Goal: Task Accomplishment & Management: Manage account settings

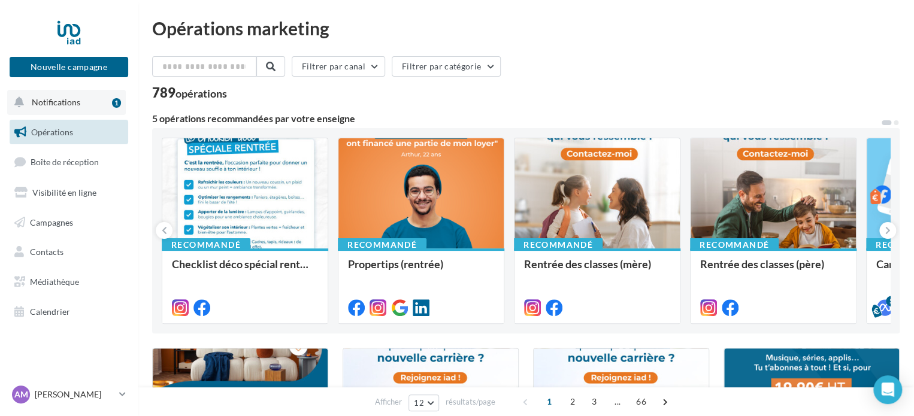
click at [58, 101] on span "Notifications" at bounding box center [56, 102] width 49 height 10
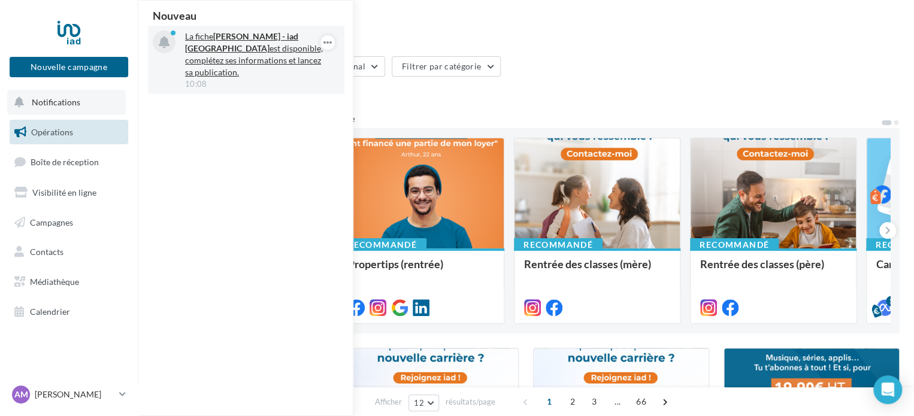
click at [238, 55] on p "La fiche [PERSON_NAME] - iad France est disponible, complétez ses informations …" at bounding box center [254, 55] width 139 height 48
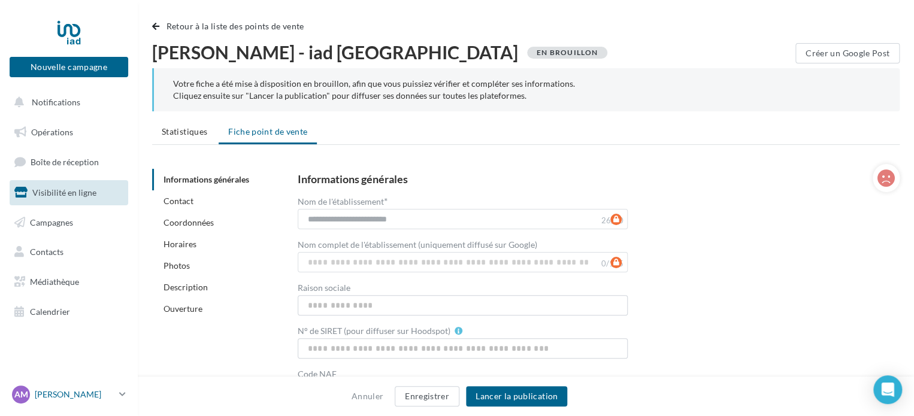
click at [115, 390] on link "AM Alexis MASCLE alexis.mascle@iadfrance.fr" at bounding box center [69, 394] width 119 height 23
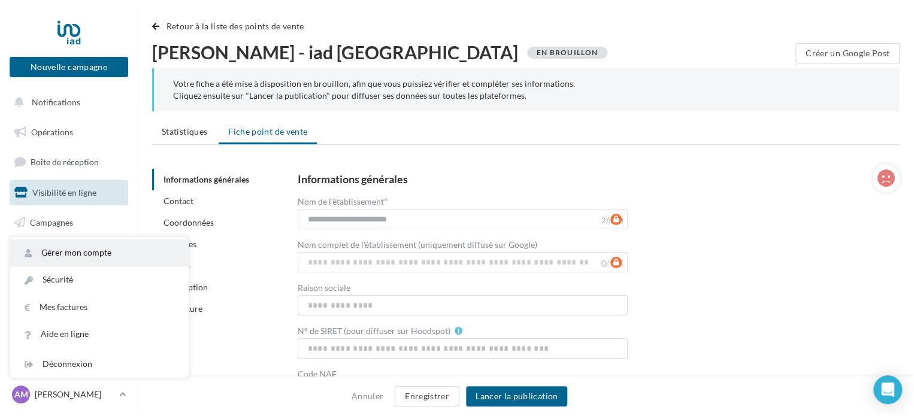
click at [115, 253] on link "Gérer mon compte" at bounding box center [99, 253] width 179 height 27
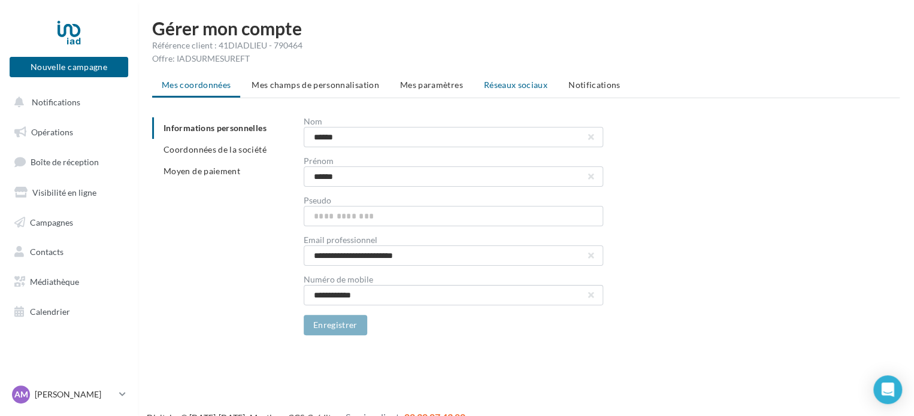
click at [521, 83] on span "Réseaux sociaux" at bounding box center [516, 85] width 64 height 10
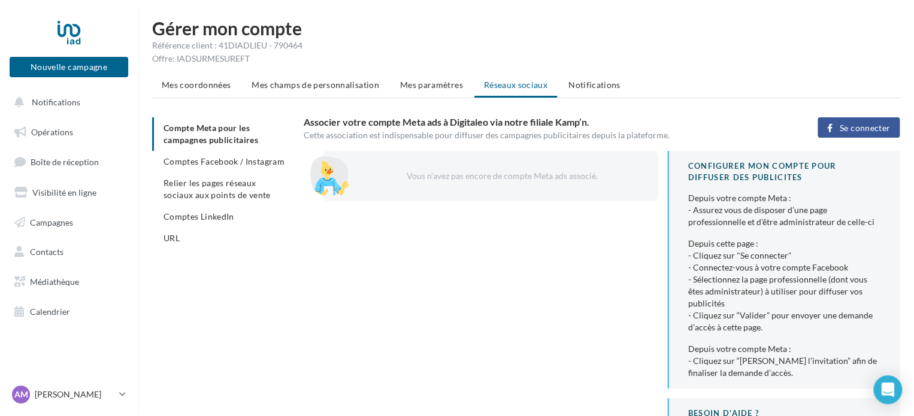
click at [848, 119] on button "Se connecter" at bounding box center [859, 127] width 82 height 20
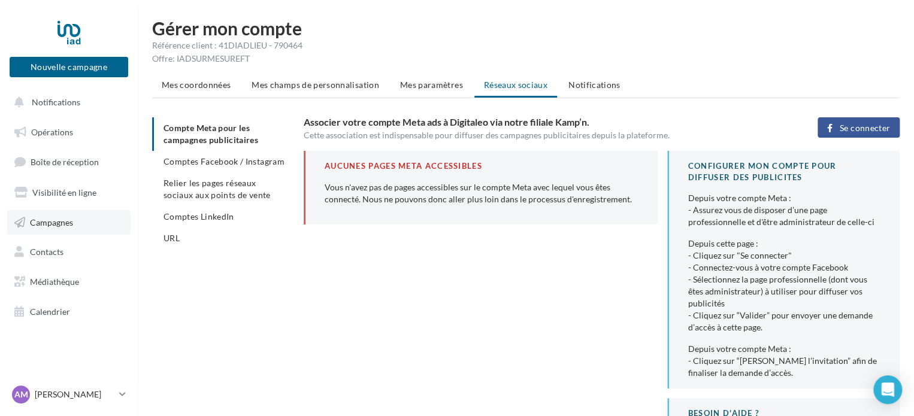
click at [79, 213] on link "Campagnes" at bounding box center [68, 222] width 123 height 25
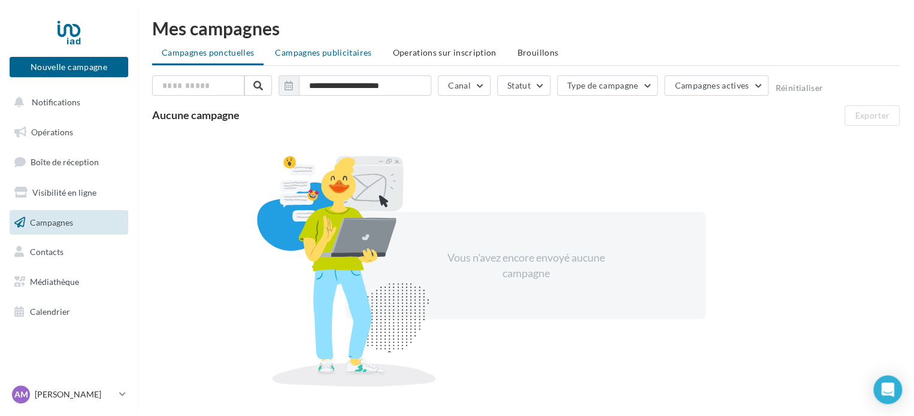
click at [346, 56] on span "Campagnes publicitaires" at bounding box center [323, 52] width 96 height 10
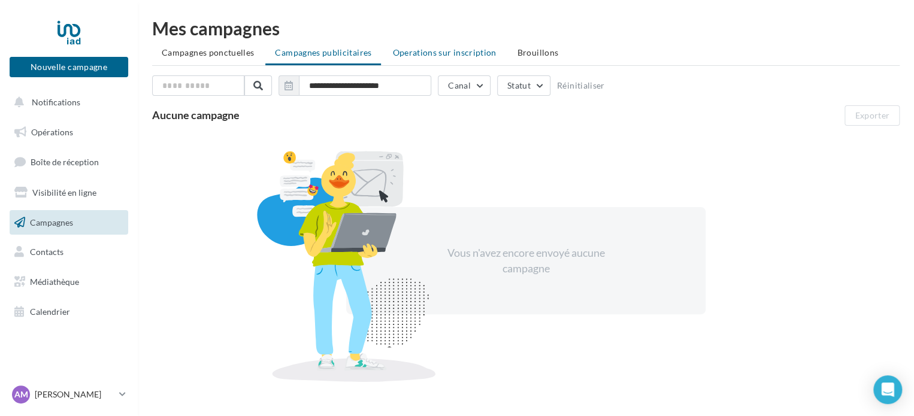
click at [471, 52] on span "Operations sur inscription" at bounding box center [444, 52] width 104 height 10
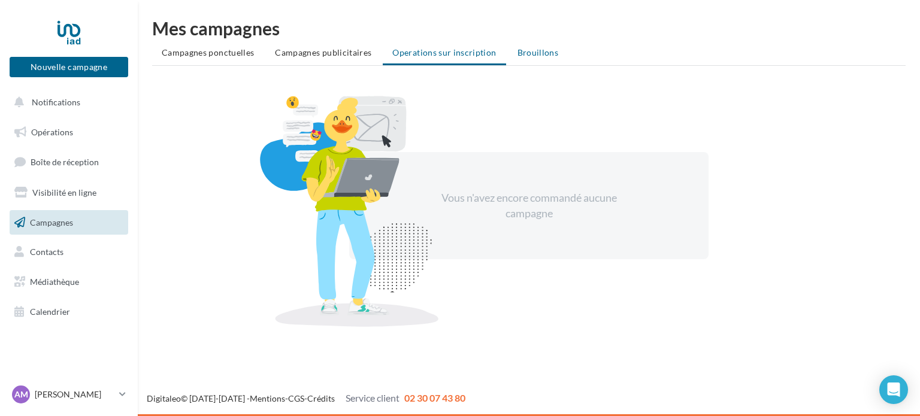
click at [533, 52] on span "Brouillons" at bounding box center [538, 52] width 41 height 10
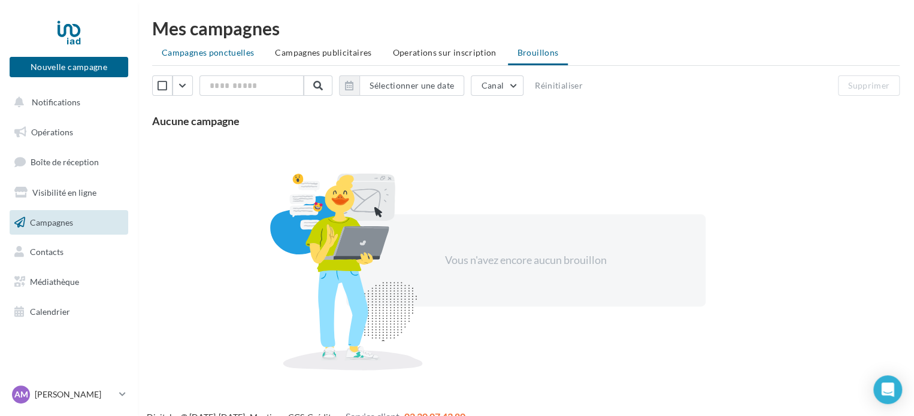
click at [225, 53] on span "Campagnes ponctuelles" at bounding box center [208, 52] width 92 height 10
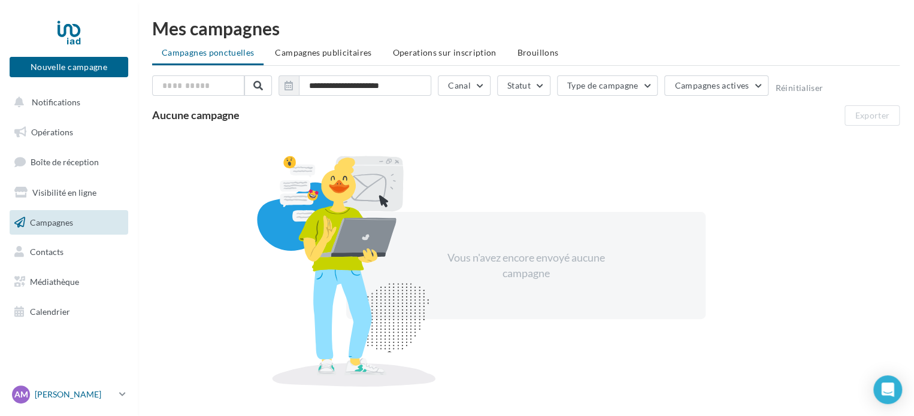
click at [97, 394] on p "[PERSON_NAME]" at bounding box center [75, 395] width 80 height 12
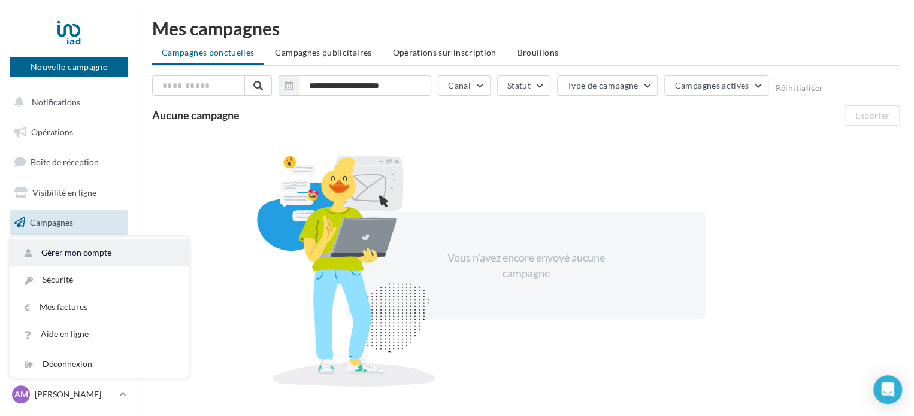
click at [117, 251] on link "Gérer mon compte" at bounding box center [99, 253] width 179 height 27
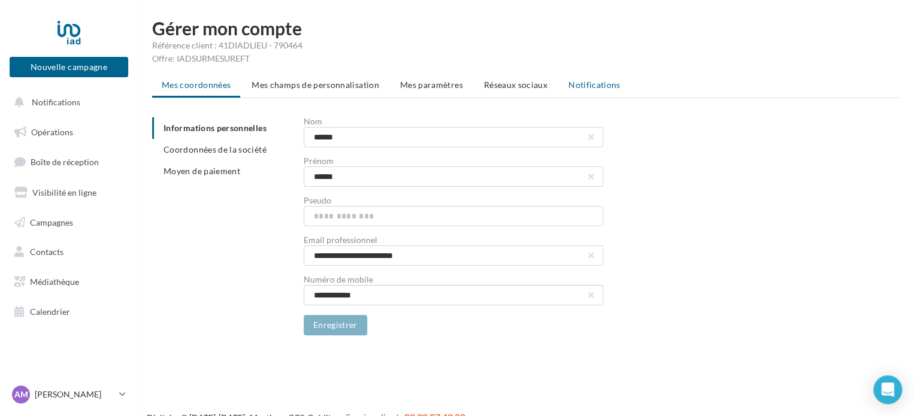
click at [559, 86] on li "Notifications" at bounding box center [594, 85] width 71 height 22
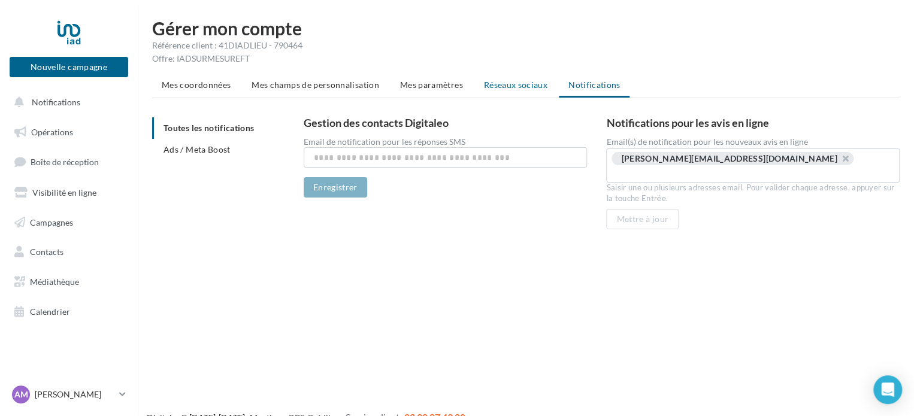
click at [518, 83] on span "Réseaux sociaux" at bounding box center [516, 85] width 64 height 10
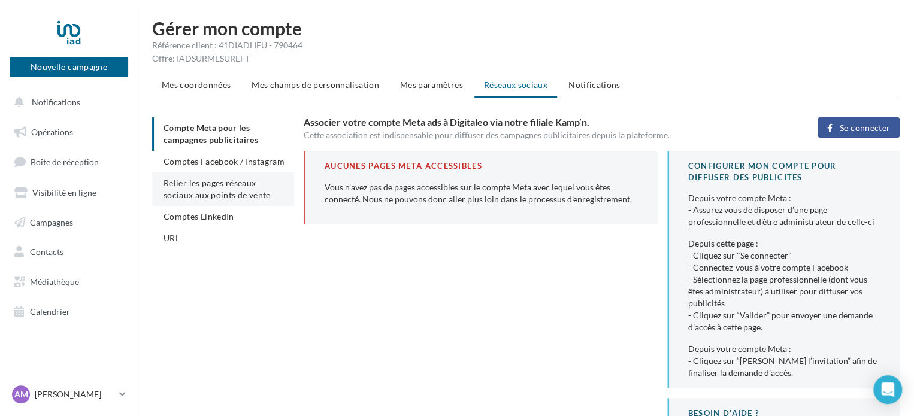
click at [237, 198] on span "Relier les pages réseaux sociaux aux points de vente" at bounding box center [217, 189] width 107 height 22
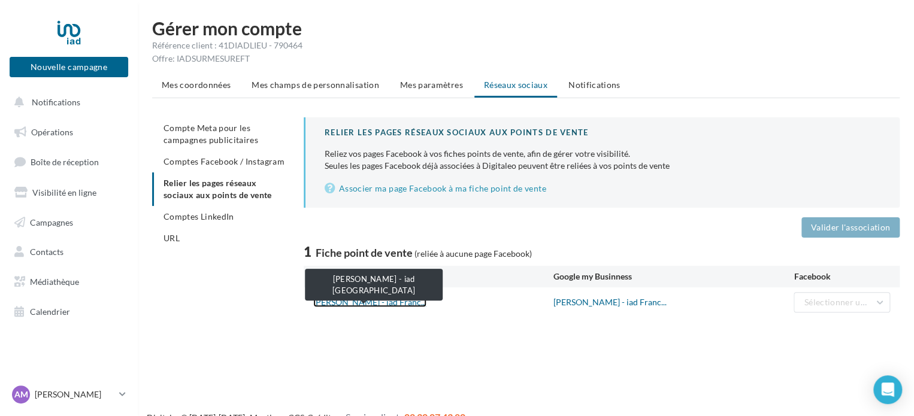
click at [357, 300] on link "[PERSON_NAME] - iad Franc..." at bounding box center [369, 302] width 113 height 10
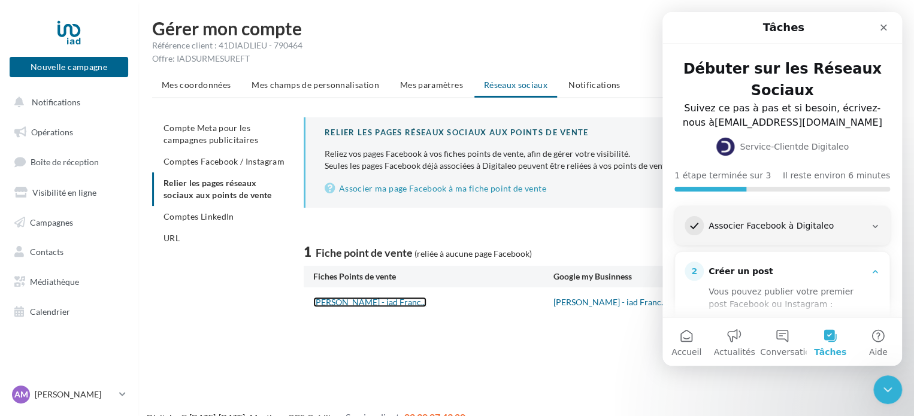
scroll to position [17, 0]
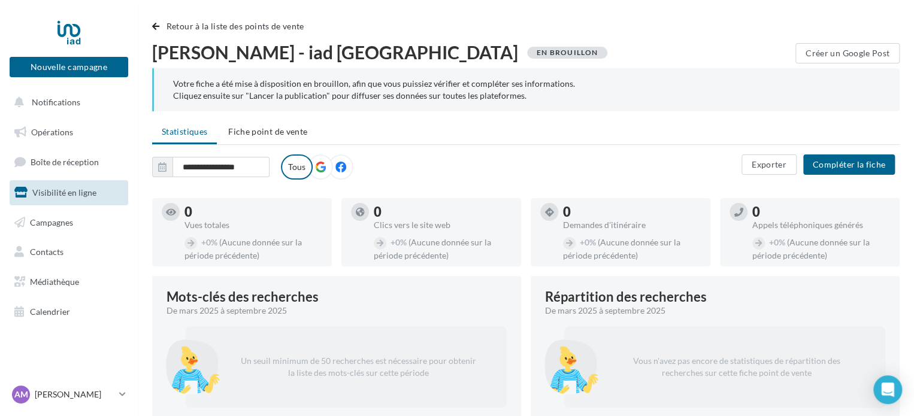
click at [316, 166] on icon at bounding box center [320, 167] width 11 height 11
click at [271, 134] on span "Fiche point de vente" at bounding box center [267, 131] width 79 height 10
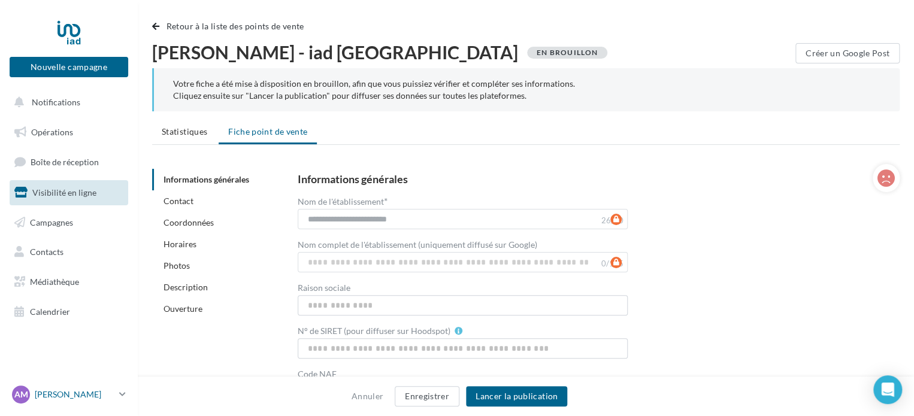
click at [78, 388] on div "AM [PERSON_NAME] [PERSON_NAME][EMAIL_ADDRESS][DOMAIN_NAME]" at bounding box center [63, 395] width 102 height 18
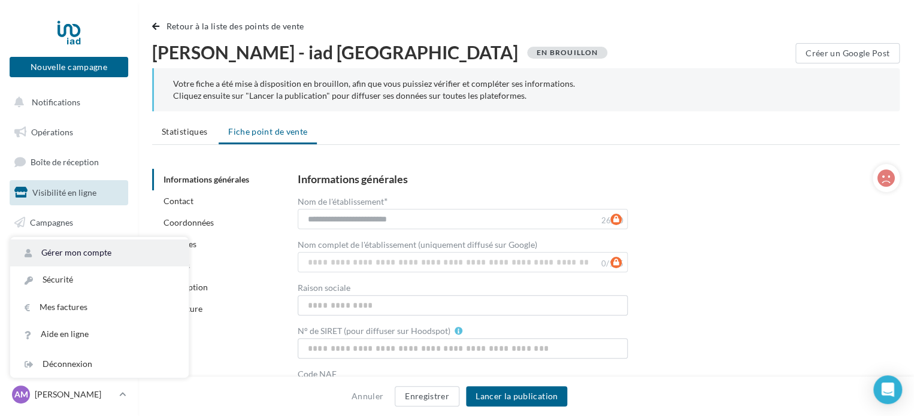
click at [99, 257] on link "Gérer mon compte" at bounding box center [99, 253] width 179 height 27
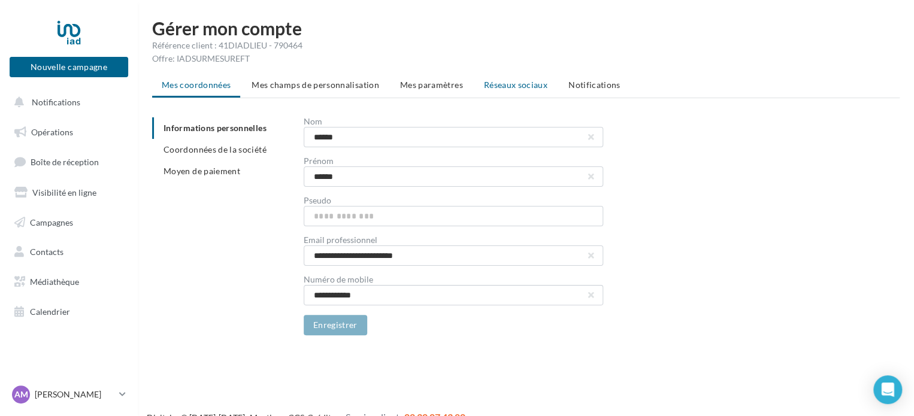
click at [492, 85] on span "Réseaux sociaux" at bounding box center [516, 85] width 64 height 10
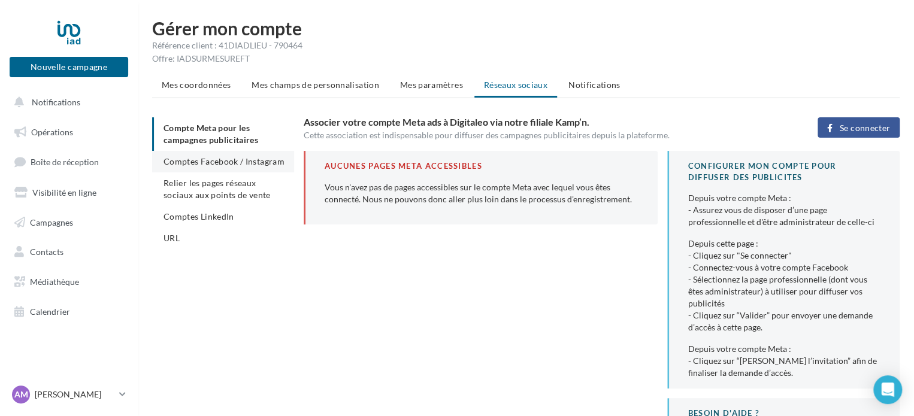
click at [220, 166] on span "Comptes Facebook / Instagram" at bounding box center [224, 161] width 121 height 10
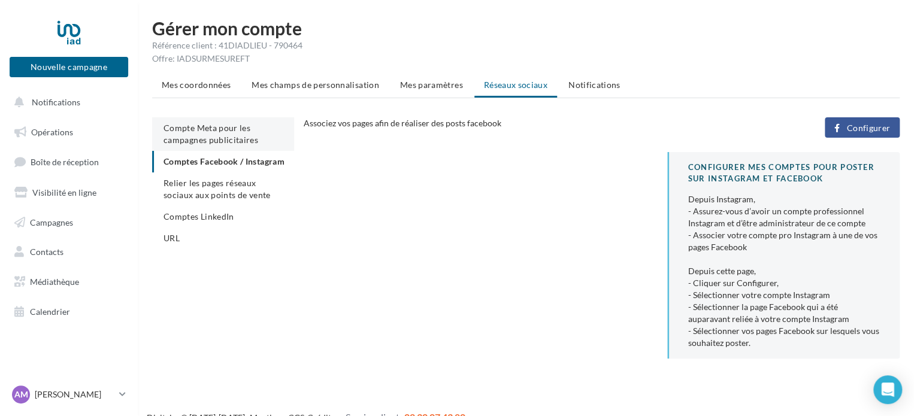
click at [230, 137] on span "Compte Meta pour les campagnes publicitaires" at bounding box center [211, 134] width 95 height 22
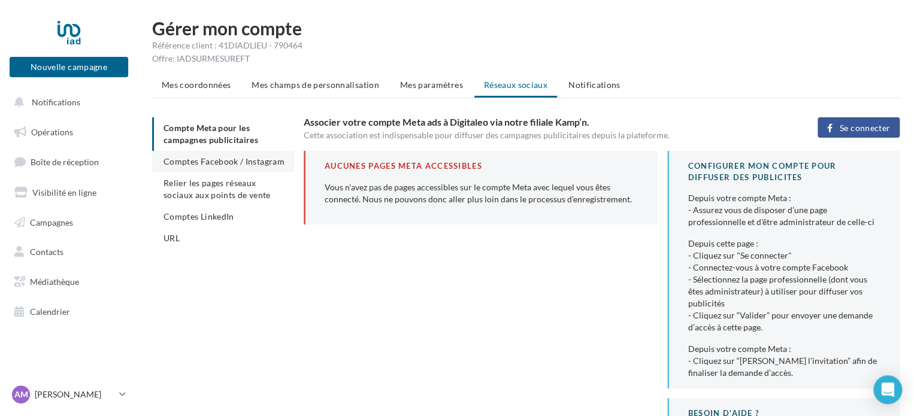
click at [213, 160] on span "Comptes Facebook / Instagram" at bounding box center [224, 161] width 121 height 10
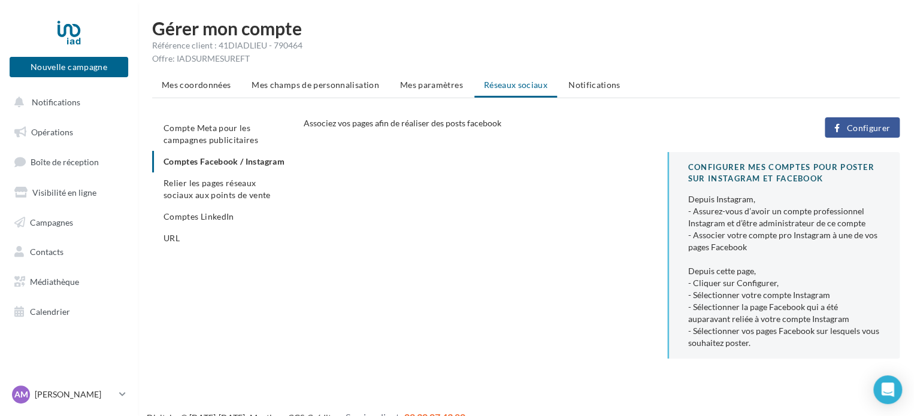
click at [864, 125] on span "Configurer" at bounding box center [869, 128] width 44 height 10
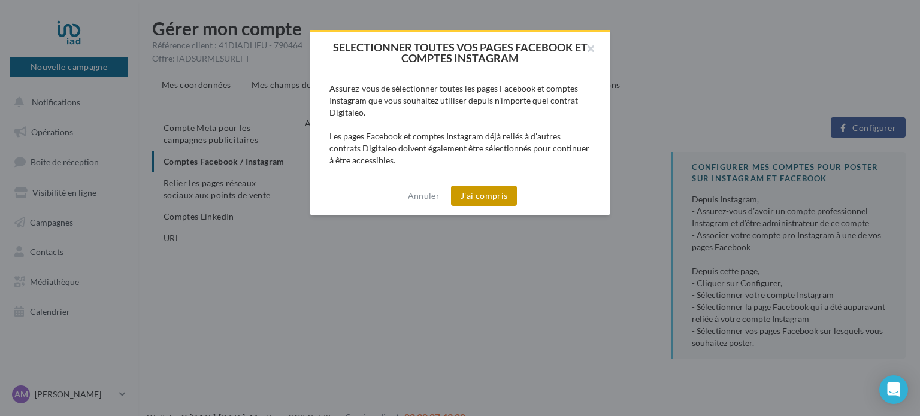
click at [484, 191] on button "J'ai compris" at bounding box center [484, 196] width 66 height 20
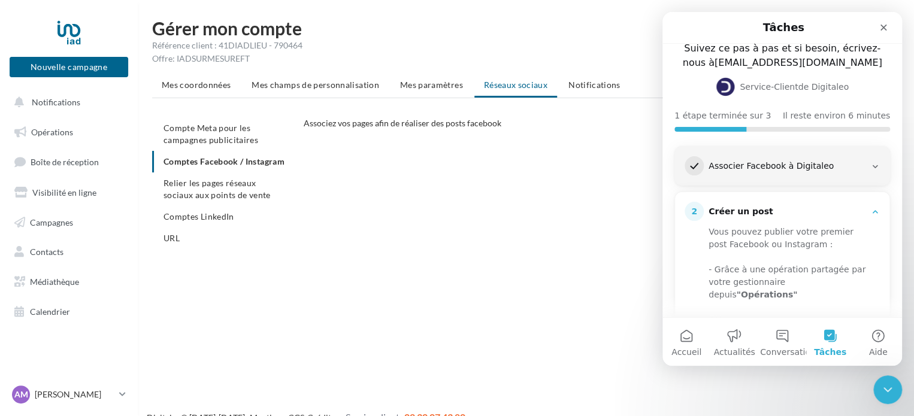
scroll to position [120, 0]
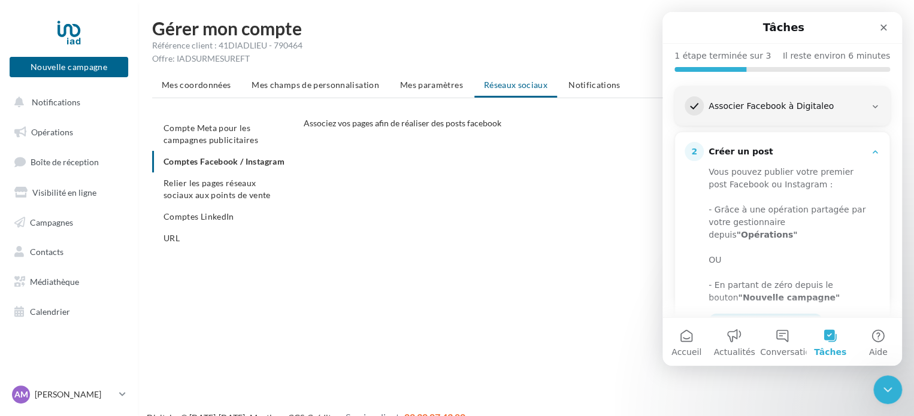
click at [867, 144] on div "2 Créer un post" at bounding box center [782, 151] width 195 height 19
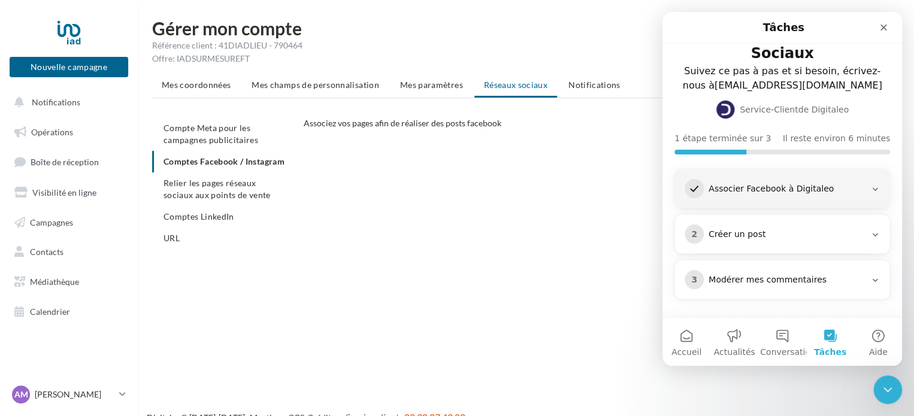
scroll to position [36, 0]
click at [881, 25] on icon "Fermer" at bounding box center [884, 28] width 7 height 7
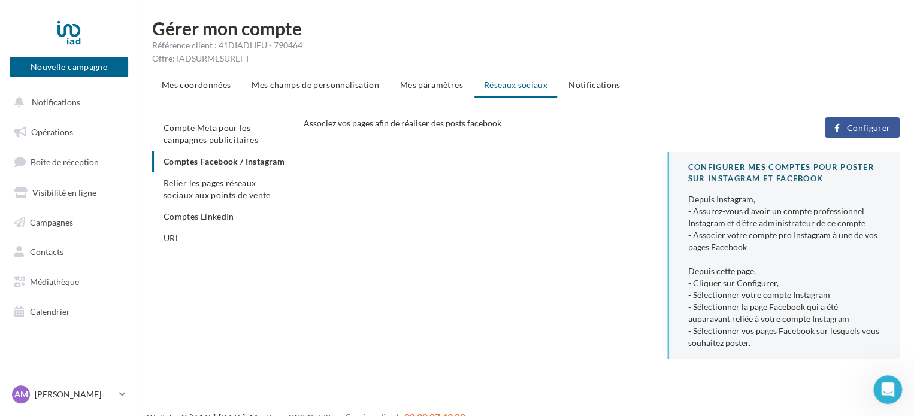
scroll to position [0, 0]
click at [252, 194] on span "Relier les pages réseaux sociaux aux points de vente" at bounding box center [217, 189] width 107 height 22
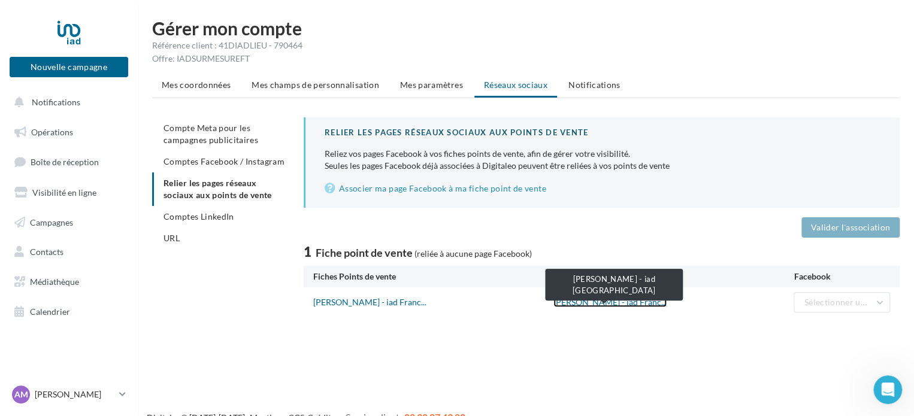
click at [581, 303] on link "Alexis MASCLE - iad Franc..." at bounding box center [610, 302] width 113 height 10
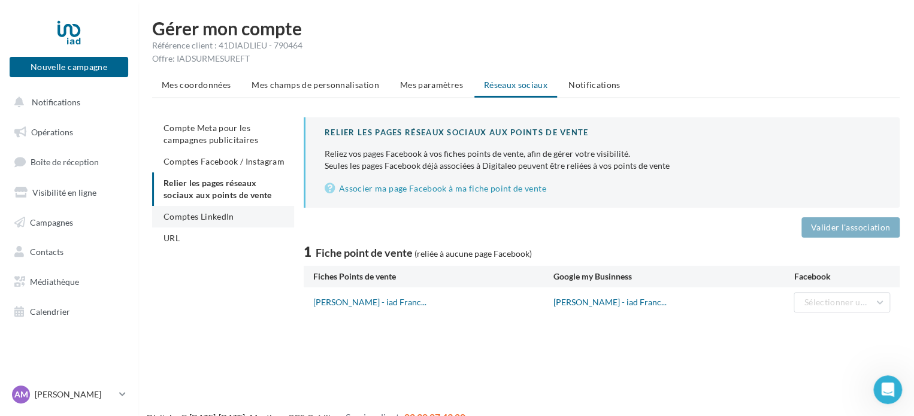
click at [211, 216] on span "Comptes LinkedIn" at bounding box center [199, 216] width 71 height 10
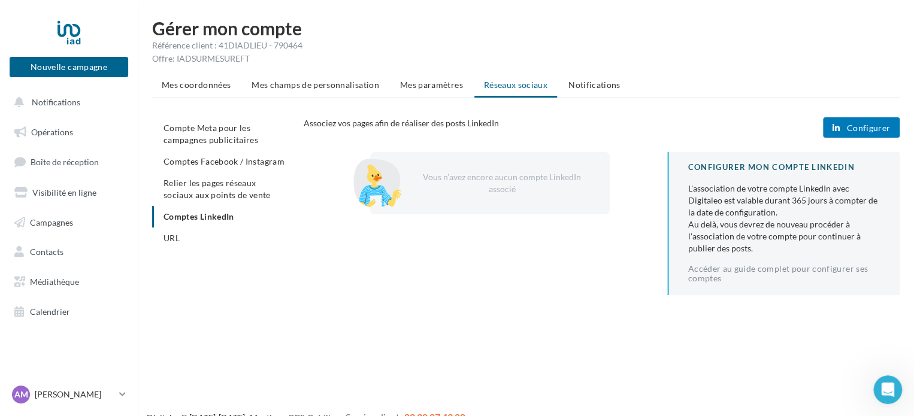
click at [867, 122] on button "Configurer" at bounding box center [861, 127] width 77 height 20
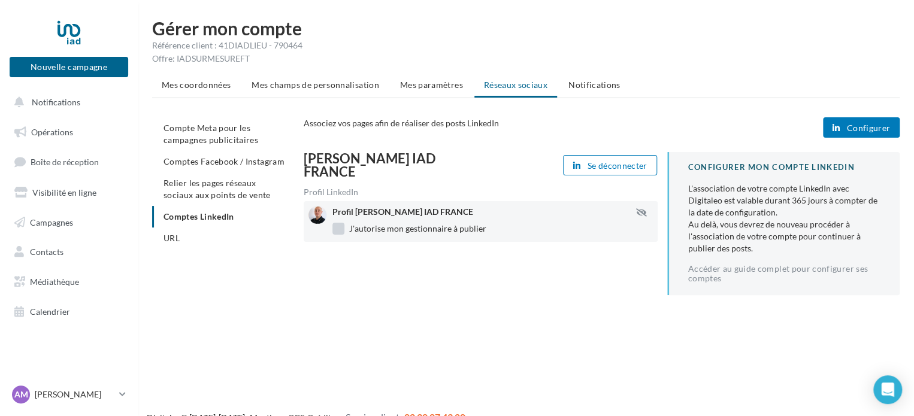
click at [338, 224] on label "J'autorise mon gestionnaire à publier" at bounding box center [409, 229] width 154 height 12
click at [386, 287] on div "Alexis Mascle IAD FRANCE Se déconnecter Profil LinkedIn Profil Alexis Mascle IA…" at bounding box center [607, 228] width 606 height 153
click at [210, 155] on li "Comptes Facebook / Instagram" at bounding box center [223, 162] width 142 height 22
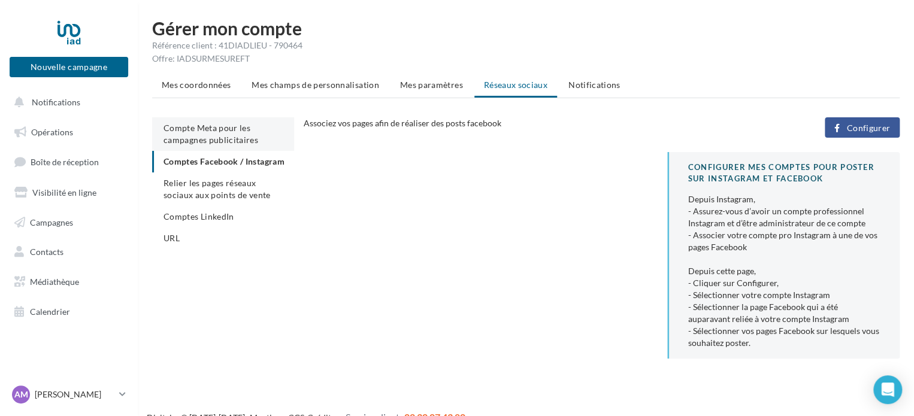
click at [185, 119] on li "Compte Meta pour les campagnes publicitaires" at bounding box center [223, 134] width 142 height 34
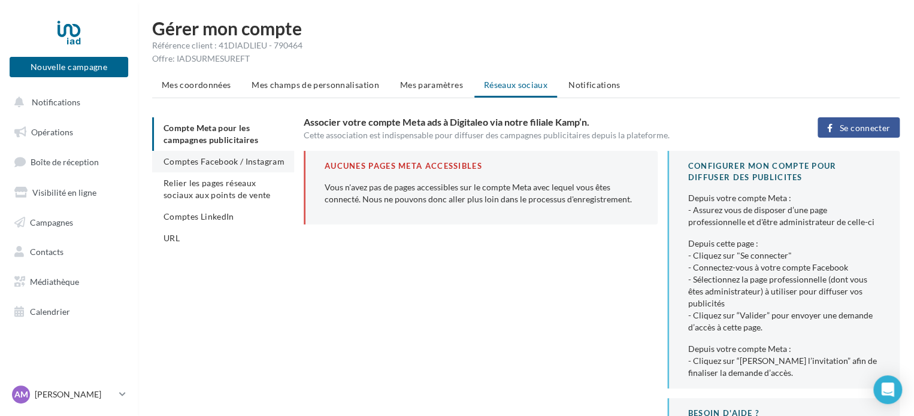
click at [201, 165] on span "Comptes Facebook / Instagram" at bounding box center [224, 161] width 121 height 10
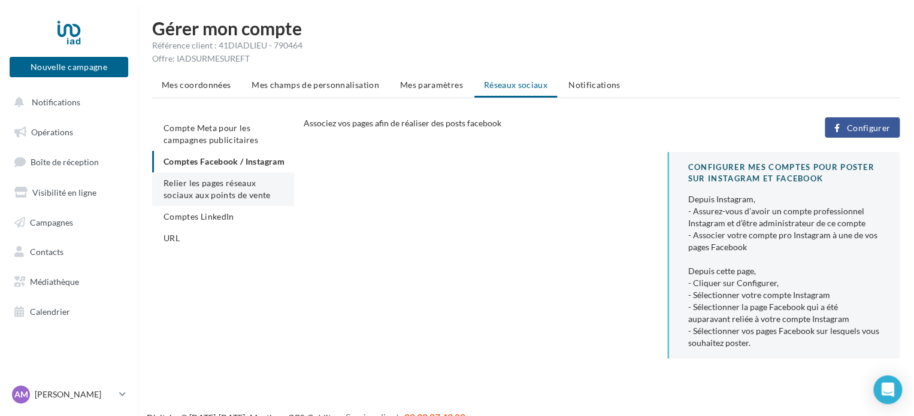
click at [205, 199] on span "Relier les pages réseaux sociaux aux points de vente" at bounding box center [217, 189] width 107 height 22
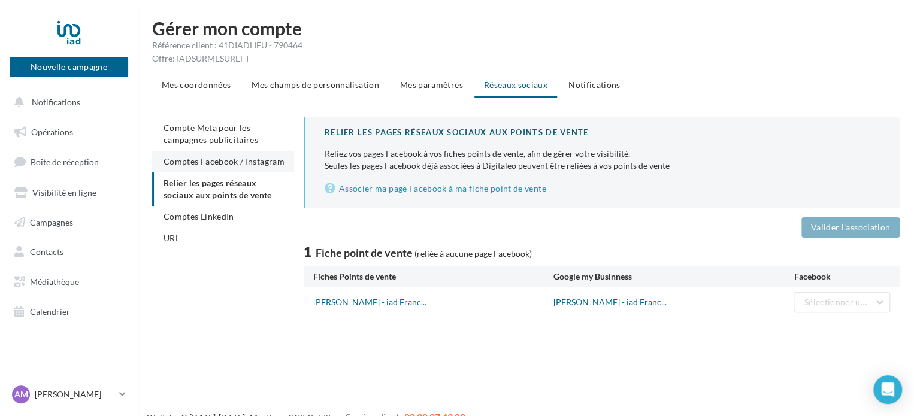
click at [213, 167] on li "Comptes Facebook / Instagram" at bounding box center [223, 162] width 142 height 22
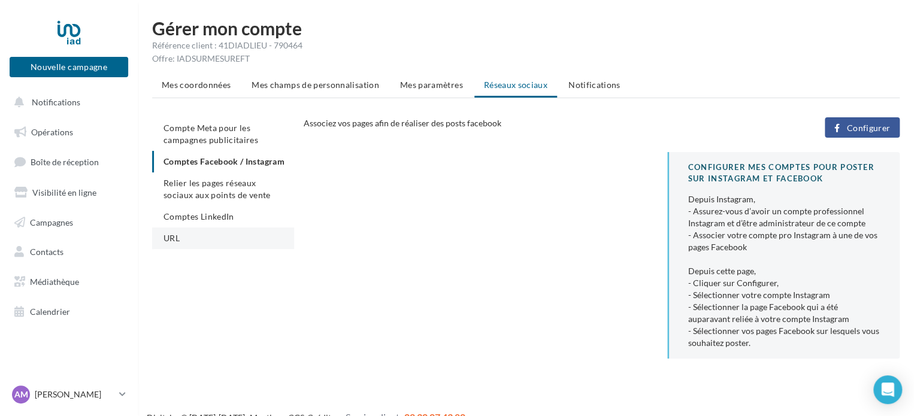
click at [190, 248] on li "URL" at bounding box center [223, 239] width 142 height 22
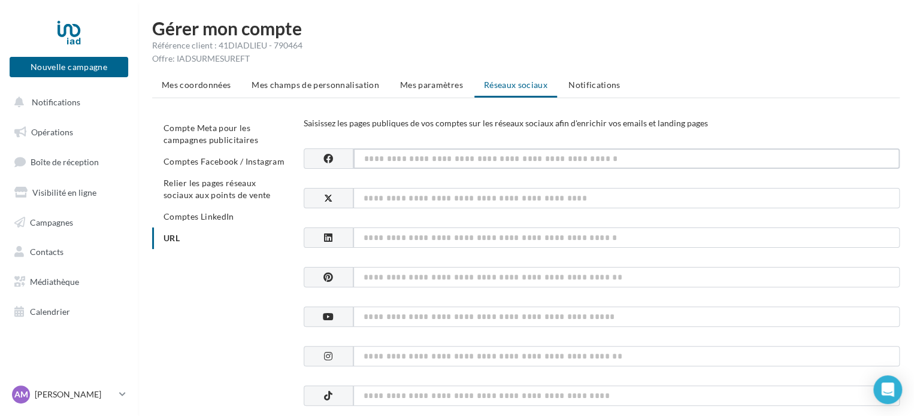
click at [445, 162] on input at bounding box center [626, 159] width 546 height 20
click at [443, 240] on input at bounding box center [626, 238] width 546 height 20
paste input "**********"
type input "**********"
click at [511, 157] on input at bounding box center [626, 159] width 546 height 20
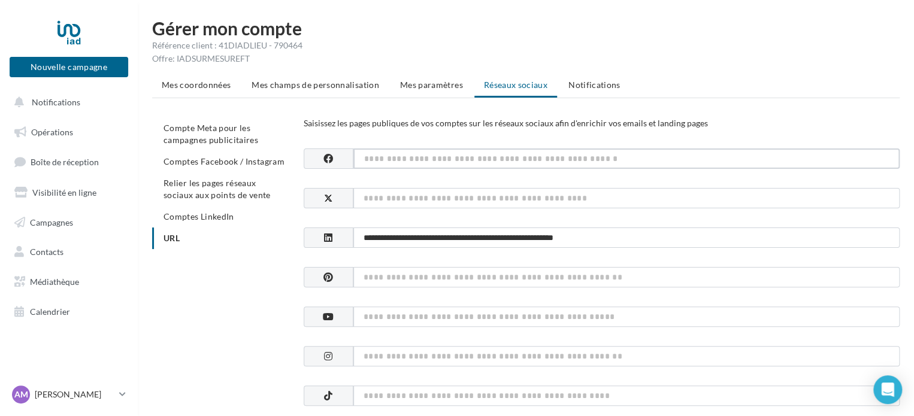
paste input "**********"
type input "**********"
click at [453, 353] on input at bounding box center [626, 356] width 546 height 20
paste input "**********"
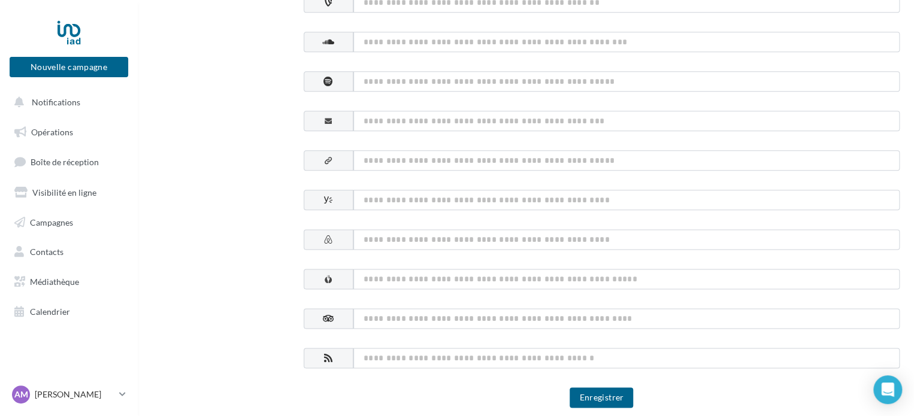
scroll to position [659, 0]
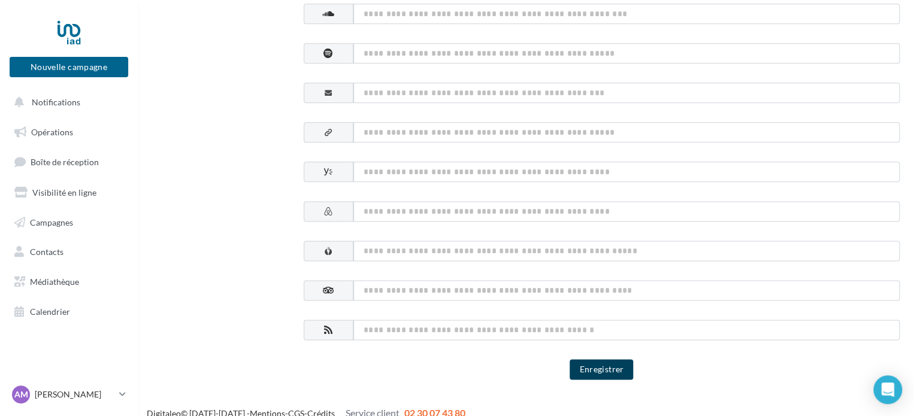
type input "**********"
click at [613, 373] on button "Enregistrer" at bounding box center [602, 369] width 64 height 20
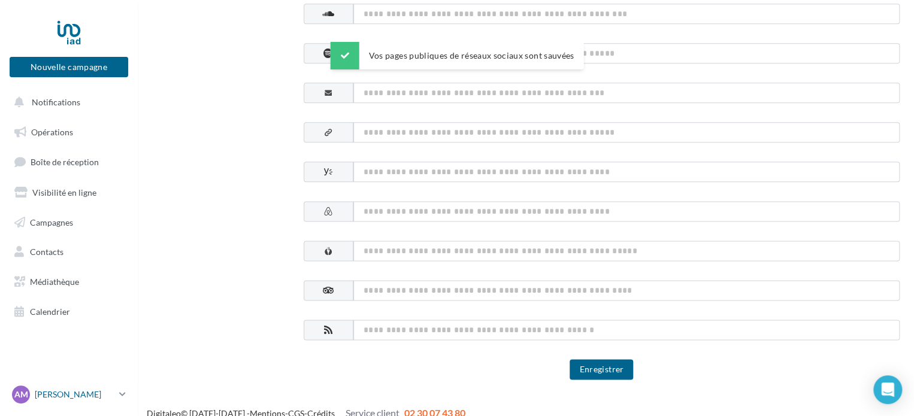
click at [64, 389] on p "[PERSON_NAME]" at bounding box center [75, 395] width 80 height 12
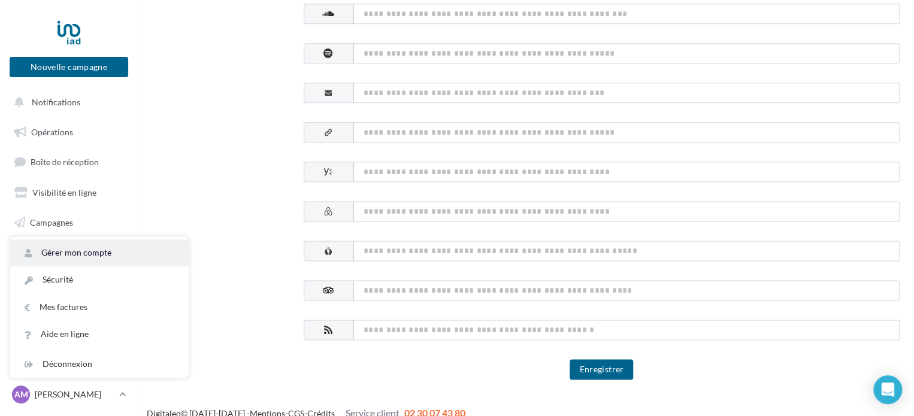
click at [111, 246] on link "Gérer mon compte" at bounding box center [99, 253] width 179 height 27
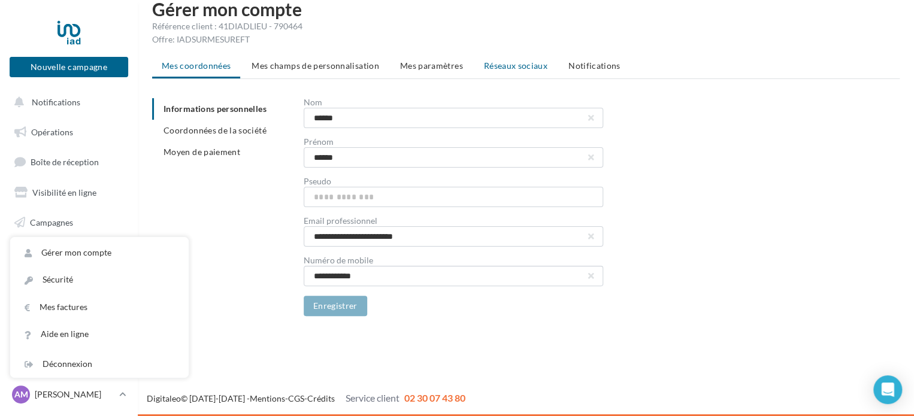
click at [497, 69] on span "Réseaux sociaux" at bounding box center [516, 66] width 64 height 10
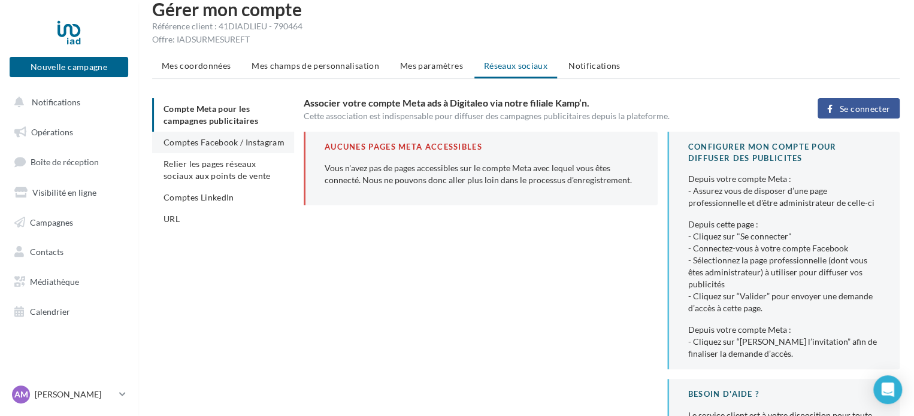
click at [204, 135] on li "Comptes Facebook / Instagram" at bounding box center [223, 143] width 142 height 22
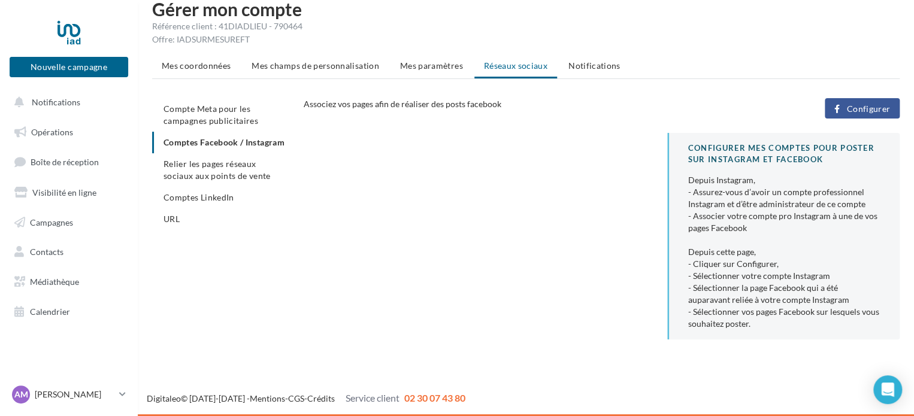
click at [887, 107] on span "Configurer" at bounding box center [869, 109] width 44 height 10
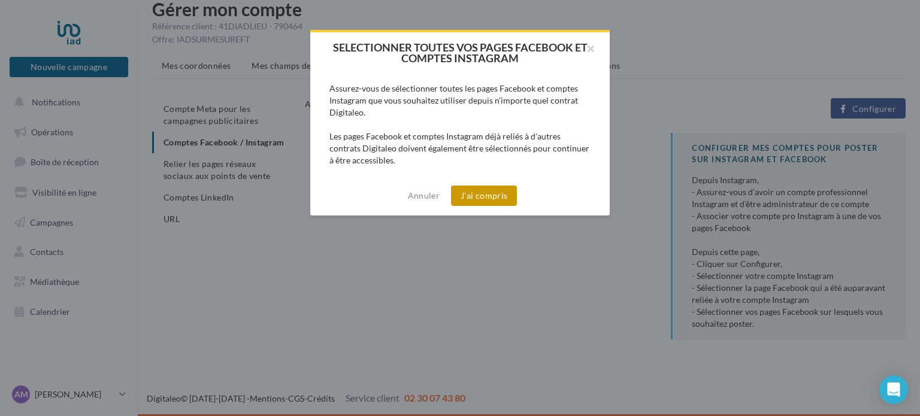
click at [488, 198] on button "J'ai compris" at bounding box center [484, 196] width 66 height 20
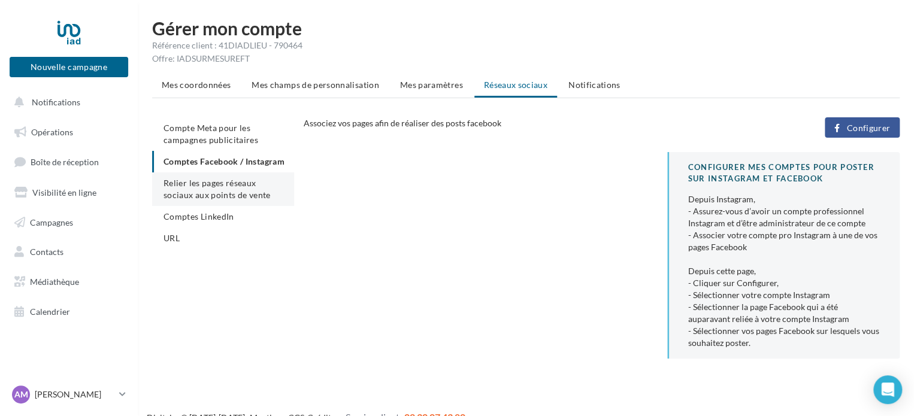
click at [201, 200] on span "Relier les pages réseaux sociaux aux points de vente" at bounding box center [217, 189] width 107 height 22
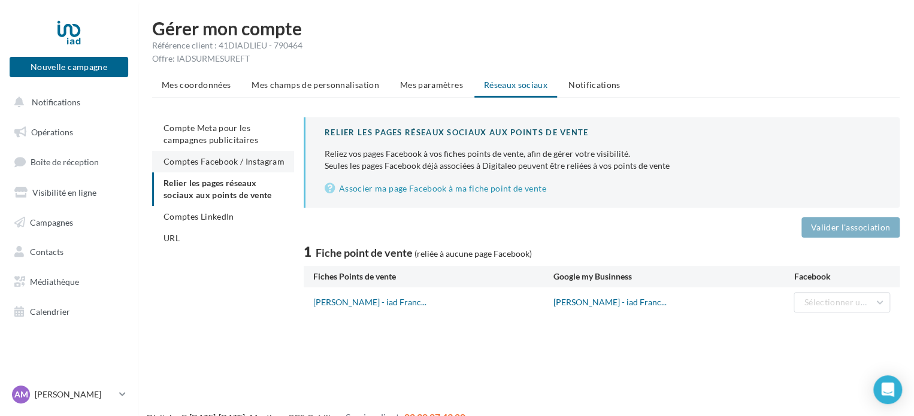
click at [232, 155] on li "Comptes Facebook / Instagram" at bounding box center [223, 162] width 142 height 22
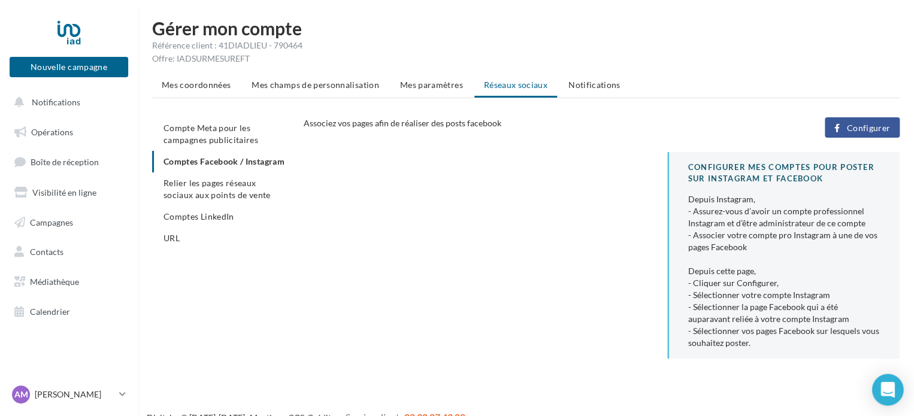
click at [891, 392] on icon "Open Intercom Messenger" at bounding box center [888, 390] width 16 height 16
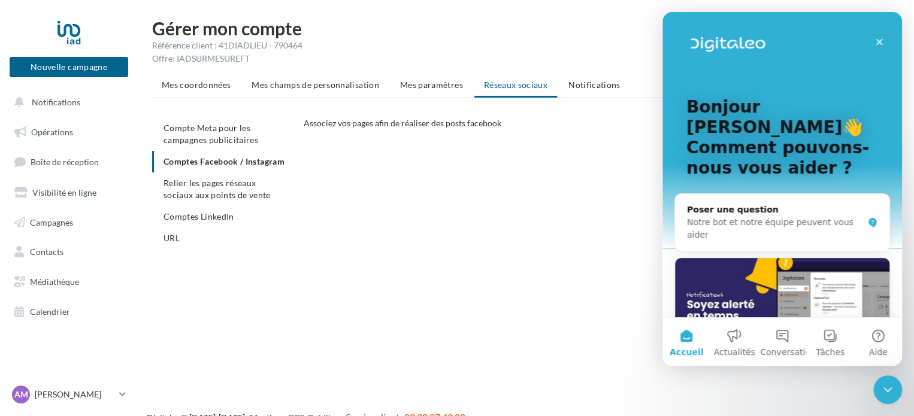
click at [545, 266] on div "CONFIGURER MES COMPTES POUR POSTER sur instagram et facebook Depuis Instagram, …" at bounding box center [607, 260] width 606 height 216
click at [833, 342] on button "Tâches" at bounding box center [830, 342] width 48 height 48
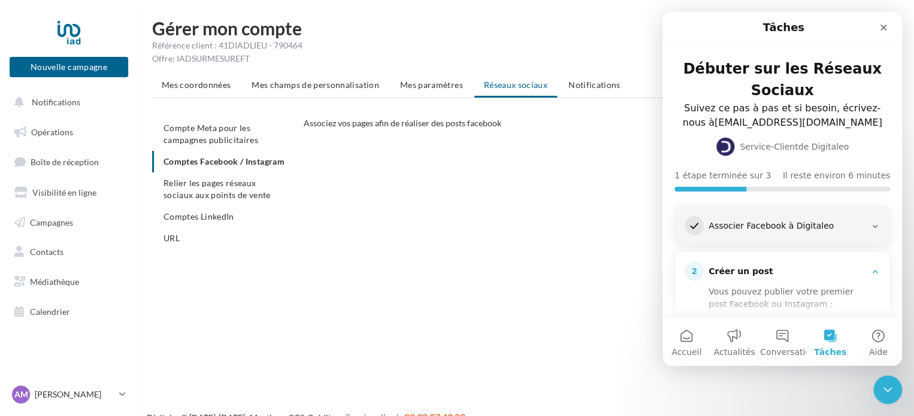
click at [842, 235] on div "1 Associer Facebook à Digitaleo" at bounding box center [782, 226] width 214 height 38
click at [872, 228] on icon "Intercom Messenger" at bounding box center [875, 227] width 10 height 10
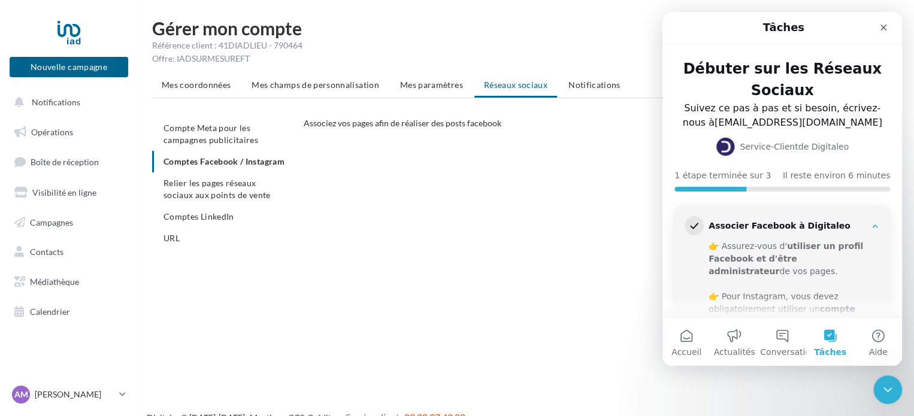
click at [871, 223] on icon "Intercom Messenger" at bounding box center [875, 227] width 10 height 10
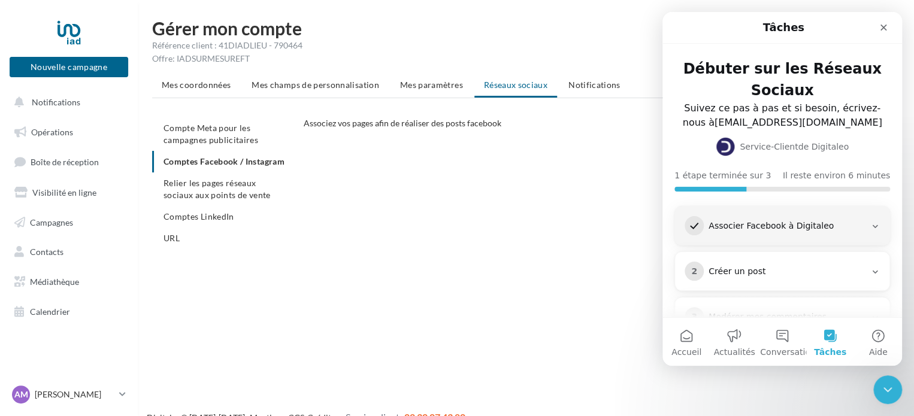
scroll to position [36, 0]
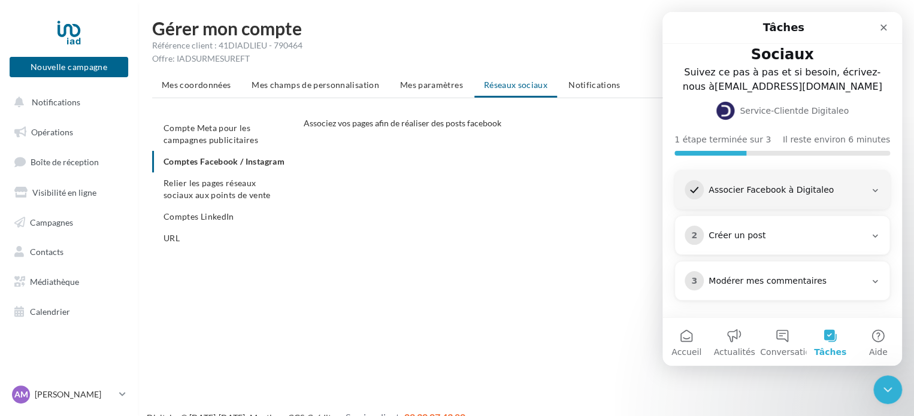
click at [870, 232] on icon "Intercom Messenger" at bounding box center [875, 236] width 10 height 10
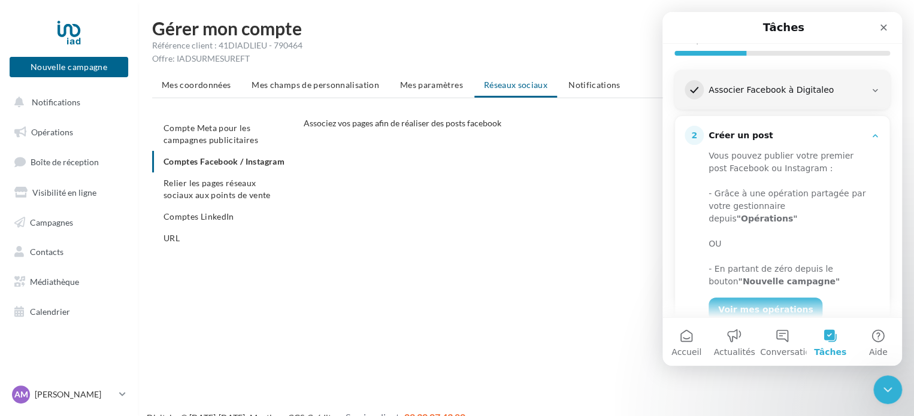
scroll to position [156, 0]
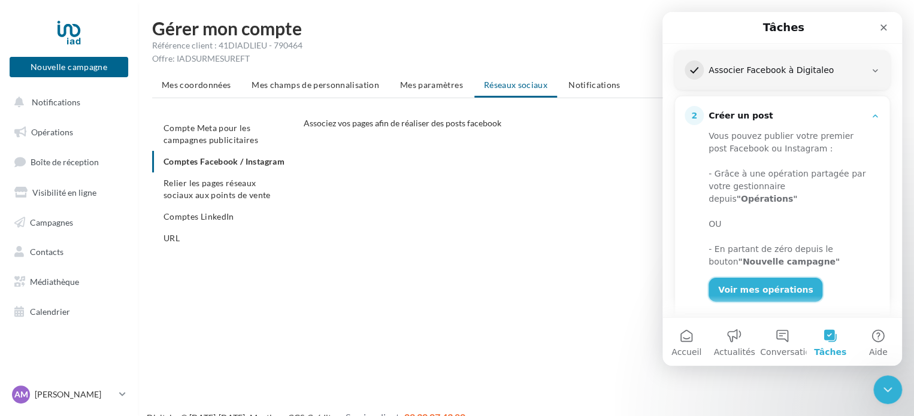
click at [776, 278] on link "Voir mes opérations" at bounding box center [766, 290] width 114 height 24
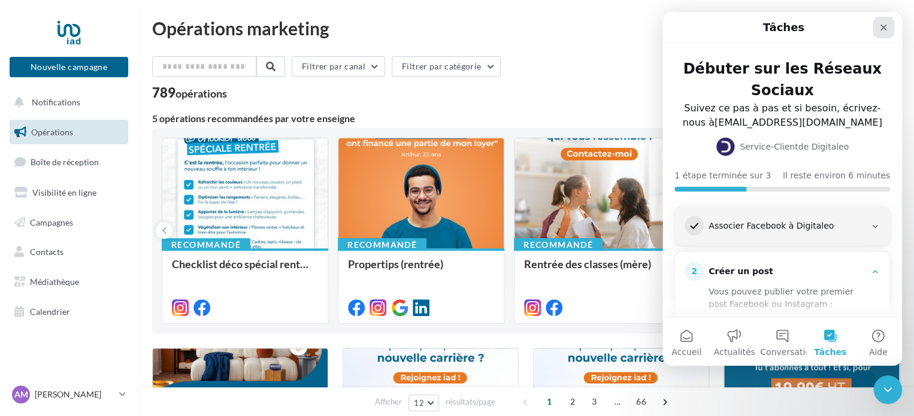
click at [881, 28] on icon "Fermer" at bounding box center [884, 28] width 10 height 10
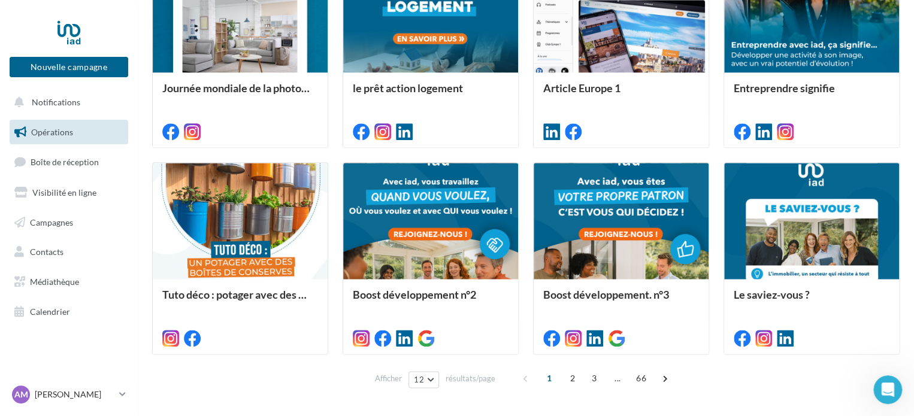
scroll to position [637, 0]
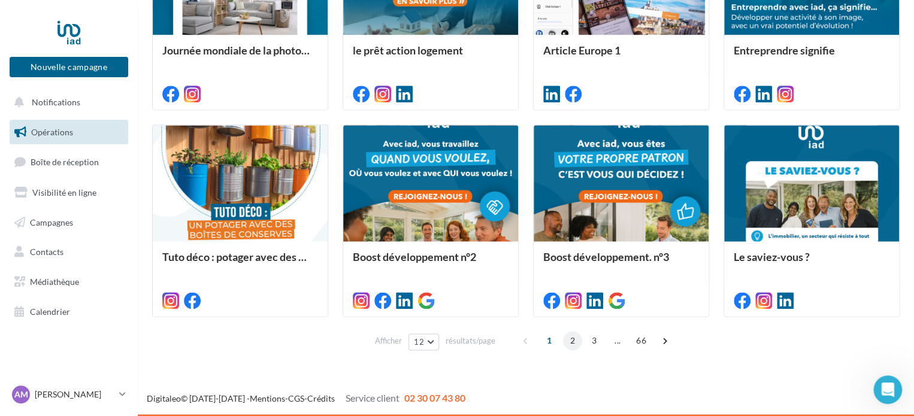
click at [572, 343] on span "2" at bounding box center [572, 340] width 19 height 19
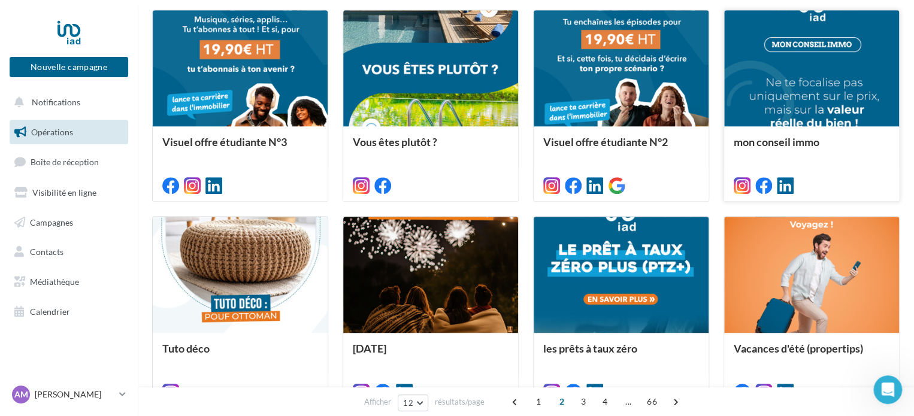
scroll to position [359, 0]
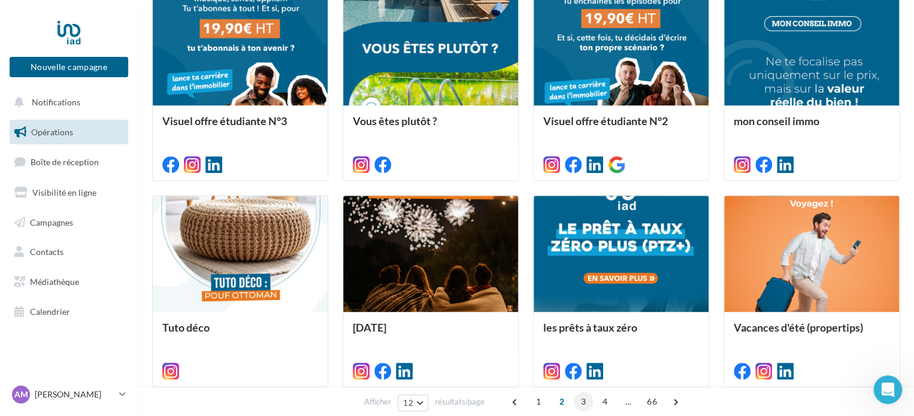
click at [581, 399] on span "3" at bounding box center [583, 401] width 19 height 19
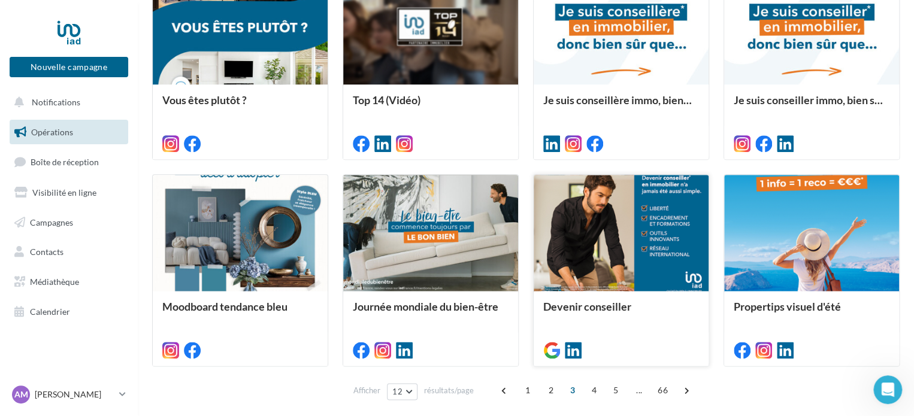
scroll to position [599, 0]
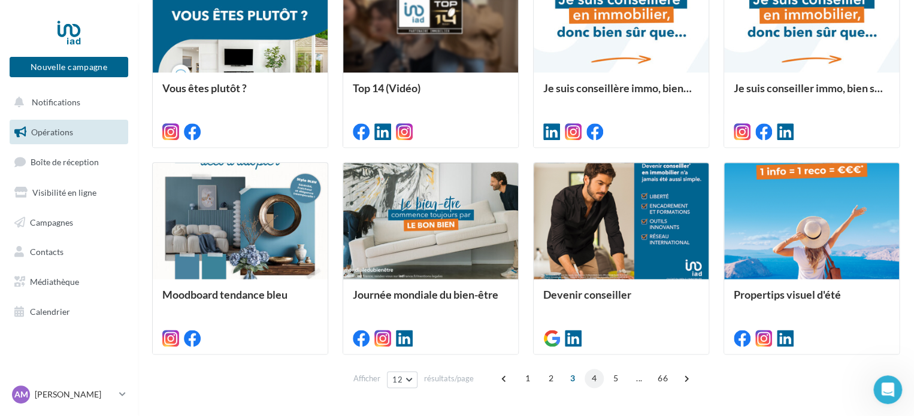
click at [598, 384] on span "4" at bounding box center [594, 378] width 19 height 19
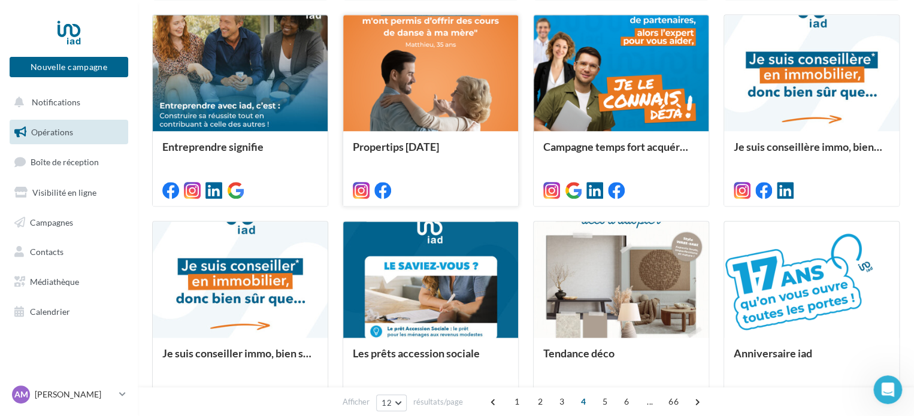
scroll to position [637, 0]
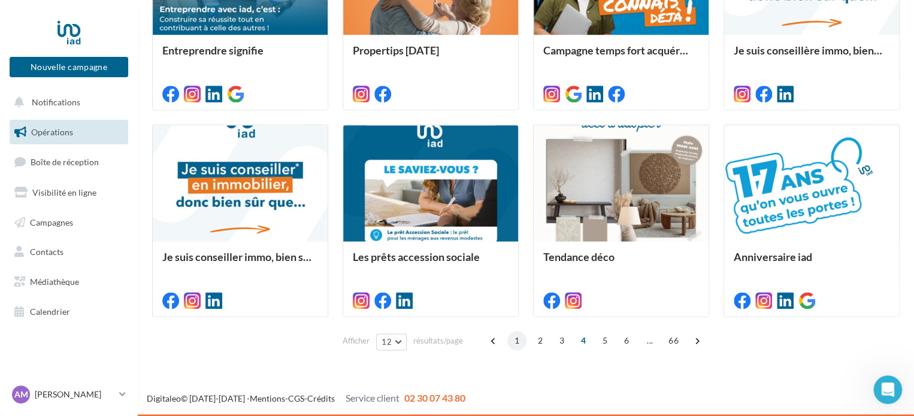
click at [521, 340] on span "1" at bounding box center [516, 340] width 19 height 19
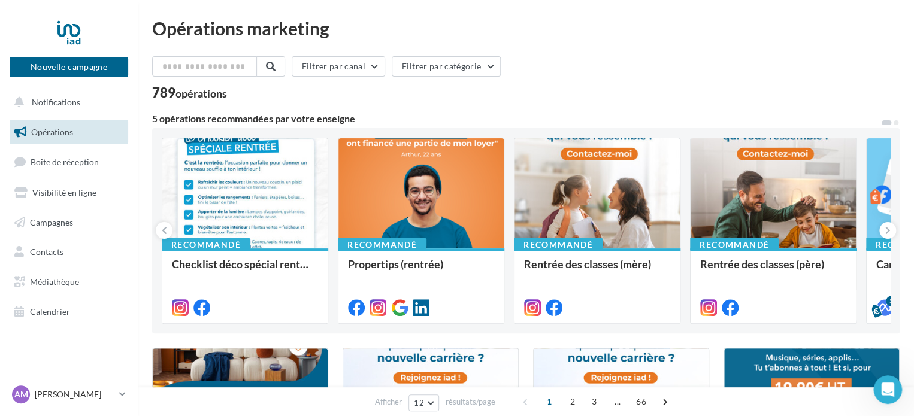
scroll to position [0, 0]
click at [213, 69] on input "text" at bounding box center [204, 66] width 105 height 20
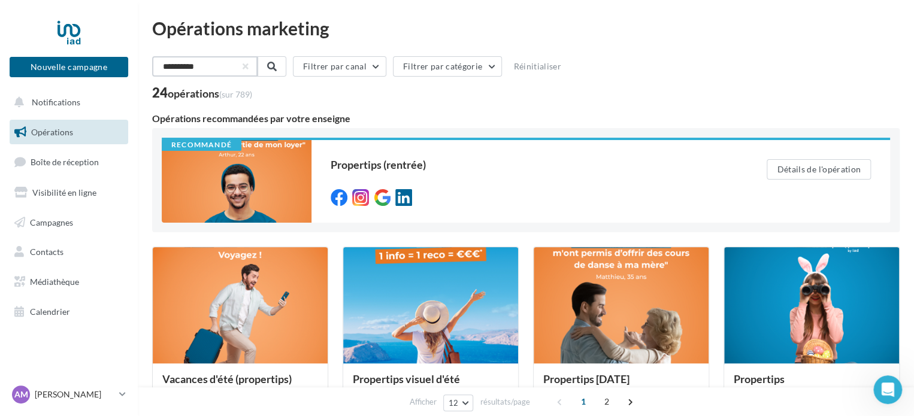
type input "**********"
drag, startPoint x: 296, startPoint y: 67, endPoint x: 288, endPoint y: 67, distance: 8.4
click at [291, 67] on div "**********" at bounding box center [526, 68] width 748 height 25
click at [579, 98] on div "24 opérations (sur 789)" at bounding box center [526, 94] width 748 height 16
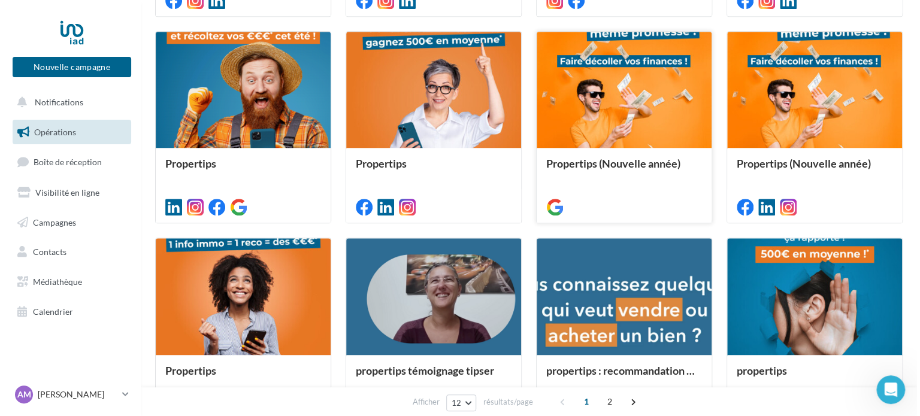
scroll to position [479, 0]
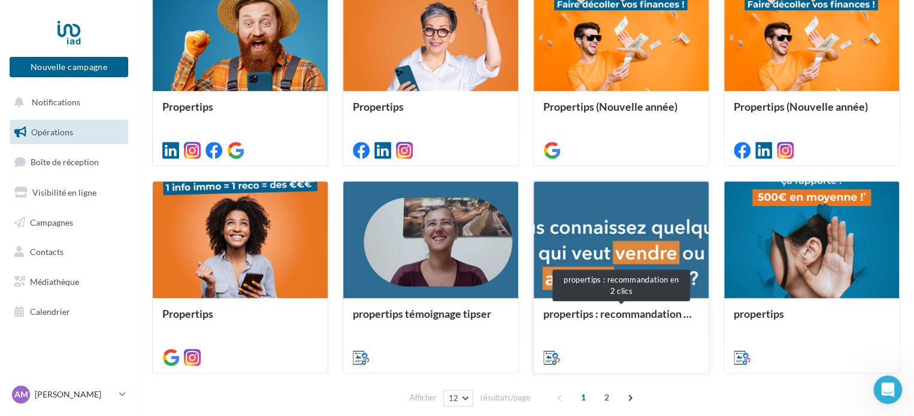
click at [640, 311] on div "propertips : recommandation en 2 clics" at bounding box center [621, 320] width 156 height 24
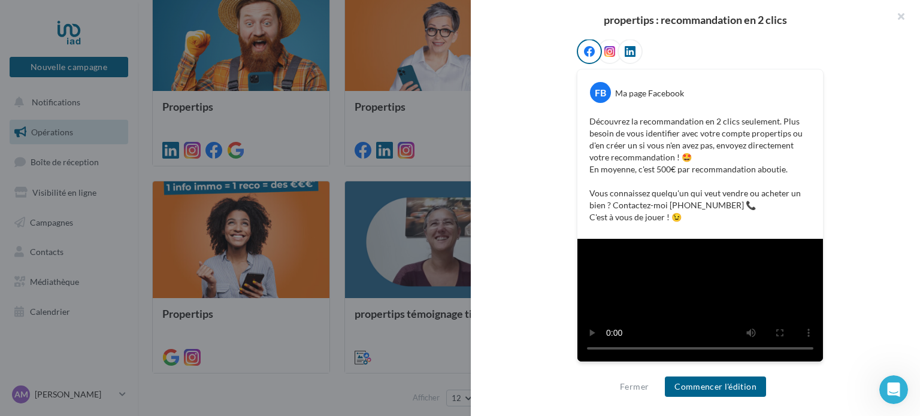
scroll to position [208, 0]
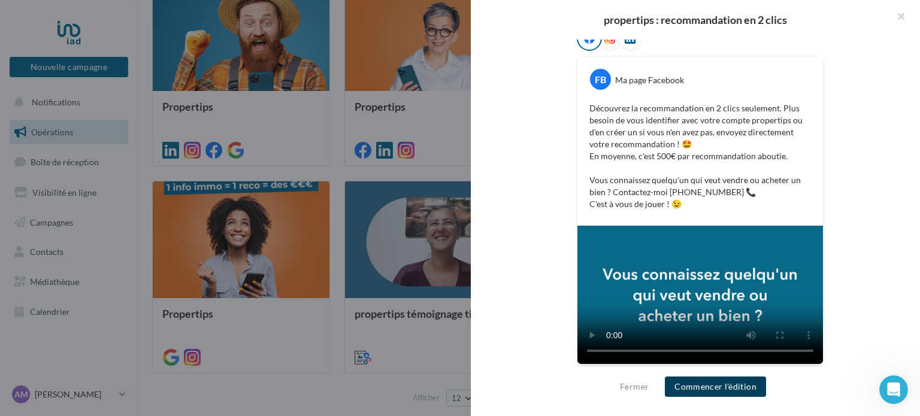
click at [746, 390] on button "Commencer l'édition" at bounding box center [715, 387] width 101 height 20
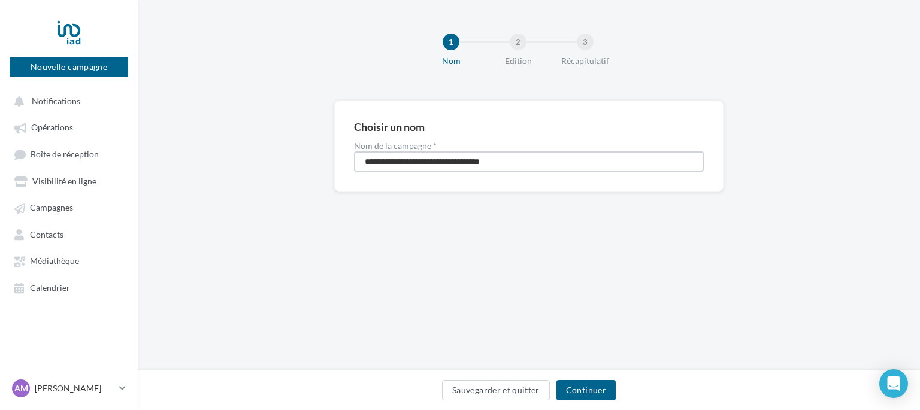
click at [526, 161] on input "**********" at bounding box center [529, 162] width 350 height 20
drag, startPoint x: 517, startPoint y: 160, endPoint x: 408, endPoint y: 173, distance: 109.8
click at [408, 173] on div "**********" at bounding box center [528, 146] width 389 height 91
drag, startPoint x: 410, startPoint y: 161, endPoint x: 319, endPoint y: 161, distance: 91.1
click at [319, 161] on div "**********" at bounding box center [529, 165] width 782 height 129
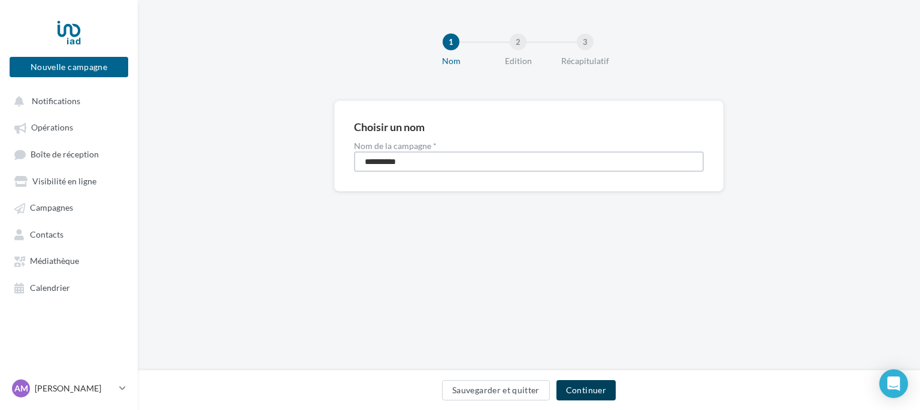
type input "**********"
click at [593, 392] on button "Continuer" at bounding box center [586, 390] width 59 height 20
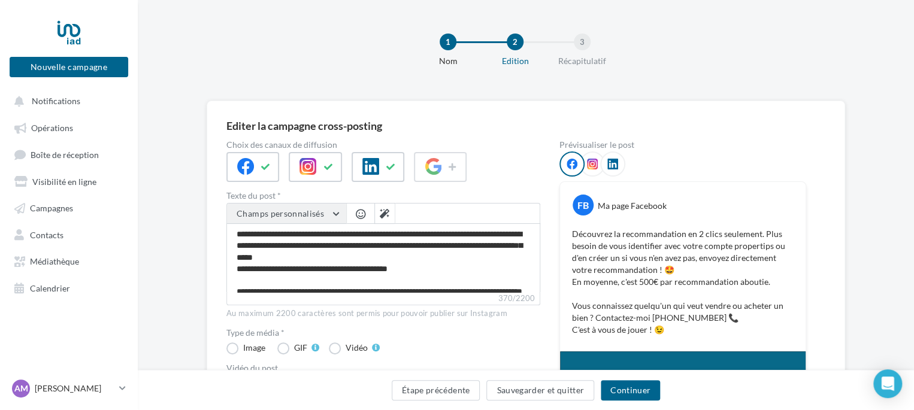
click at [325, 211] on button "Champs personnalisés" at bounding box center [286, 214] width 119 height 20
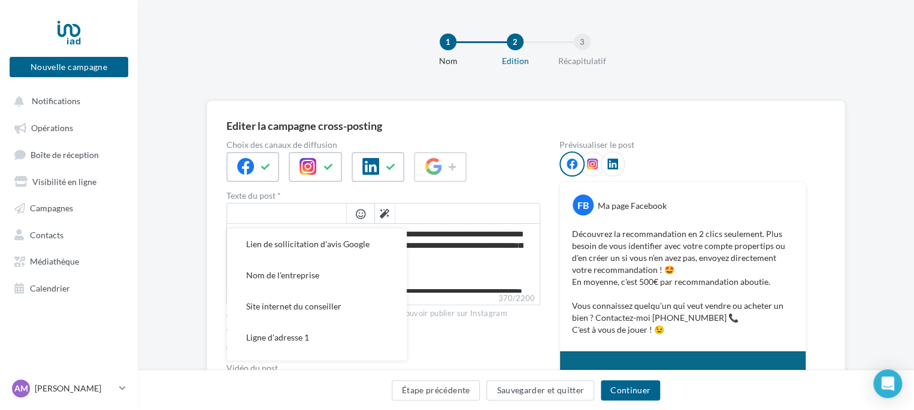
click at [325, 211] on input "text" at bounding box center [286, 214] width 119 height 20
click at [511, 181] on div at bounding box center [383, 167] width 314 height 30
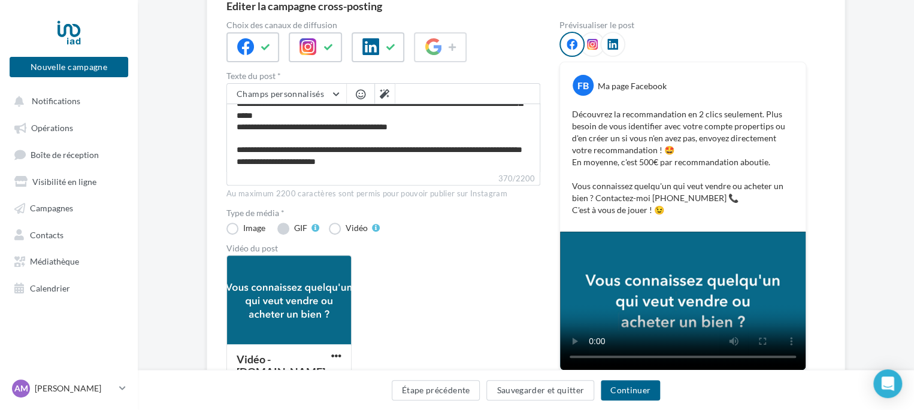
scroll to position [34, 0]
click at [280, 231] on label "GIF" at bounding box center [298, 229] width 42 height 12
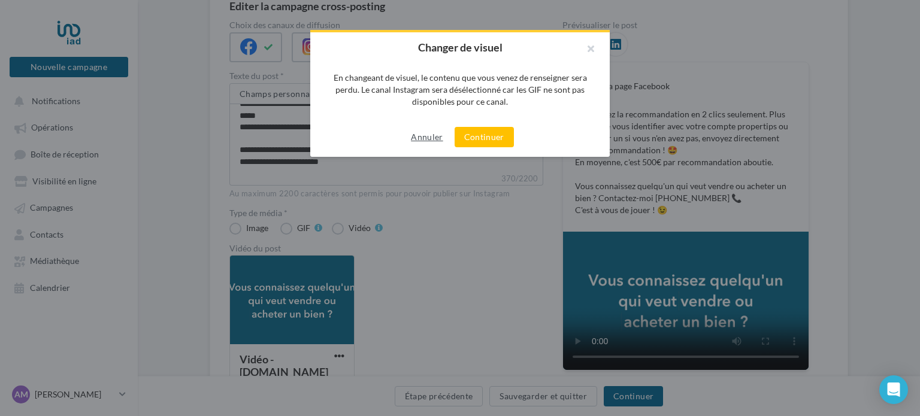
click at [431, 137] on button "Annuler" at bounding box center [426, 137] width 41 height 14
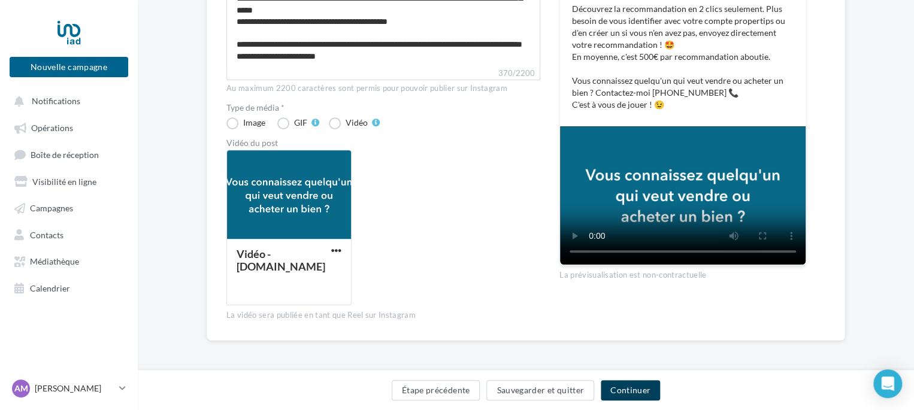
click at [640, 392] on button "Continuer" at bounding box center [630, 390] width 59 height 20
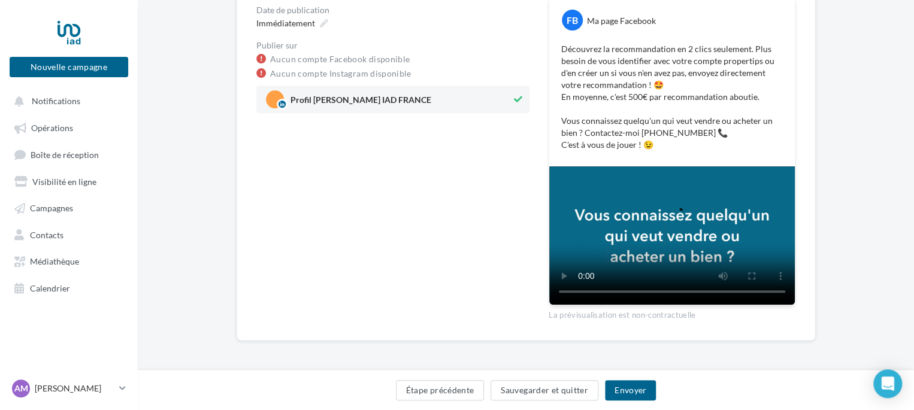
scroll to position [0, 0]
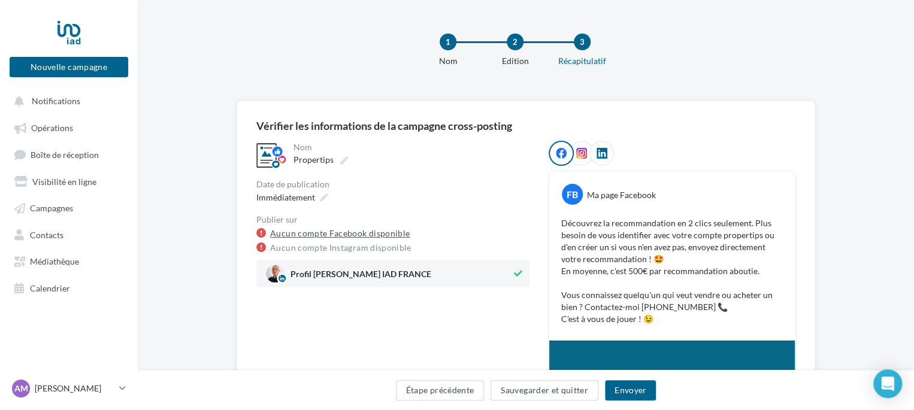
click at [384, 228] on link "Aucun compte Facebook disponible" at bounding box center [340, 233] width 140 height 14
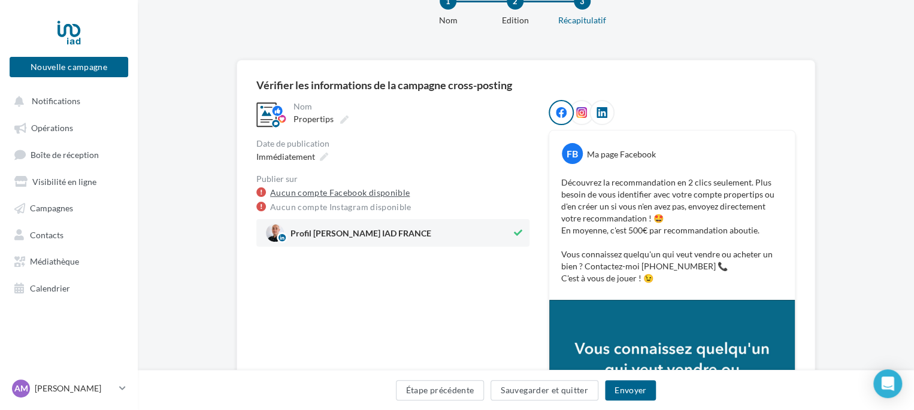
scroll to position [60, 0]
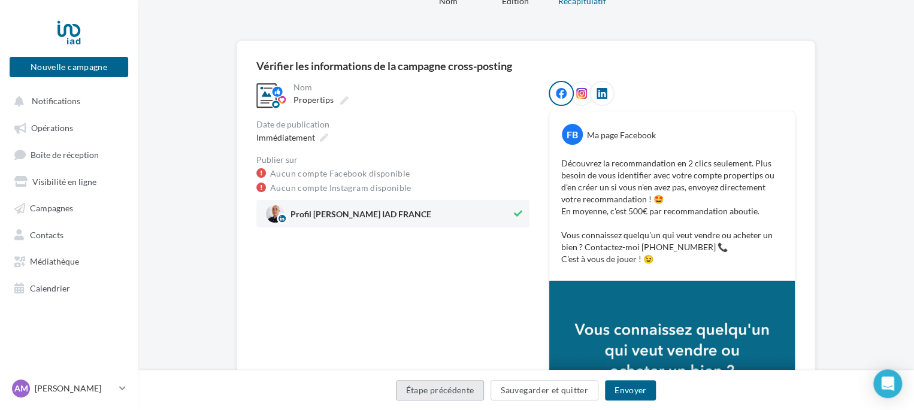
click at [445, 396] on button "Étape précédente" at bounding box center [440, 390] width 89 height 20
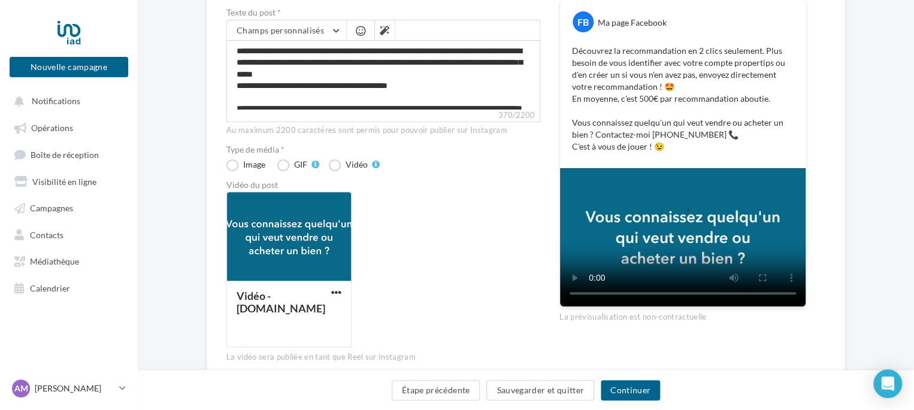
scroll to position [225, 0]
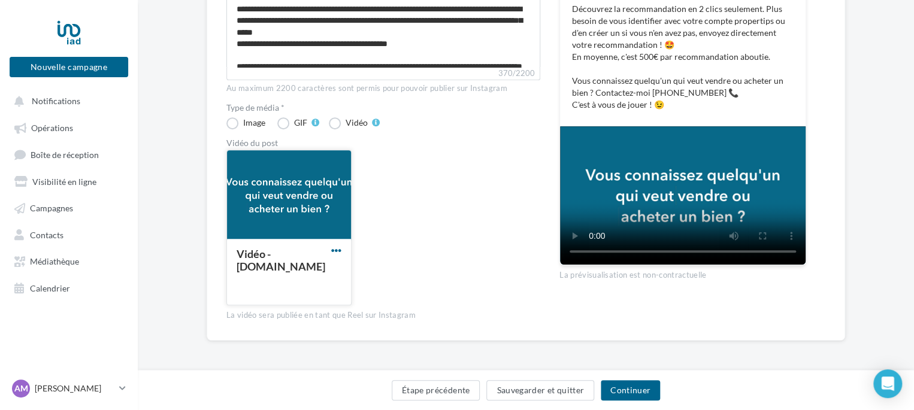
click at [338, 249] on span "button" at bounding box center [336, 251] width 10 height 10
click at [445, 210] on div "Vidéo - [DOMAIN_NAME] Remplacer la vidéo Supprimer" at bounding box center [388, 232] width 324 height 165
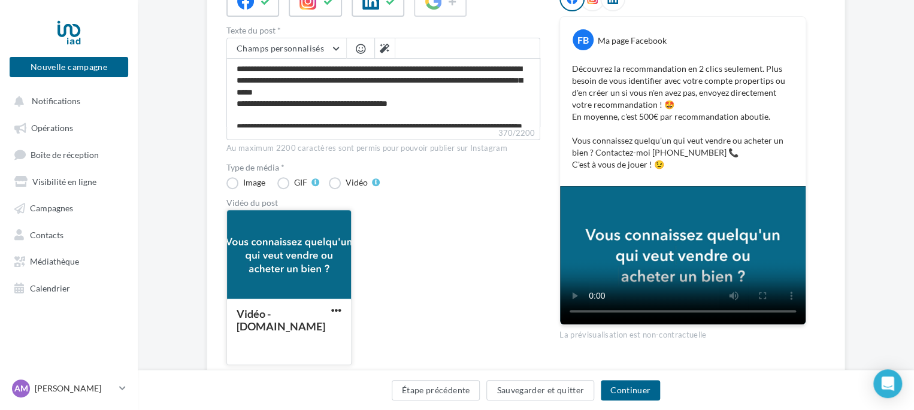
click at [313, 246] on div at bounding box center [289, 255] width 124 height 90
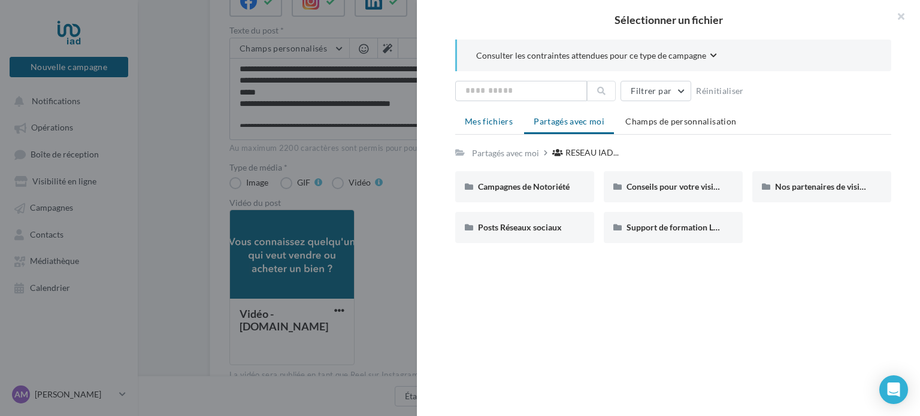
click at [499, 120] on span "Mes fichiers" at bounding box center [489, 121] width 48 height 10
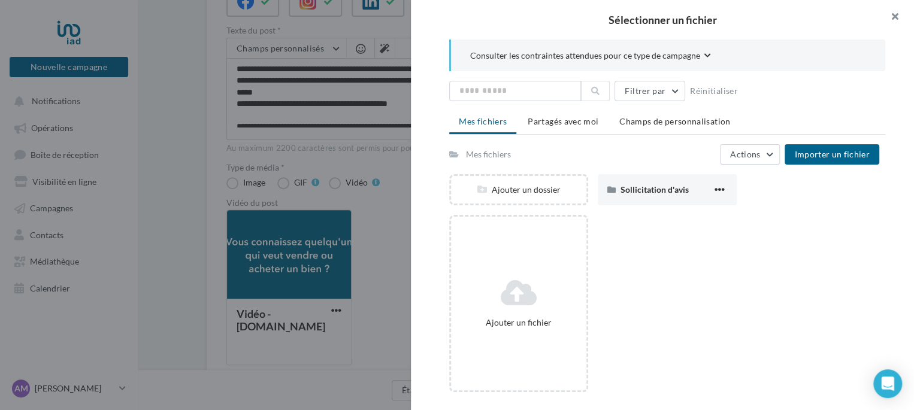
click at [893, 18] on button "button" at bounding box center [890, 18] width 48 height 36
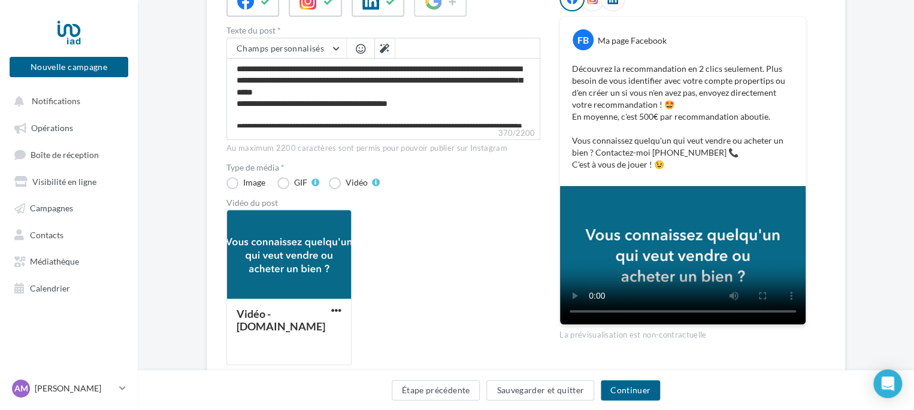
drag, startPoint x: 306, startPoint y: 255, endPoint x: 446, endPoint y: 290, distance: 144.6
click at [427, 292] on div "Vidéo - [DOMAIN_NAME]" at bounding box center [388, 292] width 324 height 165
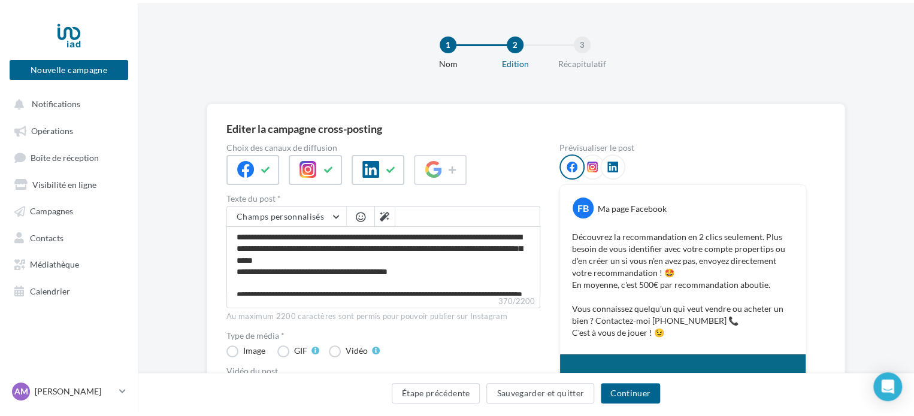
scroll to position [34, 0]
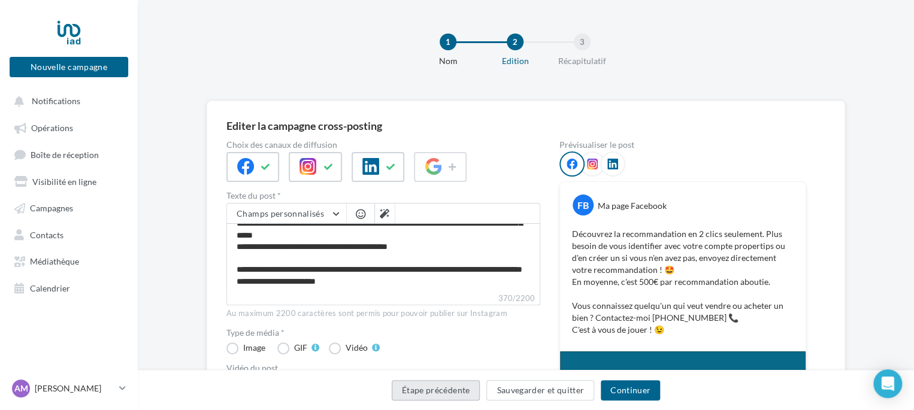
click at [457, 392] on button "Étape précédente" at bounding box center [436, 390] width 89 height 20
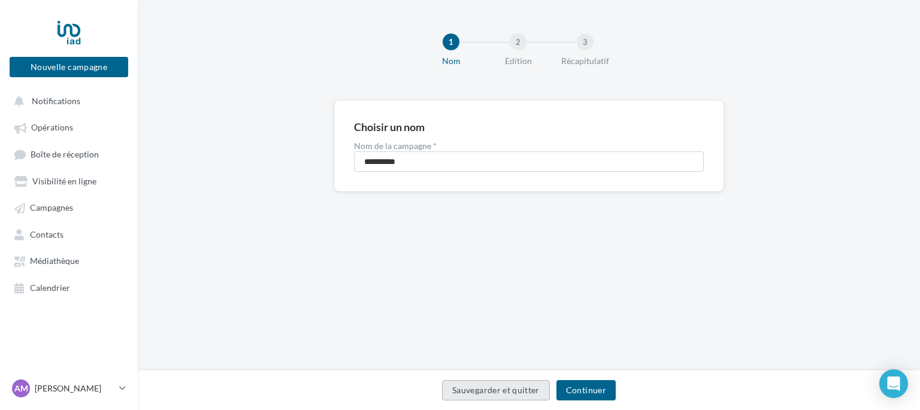
click at [506, 388] on button "Sauvegarder et quitter" at bounding box center [496, 390] width 108 height 20
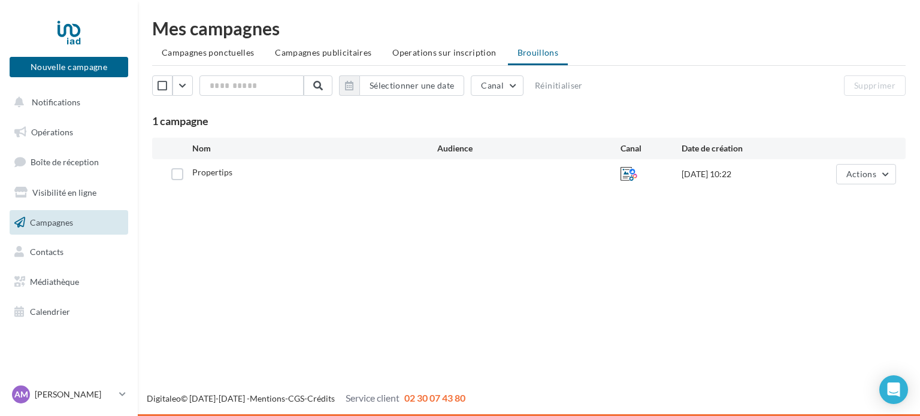
click at [219, 173] on span "Propertips" at bounding box center [212, 172] width 40 height 10
drag, startPoint x: 899, startPoint y: 173, endPoint x: 884, endPoint y: 174, distance: 14.4
click at [891, 173] on div "Propertips 11/09/2025 10:22 Actions" at bounding box center [529, 174] width 754 height 30
click at [884, 174] on button "Actions" at bounding box center [866, 174] width 60 height 20
click at [649, 278] on div "Nouvelle campagne Nouvelle campagne Notifications Opérations Boîte de réception…" at bounding box center [460, 208] width 920 height 416
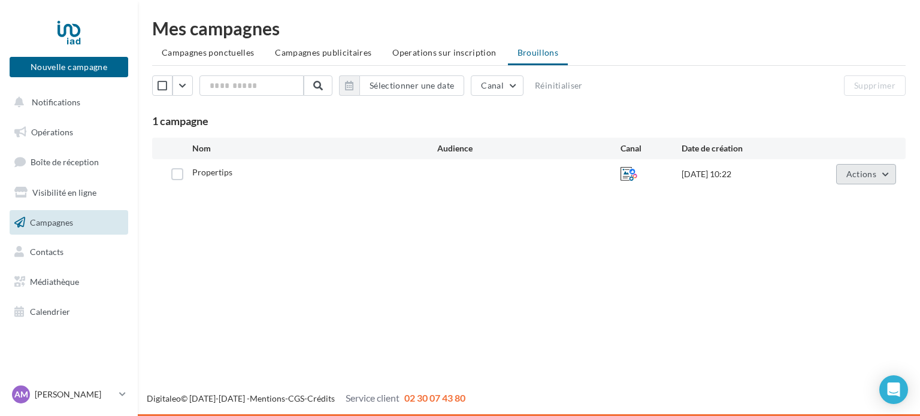
click at [863, 173] on span "Actions" at bounding box center [862, 174] width 30 height 10
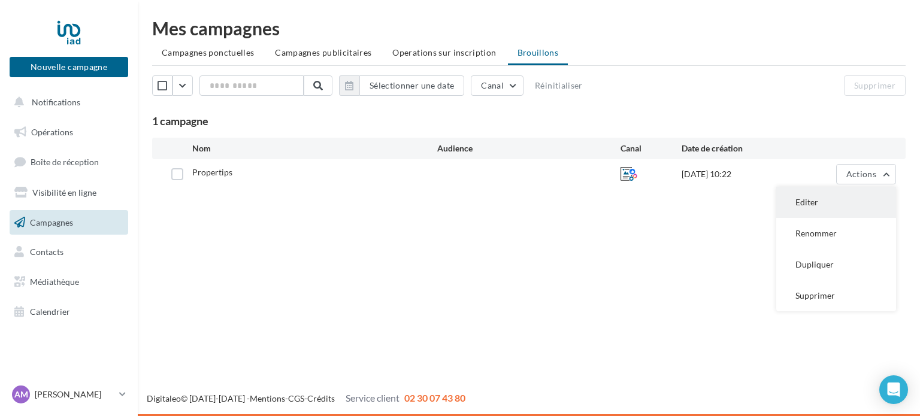
click at [827, 201] on button "Editer" at bounding box center [836, 202] width 120 height 31
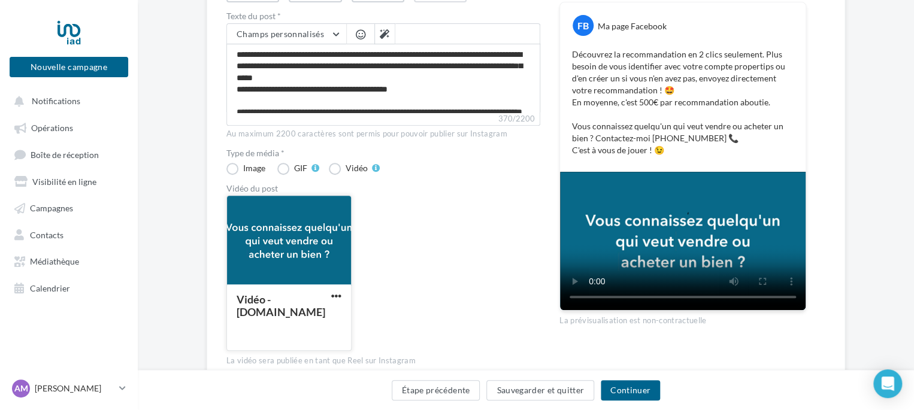
scroll to position [225, 0]
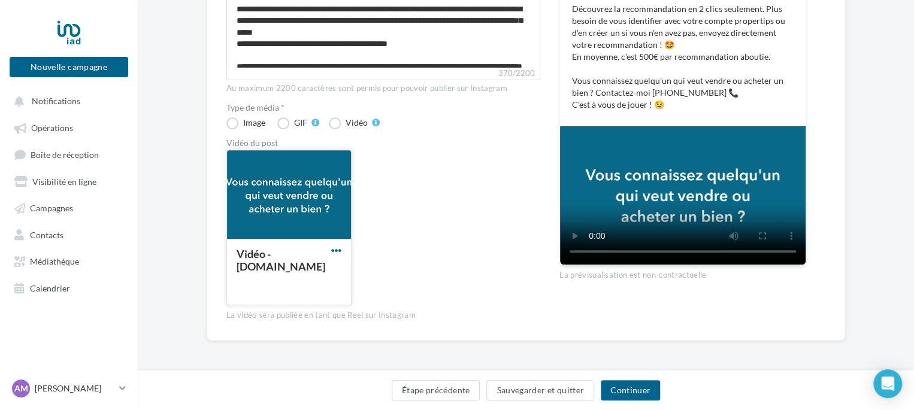
click at [337, 247] on span "button" at bounding box center [336, 251] width 10 height 10
click at [762, 153] on video at bounding box center [683, 195] width 246 height 138
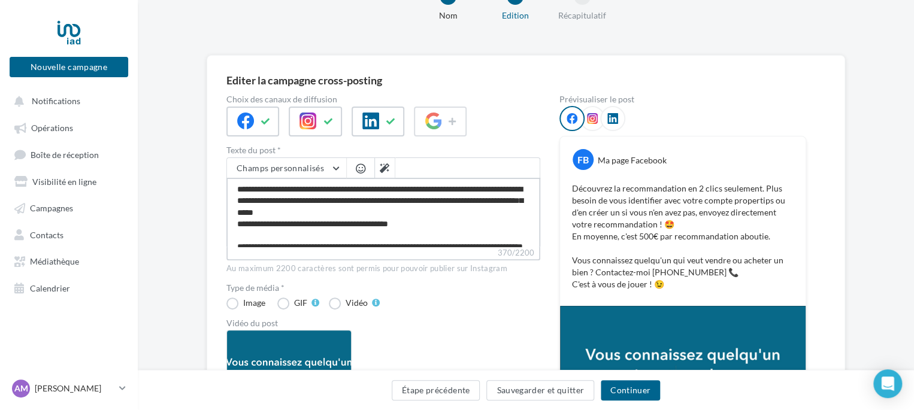
scroll to position [34, 0]
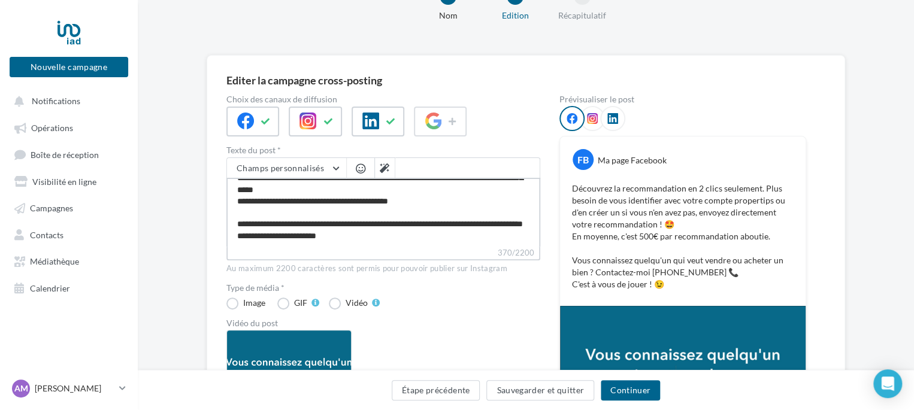
drag, startPoint x: 231, startPoint y: 186, endPoint x: 446, endPoint y: 239, distance: 221.6
click at [446, 239] on textarea "**********" at bounding box center [383, 212] width 314 height 69
click at [449, 391] on button "Étape précédente" at bounding box center [436, 390] width 89 height 20
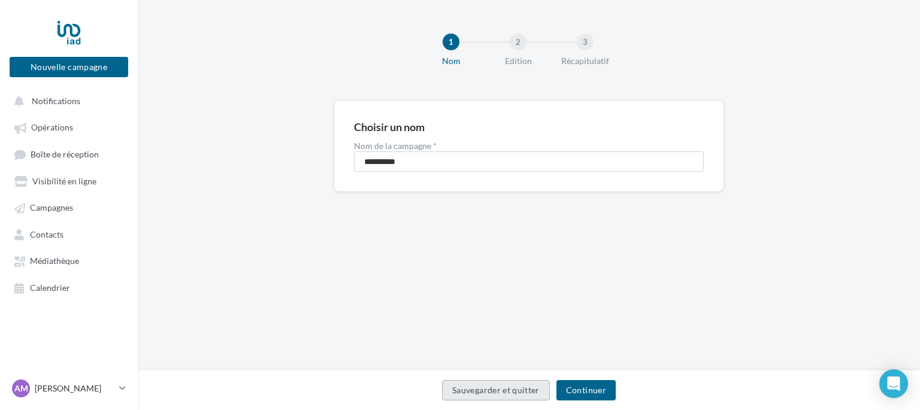
click at [449, 391] on button "Sauvegarder et quitter" at bounding box center [496, 390] width 108 height 20
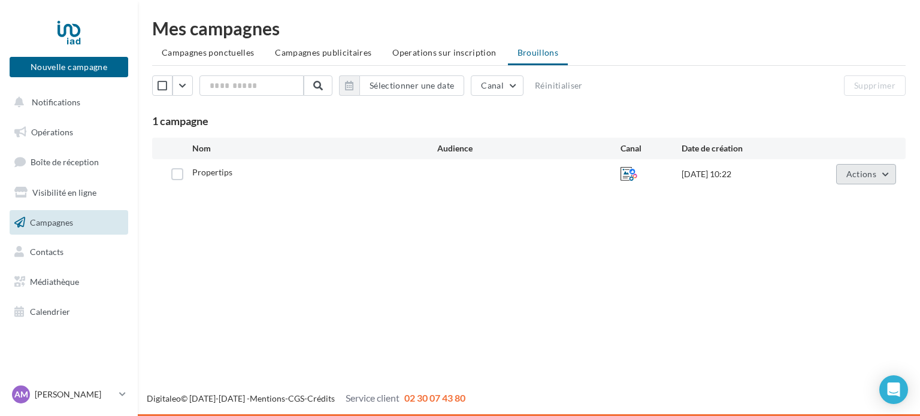
click at [882, 170] on button "Actions" at bounding box center [866, 174] width 60 height 20
click at [630, 273] on div "Nouvelle campagne Nouvelle campagne Notifications Opérations Boîte de réception…" at bounding box center [460, 208] width 920 height 416
click at [858, 182] on button "Actions" at bounding box center [866, 174] width 60 height 20
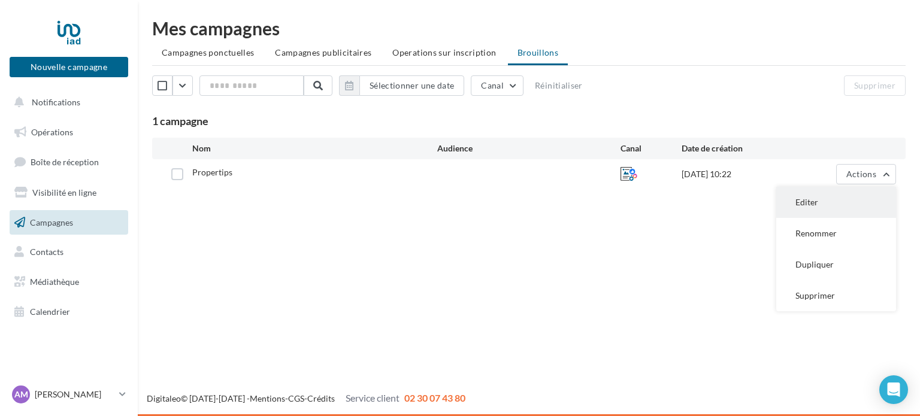
click at [839, 200] on button "Editer" at bounding box center [836, 202] width 120 height 31
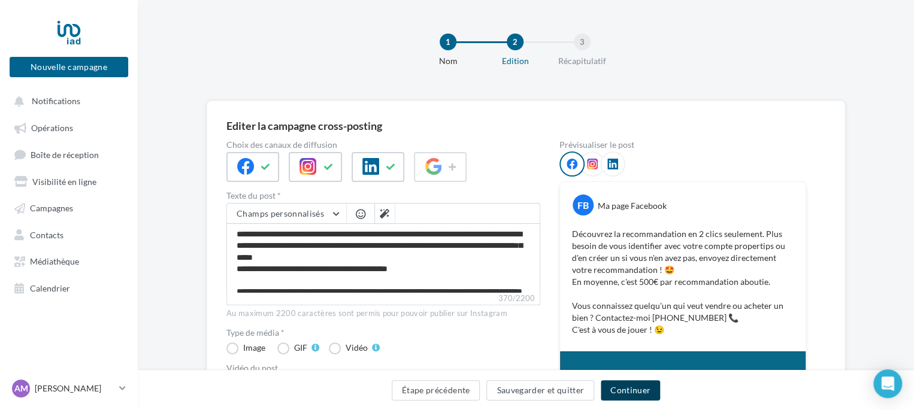
click at [646, 391] on button "Continuer" at bounding box center [630, 390] width 59 height 20
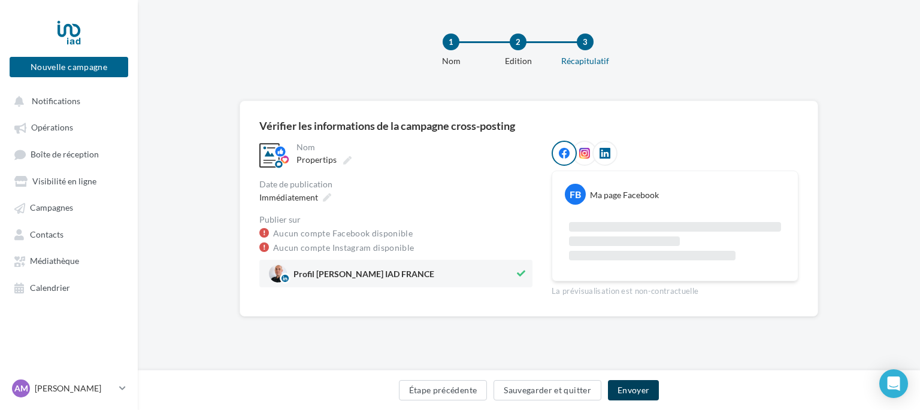
click at [625, 389] on button "Envoyer" at bounding box center [633, 390] width 51 height 20
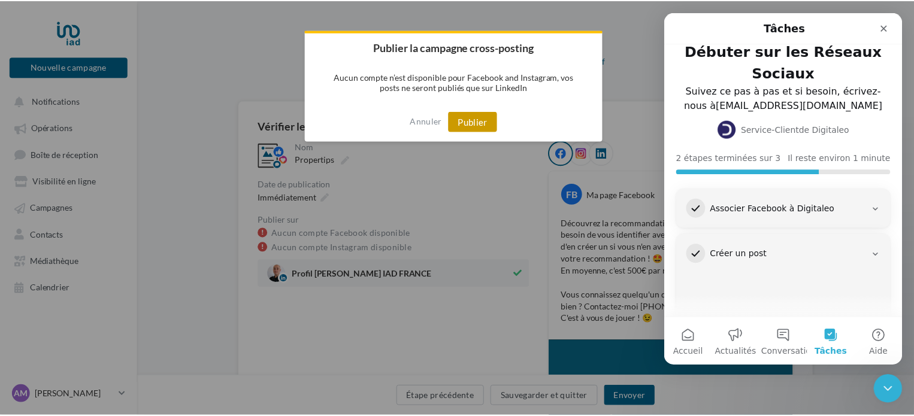
scroll to position [214, 0]
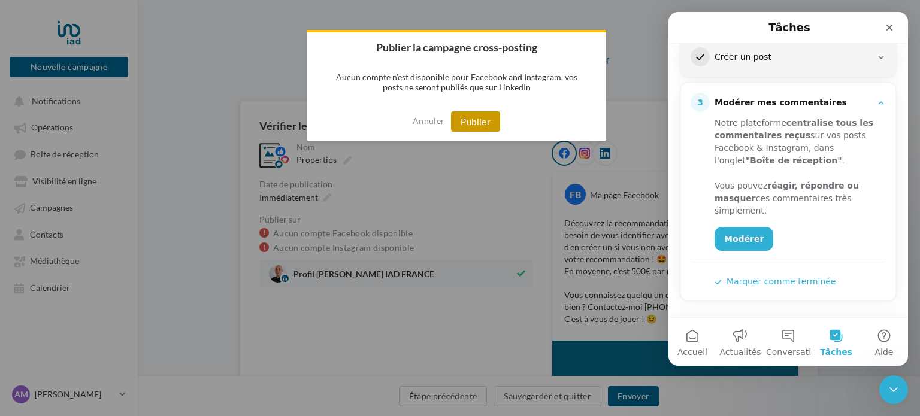
click at [482, 127] on button "Publier" at bounding box center [475, 121] width 49 height 20
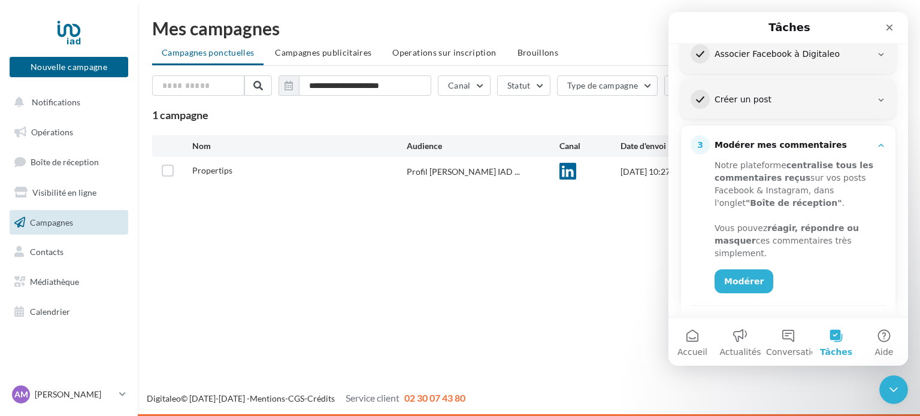
scroll to position [180, 0]
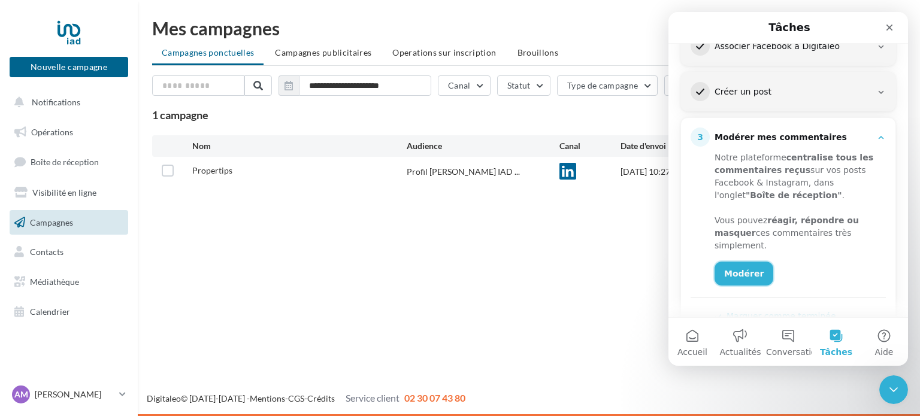
click at [741, 277] on link "Modérer" at bounding box center [744, 274] width 59 height 24
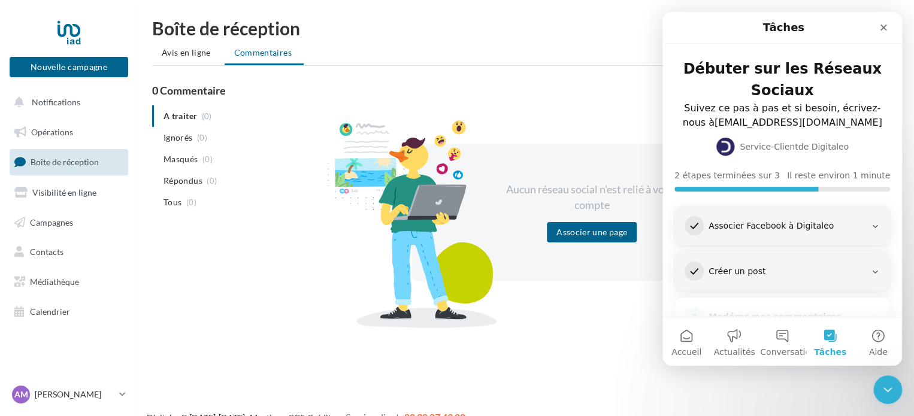
click at [860, 221] on h3 "Associer Facebook à Digitaleo" at bounding box center [787, 226] width 167 height 12
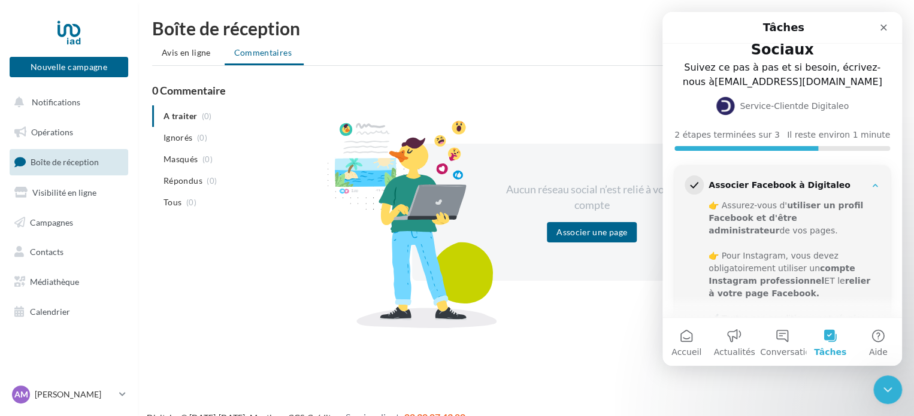
scroll to position [60, 0]
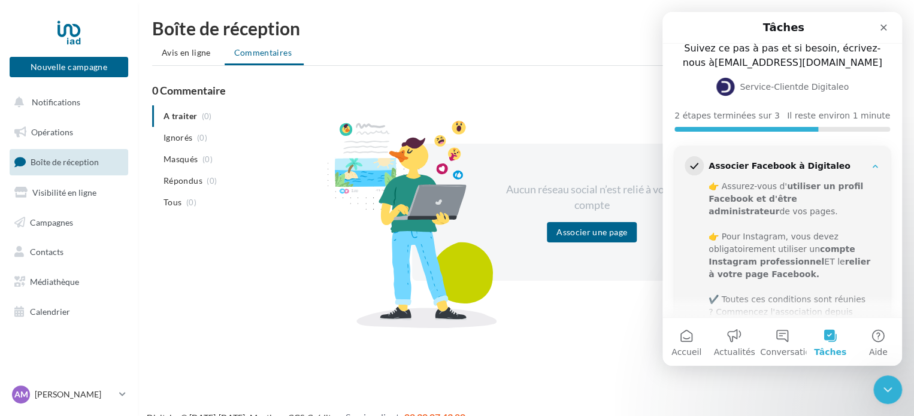
click at [873, 166] on icon "Intercom Messenger" at bounding box center [875, 166] width 5 height 3
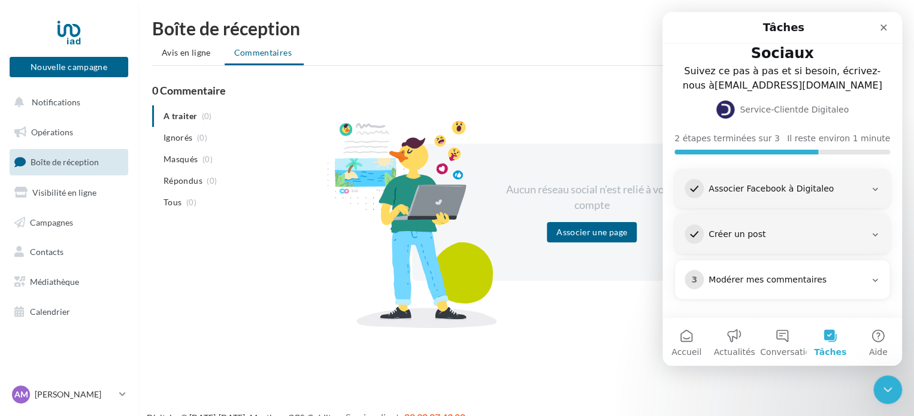
scroll to position [36, 0]
click at [880, 28] on icon "Fermer" at bounding box center [884, 28] width 10 height 10
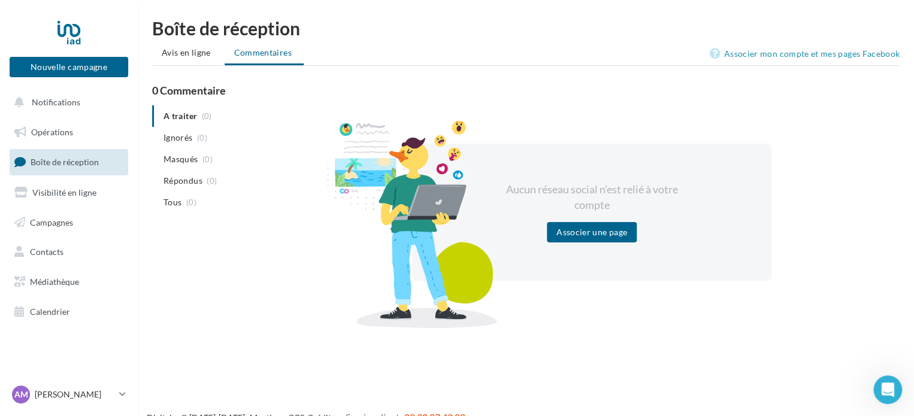
scroll to position [0, 0]
click at [101, 191] on link "Visibilité en ligne" at bounding box center [68, 192] width 123 height 25
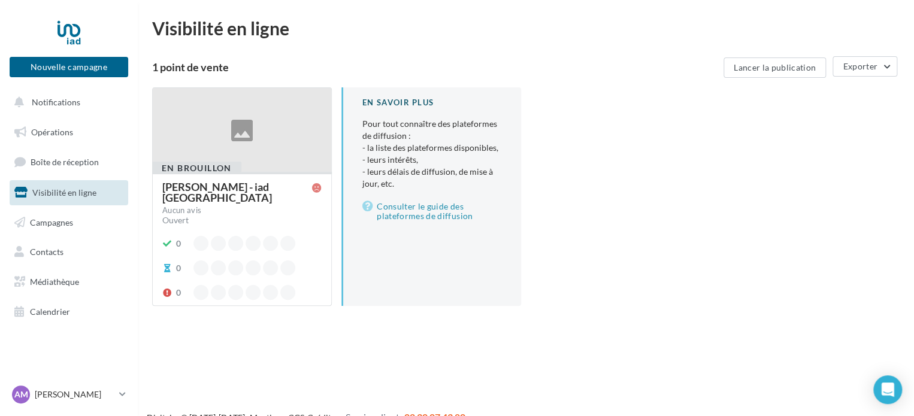
click at [285, 123] on div at bounding box center [242, 130] width 179 height 85
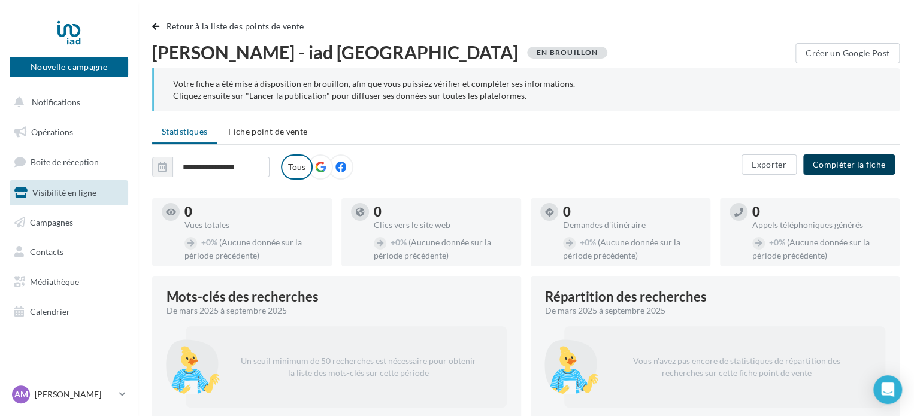
click at [863, 156] on button "Compléter la fiche" at bounding box center [849, 165] width 92 height 20
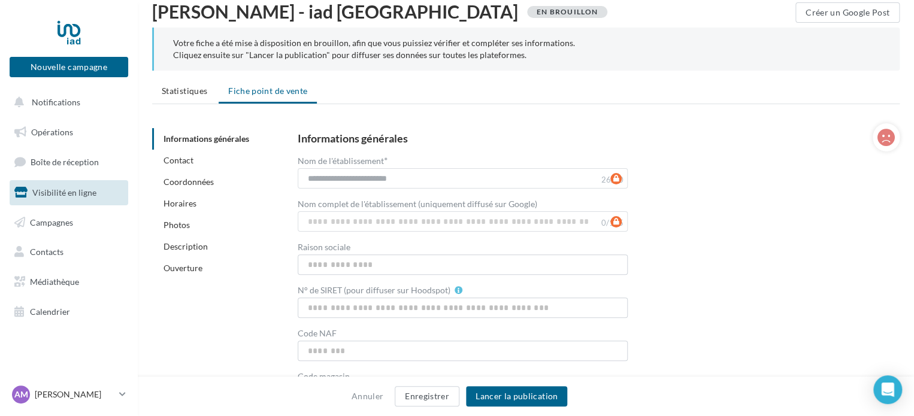
scroll to position [60, 0]
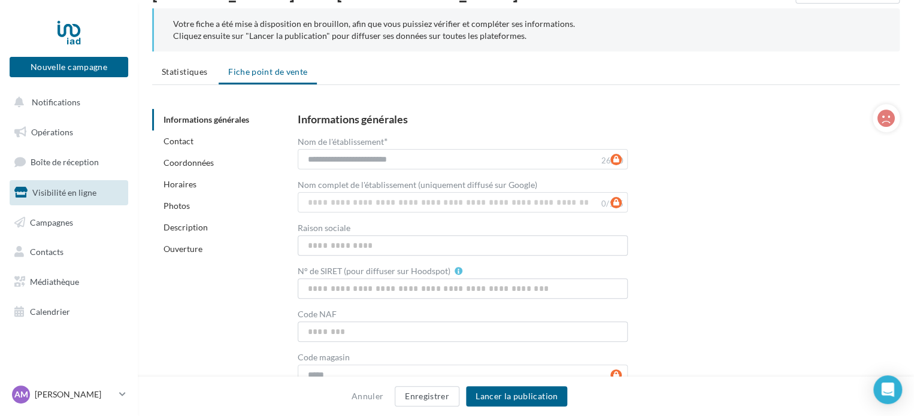
click at [765, 215] on div "**********" at bounding box center [589, 271] width 583 height 315
click at [449, 245] on input "Raison sociale" at bounding box center [463, 245] width 331 height 20
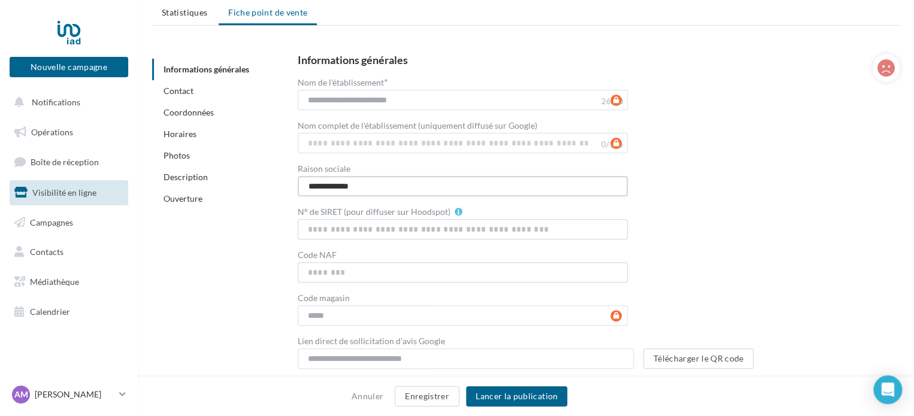
scroll to position [120, 0]
type input "**********"
click at [451, 232] on input "N° de SIRET (pour diffuser sur Hoodspot)" at bounding box center [463, 229] width 331 height 20
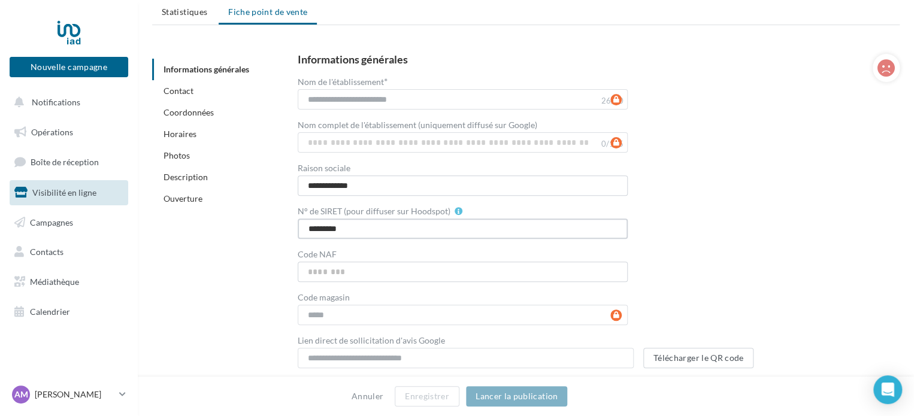
type input "*********"
click at [778, 222] on div "**********" at bounding box center [589, 211] width 583 height 315
click at [343, 228] on input "*********" at bounding box center [463, 229] width 331 height 20
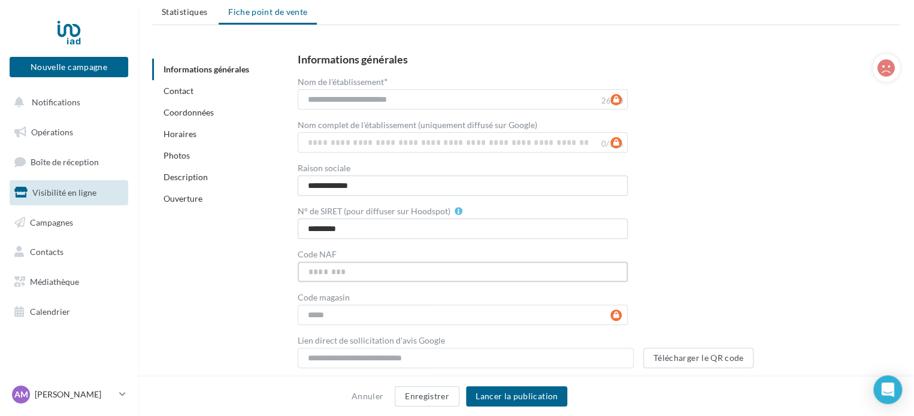
click at [377, 277] on input "Code NAF" at bounding box center [463, 272] width 331 height 20
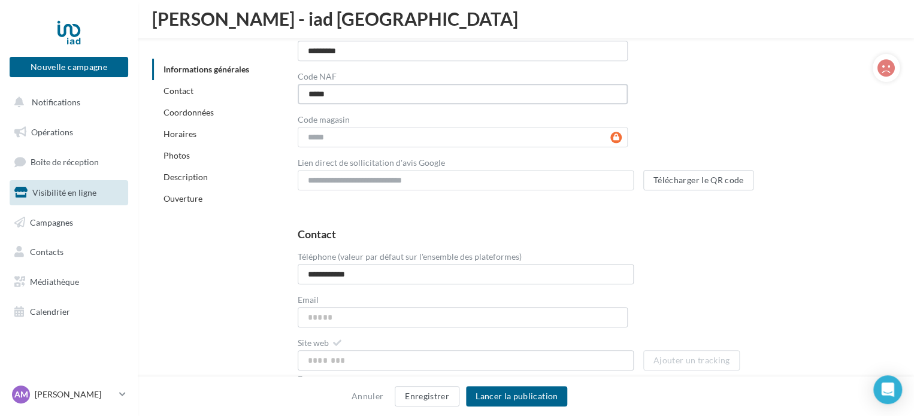
scroll to position [387, 0]
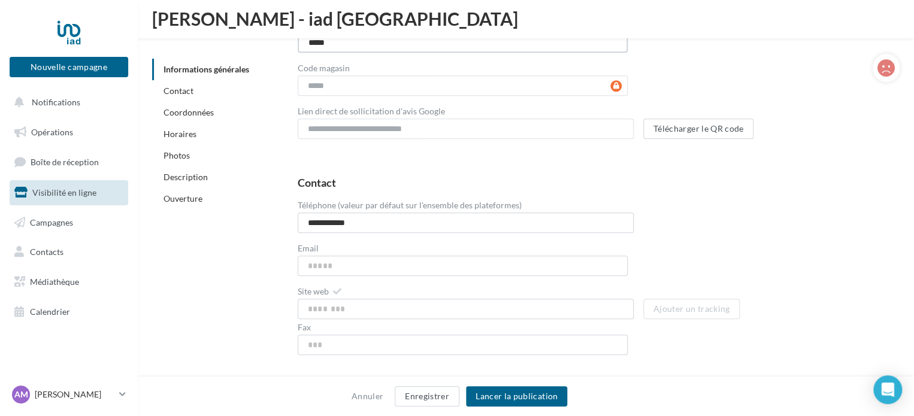
type input "*****"
drag, startPoint x: 321, startPoint y: 220, endPoint x: 285, endPoint y: 224, distance: 36.7
click at [285, 222] on div "**********" at bounding box center [589, 271] width 621 height 207
type input "**********"
drag, startPoint x: 779, startPoint y: 199, endPoint x: 497, endPoint y: 262, distance: 289.7
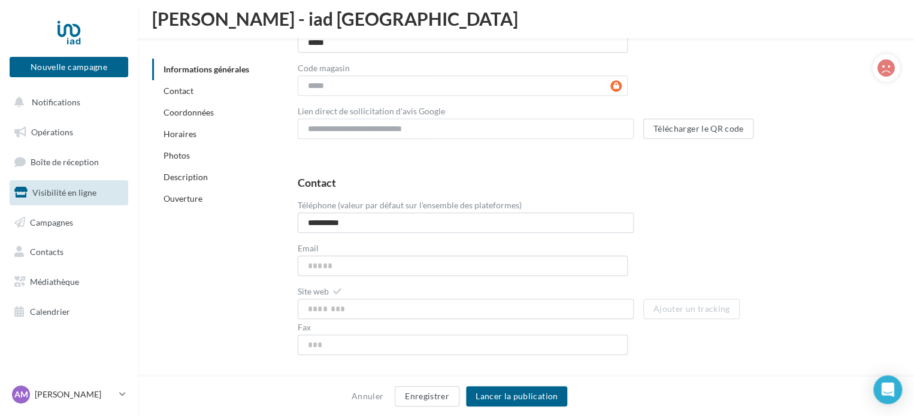
click at [778, 199] on div "**********" at bounding box center [594, 216] width 593 height 34
click at [462, 271] on input "Email" at bounding box center [463, 266] width 331 height 20
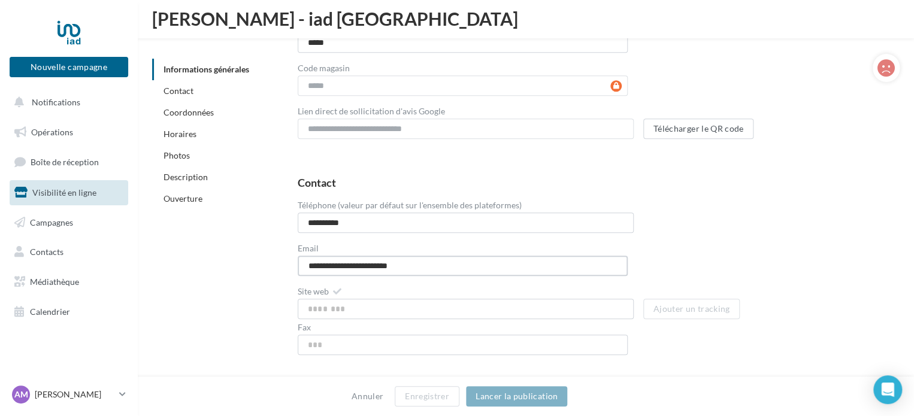
type input "**********"
click at [814, 202] on div "**********" at bounding box center [594, 216] width 593 height 34
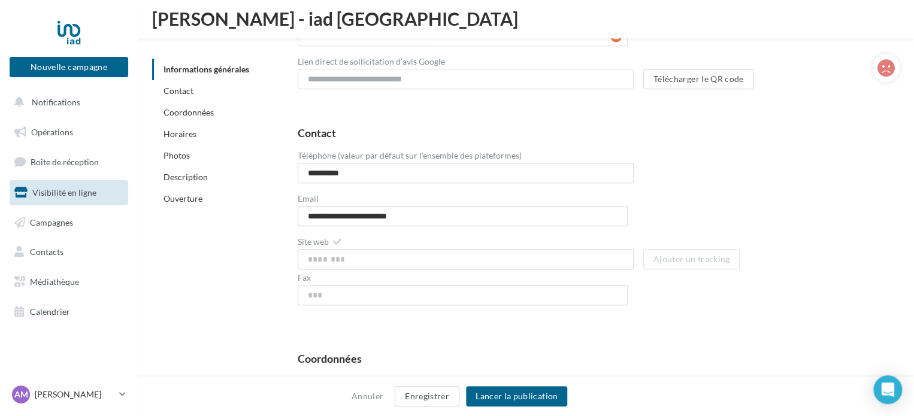
scroll to position [507, 0]
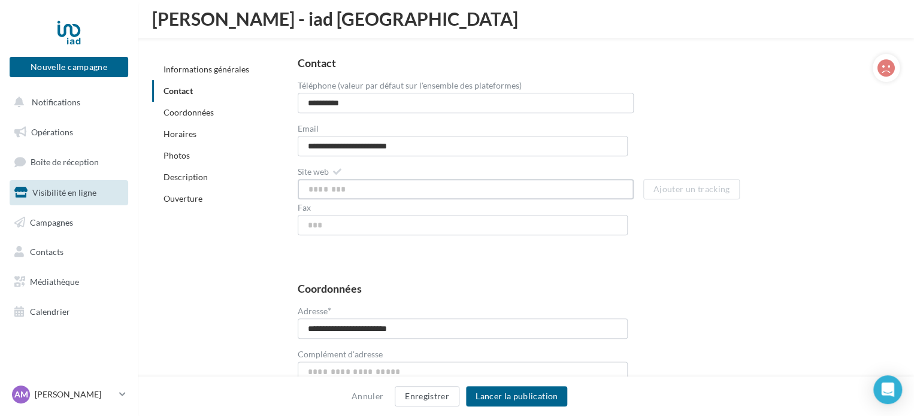
click at [379, 192] on input "Site web" at bounding box center [466, 189] width 336 height 20
click at [364, 187] on input "Site web" at bounding box center [466, 189] width 336 height 20
paste input "**********"
type input "**********"
click at [730, 250] on div "**********" at bounding box center [589, 151] width 621 height 207
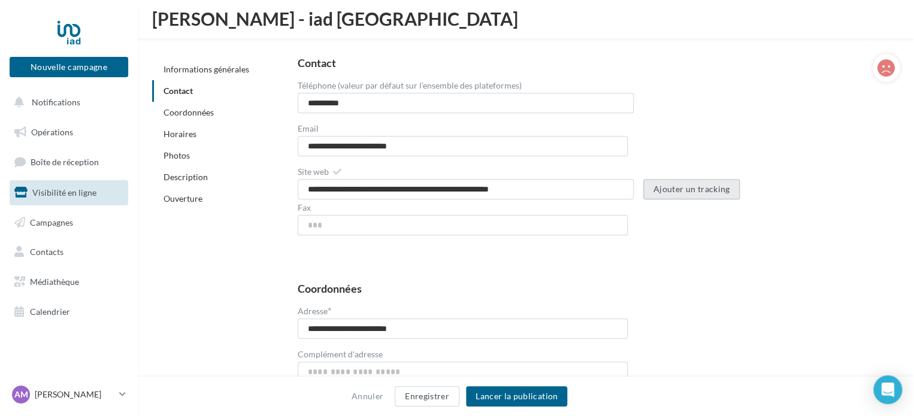
click at [705, 190] on button "Ajouter un tracking" at bounding box center [691, 189] width 97 height 20
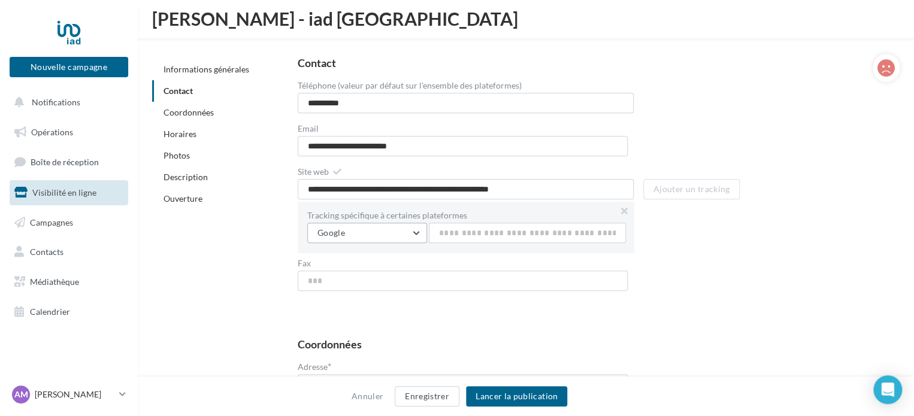
click at [413, 231] on button "Google" at bounding box center [367, 233] width 120 height 20
click at [480, 232] on input "text" at bounding box center [527, 233] width 197 height 20
paste input "**********"
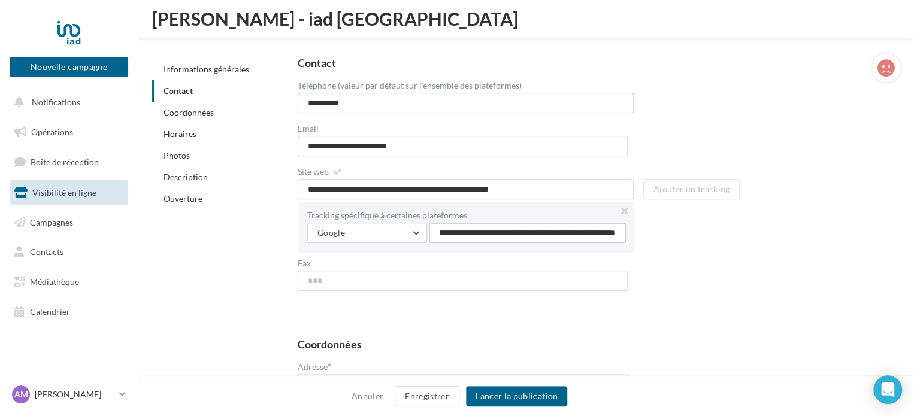
type input "**********"
click at [721, 256] on div "**********" at bounding box center [594, 230] width 593 height 56
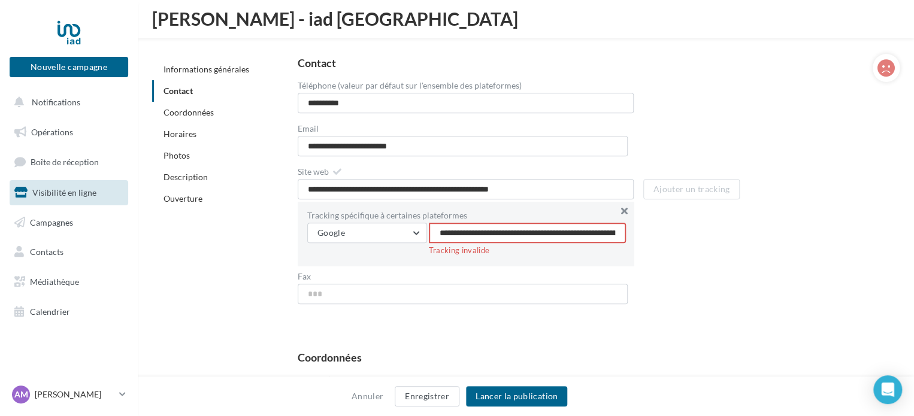
click at [626, 208] on button at bounding box center [624, 211] width 19 height 19
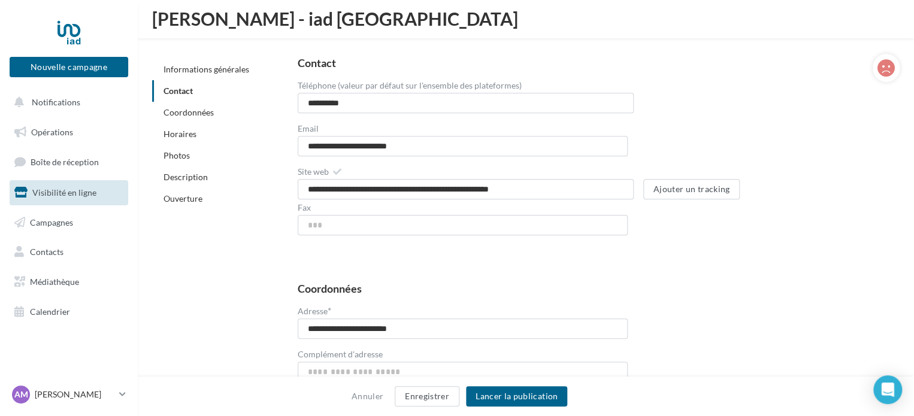
click at [683, 231] on div "**********" at bounding box center [589, 152] width 583 height 188
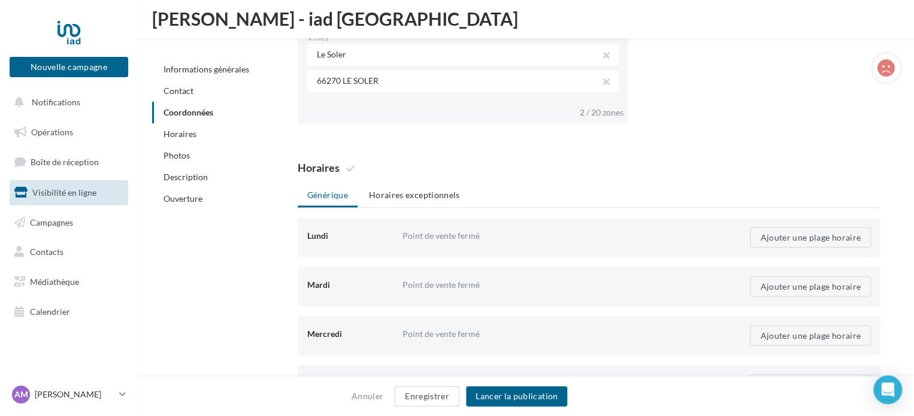
scroll to position [1046, 0]
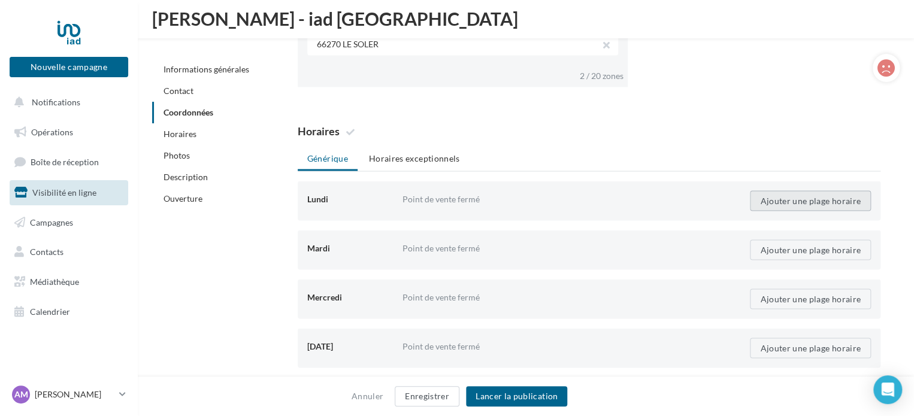
click at [818, 197] on button "Ajouter une plage horaire" at bounding box center [810, 201] width 121 height 20
click at [451, 195] on input "time" at bounding box center [462, 201] width 64 height 20
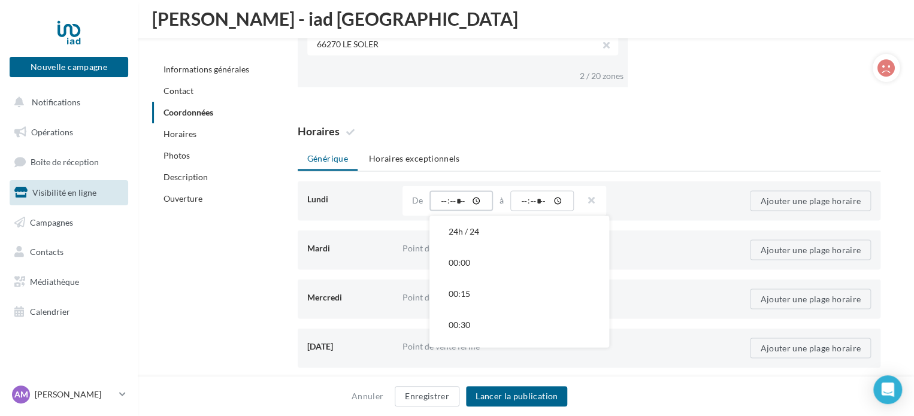
click at [440, 199] on input "time" at bounding box center [462, 201] width 64 height 20
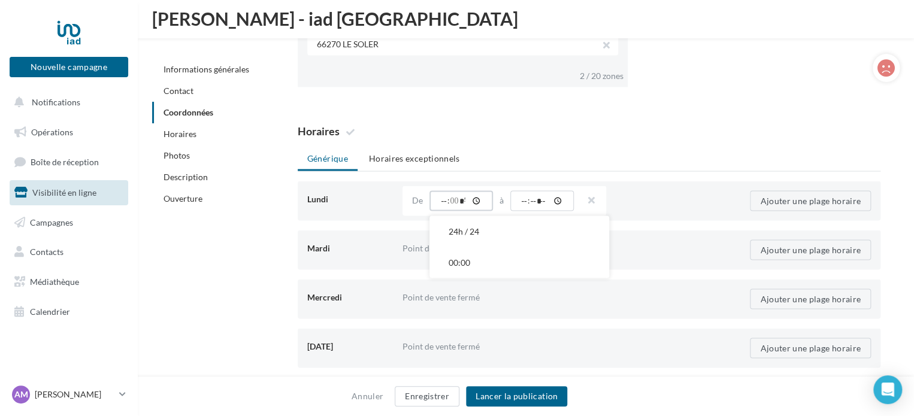
click at [440, 195] on input "*****" at bounding box center [462, 201] width 64 height 20
type input "*****"
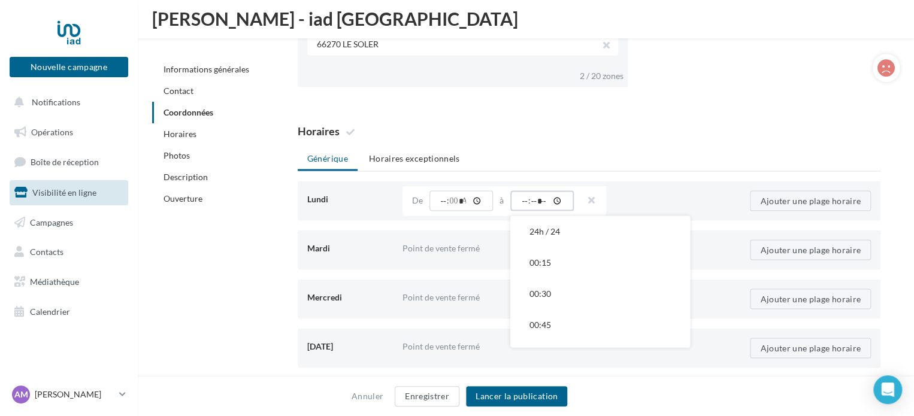
click at [524, 198] on input "*****" at bounding box center [542, 201] width 64 height 20
type input "*****"
click at [525, 201] on input "time" at bounding box center [542, 201] width 64 height 20
type input "*****"
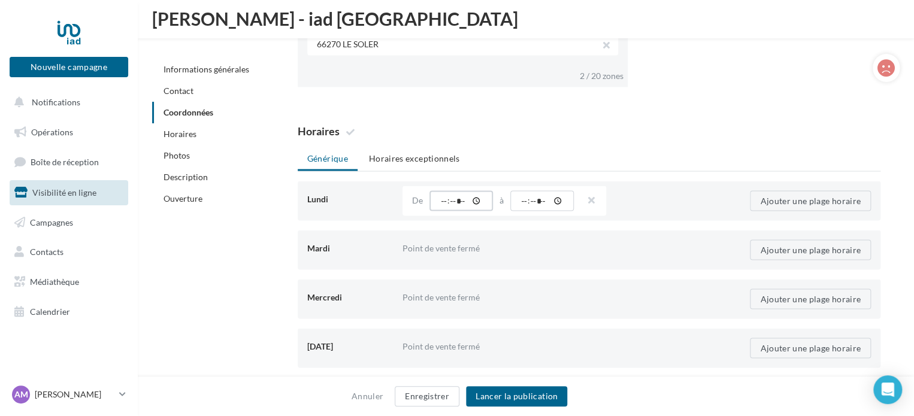
click at [443, 201] on input "*****" at bounding box center [462, 201] width 64 height 20
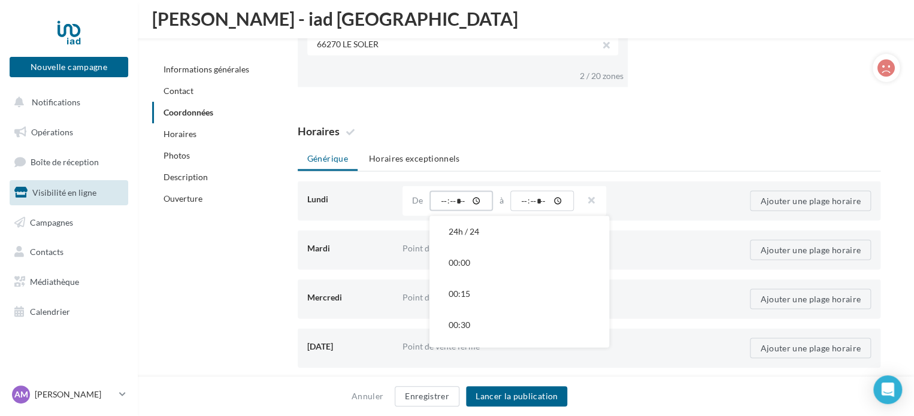
type input "*****"
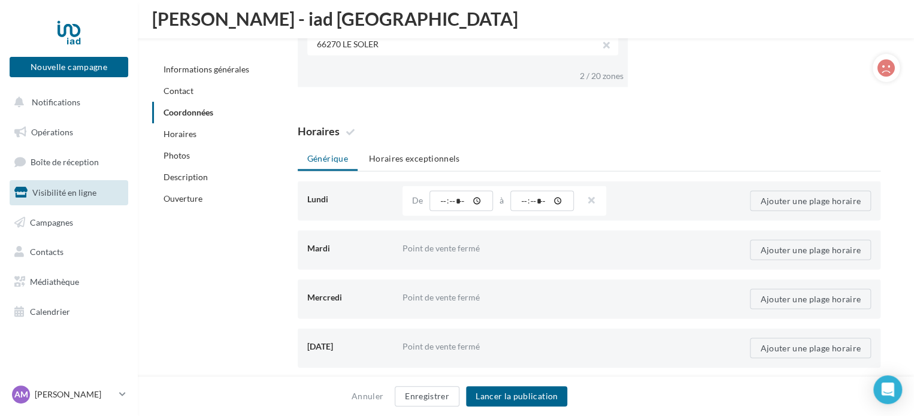
click at [652, 123] on div "Horaires Générique Horaires exceptionnels Lundi Point de vente ouvert 24h / 24 …" at bounding box center [589, 325] width 621 height 419
click at [792, 257] on button "Ajouter une plage horaire" at bounding box center [810, 250] width 121 height 20
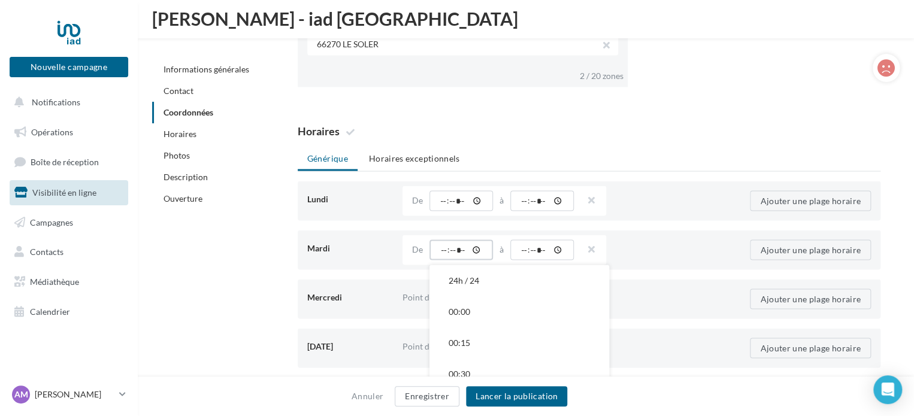
click at [436, 246] on input "time" at bounding box center [462, 250] width 64 height 20
type input "*****"
click at [572, 155] on ul "Générique Horaires exceptionnels" at bounding box center [589, 159] width 583 height 24
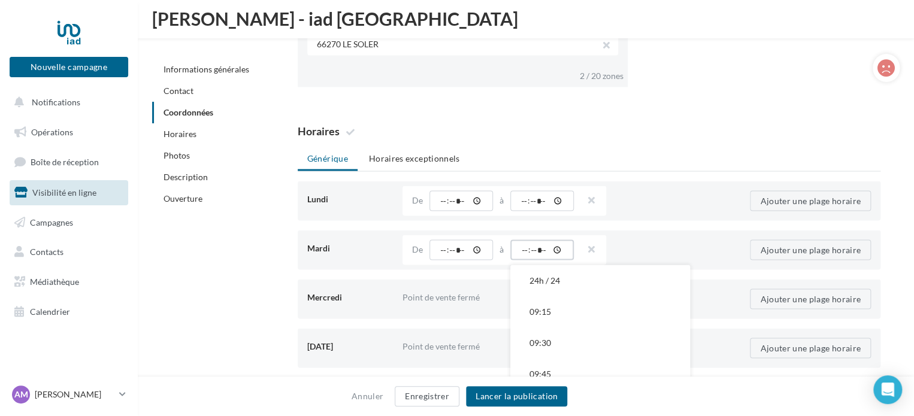
click at [525, 247] on input "time" at bounding box center [542, 250] width 64 height 20
type input "*****"
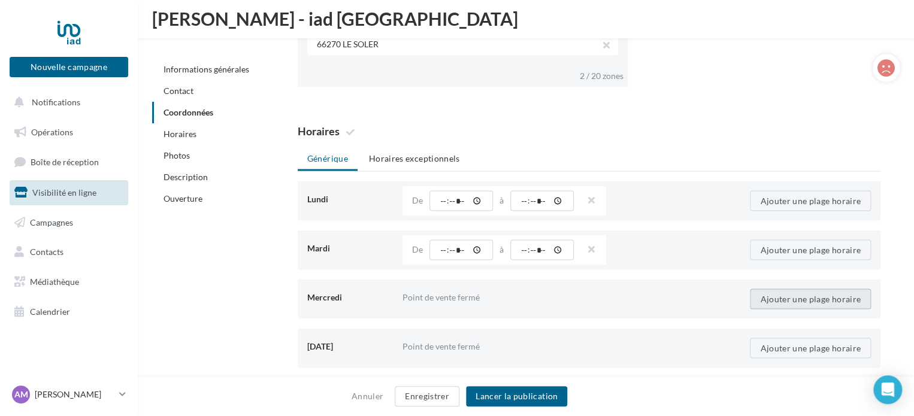
click at [791, 298] on button "Ajouter une plage horaire" at bounding box center [810, 299] width 121 height 20
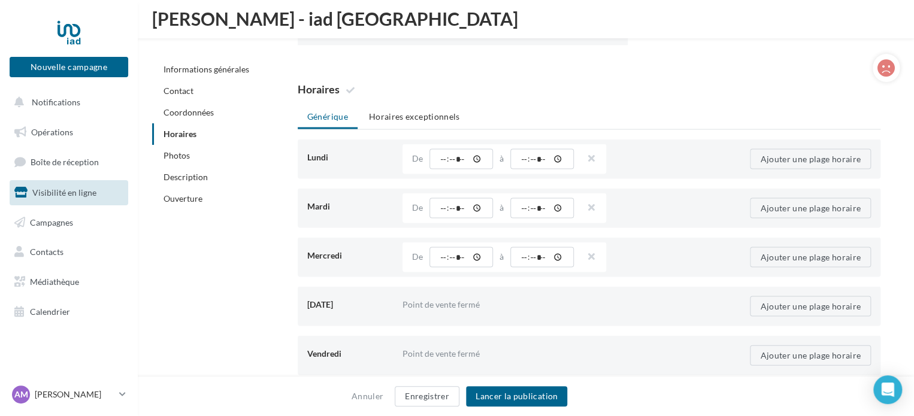
scroll to position [1106, 0]
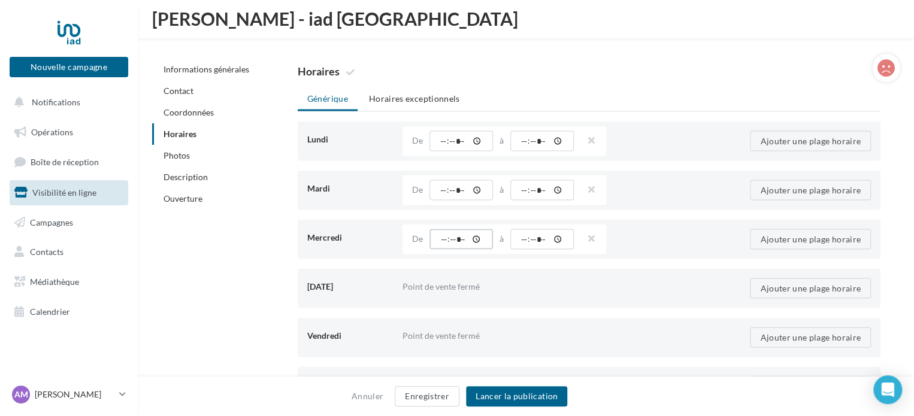
click at [437, 239] on input "time" at bounding box center [462, 239] width 64 height 20
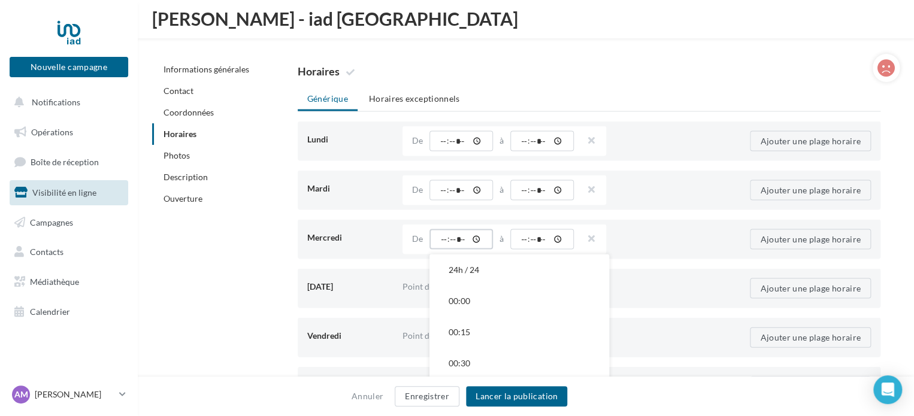
type input "*****"
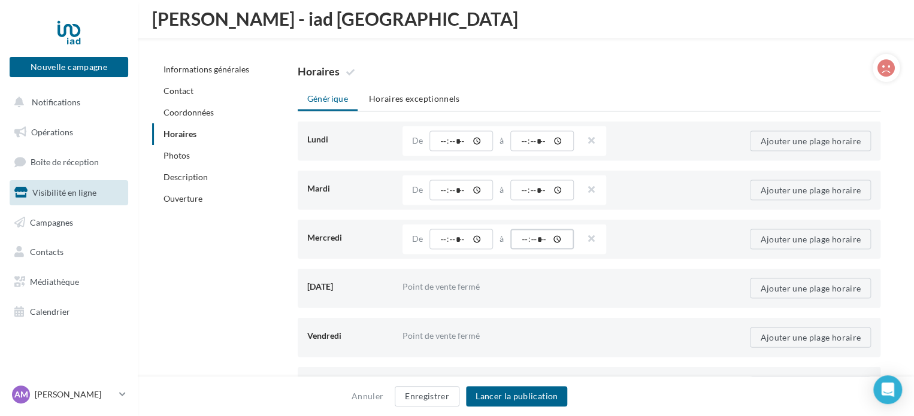
click at [523, 237] on input "time" at bounding box center [542, 239] width 64 height 20
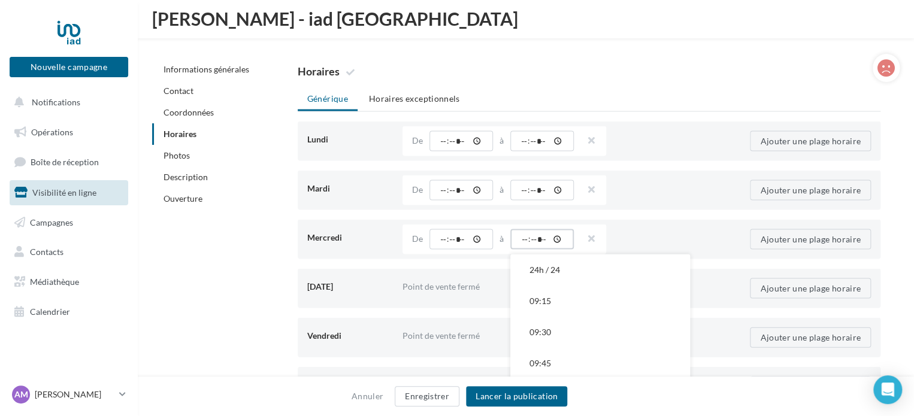
type input "*****"
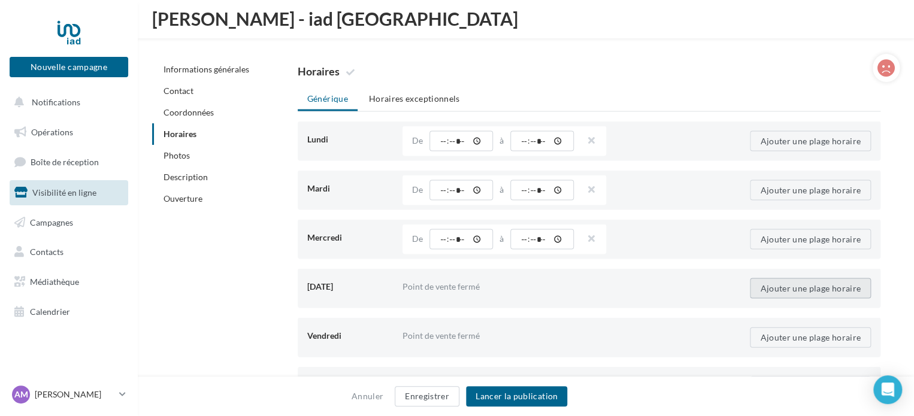
click at [772, 283] on button "Ajouter une plage horaire" at bounding box center [810, 288] width 121 height 20
click at [440, 282] on input "time" at bounding box center [462, 288] width 64 height 20
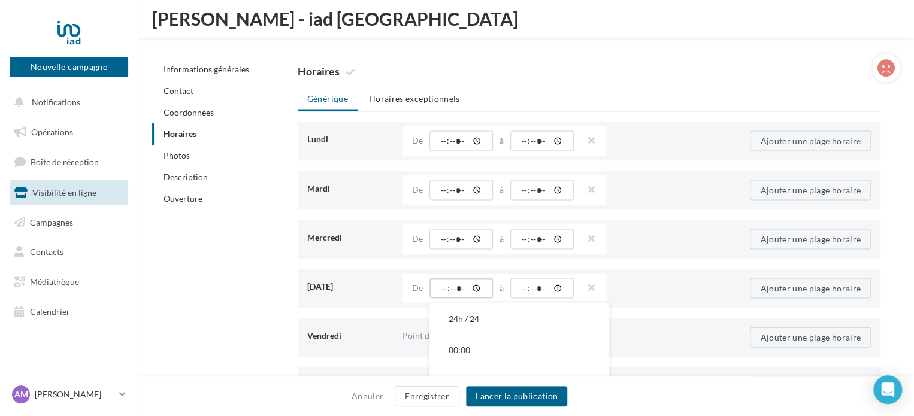
type input "*****"
click at [522, 287] on input "time" at bounding box center [542, 288] width 64 height 20
type input "*****"
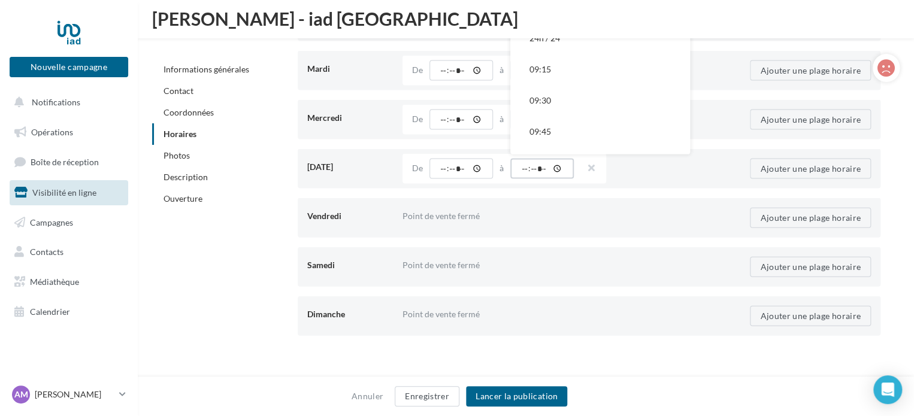
scroll to position [1226, 0]
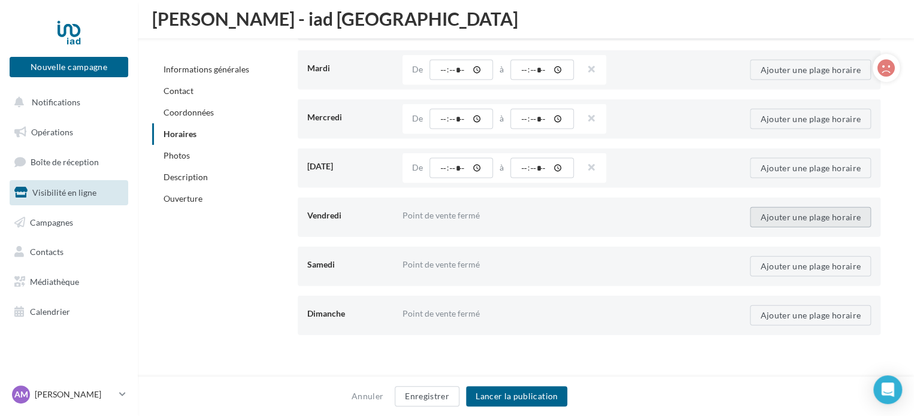
click at [796, 210] on button "Ajouter une plage horaire" at bounding box center [810, 217] width 121 height 20
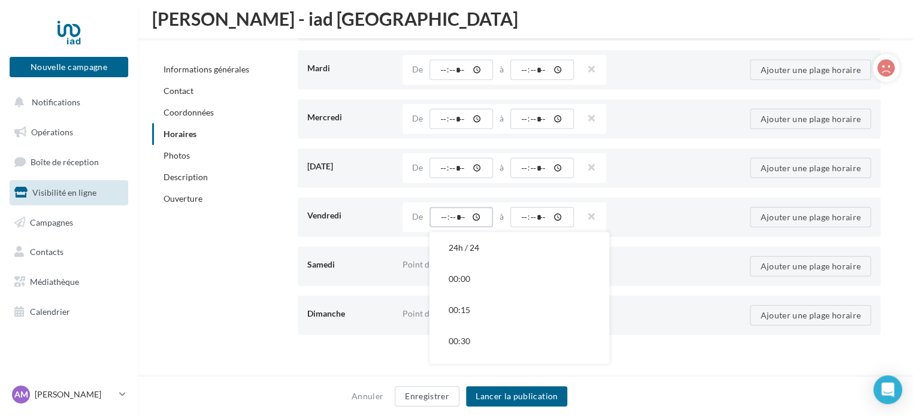
click at [439, 217] on input "time" at bounding box center [462, 217] width 64 height 20
type input "*****"
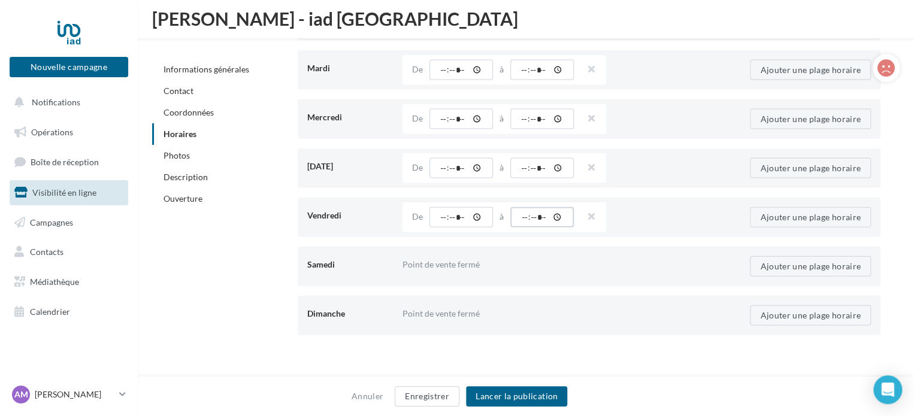
click at [520, 216] on input "time" at bounding box center [542, 217] width 64 height 20
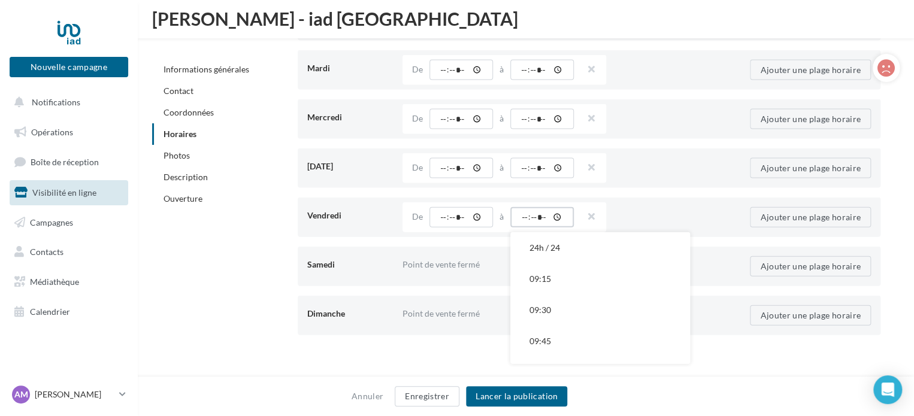
type input "*****"
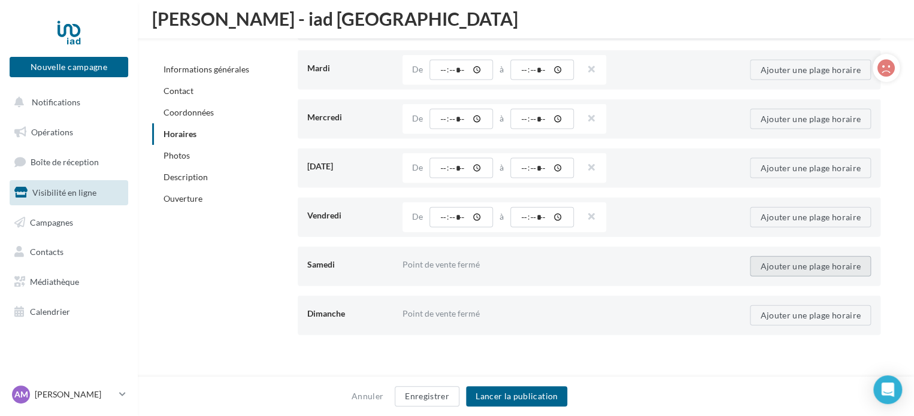
click at [786, 264] on button "Ajouter une plage horaire" at bounding box center [810, 266] width 121 height 20
click at [440, 264] on input "time" at bounding box center [462, 266] width 64 height 20
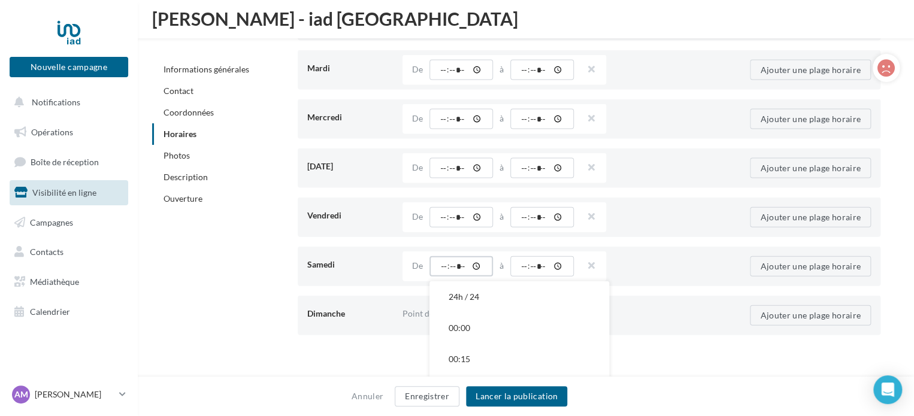
type input "*****"
click at [522, 265] on input "time" at bounding box center [542, 266] width 64 height 20
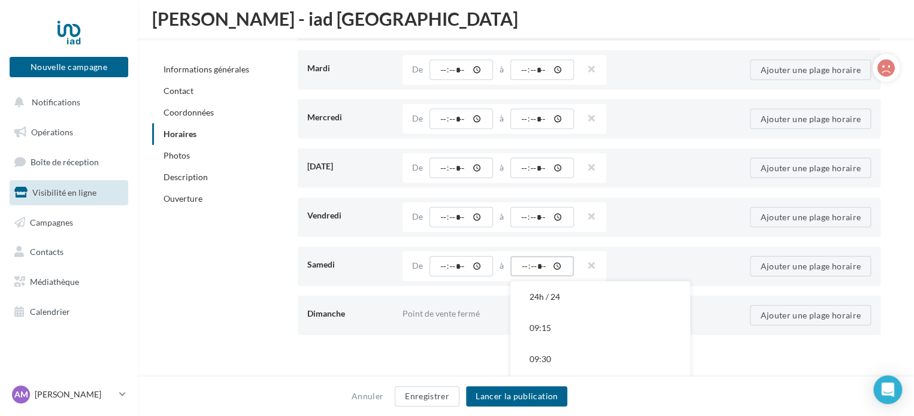
type input "*****"
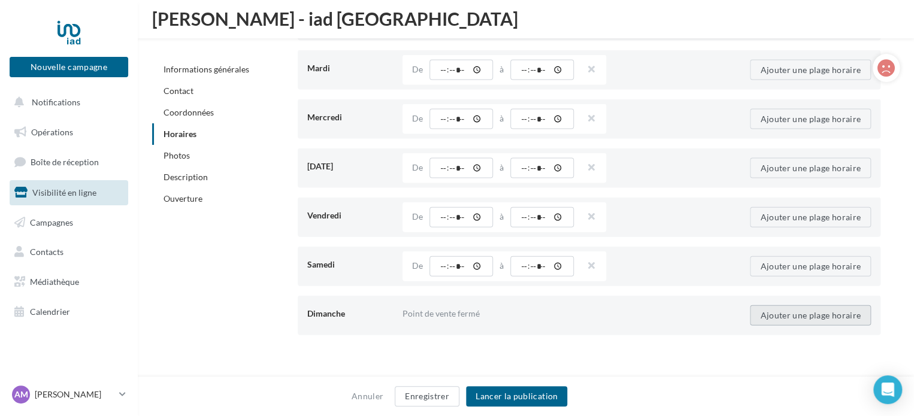
click at [774, 309] on button "Ajouter une plage horaire" at bounding box center [810, 316] width 121 height 20
click at [437, 311] on input "time" at bounding box center [462, 316] width 64 height 20
type input "*****"
click at [522, 313] on input "time" at bounding box center [542, 316] width 64 height 20
type input "*****"
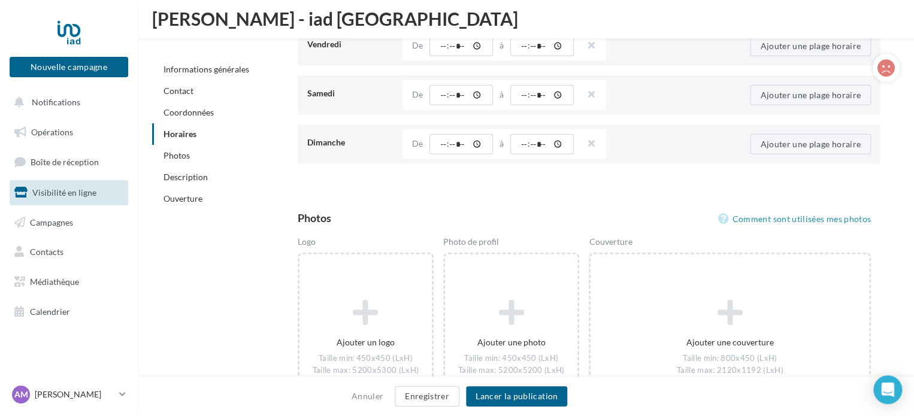
scroll to position [1525, 0]
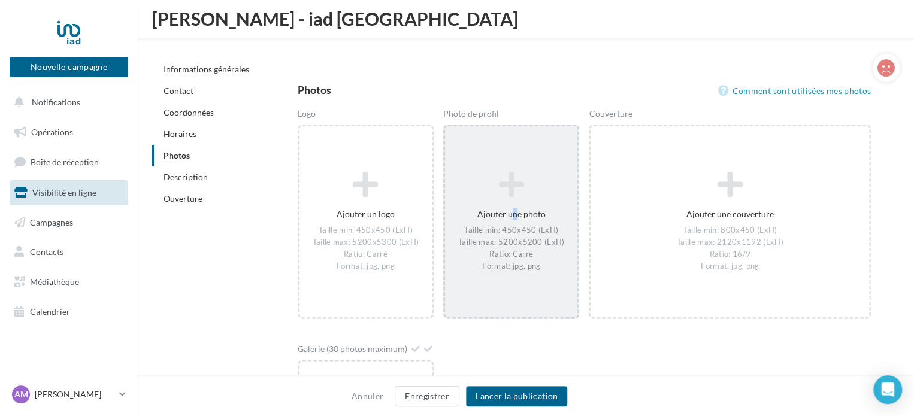
click at [509, 213] on div "Ajouter une photo Taille min: 450x450 (LxH) Taille max: 5200x5200 (LxH) Ratio: …" at bounding box center [511, 222] width 132 height 113
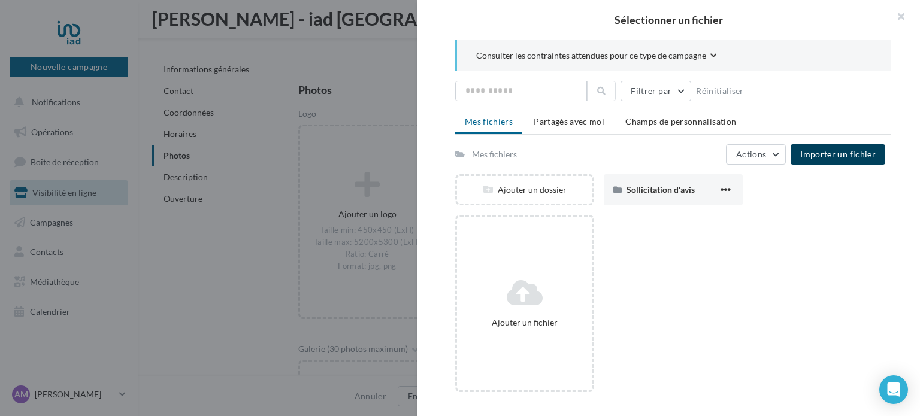
click at [841, 146] on button "Importer un fichier" at bounding box center [838, 154] width 95 height 20
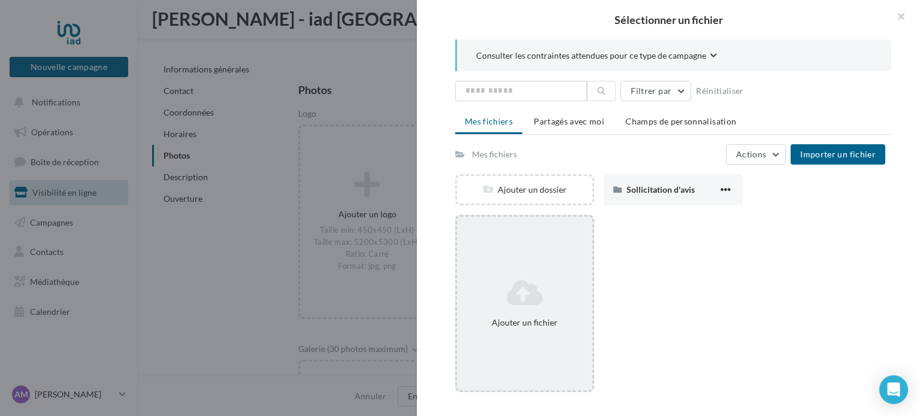
click at [534, 291] on icon at bounding box center [525, 293] width 126 height 29
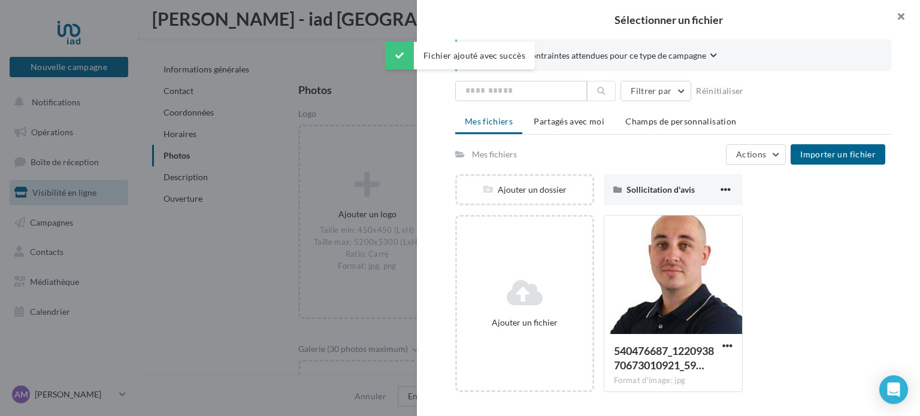
click at [899, 16] on button "button" at bounding box center [896, 18] width 48 height 36
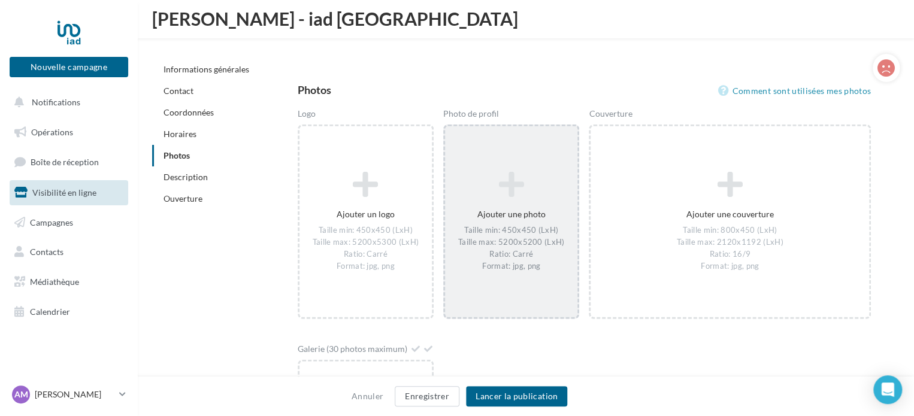
click at [527, 221] on div "Ajouter une photo Taille min: 450x450 (LxH) Taille max: 5200x5200 (LxH) Ratio: …" at bounding box center [511, 222] width 132 height 113
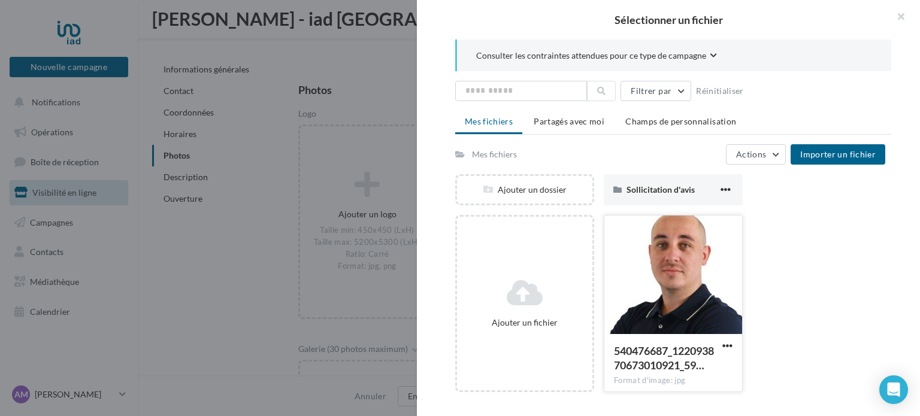
click at [647, 268] on div at bounding box center [673, 276] width 138 height 120
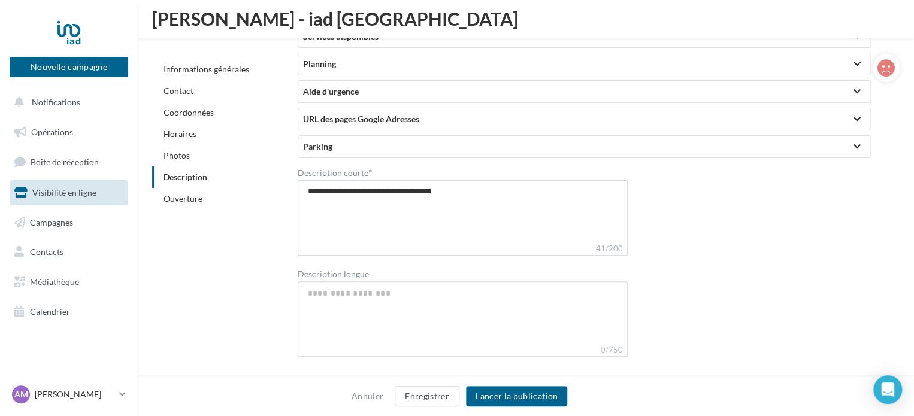
scroll to position [2424, 0]
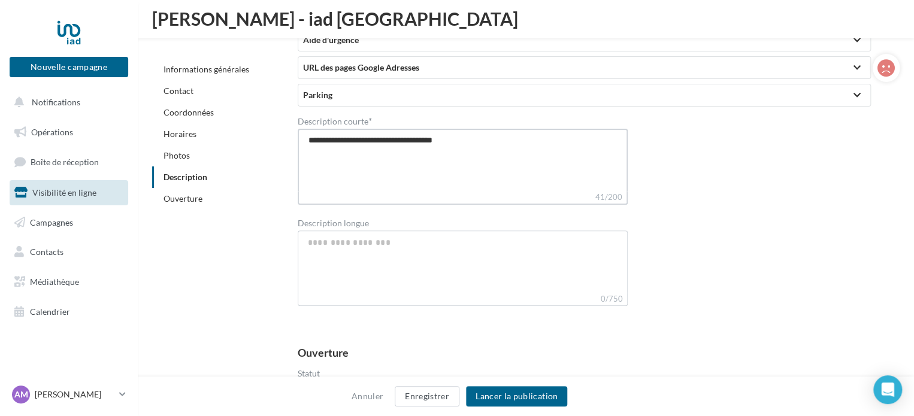
click at [499, 137] on textarea "**********" at bounding box center [463, 160] width 331 height 62
drag, startPoint x: 499, startPoint y: 142, endPoint x: 299, endPoint y: 138, distance: 200.1
click at [299, 138] on textarea "**********" at bounding box center [463, 160] width 331 height 62
drag, startPoint x: 803, startPoint y: 156, endPoint x: 548, endPoint y: 247, distance: 271.3
click at [803, 158] on div "**********" at bounding box center [589, 212] width 583 height 192
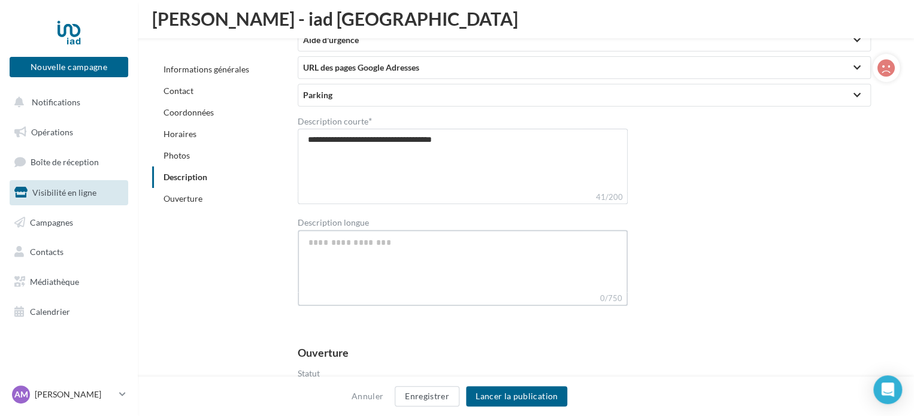
click at [456, 253] on textarea "Description longue" at bounding box center [463, 261] width 331 height 62
paste textarea "**********"
type textarea "**********"
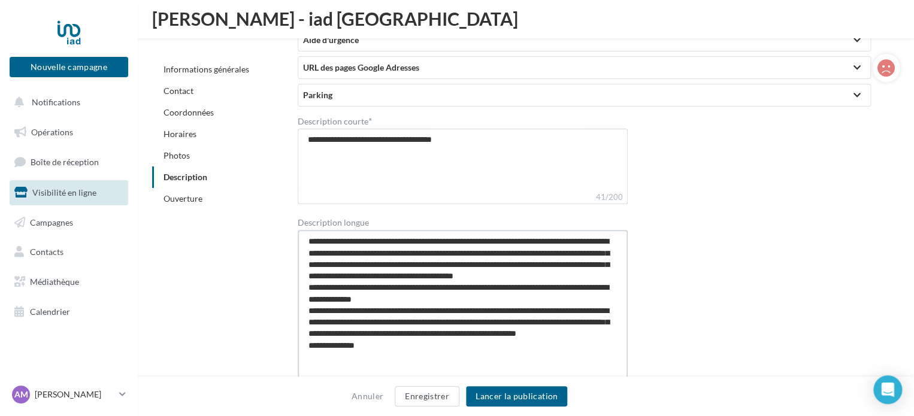
type textarea "**********"
click at [534, 131] on textarea "**********" at bounding box center [463, 160] width 331 height 62
click at [439, 139] on textarea "**********" at bounding box center [463, 160] width 331 height 62
type textarea "**********"
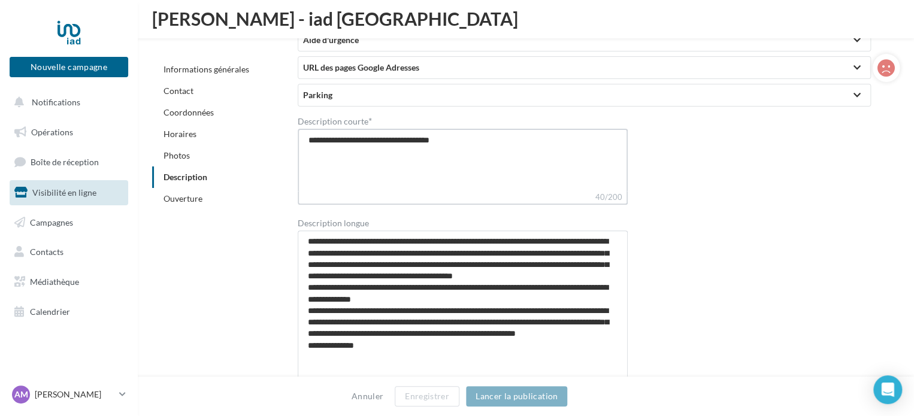
type textarea "**********"
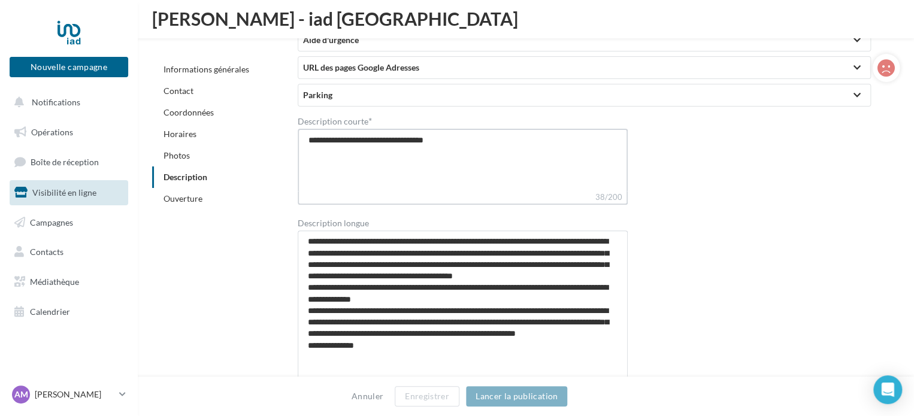
type textarea "**********"
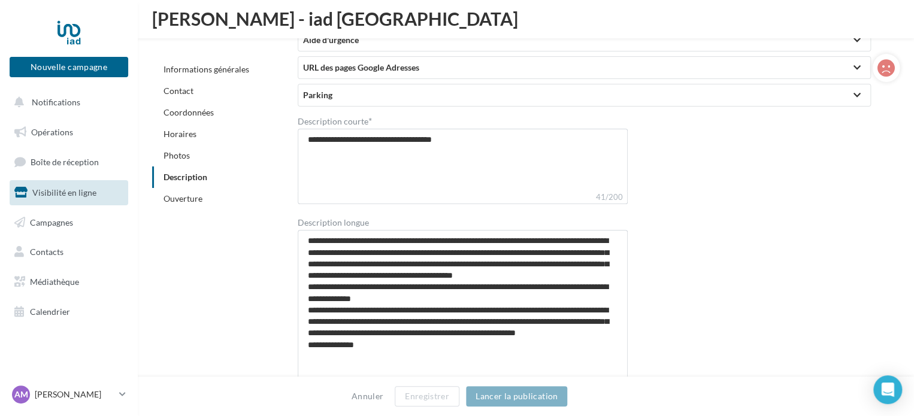
click at [764, 198] on div "**********" at bounding box center [589, 256] width 583 height 280
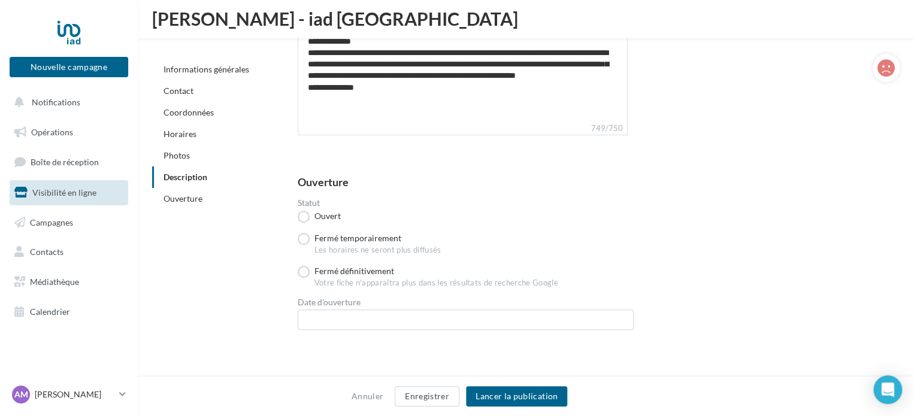
scroll to position [2682, 0]
click at [541, 399] on button "Lancer la publication" at bounding box center [516, 396] width 101 height 20
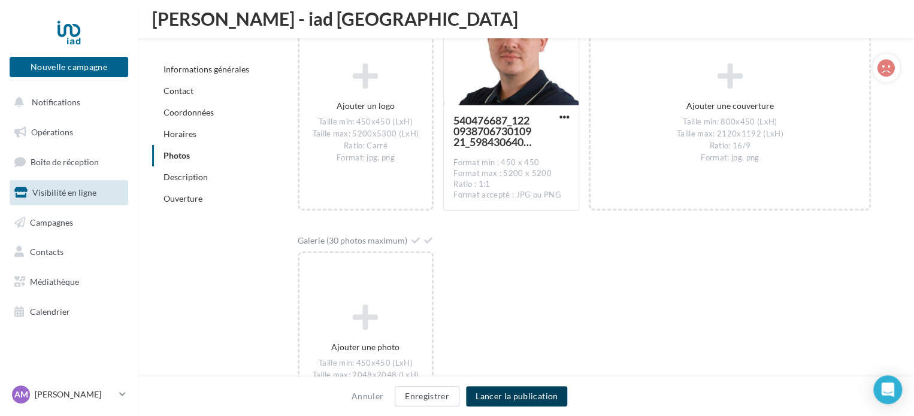
scroll to position [1963, 0]
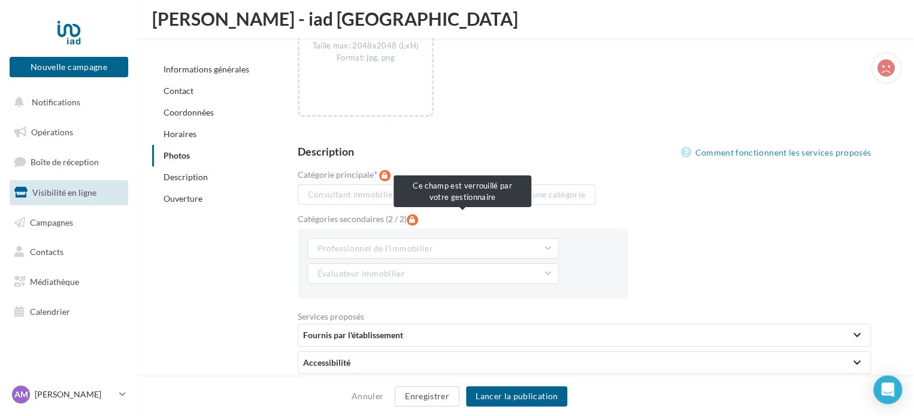
click at [412, 220] on icon at bounding box center [412, 219] width 11 height 11
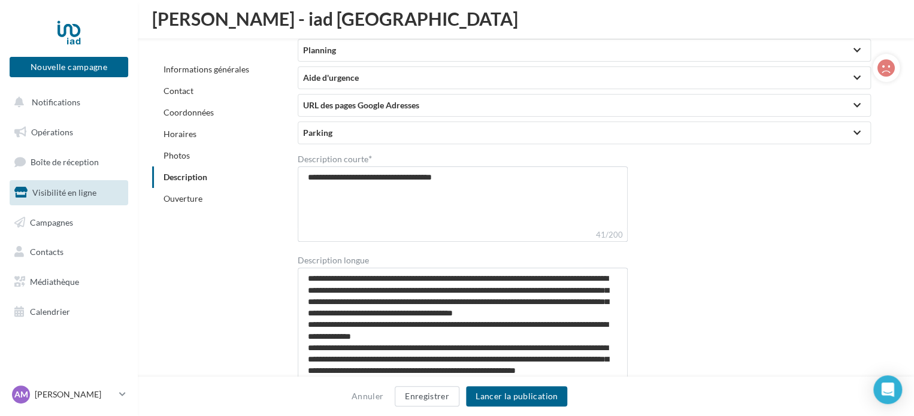
scroll to position [2682, 0]
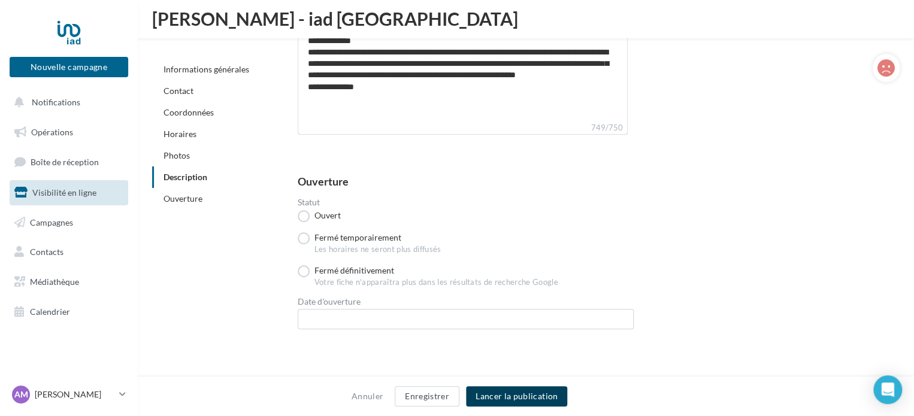
click at [513, 388] on button "Lancer la publication" at bounding box center [516, 396] width 101 height 20
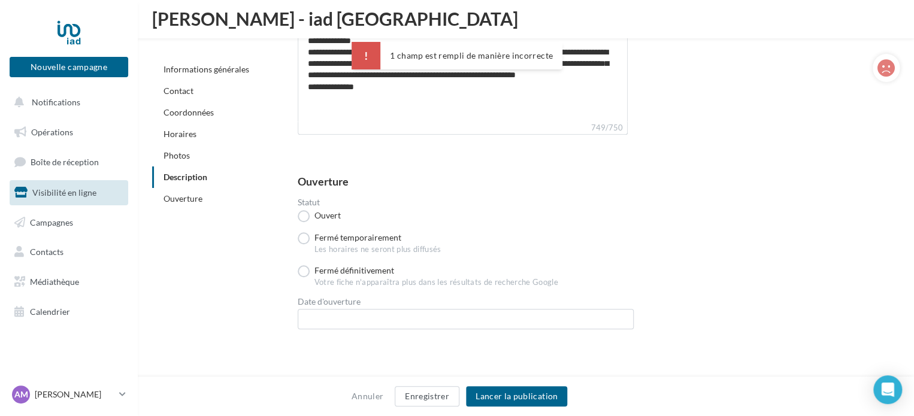
click at [501, 236] on div "Fermé temporairement Les horaires ne seront plus diffusés" at bounding box center [466, 243] width 336 height 23
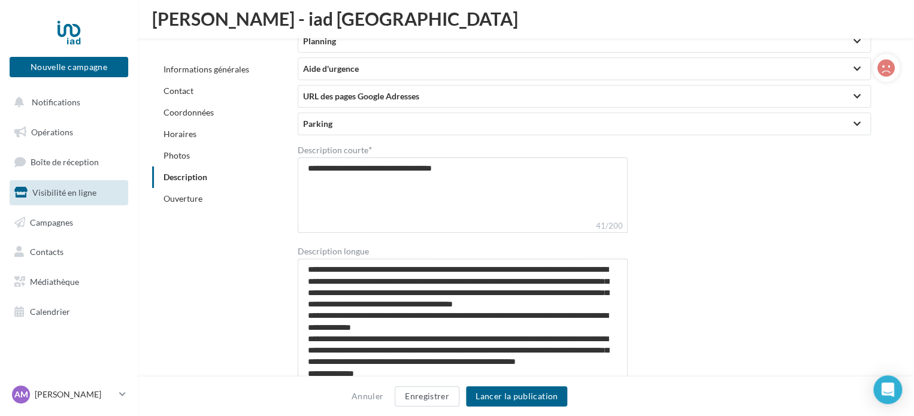
scroll to position [2323, 0]
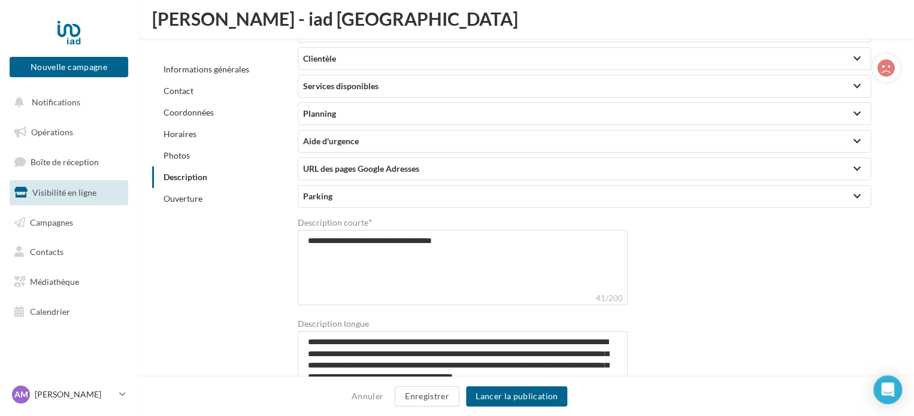
click at [761, 283] on div "**********" at bounding box center [589, 357] width 583 height 280
click at [862, 195] on div at bounding box center [857, 197] width 17 height 22
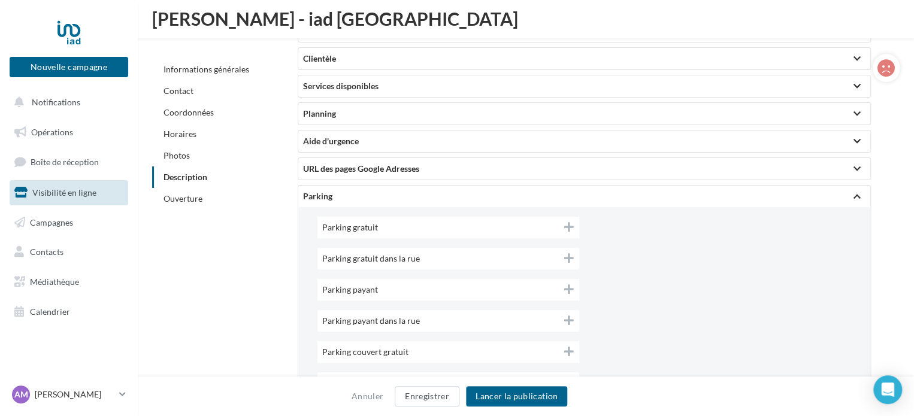
click at [858, 194] on div at bounding box center [857, 197] width 7 height 6
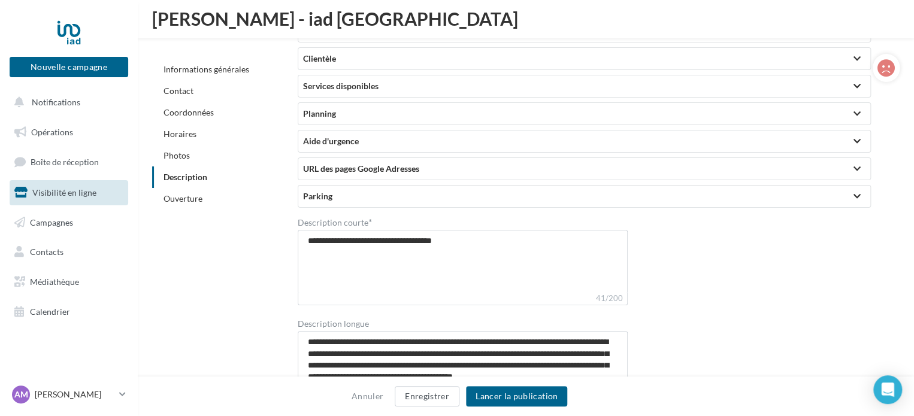
click at [854, 166] on div at bounding box center [857, 169] width 7 height 6
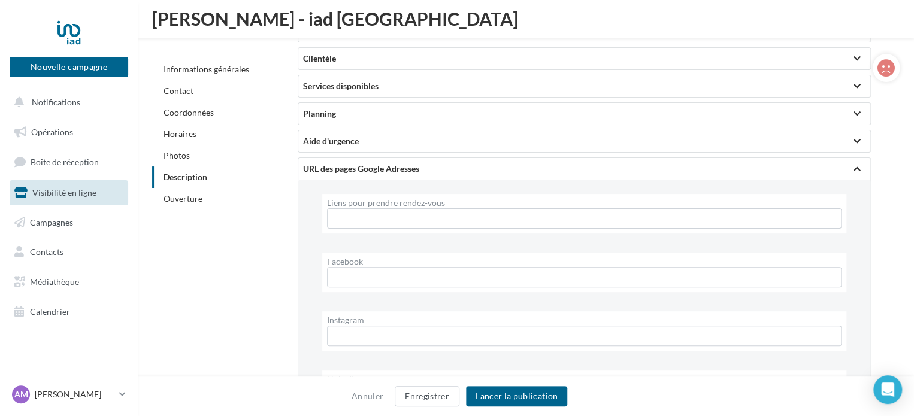
click at [853, 164] on div at bounding box center [857, 169] width 17 height 22
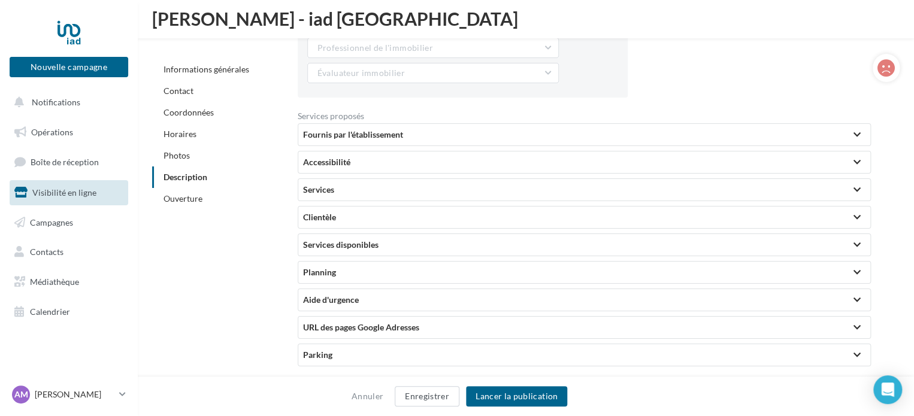
scroll to position [2143, 0]
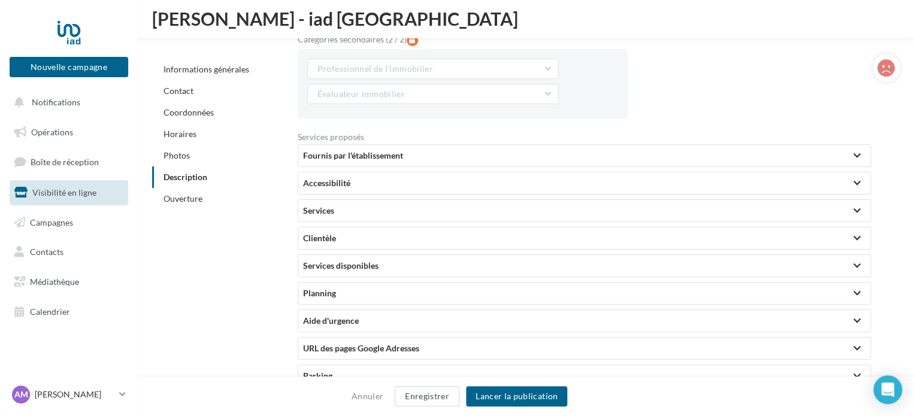
click at [852, 183] on div at bounding box center [857, 184] width 17 height 22
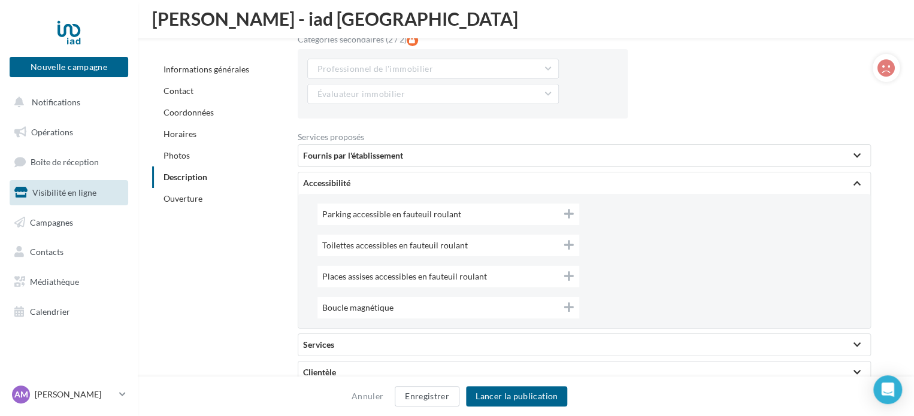
click at [852, 183] on div at bounding box center [857, 184] width 17 height 22
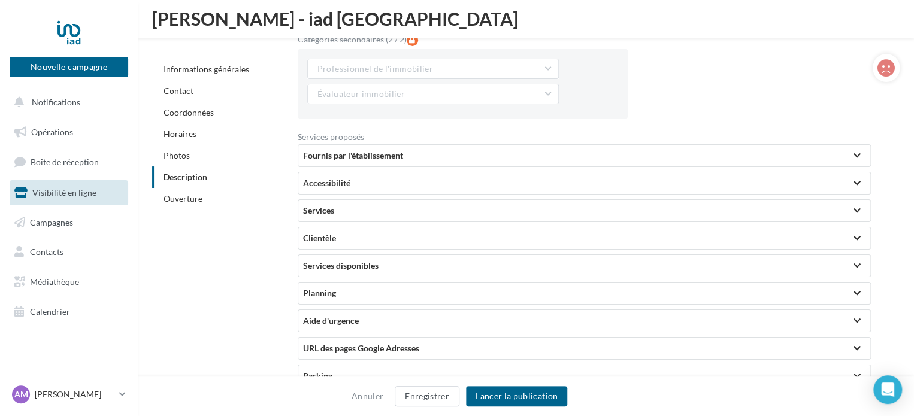
click at [852, 157] on div at bounding box center [857, 156] width 17 height 22
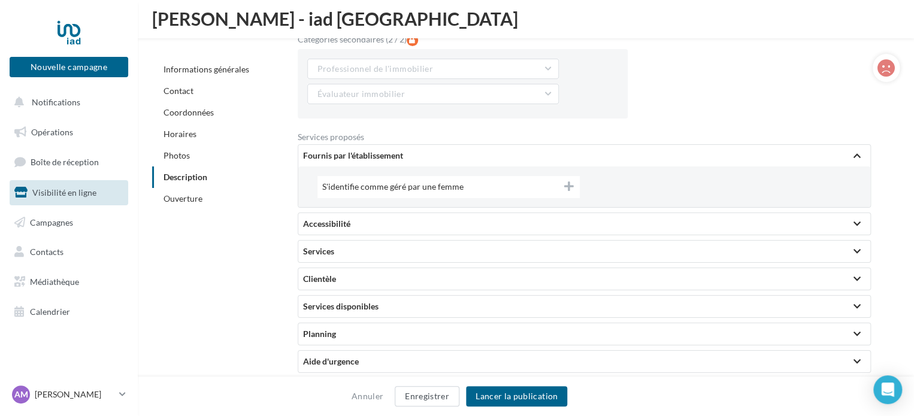
click at [852, 157] on div at bounding box center [857, 156] width 17 height 22
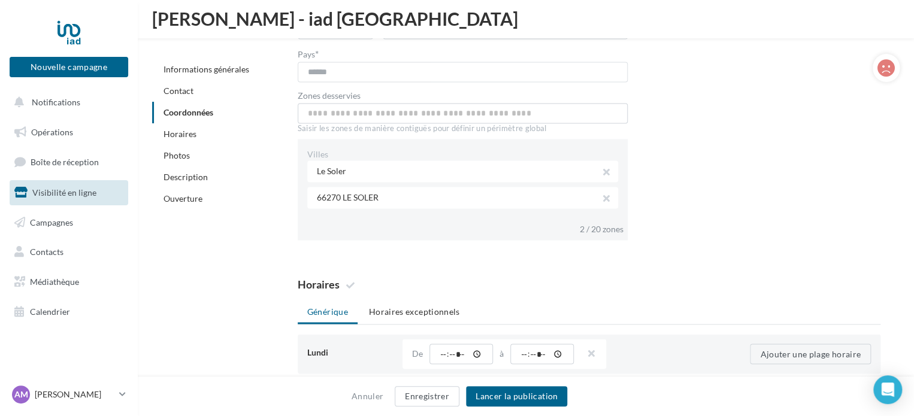
scroll to position [885, 0]
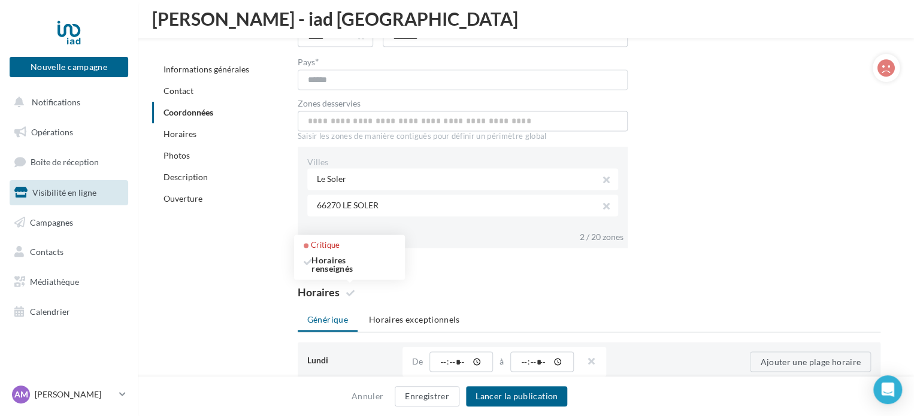
click at [352, 291] on icon at bounding box center [350, 293] width 8 height 8
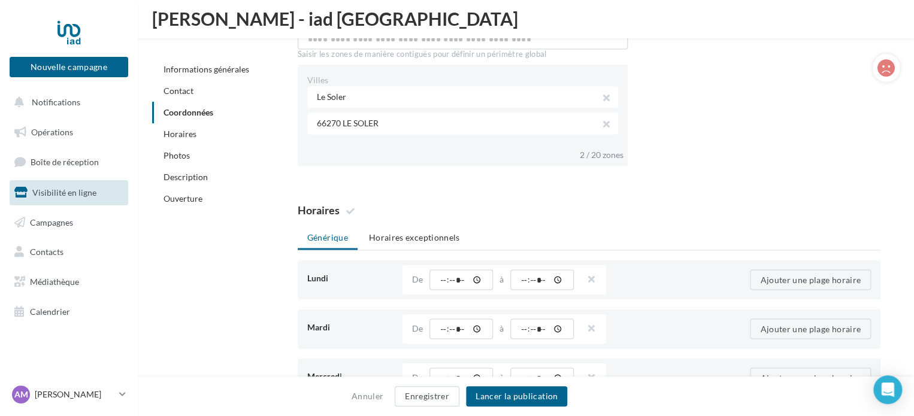
scroll to position [1005, 0]
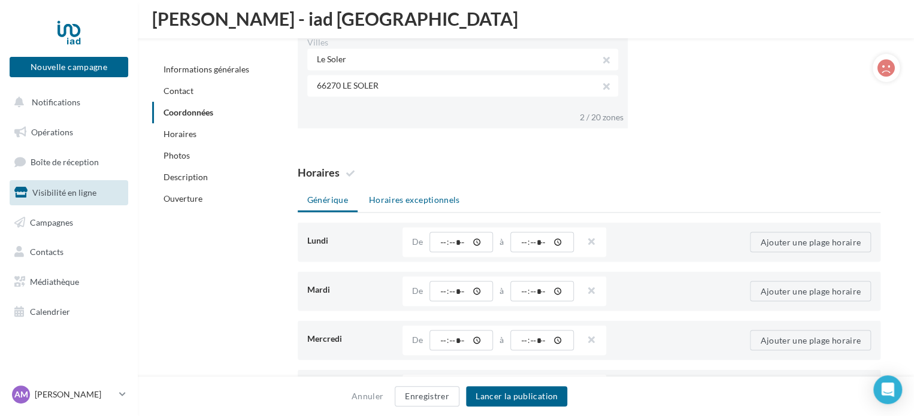
click at [395, 205] on li "Horaires exceptionnels" at bounding box center [414, 200] width 110 height 22
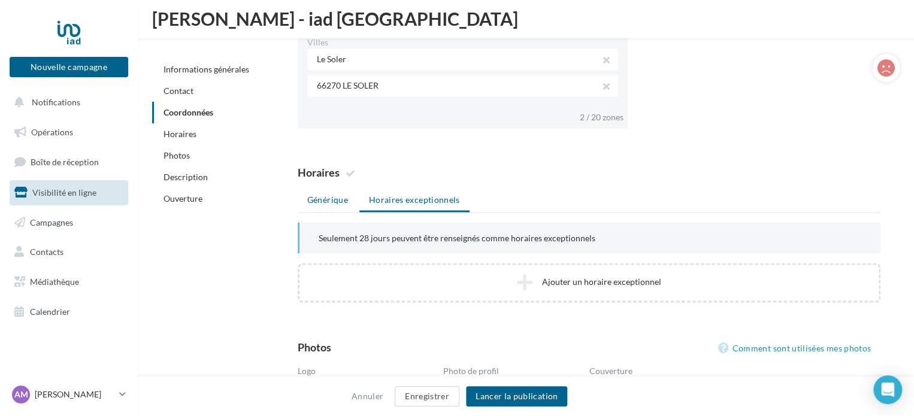
click at [340, 201] on li "Générique" at bounding box center [328, 200] width 60 height 22
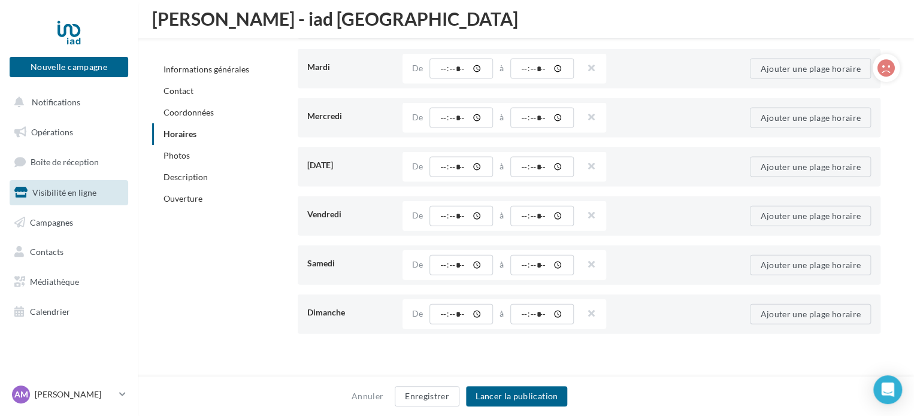
scroll to position [1364, 0]
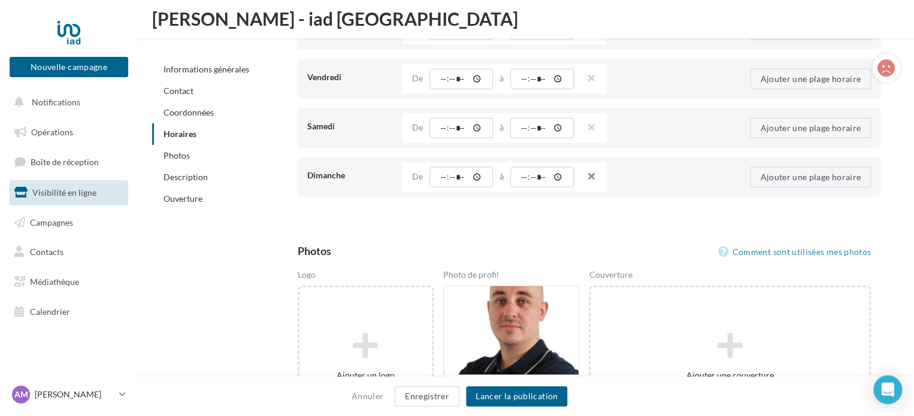
click at [591, 174] on button "button" at bounding box center [587, 178] width 10 height 17
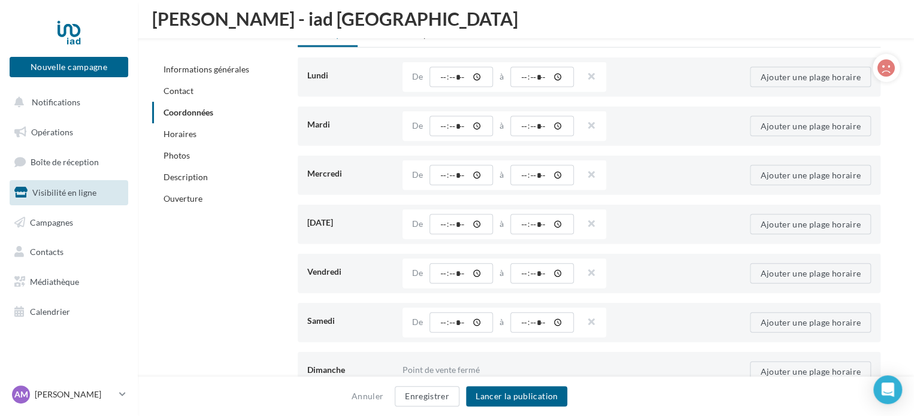
scroll to position [1005, 0]
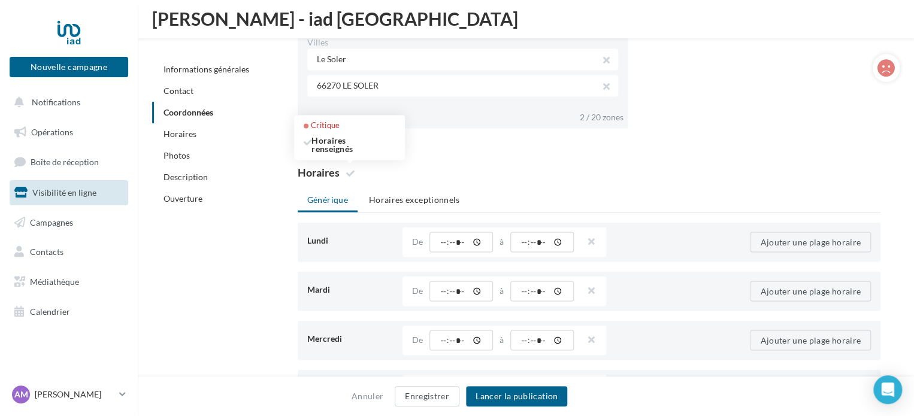
click at [348, 170] on icon at bounding box center [350, 173] width 8 height 8
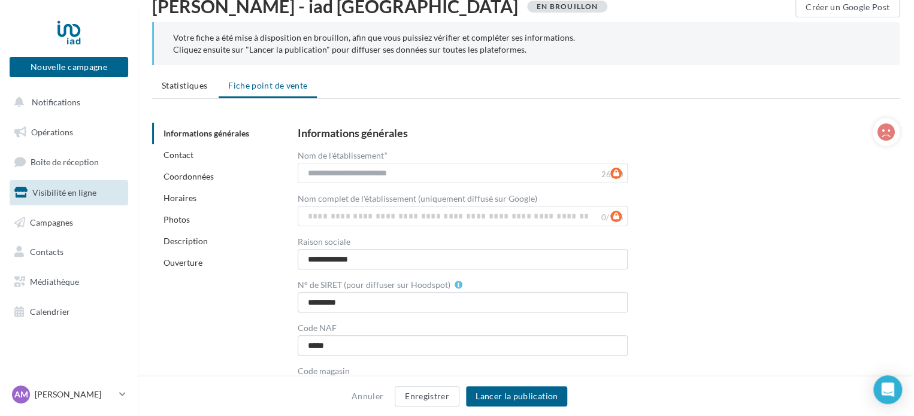
scroll to position [106, 0]
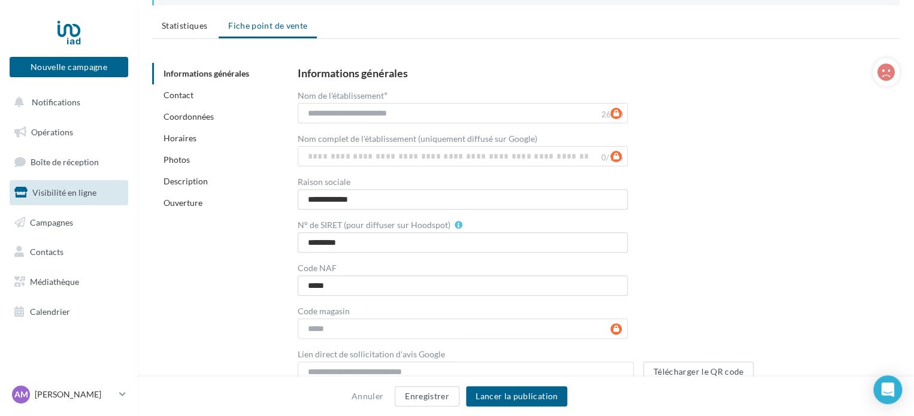
click at [760, 194] on div "**********" at bounding box center [589, 225] width 583 height 315
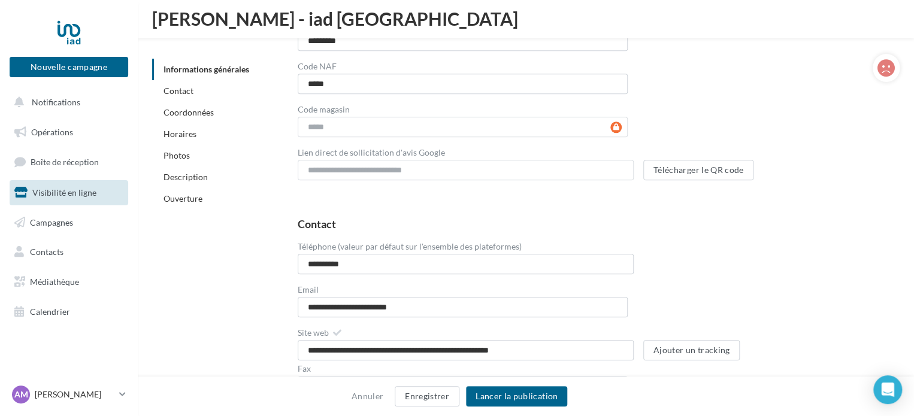
scroll to position [465, 0]
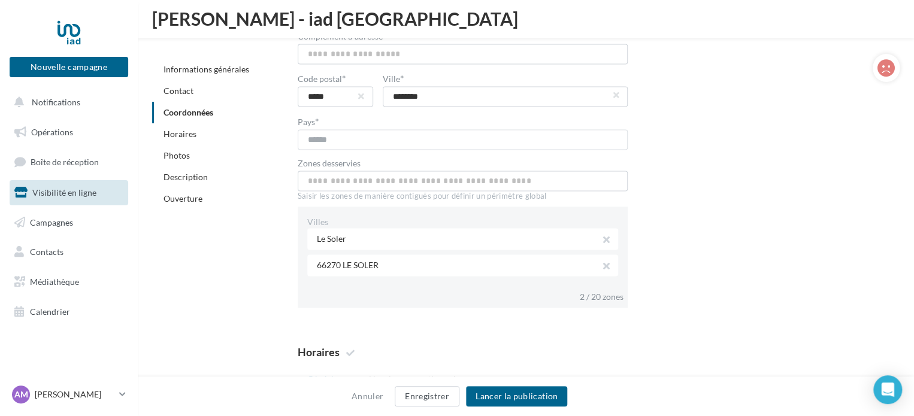
click at [721, 185] on div "**********" at bounding box center [589, 136] width 583 height 343
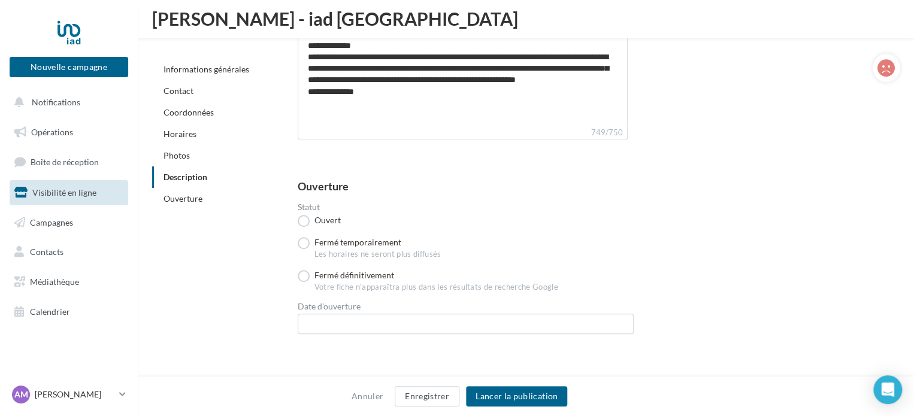
scroll to position [2682, 0]
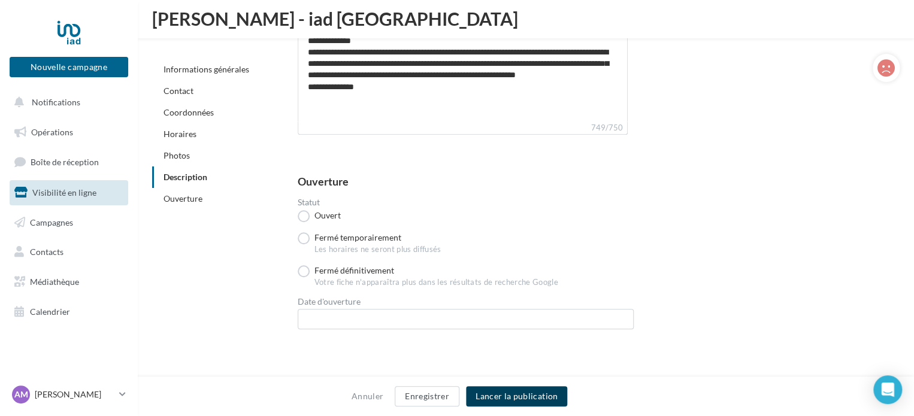
click at [525, 395] on button "Lancer la publication" at bounding box center [516, 396] width 101 height 20
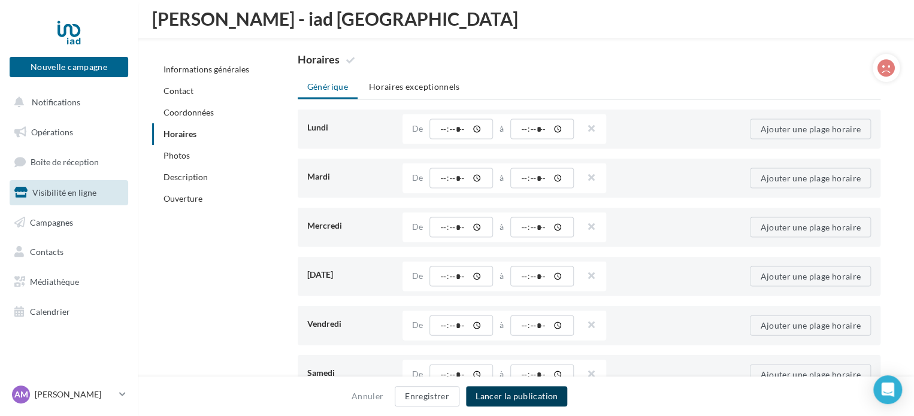
scroll to position [1047, 0]
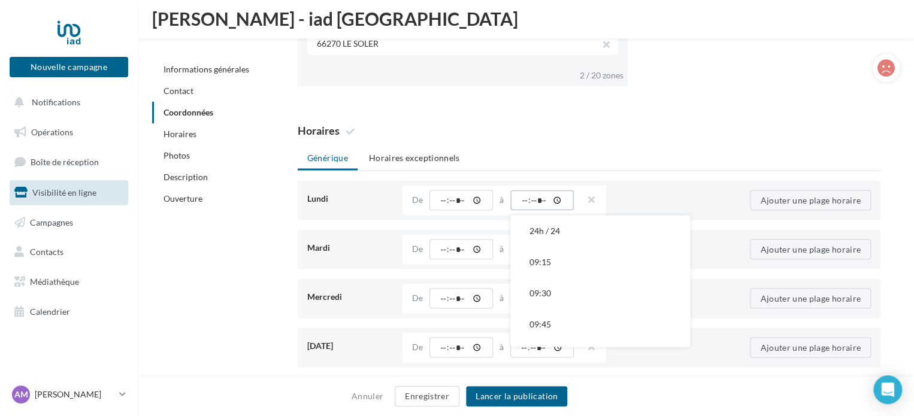
click at [523, 198] on input "*****" at bounding box center [542, 200] width 64 height 20
type input "*****"
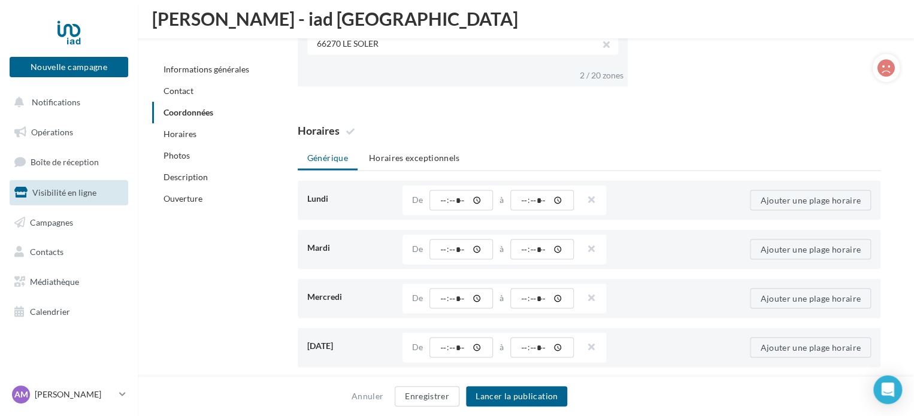
click at [630, 134] on div "Horaires" at bounding box center [589, 131] width 583 height 13
click at [530, 246] on input "*****" at bounding box center [542, 249] width 64 height 20
type input "*****"
drag, startPoint x: 714, startPoint y: 107, endPoint x: 702, endPoint y: 122, distance: 19.7
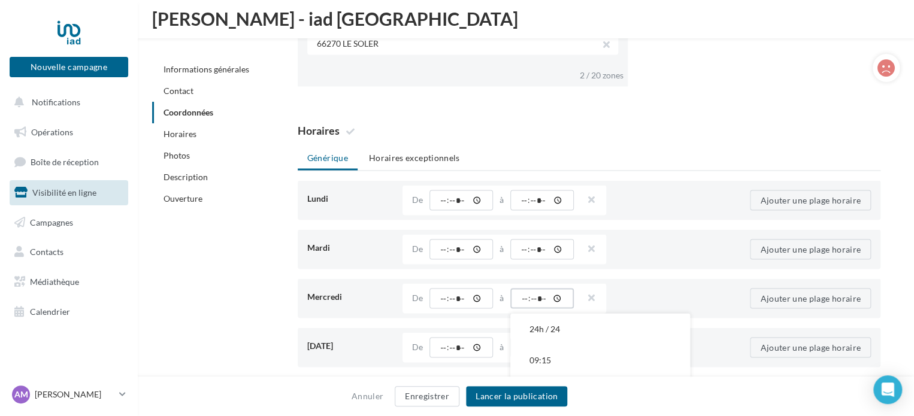
click at [527, 294] on input "*****" at bounding box center [542, 298] width 64 height 20
type input "*****"
click at [667, 170] on div "Générique Horaires exceptionnels Lundi Point de vente ouvert 24h / 24 De ***** …" at bounding box center [589, 331] width 583 height 368
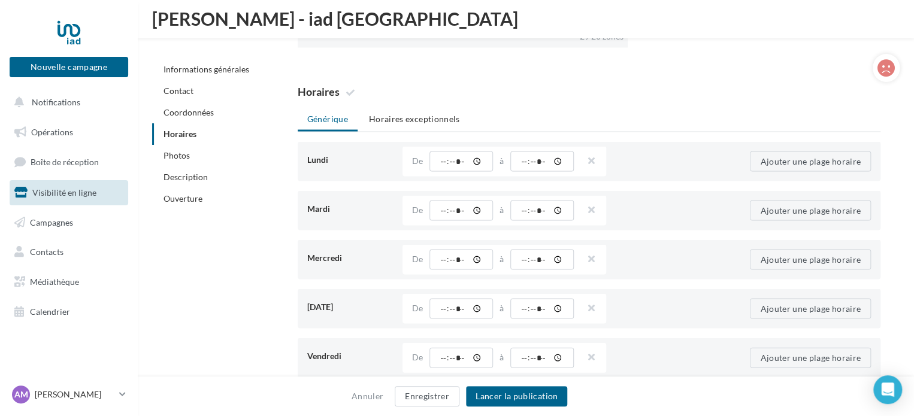
scroll to position [1107, 0]
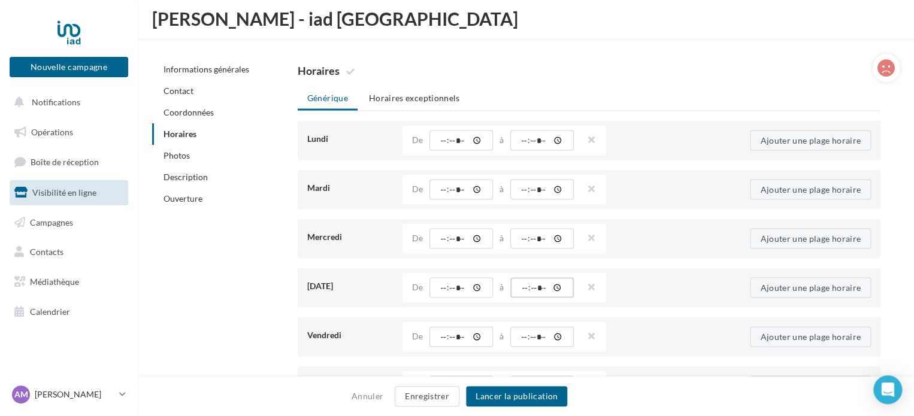
click at [525, 286] on input "*****" at bounding box center [542, 287] width 64 height 20
type input "*****"
click at [645, 87] on ul "Générique Horaires exceptionnels" at bounding box center [589, 99] width 583 height 24
click at [522, 335] on input "*****" at bounding box center [542, 337] width 64 height 20
type input "*****"
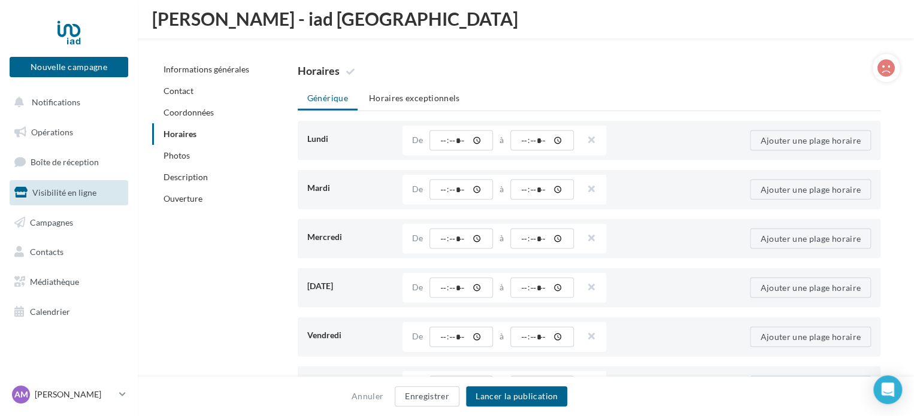
click at [679, 83] on div "Horaires Générique Horaires exceptionnels Lundi Point de vente ouvert 24h / 24 …" at bounding box center [589, 260] width 583 height 390
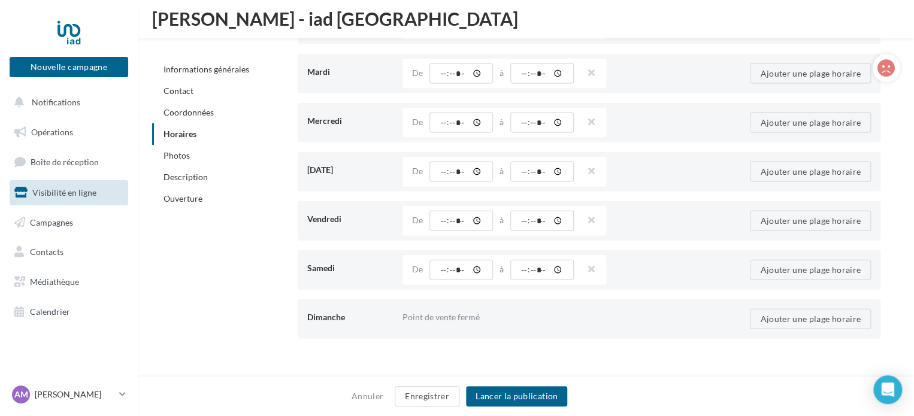
scroll to position [1226, 0]
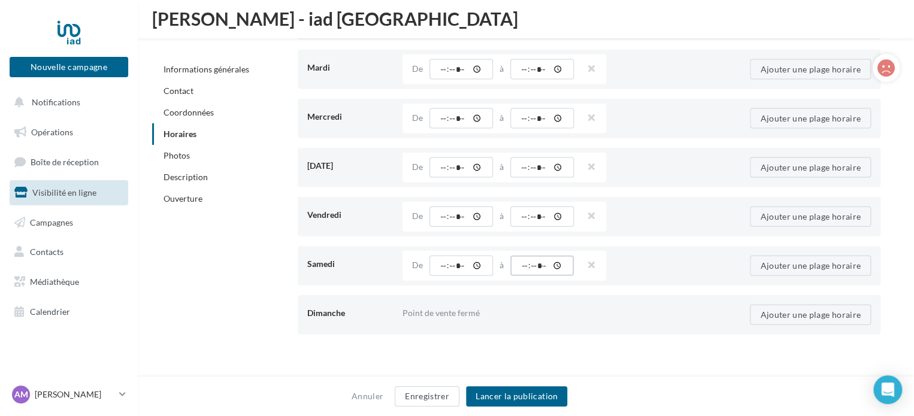
click at [524, 265] on input "*****" at bounding box center [542, 266] width 64 height 20
type input "*****"
click at [743, 361] on div "**********" at bounding box center [594, 400] width 631 height 2848
click at [808, 315] on button "Ajouter une plage horaire" at bounding box center [810, 315] width 121 height 20
click at [441, 316] on input "time" at bounding box center [462, 315] width 64 height 20
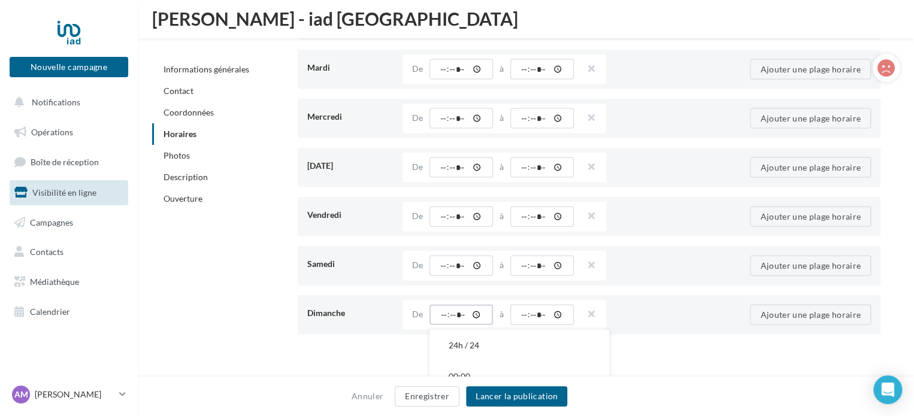
type input "*****"
click at [524, 313] on input "time" at bounding box center [542, 315] width 64 height 20
type input "*****"
click at [747, 362] on div "**********" at bounding box center [594, 400] width 631 height 2848
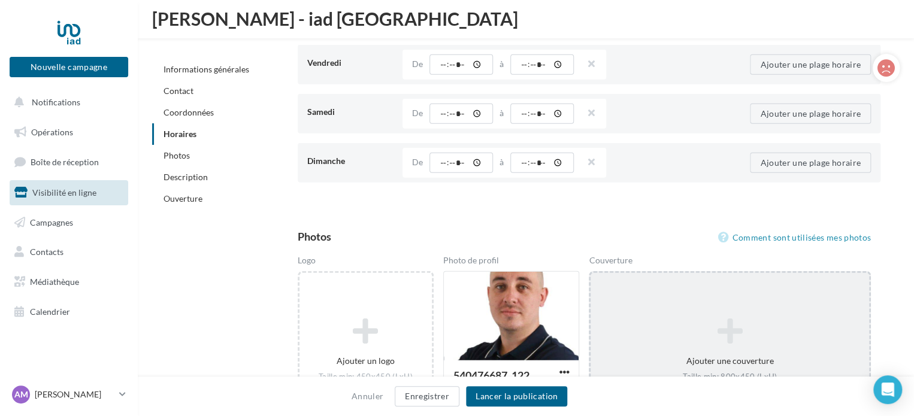
scroll to position [1406, 0]
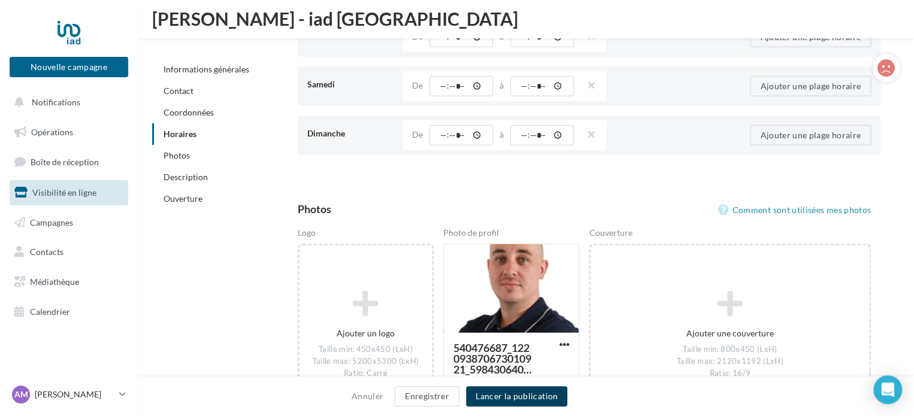
click at [538, 392] on button "Lancer la publication" at bounding box center [516, 396] width 101 height 20
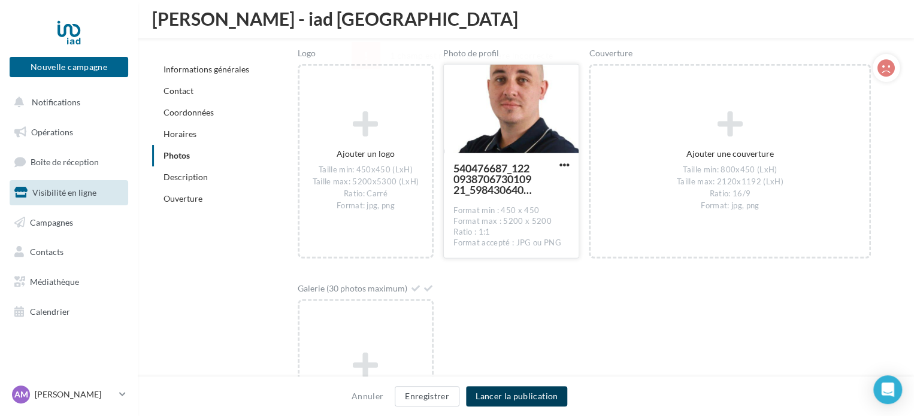
scroll to position [1466, 0]
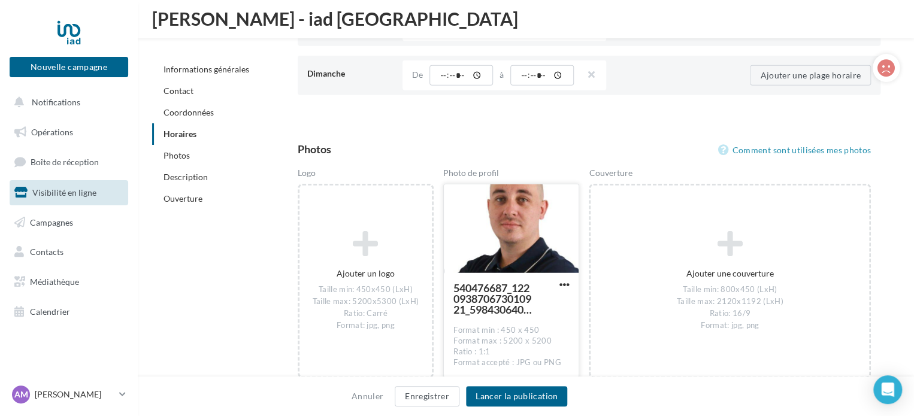
click at [519, 227] on div at bounding box center [511, 230] width 135 height 90
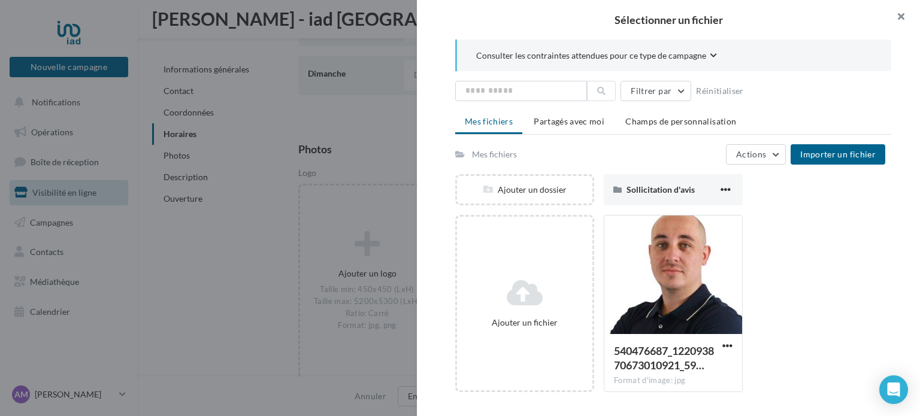
click at [897, 20] on button "button" at bounding box center [896, 18] width 48 height 36
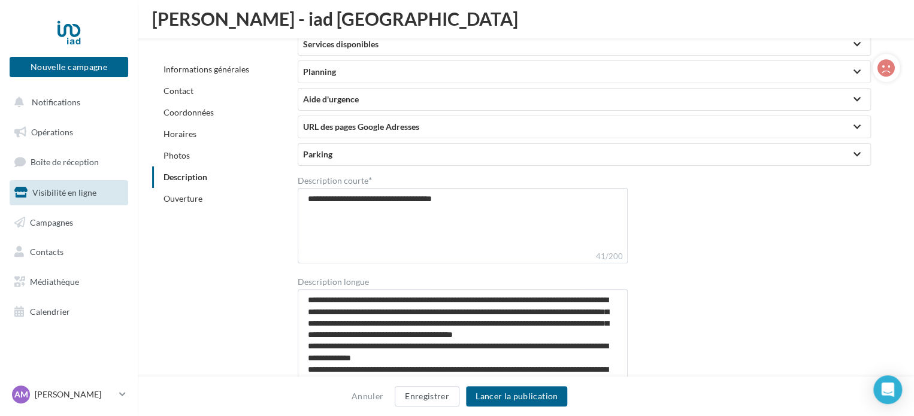
scroll to position [2484, 0]
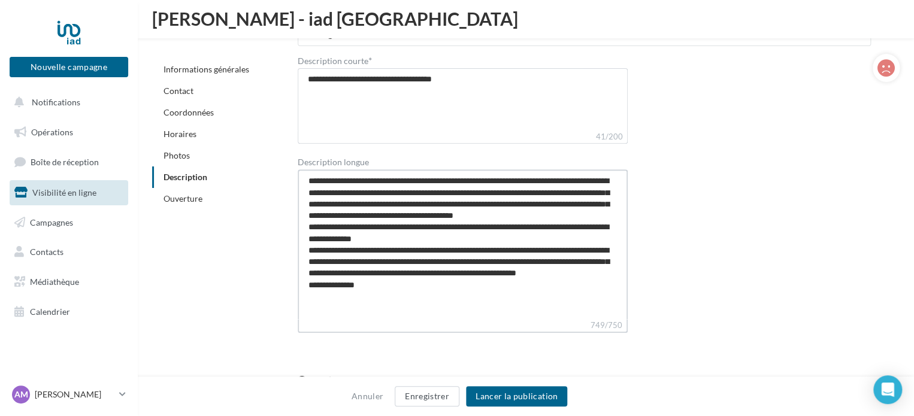
click at [412, 305] on textarea "**********" at bounding box center [463, 245] width 331 height 150
type textarea "**********"
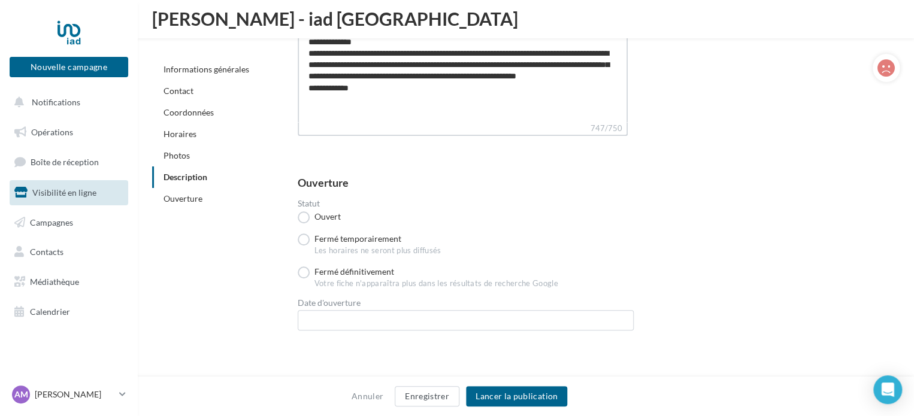
scroll to position [2683, 0]
type textarea "**********"
click at [516, 313] on input "text" at bounding box center [466, 319] width 336 height 20
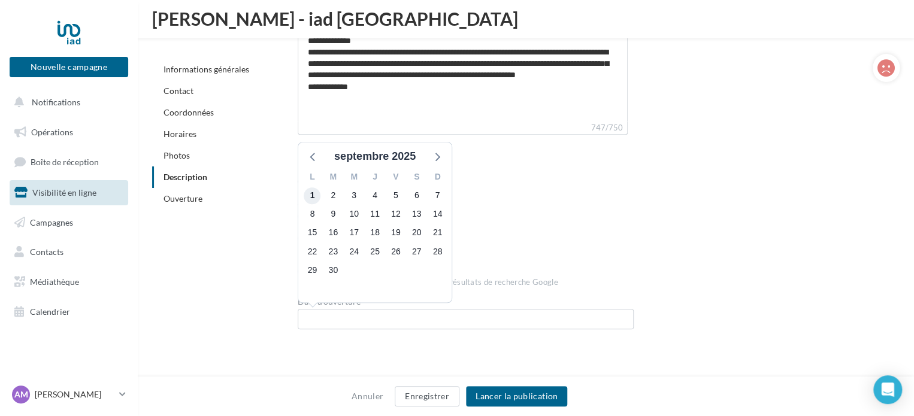
click at [307, 191] on span "1" at bounding box center [312, 196] width 17 height 17
type input "**********"
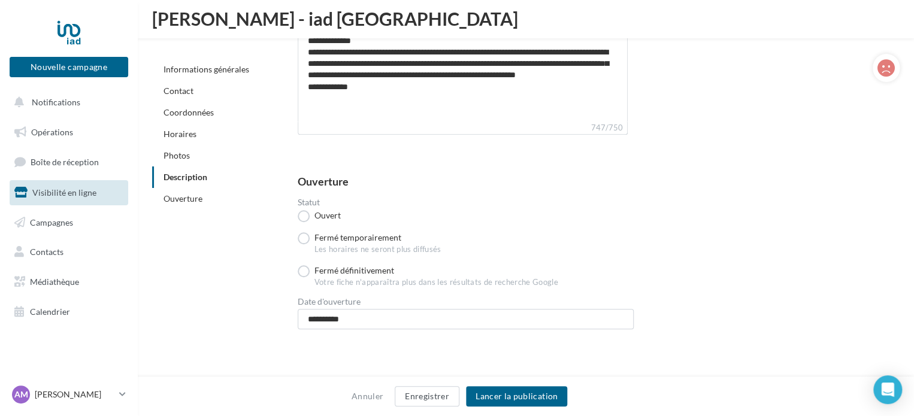
click at [679, 227] on div "**********" at bounding box center [594, 268] width 593 height 141
click at [402, 95] on textarea "**********" at bounding box center [463, 47] width 331 height 150
click at [395, 104] on textarea "**********" at bounding box center [463, 47] width 331 height 150
type textarea "**********"
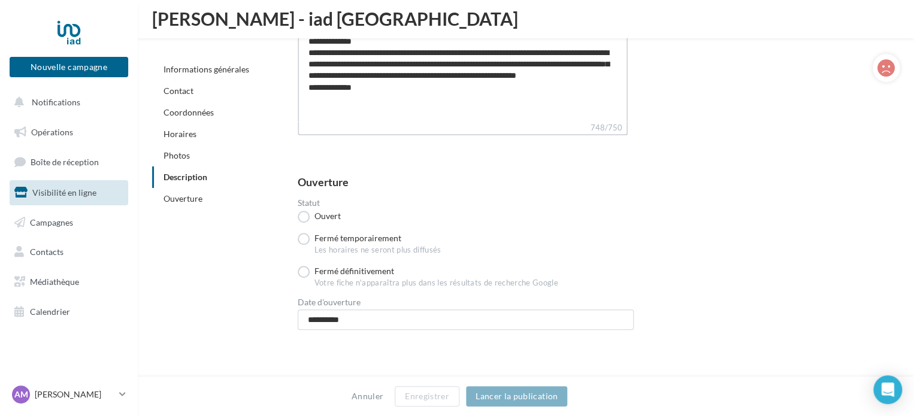
type textarea "**********"
drag, startPoint x: 841, startPoint y: 210, endPoint x: 540, endPoint y: 394, distance: 352.2
click at [841, 211] on div "**********" at bounding box center [594, 268] width 593 height 141
click at [525, 395] on button "Lancer la publication" at bounding box center [516, 396] width 101 height 20
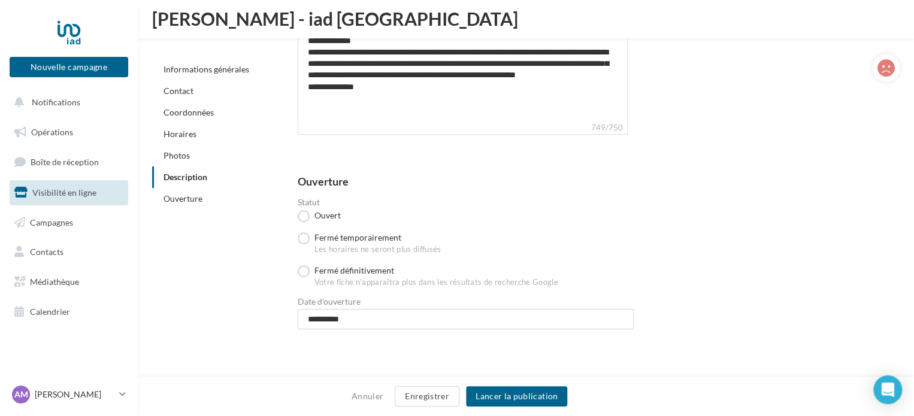
click at [201, 198] on link "Ouverture" at bounding box center [183, 199] width 39 height 10
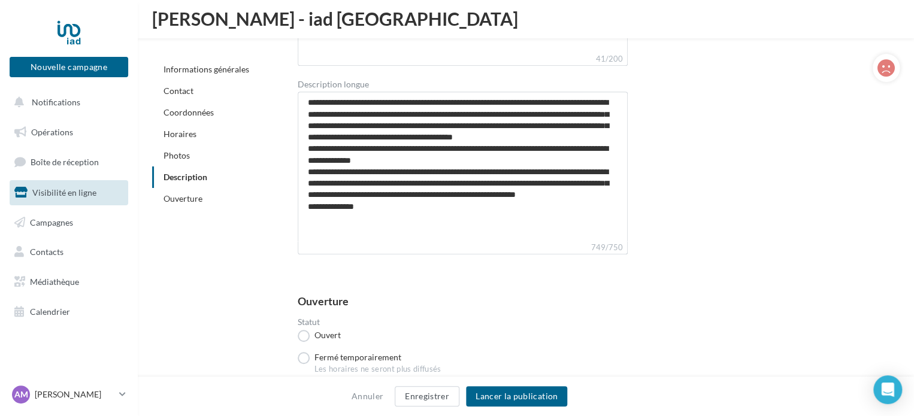
click at [199, 68] on link "Informations générales" at bounding box center [207, 69] width 86 height 10
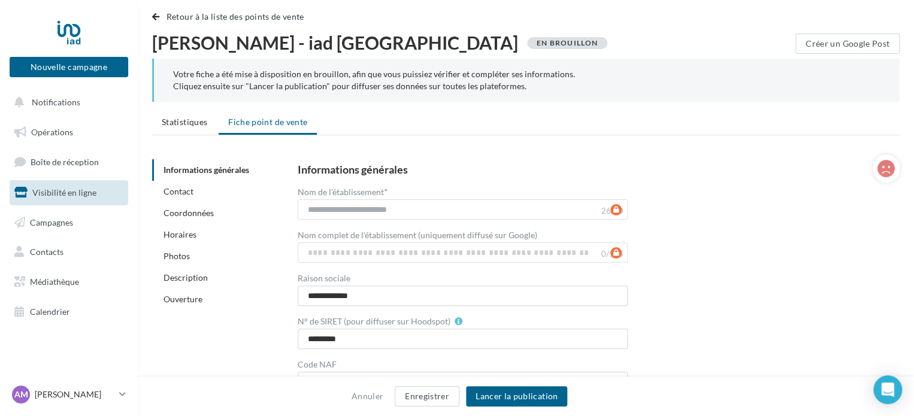
scroll to position [0, 0]
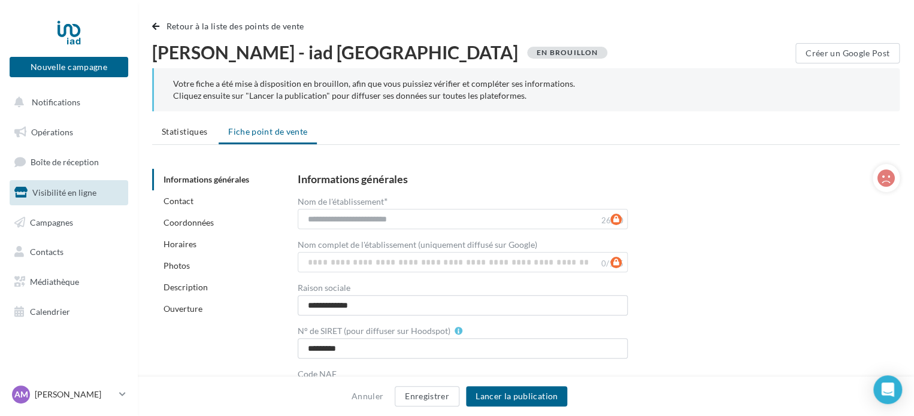
click at [180, 203] on link "Contact" at bounding box center [179, 201] width 30 height 10
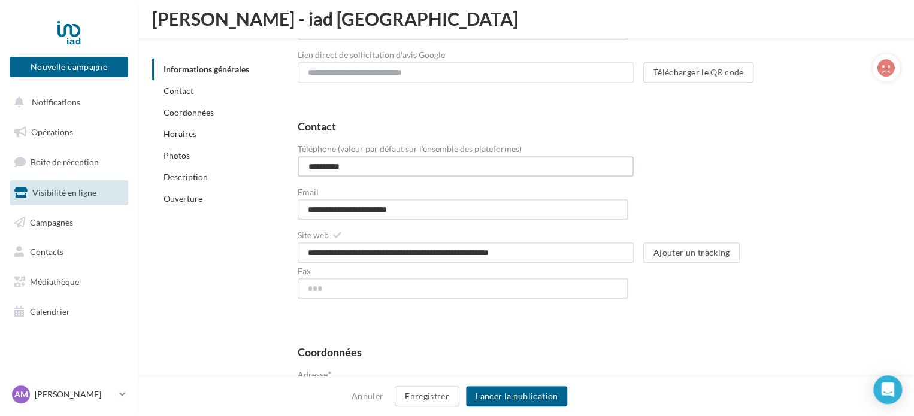
click at [310, 164] on input "**********" at bounding box center [466, 166] width 336 height 20
click at [827, 150] on div "**********" at bounding box center [594, 160] width 593 height 34
click at [516, 391] on button "Lancer la publication" at bounding box center [516, 396] width 101 height 20
drag, startPoint x: 321, startPoint y: 163, endPoint x: 288, endPoint y: 196, distance: 46.2
click at [291, 164] on div "**********" at bounding box center [589, 214] width 621 height 207
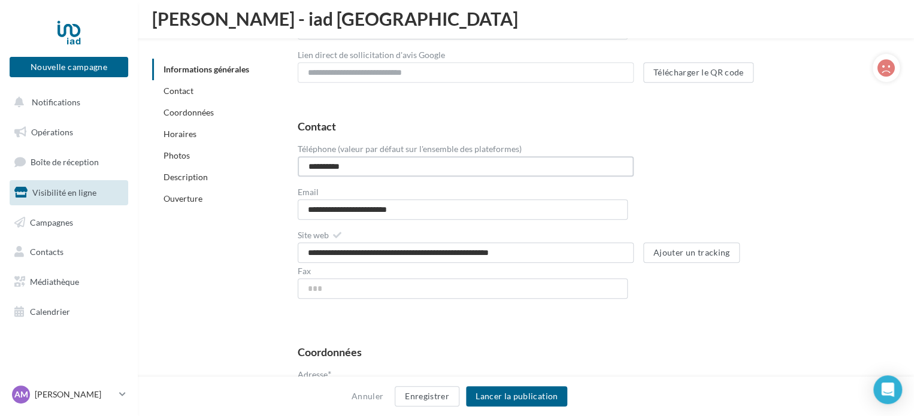
type input "**********"
click at [853, 204] on div "**********" at bounding box center [589, 215] width 583 height 188
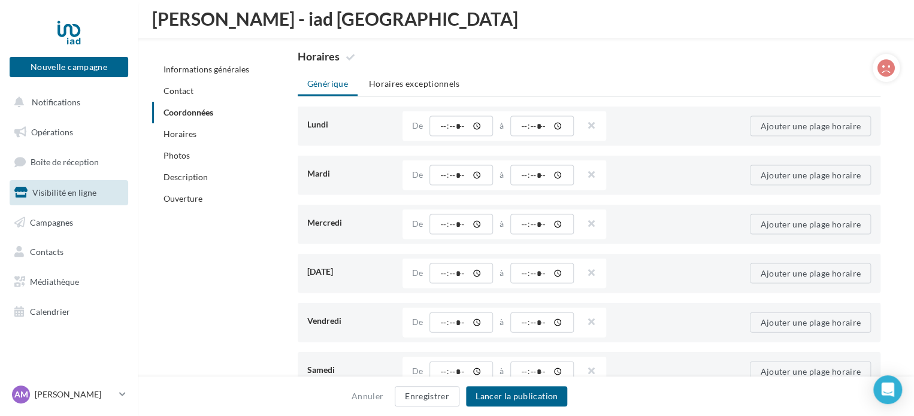
scroll to position [1042, 0]
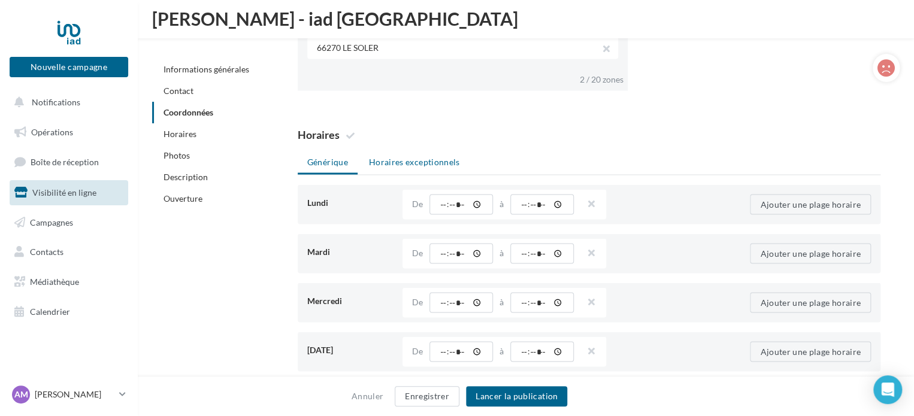
drag, startPoint x: 408, startPoint y: 159, endPoint x: 350, endPoint y: 159, distance: 58.1
click at [408, 159] on li "Horaires exceptionnels" at bounding box center [414, 162] width 110 height 22
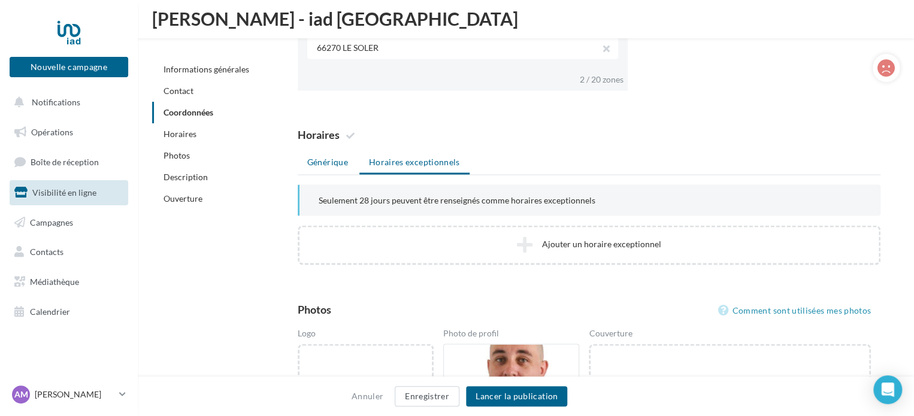
click at [321, 156] on li "Générique" at bounding box center [328, 162] width 60 height 22
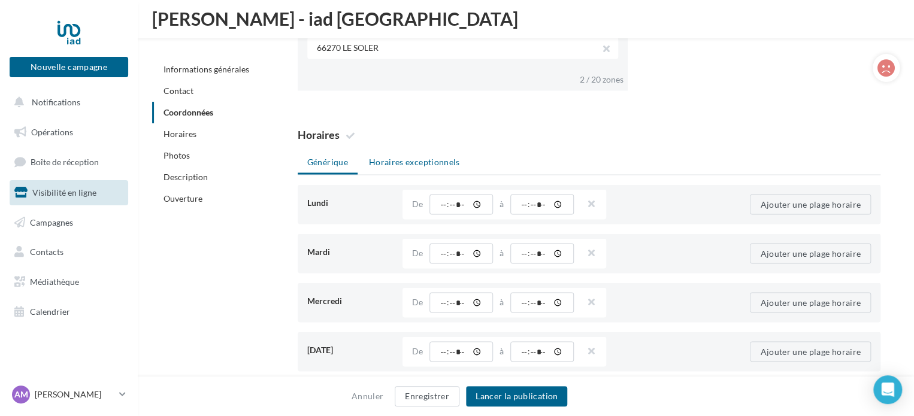
click at [395, 158] on li "Horaires exceptionnels" at bounding box center [414, 162] width 110 height 22
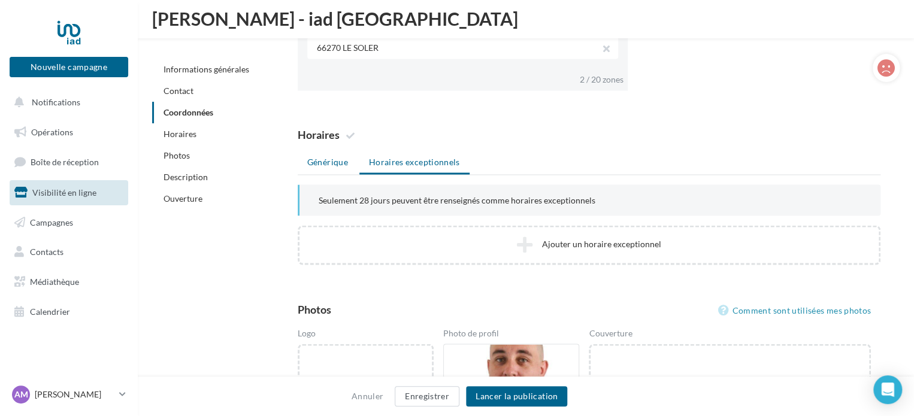
click at [335, 161] on li "Générique" at bounding box center [328, 162] width 60 height 22
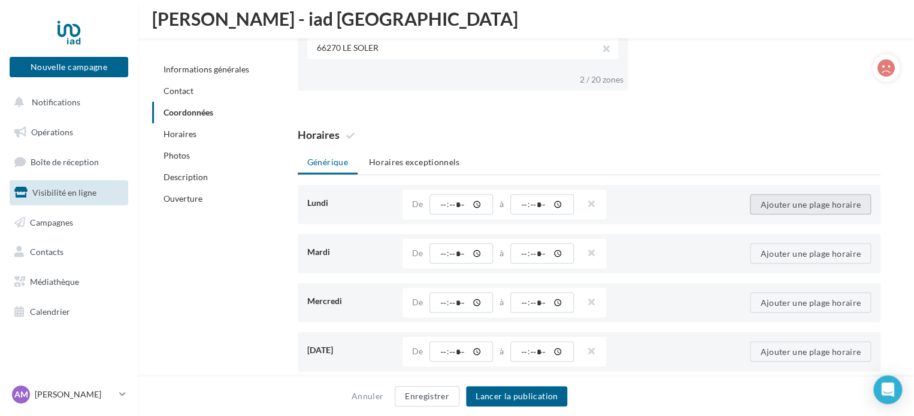
click at [798, 199] on button "Ajouter une plage horaire" at bounding box center [810, 204] width 121 height 20
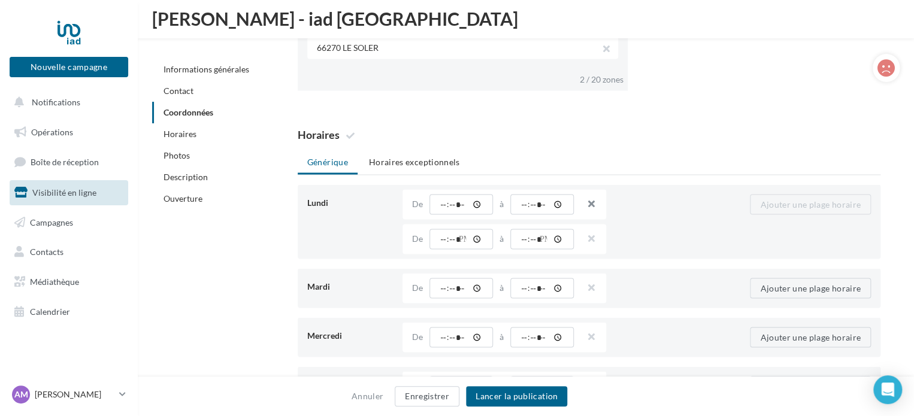
click at [590, 202] on button "button" at bounding box center [587, 205] width 10 height 17
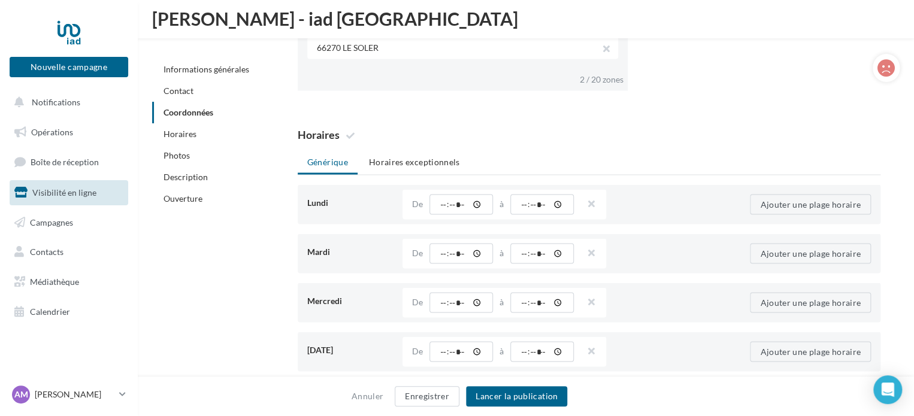
click at [590, 202] on button "button" at bounding box center [587, 205] width 10 height 17
click at [591, 251] on button "button" at bounding box center [587, 254] width 10 height 17
click at [591, 295] on button "button" at bounding box center [587, 303] width 10 height 17
click at [591, 351] on button "button" at bounding box center [587, 352] width 10 height 17
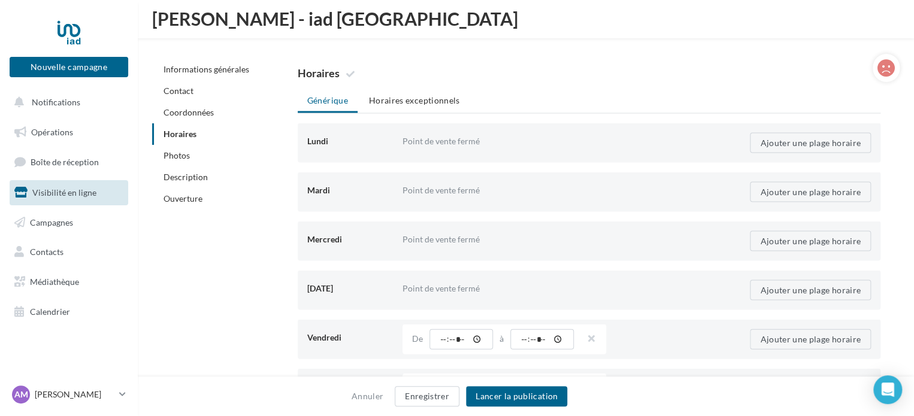
scroll to position [1162, 0]
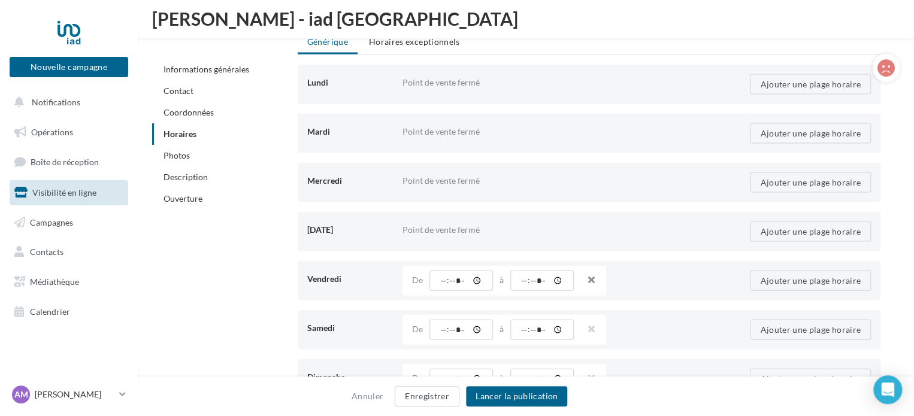
click at [585, 278] on button "button" at bounding box center [587, 281] width 10 height 17
click at [590, 322] on button "button" at bounding box center [587, 330] width 10 height 17
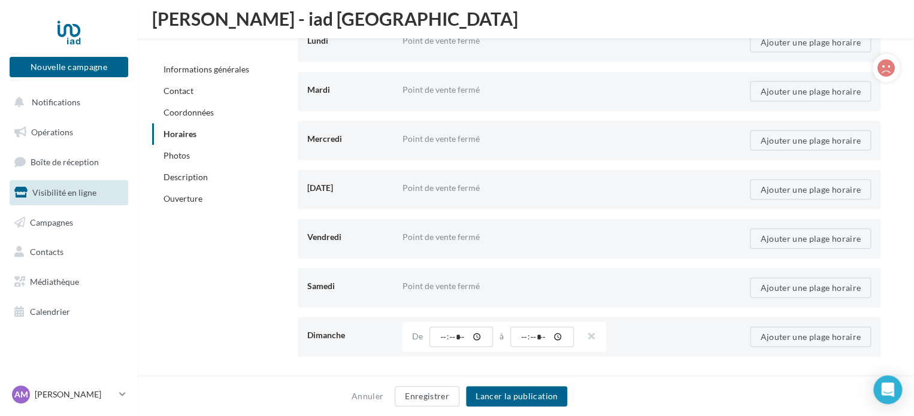
scroll to position [1282, 0]
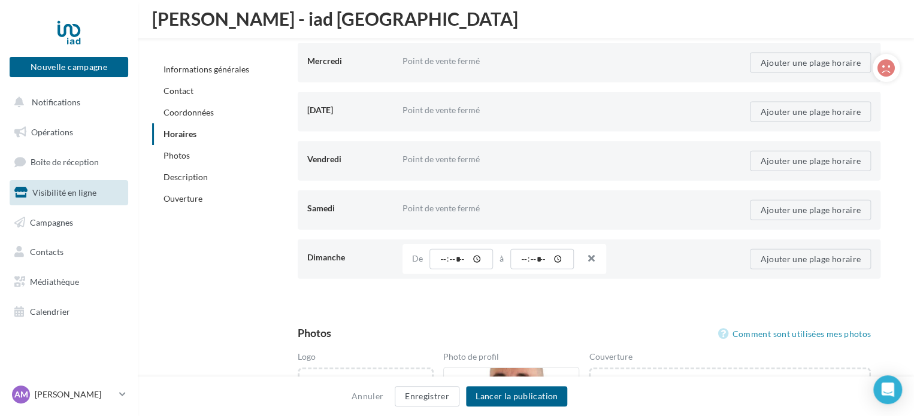
click at [591, 260] on button "button" at bounding box center [587, 260] width 10 height 17
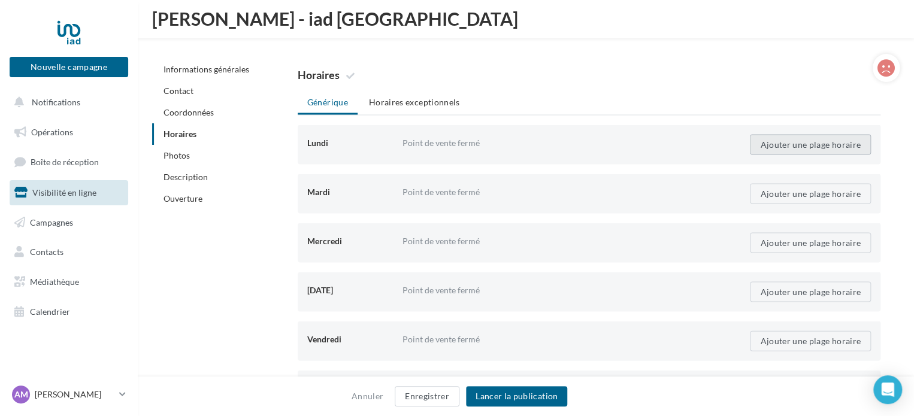
click at [774, 146] on button "Ajouter une plage horaire" at bounding box center [810, 144] width 121 height 20
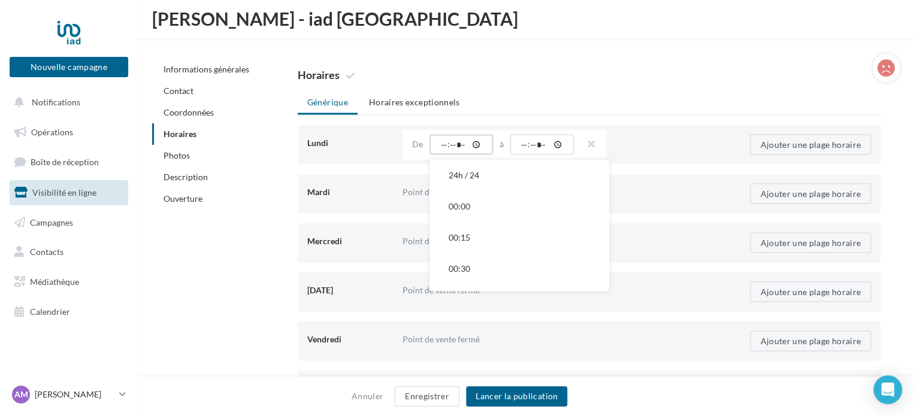
click at [440, 141] on input "time" at bounding box center [462, 144] width 64 height 20
click at [479, 182] on button "24h / 24" at bounding box center [520, 174] width 180 height 31
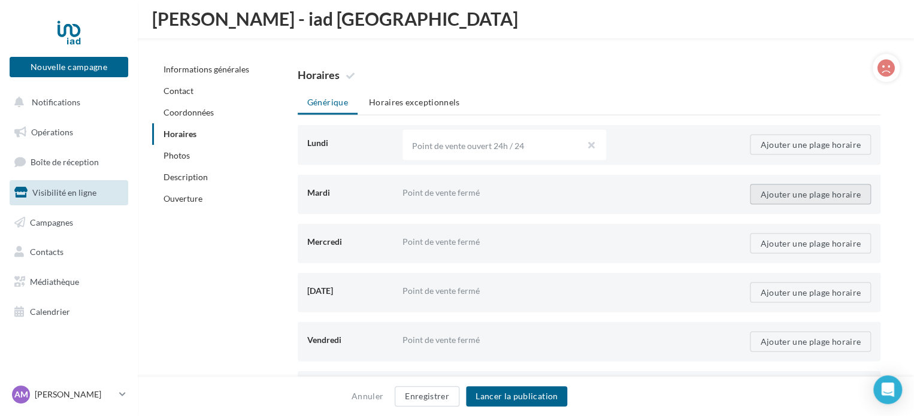
click at [791, 192] on button "Ajouter une plage horaire" at bounding box center [810, 194] width 121 height 20
click at [437, 189] on input "time" at bounding box center [462, 194] width 64 height 20
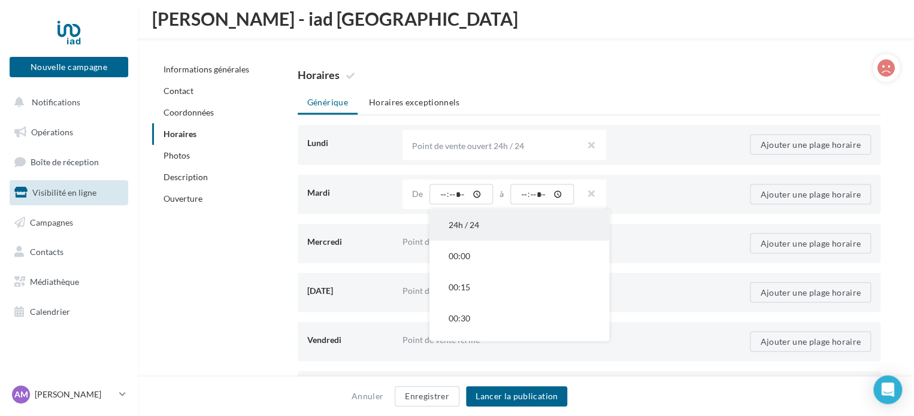
click at [470, 219] on button "24h / 24" at bounding box center [520, 224] width 180 height 31
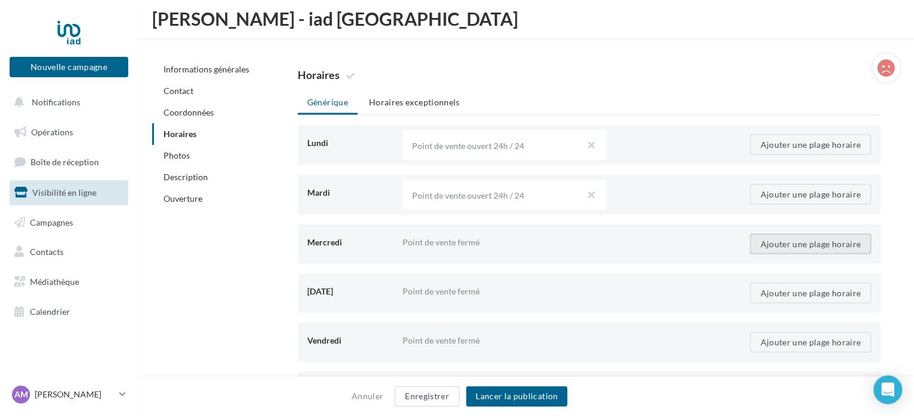
click at [790, 239] on button "Ajouter une plage horaire" at bounding box center [810, 244] width 121 height 20
click at [440, 243] on input "time" at bounding box center [462, 244] width 64 height 20
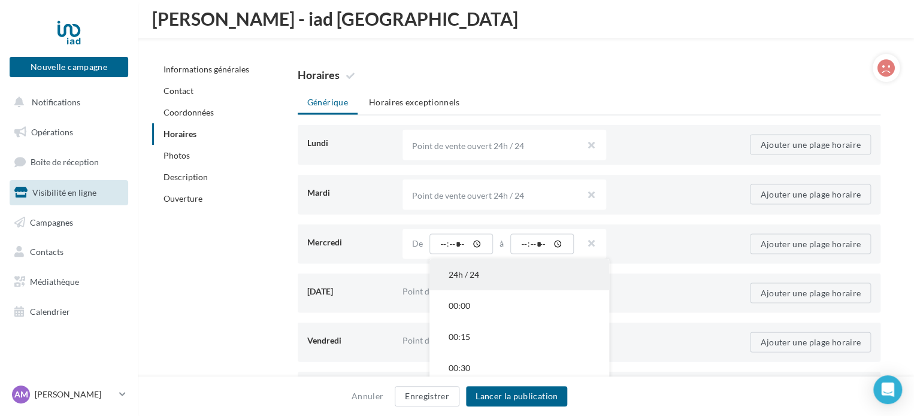
click at [463, 272] on button "24h / 24" at bounding box center [520, 274] width 180 height 31
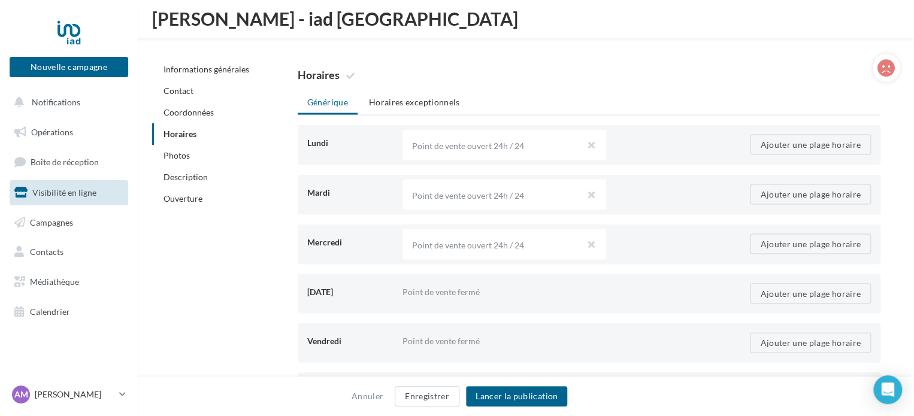
scroll to position [1162, 0]
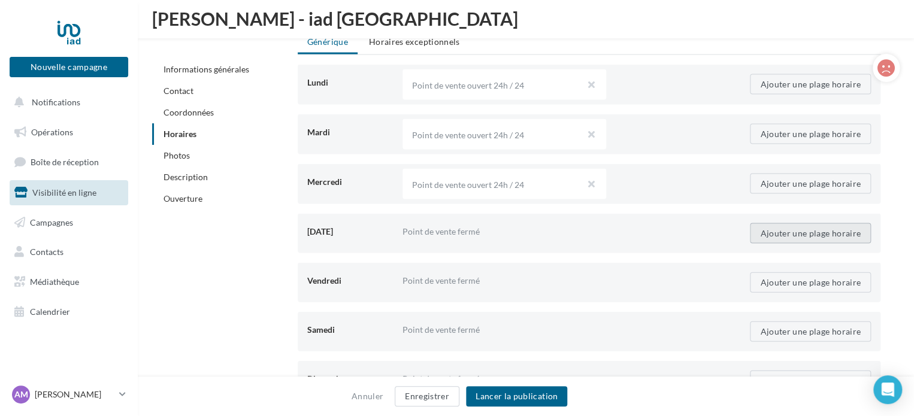
click at [796, 225] on button "Ajouter une plage horaire" at bounding box center [810, 233] width 121 height 20
click at [440, 231] on input "time" at bounding box center [462, 233] width 64 height 20
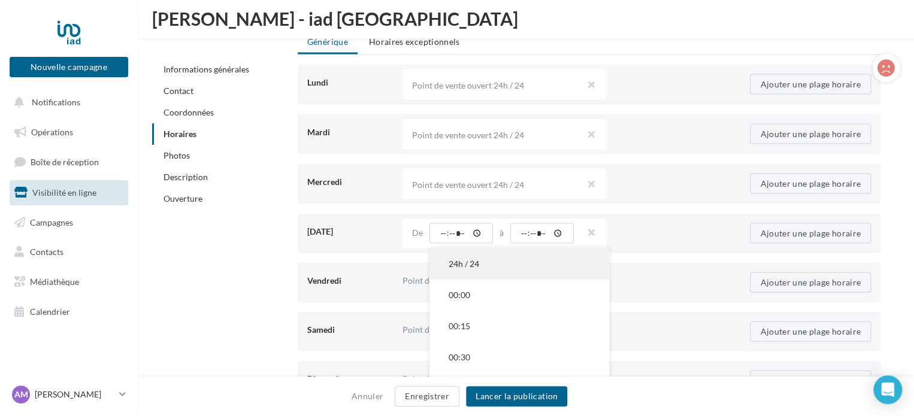
click at [455, 253] on button "24h / 24" at bounding box center [520, 264] width 180 height 31
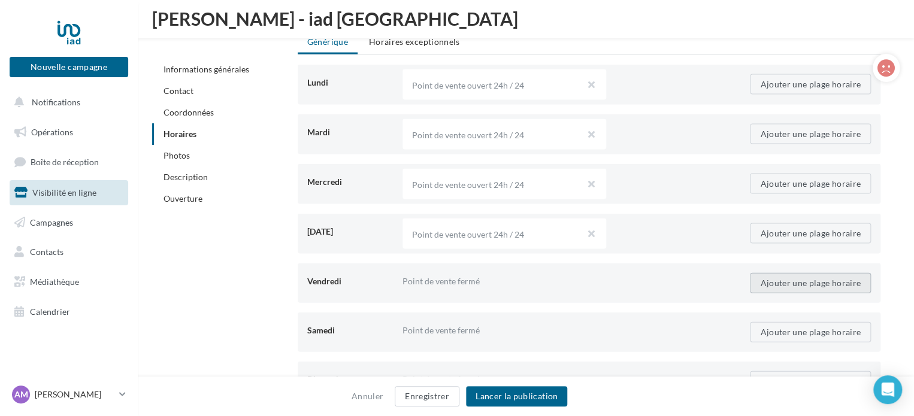
click at [788, 274] on button "Ajouter une plage horaire" at bounding box center [810, 283] width 121 height 20
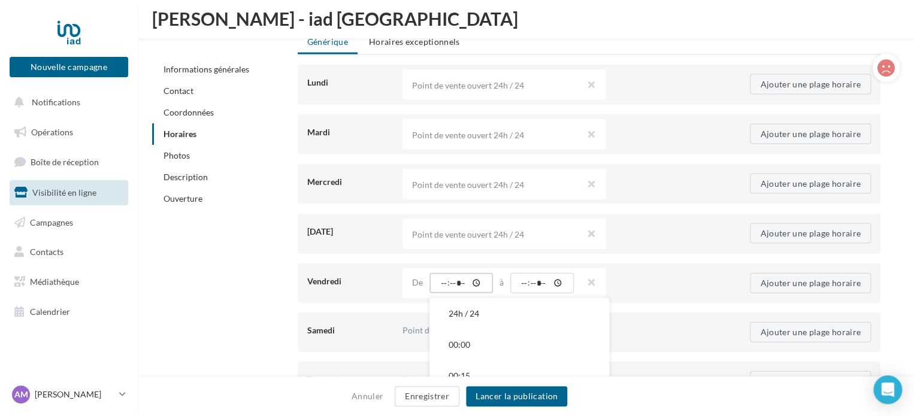
click at [435, 280] on input "time" at bounding box center [462, 283] width 64 height 20
click at [455, 303] on button "24h / 24" at bounding box center [520, 313] width 180 height 31
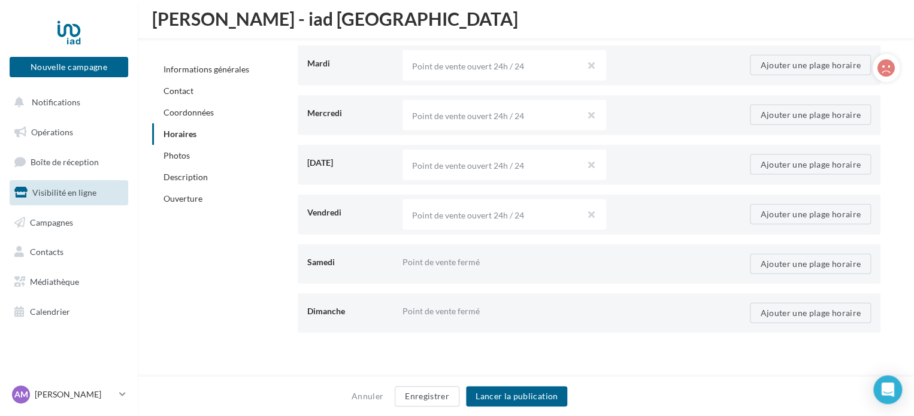
scroll to position [1282, 0]
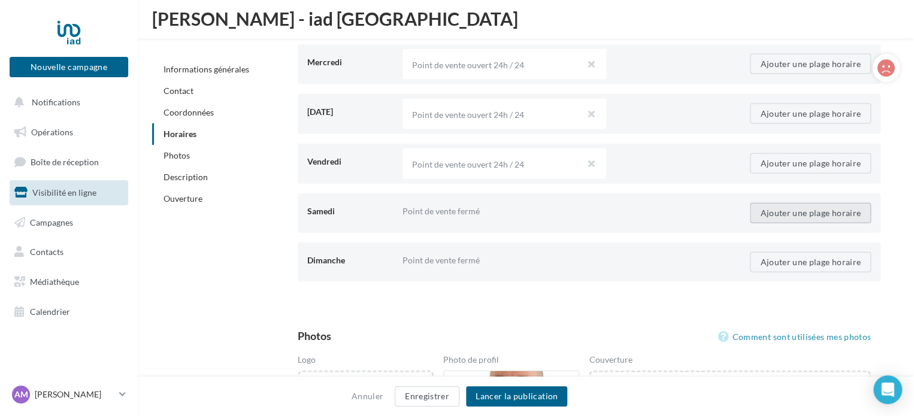
click at [794, 214] on button "Ajouter une plage horaire" at bounding box center [810, 213] width 121 height 20
click at [436, 210] on input "time" at bounding box center [462, 213] width 64 height 20
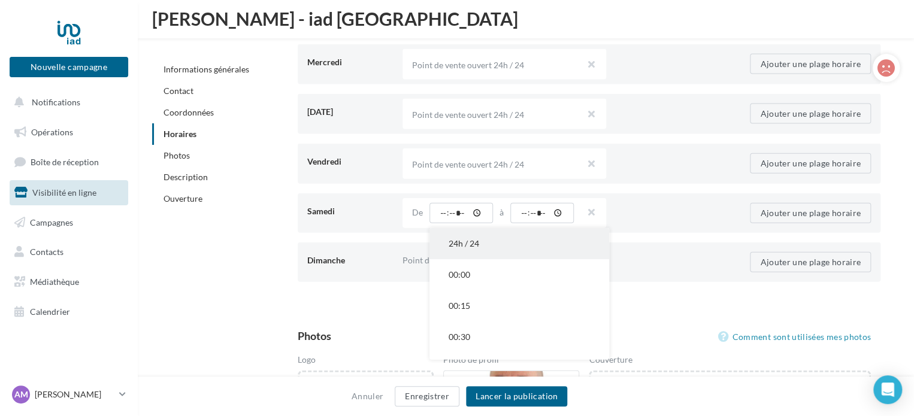
click at [455, 236] on button "24h / 24" at bounding box center [520, 243] width 180 height 31
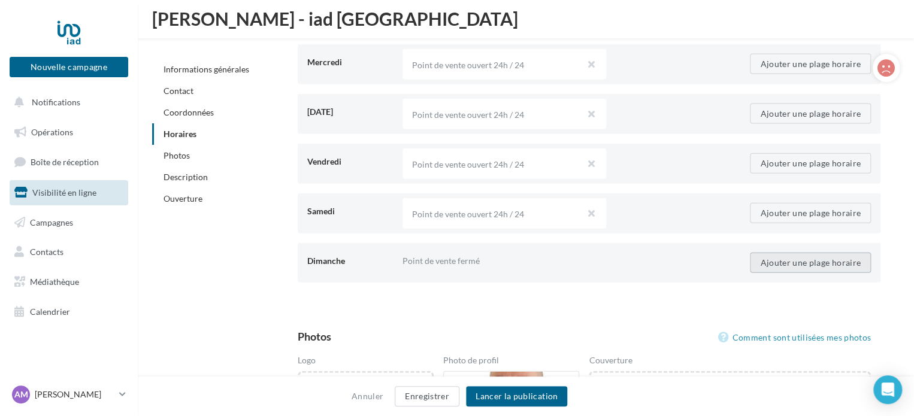
click at [785, 253] on button "Ajouter une plage horaire" at bounding box center [810, 263] width 121 height 20
click at [442, 259] on input "time" at bounding box center [462, 263] width 64 height 20
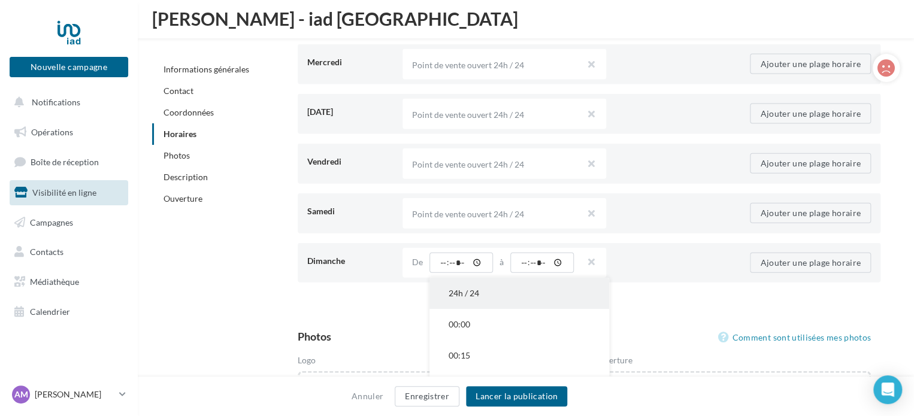
click at [471, 289] on button "24h / 24" at bounding box center [520, 293] width 180 height 31
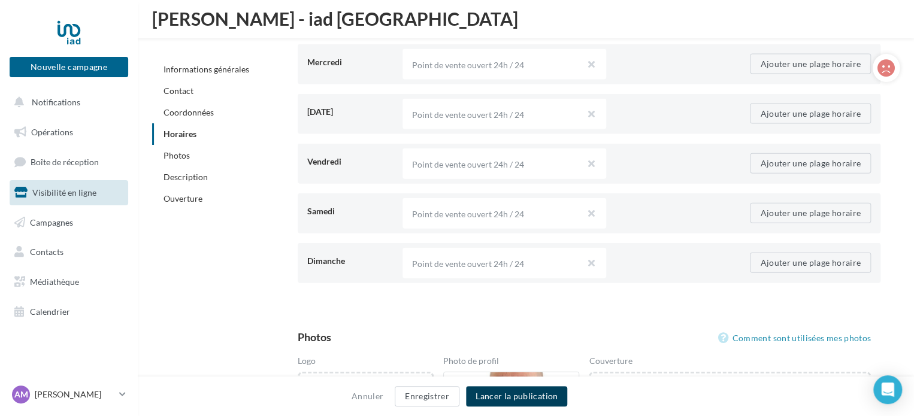
click at [545, 401] on button "Lancer la publication" at bounding box center [516, 396] width 101 height 20
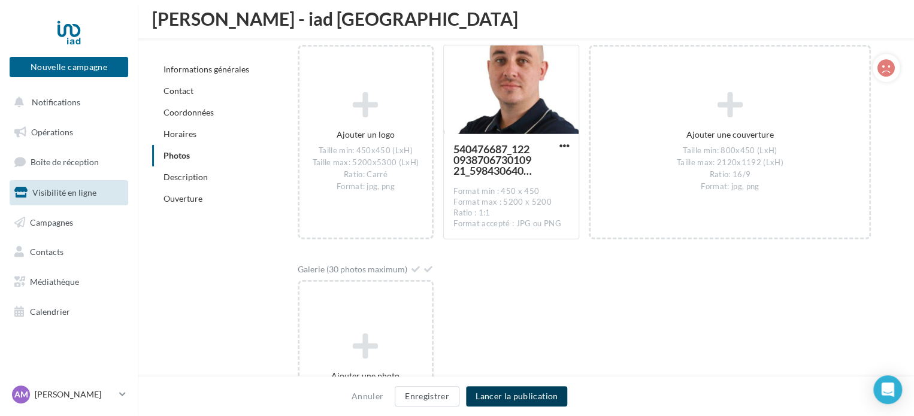
scroll to position [1582, 0]
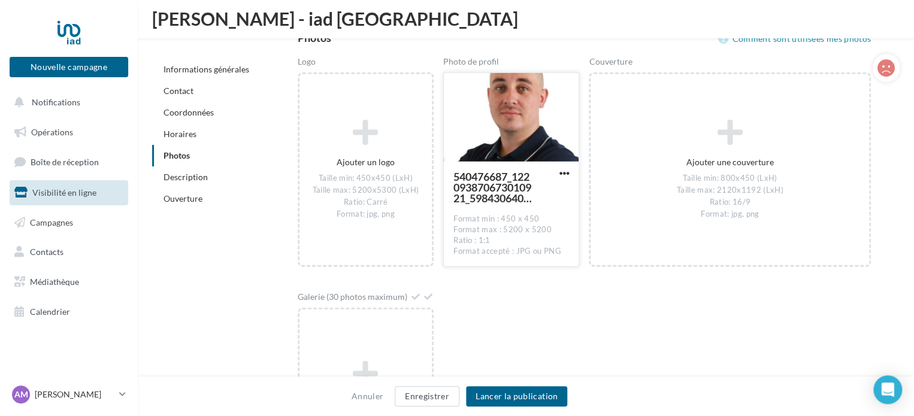
click at [549, 197] on div "540476687_122093870673010921_5984306401792871444_n" at bounding box center [509, 187] width 111 height 33
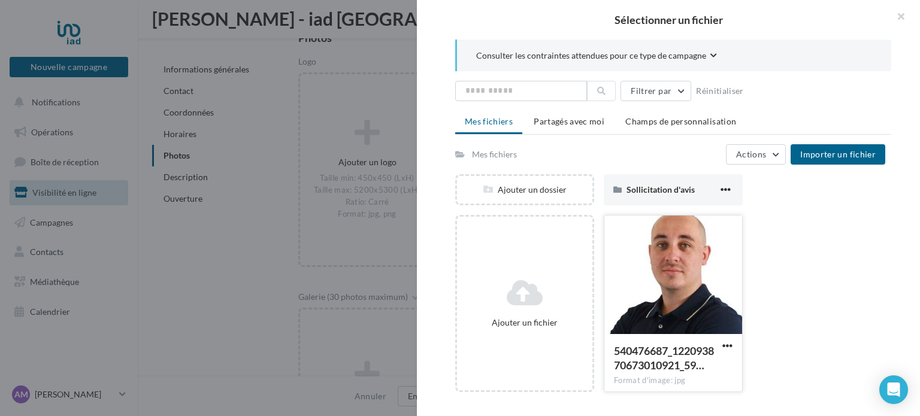
click at [647, 284] on div at bounding box center [673, 276] width 138 height 120
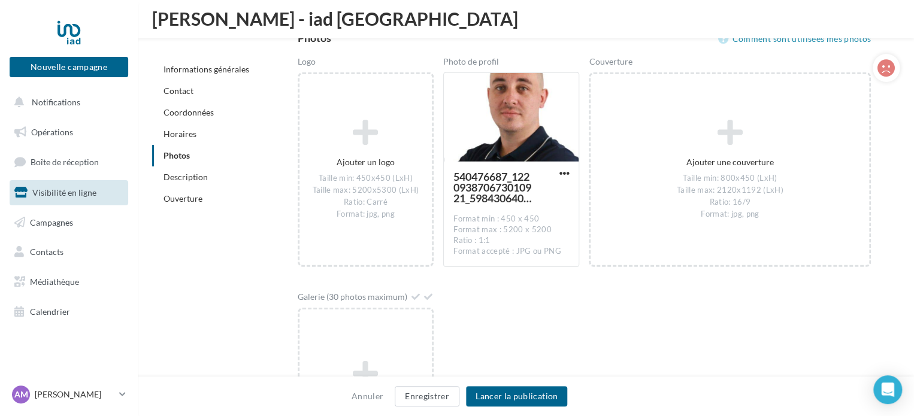
scroll to position [1522, 0]
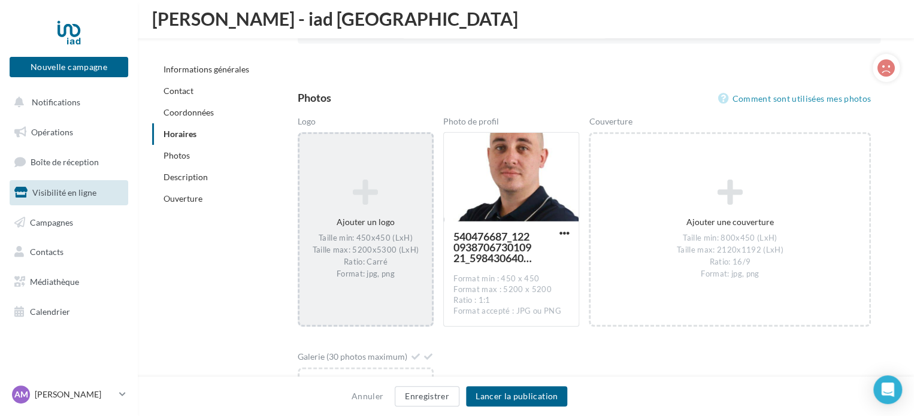
click at [344, 225] on div "Ajouter un logo Taille min: 450x450 (LxH) Taille max: 5200x5300 (LxH) Ratio: Ca…" at bounding box center [366, 230] width 132 height 113
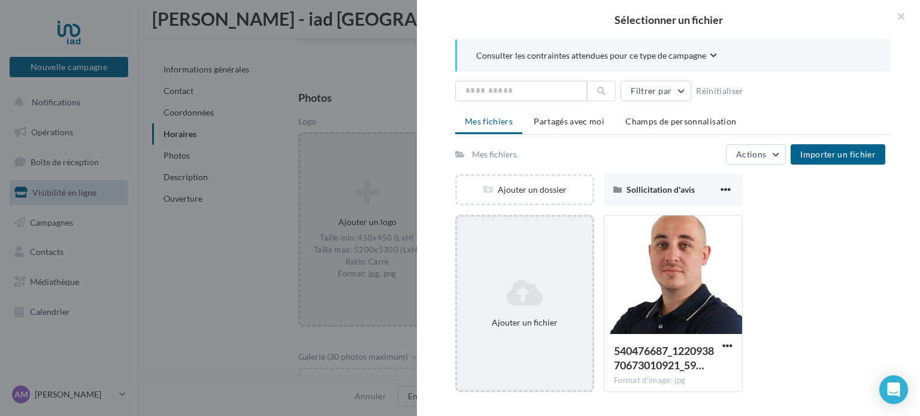
click at [554, 267] on div "Ajouter un fichier" at bounding box center [524, 303] width 139 height 177
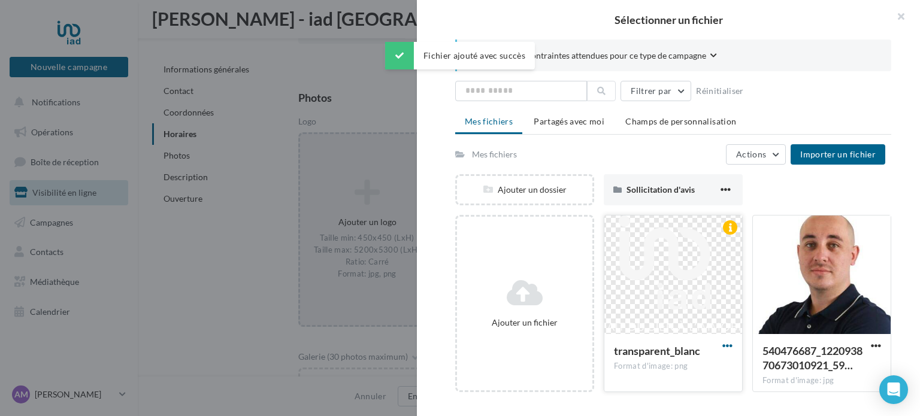
click at [727, 343] on span "button" at bounding box center [728, 346] width 10 height 10
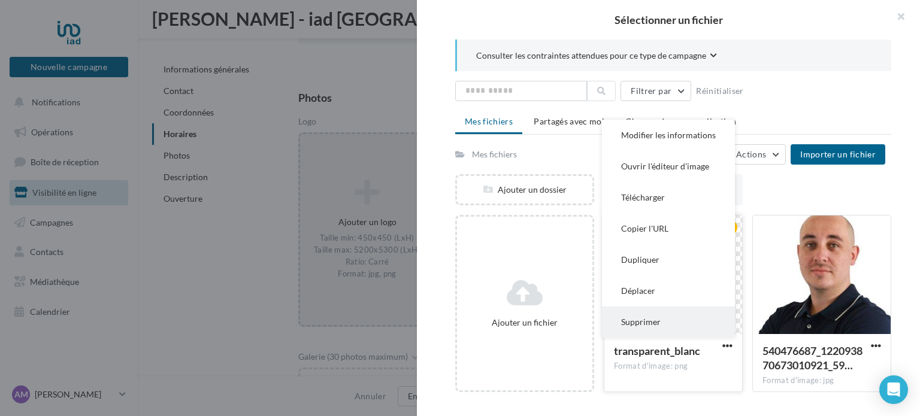
click at [679, 316] on button "Supprimer" at bounding box center [668, 322] width 133 height 31
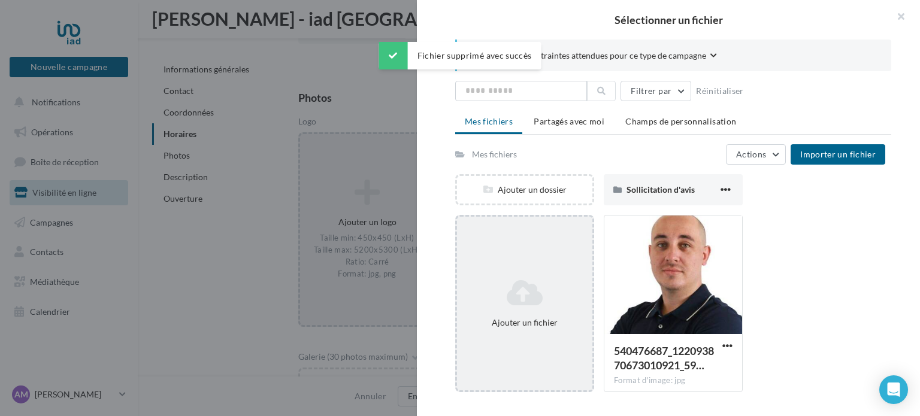
click at [505, 292] on icon at bounding box center [525, 293] width 126 height 29
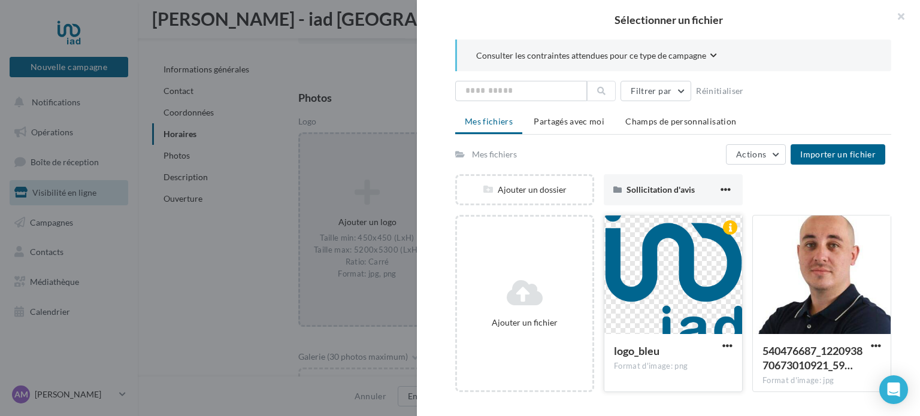
click at [673, 275] on div at bounding box center [673, 276] width 138 height 120
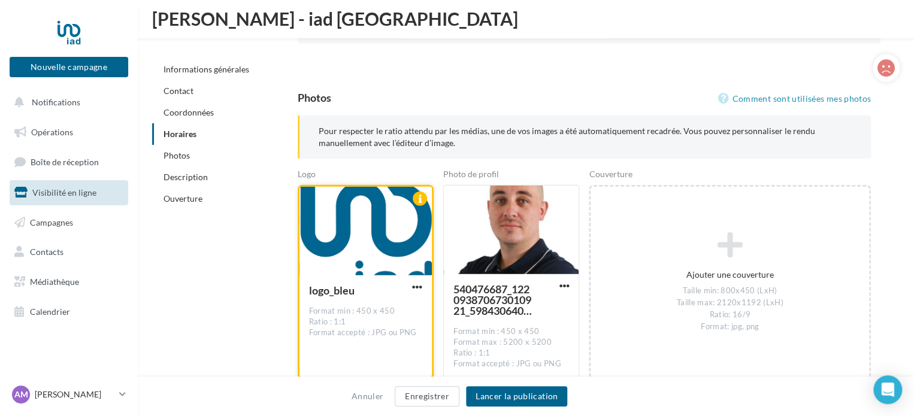
drag, startPoint x: 389, startPoint y: 224, endPoint x: 397, endPoint y: 243, distance: 20.1
click at [389, 241] on div at bounding box center [366, 232] width 132 height 90
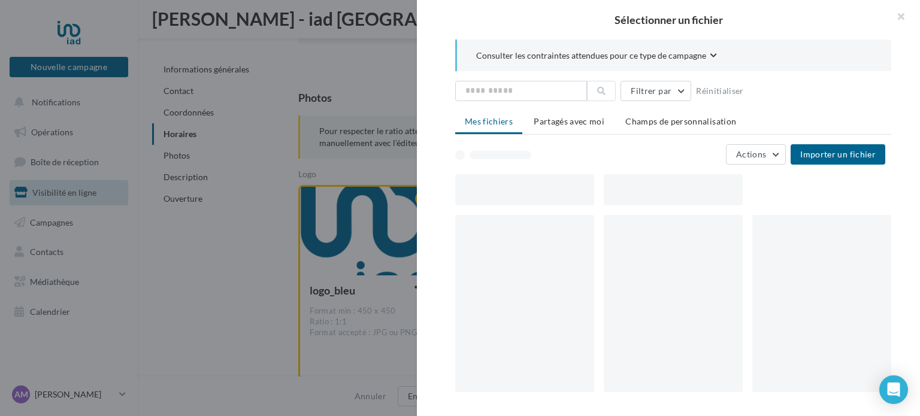
click at [422, 380] on div "Sélectionner un fichier Consulter les contraintes attendues pour ce type de cam…" at bounding box center [366, 380] width 137 height 0
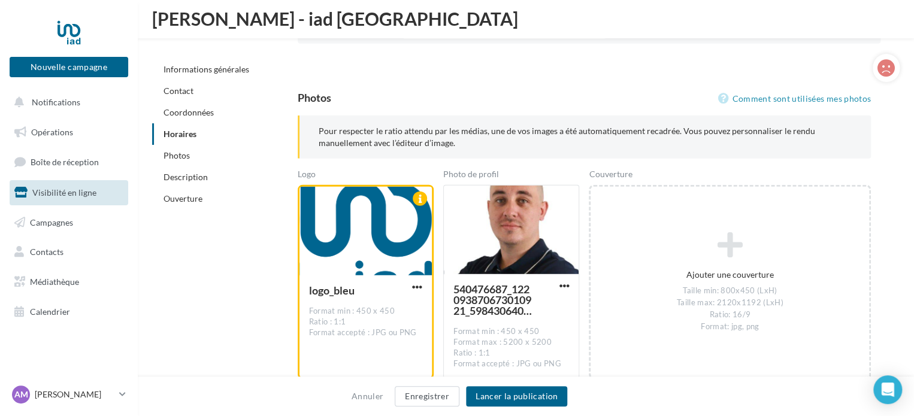
click at [422, 285] on span "button" at bounding box center [417, 287] width 10 height 10
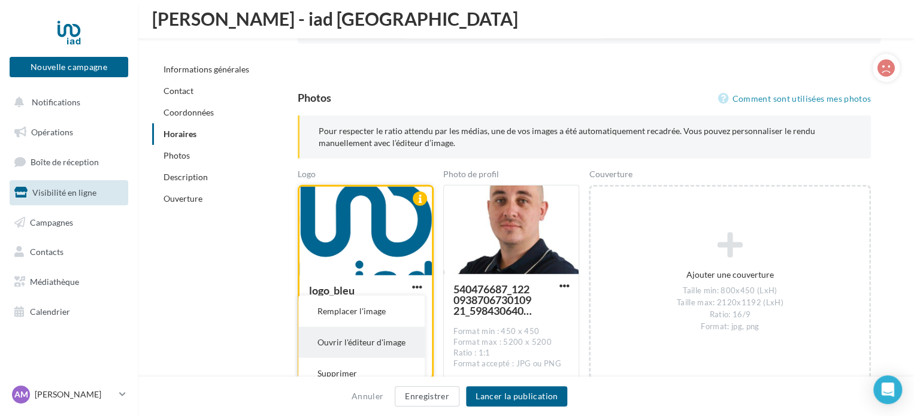
click at [377, 337] on button "Ouvrir l'éditeur d'image" at bounding box center [361, 342] width 126 height 31
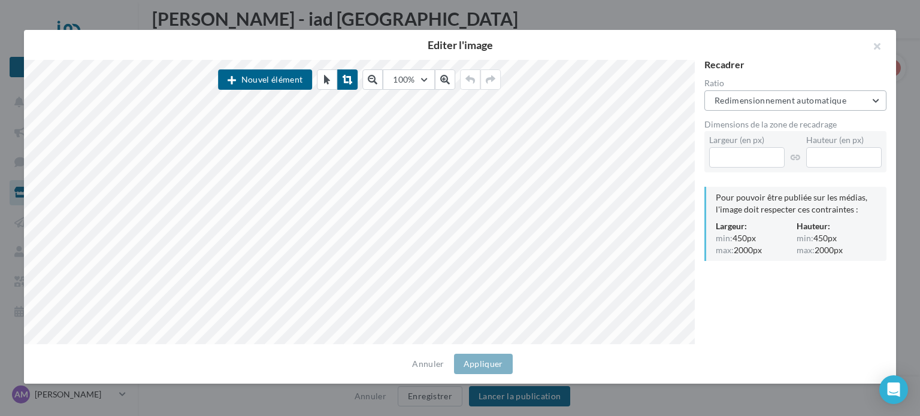
click at [872, 93] on button "Redimensionnement automatique" at bounding box center [796, 100] width 182 height 20
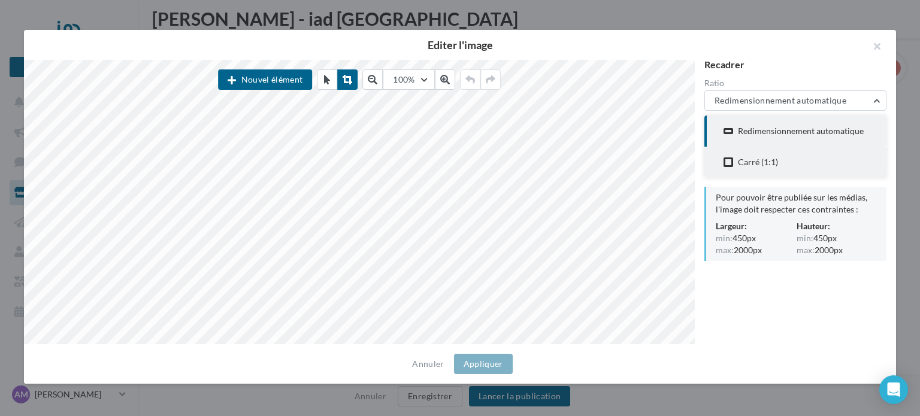
click at [818, 159] on div "Carré (1:1)" at bounding box center [796, 162] width 144 height 12
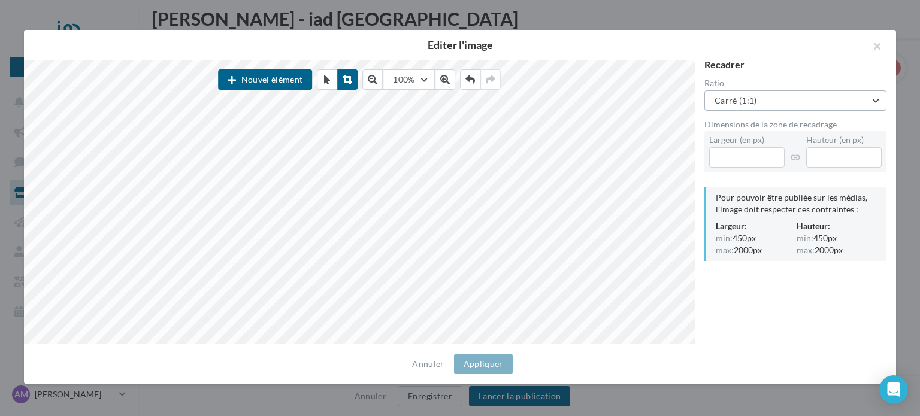
click at [810, 99] on button "Carré (1:1)" at bounding box center [796, 100] width 182 height 20
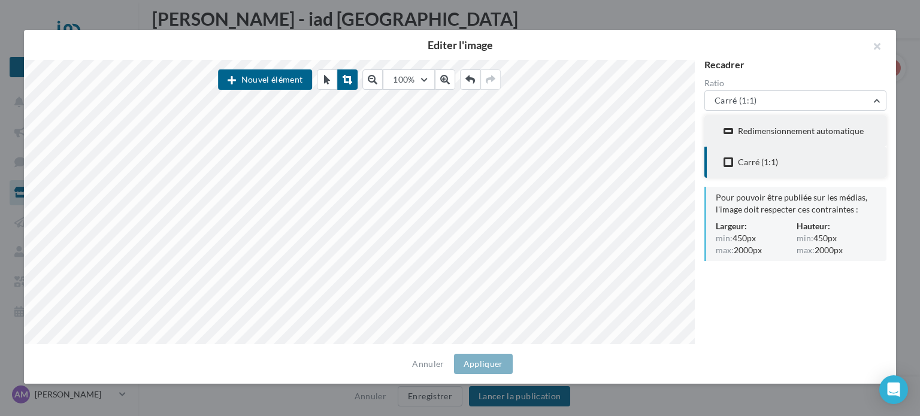
click at [793, 128] on div "Redimensionnement automatique" at bounding box center [801, 131] width 126 height 12
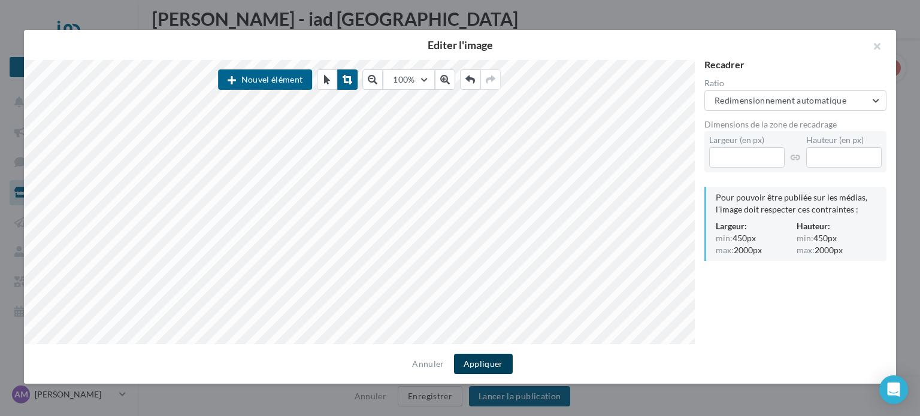
click at [477, 358] on button "Appliquer" at bounding box center [483, 364] width 59 height 20
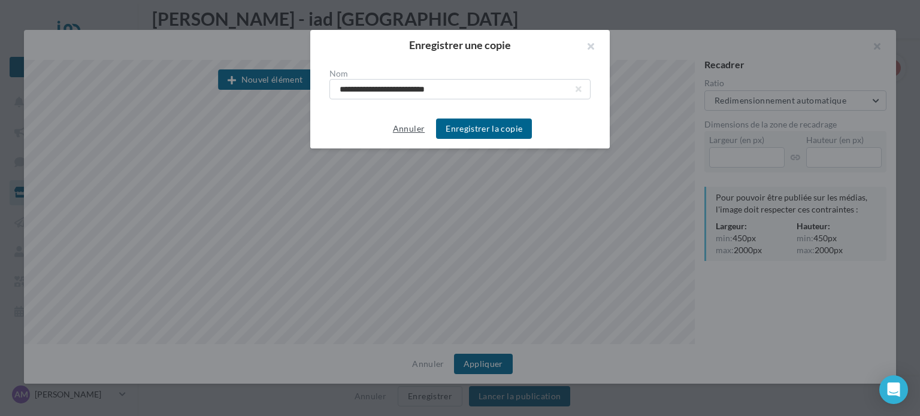
click at [398, 122] on button "Annuler" at bounding box center [408, 129] width 41 height 14
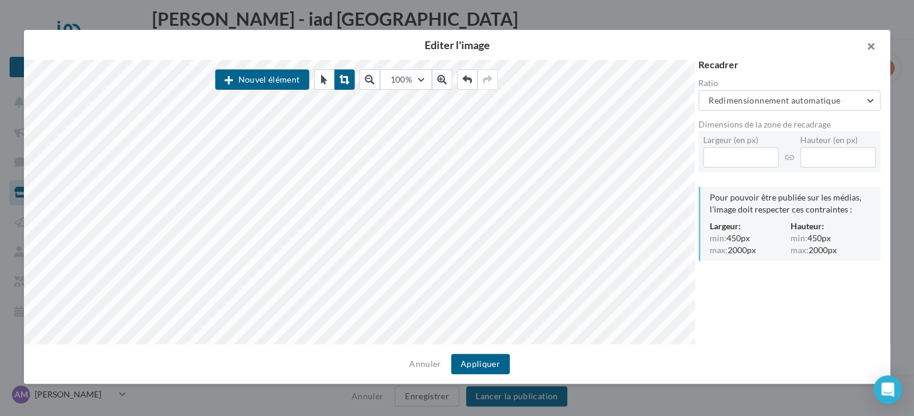
click at [878, 40] on button "button" at bounding box center [866, 48] width 48 height 36
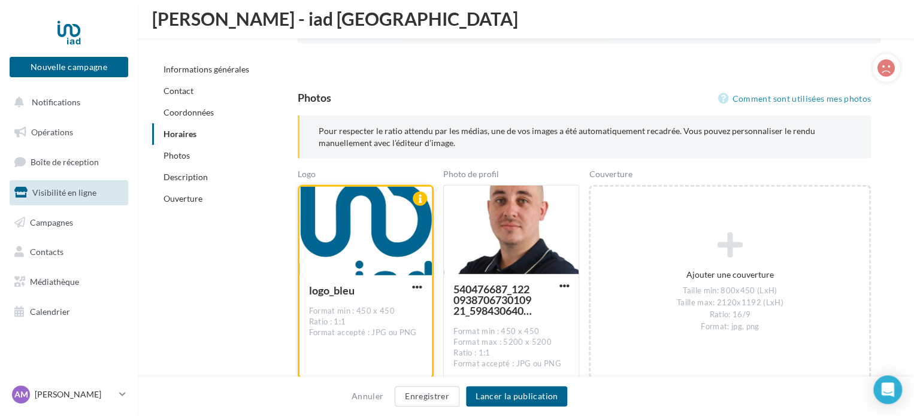
click at [693, 161] on div "Pour respecter le ratio attendu par les médias, une de vos images a été automat…" at bounding box center [589, 366] width 583 height 500
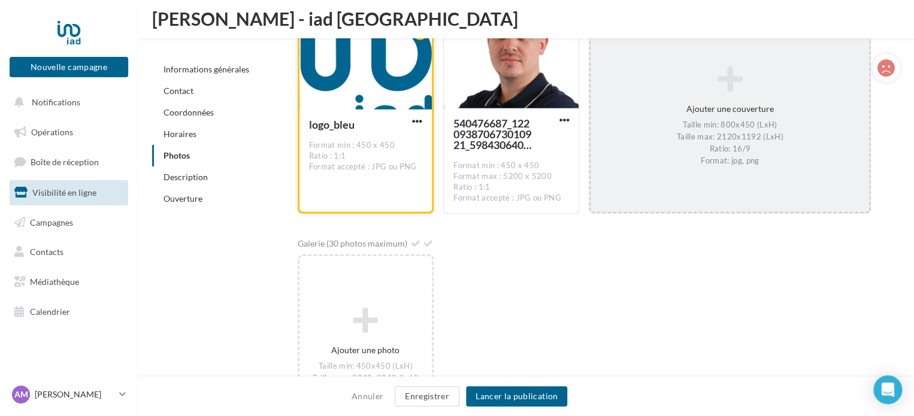
scroll to position [1701, 0]
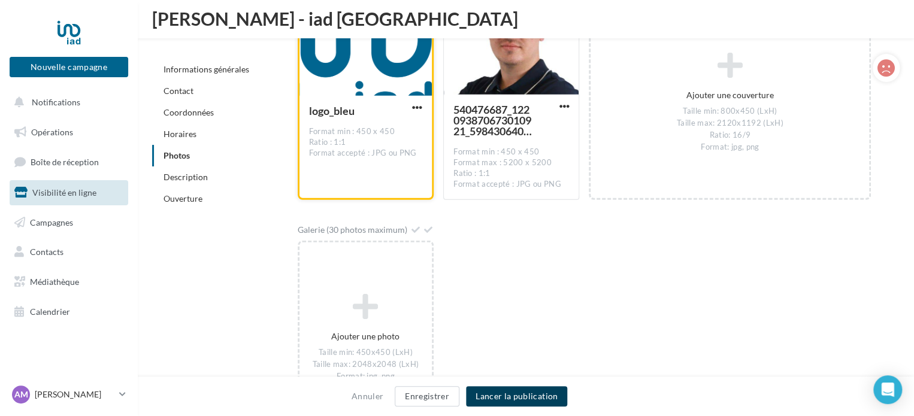
click at [530, 390] on button "Lancer la publication" at bounding box center [516, 396] width 101 height 20
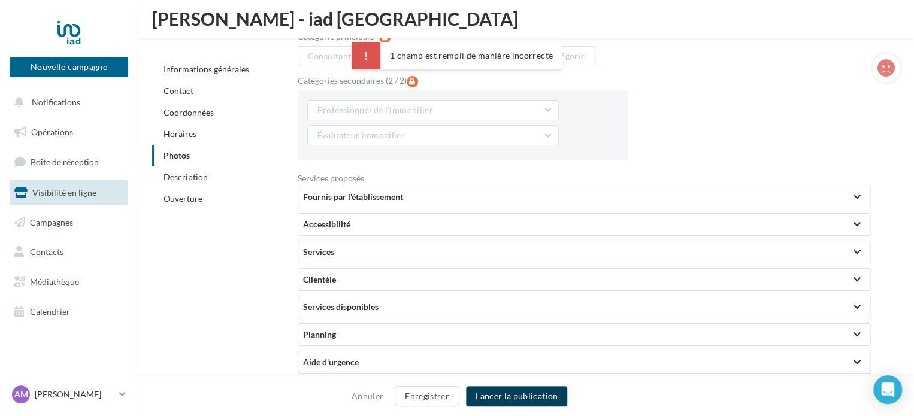
scroll to position [2181, 0]
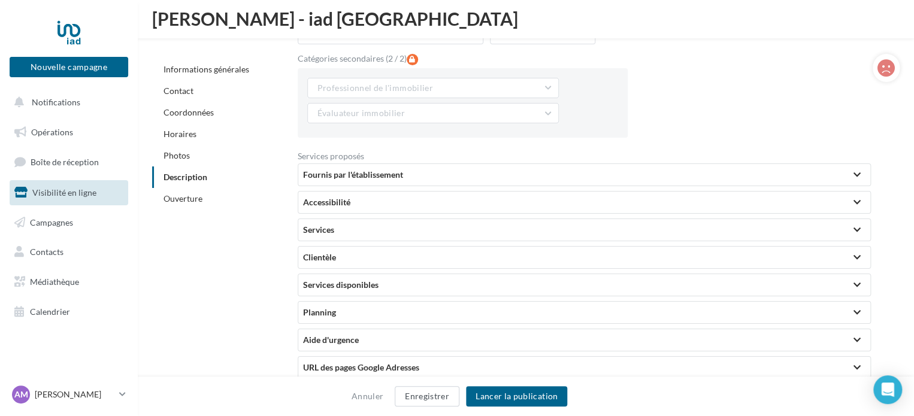
click at [850, 223] on div at bounding box center [857, 230] width 17 height 22
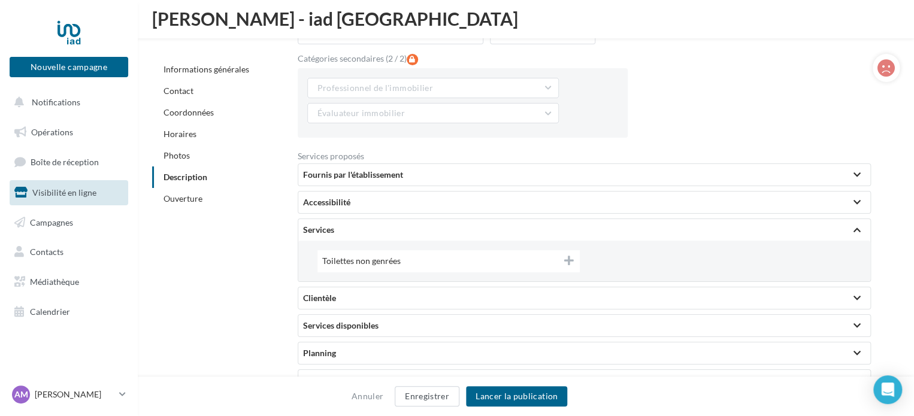
click at [850, 223] on div at bounding box center [857, 230] width 17 height 22
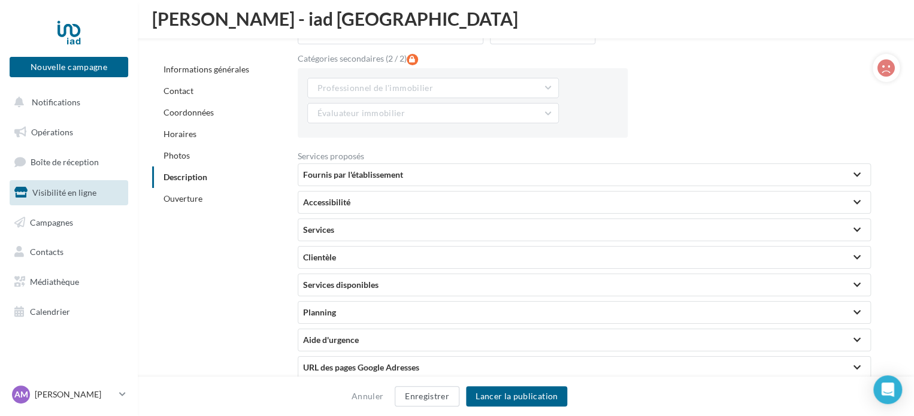
click at [854, 255] on div at bounding box center [857, 258] width 7 height 6
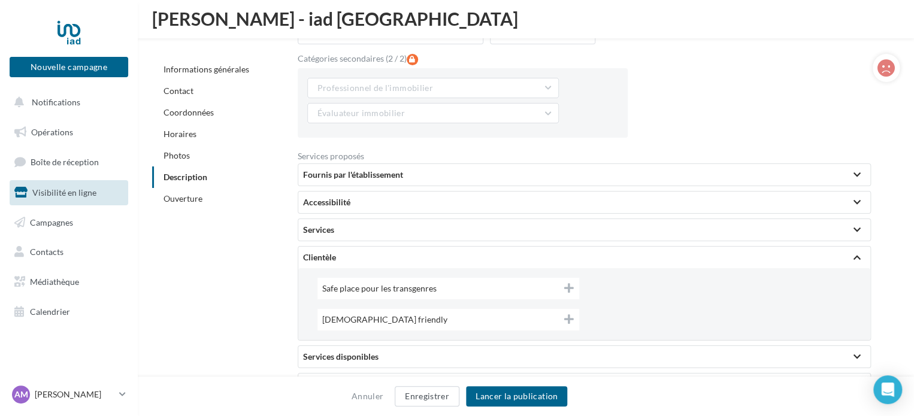
click at [853, 253] on div at bounding box center [857, 258] width 17 height 22
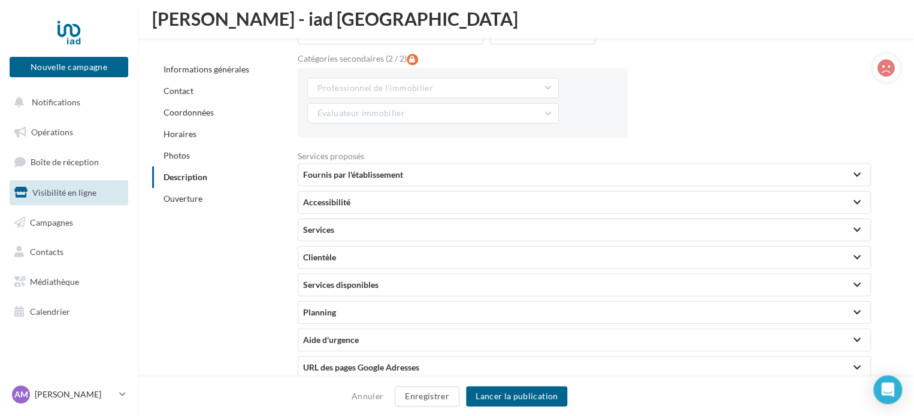
click at [854, 255] on div at bounding box center [857, 258] width 7 height 6
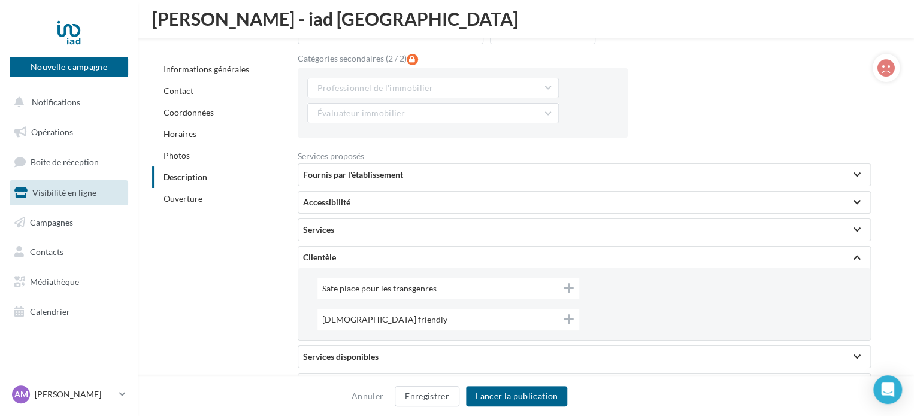
click at [853, 253] on div at bounding box center [857, 258] width 17 height 22
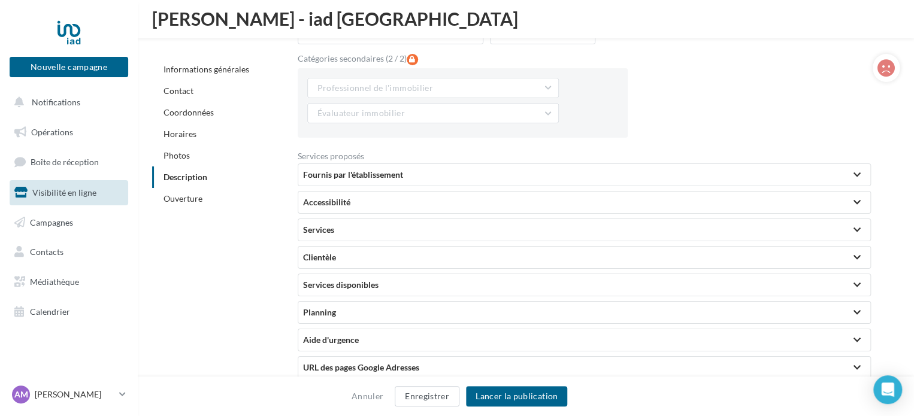
click at [865, 285] on div at bounding box center [857, 285] width 17 height 22
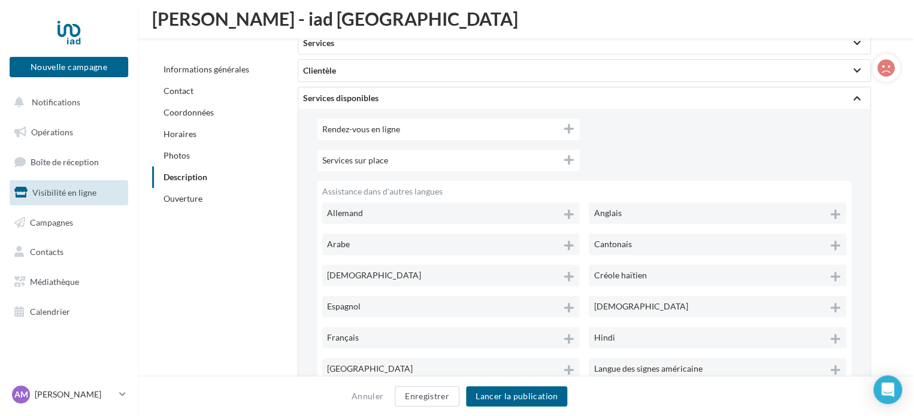
scroll to position [2301, 0]
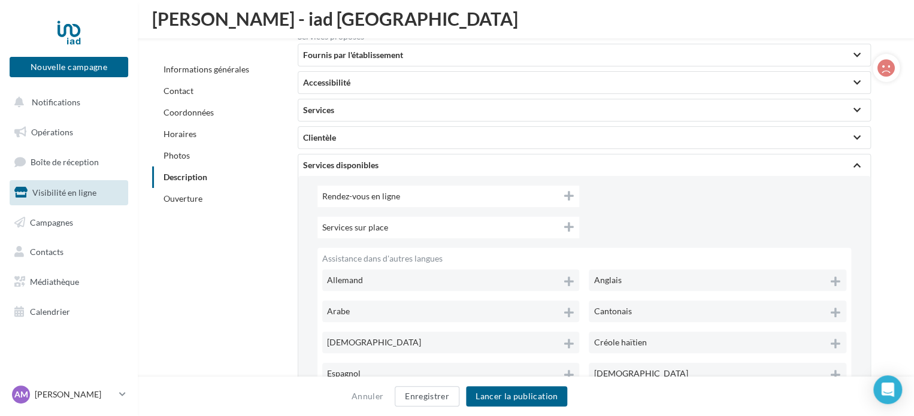
click at [856, 165] on div at bounding box center [857, 165] width 7 height 6
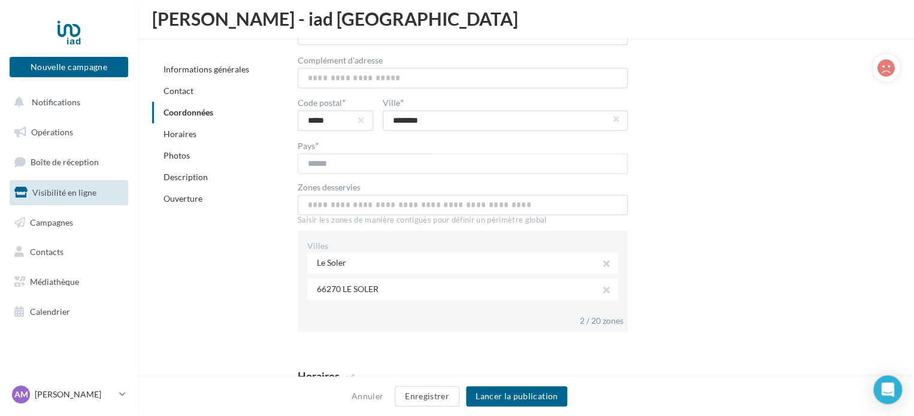
scroll to position [702, 0]
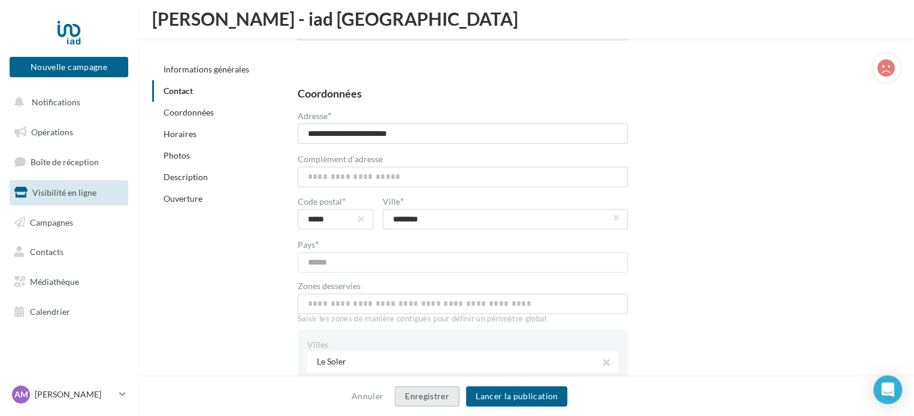
click at [439, 391] on button "Enregistrer" at bounding box center [427, 396] width 65 height 20
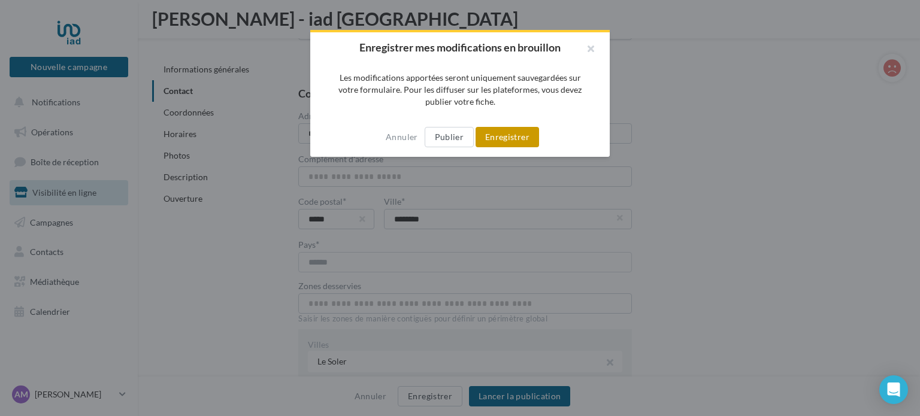
click at [503, 141] on button "Enregistrer" at bounding box center [508, 137] width 64 height 20
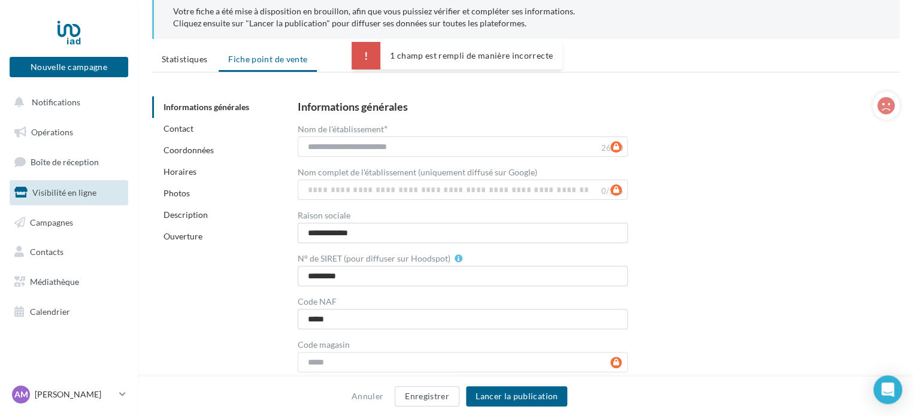
scroll to position [0, 0]
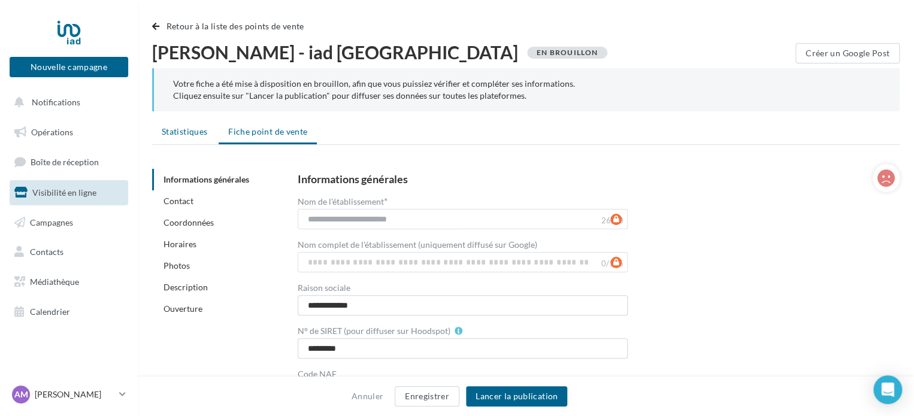
click at [203, 133] on span "Statistiques" at bounding box center [185, 131] width 46 height 10
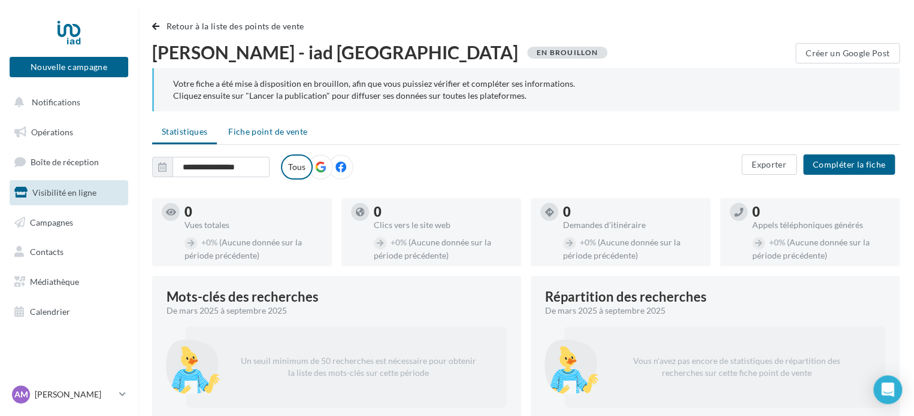
click at [256, 131] on span "Fiche point de vente" at bounding box center [267, 131] width 79 height 10
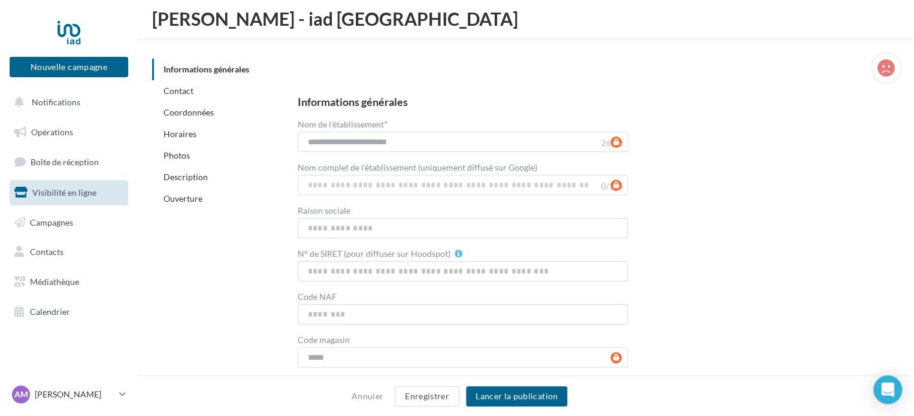
scroll to position [180, 0]
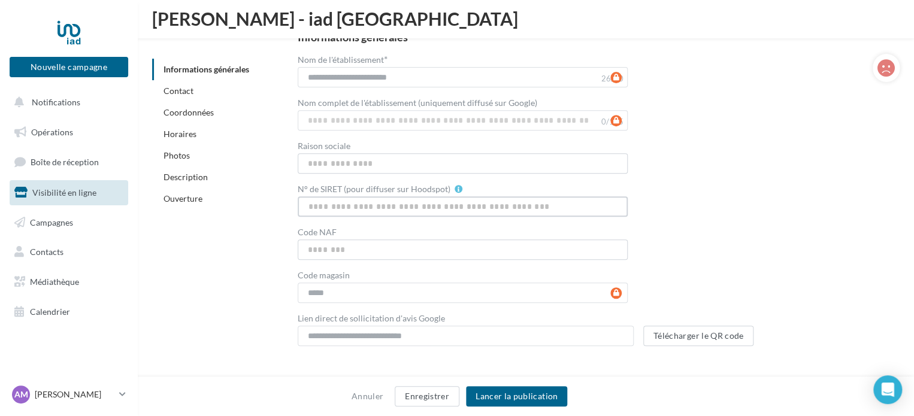
click at [362, 205] on input "N° de SIRET (pour diffuser sur Hoodspot)" at bounding box center [463, 207] width 331 height 20
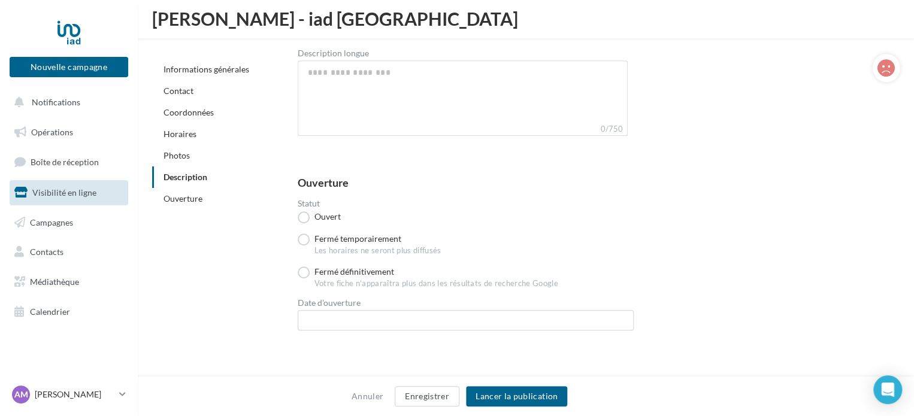
scroll to position [2599, 0]
click at [539, 395] on button "Lancer la publication" at bounding box center [516, 396] width 101 height 20
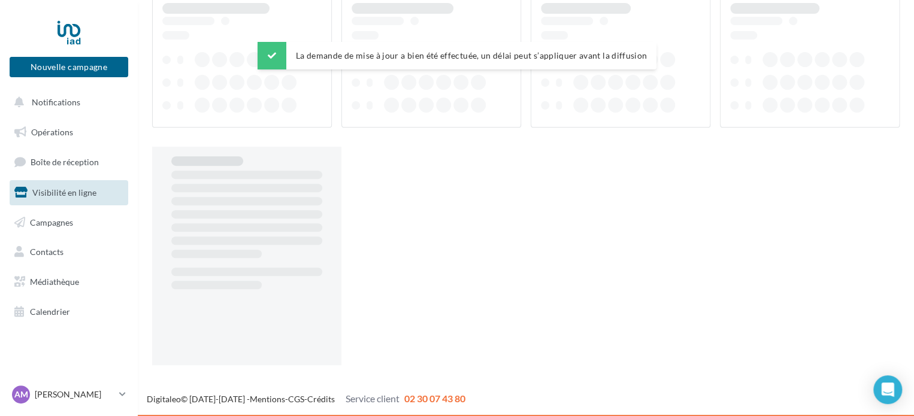
scroll to position [19, 0]
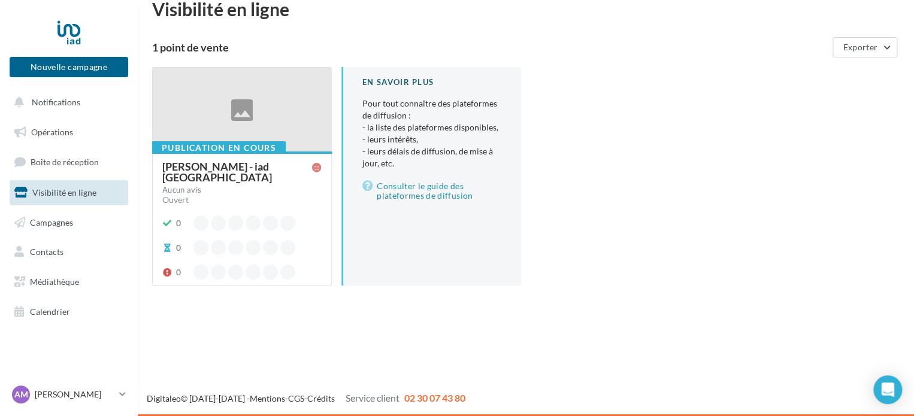
click at [231, 167] on div "[PERSON_NAME] - iad [GEOGRAPHIC_DATA]" at bounding box center [237, 172] width 150 height 22
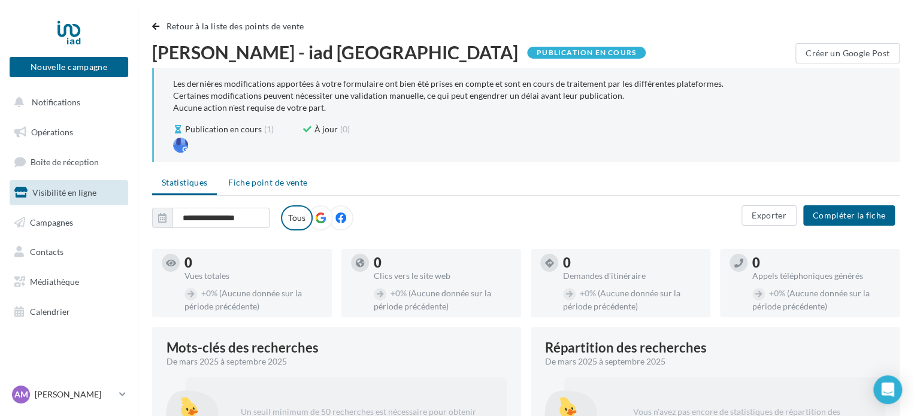
click at [291, 183] on span "Fiche point de vente" at bounding box center [267, 182] width 79 height 10
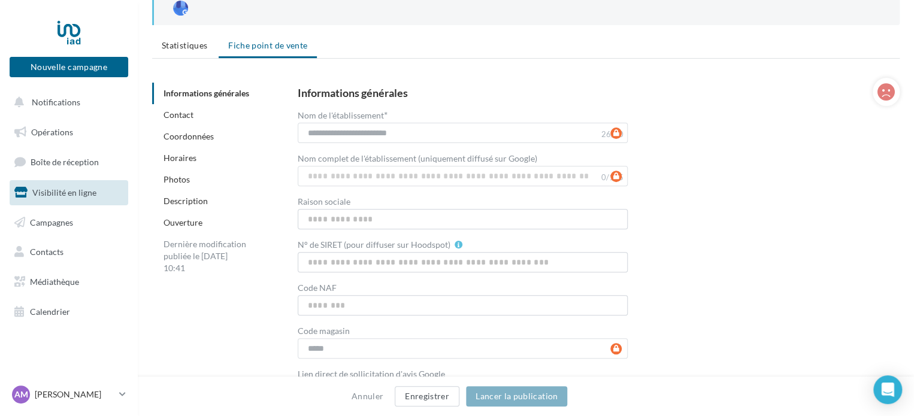
scroll to position [180, 0]
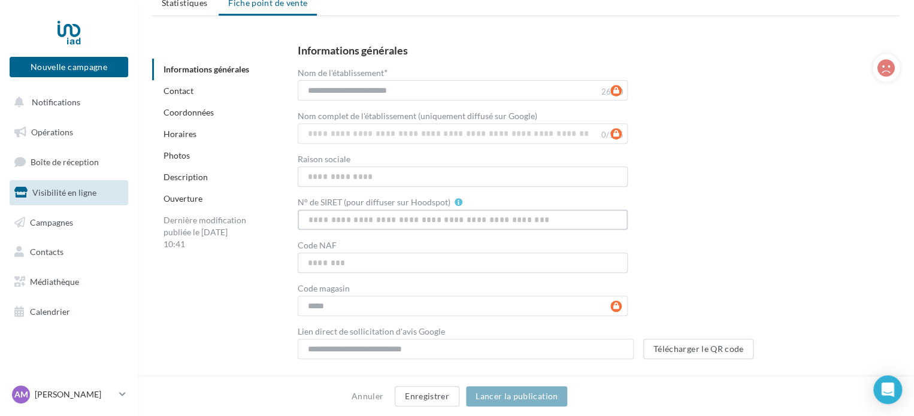
click at [386, 220] on input "N° de SIRET (pour diffuser sur Hoodspot)" at bounding box center [463, 220] width 331 height 20
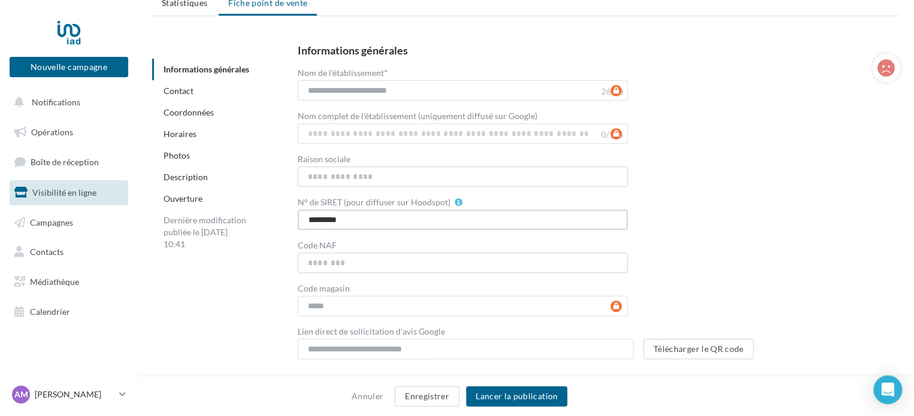
type input "*********"
click at [379, 267] on input "Code NAF" at bounding box center [463, 263] width 331 height 20
type input "*****"
click at [545, 391] on button "Lancer la publication" at bounding box center [516, 396] width 101 height 20
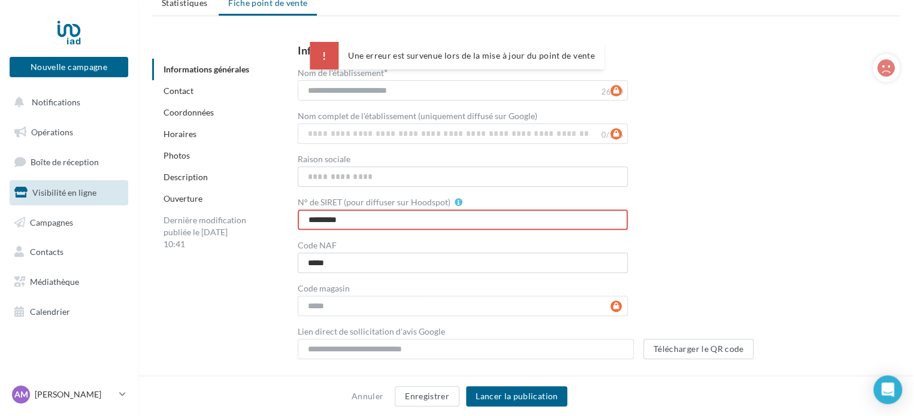
click at [369, 220] on input "*********" at bounding box center [463, 220] width 331 height 20
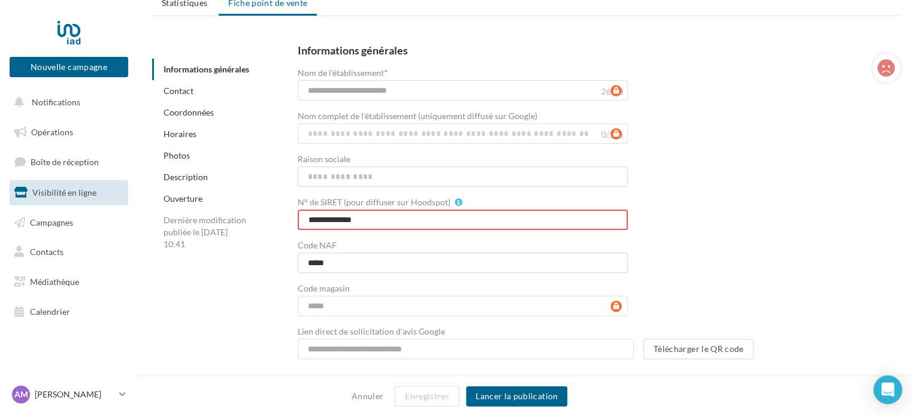
type input "**********"
click at [831, 186] on div "**********" at bounding box center [589, 202] width 583 height 315
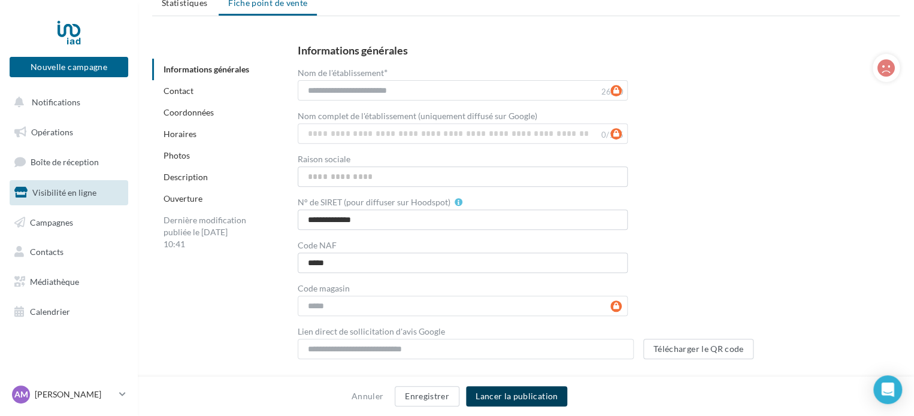
click at [558, 395] on button "Lancer la publication" at bounding box center [516, 396] width 101 height 20
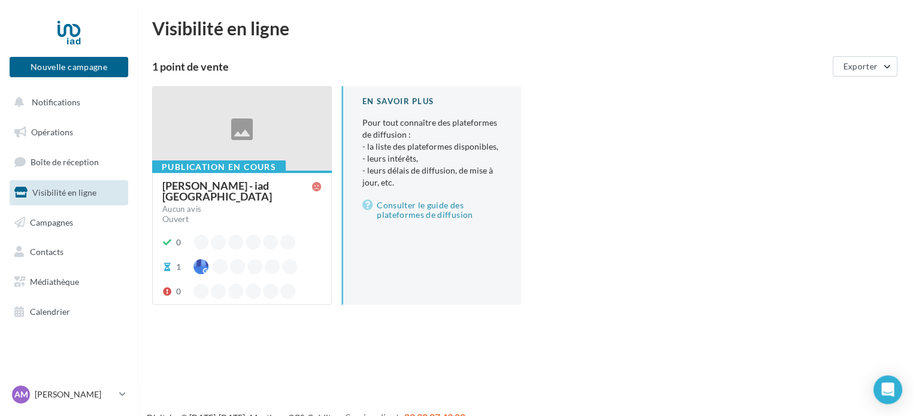
click at [256, 188] on div "[PERSON_NAME] - iad [GEOGRAPHIC_DATA]" at bounding box center [237, 191] width 150 height 22
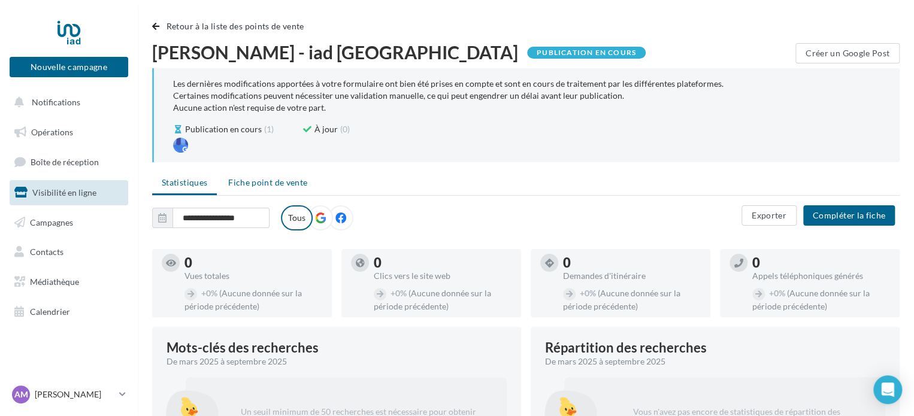
click at [287, 173] on li "Fiche point de vente" at bounding box center [268, 183] width 98 height 22
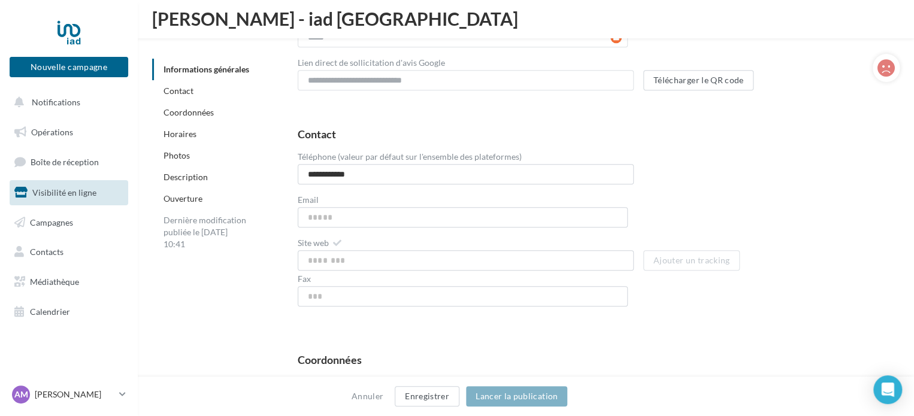
scroll to position [567, 0]
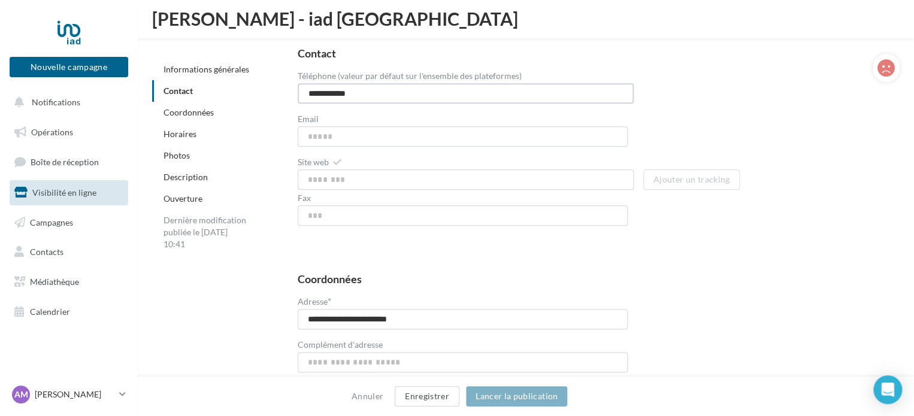
drag, startPoint x: 321, startPoint y: 93, endPoint x: 278, endPoint y: 93, distance: 43.1
click at [279, 93] on div "**********" at bounding box center [589, 141] width 621 height 207
type input "**********"
click at [796, 122] on div "**********" at bounding box center [589, 142] width 583 height 188
drag, startPoint x: 415, startPoint y: 122, endPoint x: 412, endPoint y: 131, distance: 10.0
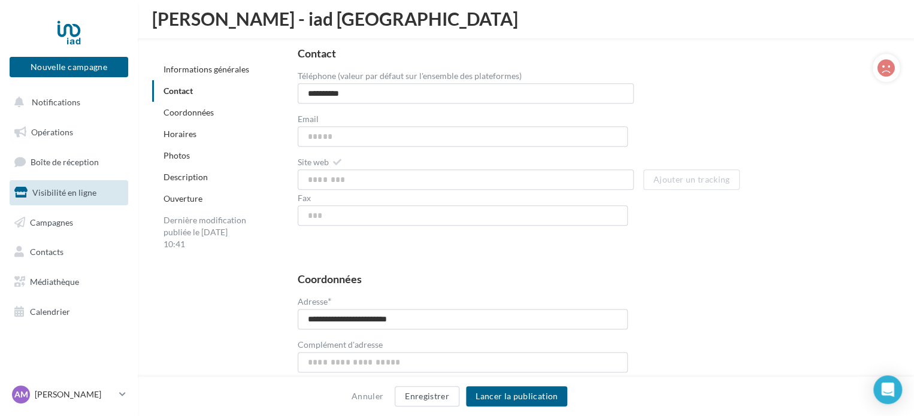
click at [415, 122] on div "Email L'email saisi est invalide" at bounding box center [463, 130] width 331 height 34
click at [412, 131] on input "Email" at bounding box center [463, 136] width 331 height 20
type input "**********"
click at [410, 175] on input "Site web" at bounding box center [466, 180] width 336 height 20
paste input "**********"
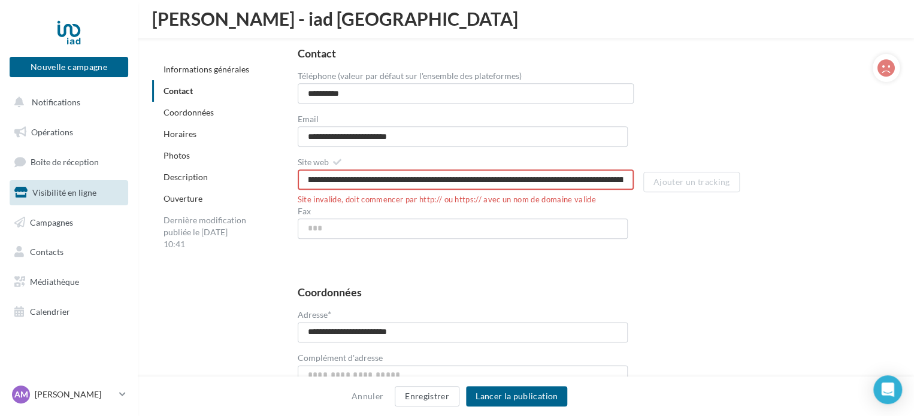
scroll to position [0, 342]
drag, startPoint x: 489, startPoint y: 179, endPoint x: 170, endPoint y: 179, distance: 318.7
type input "**********"
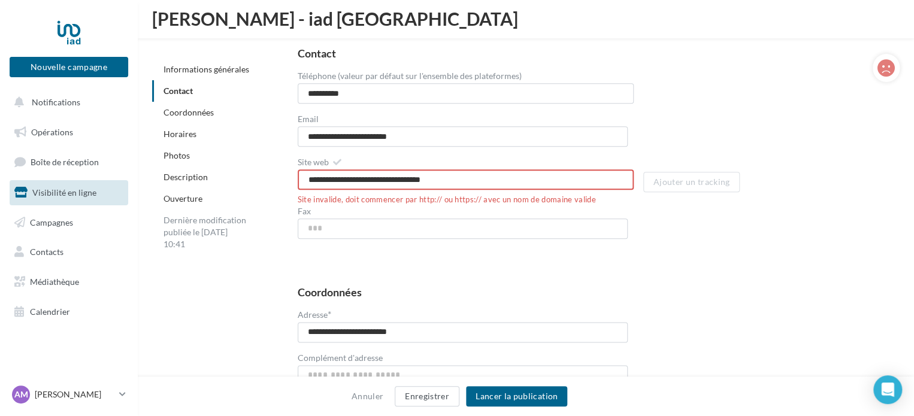
drag, startPoint x: 462, startPoint y: 174, endPoint x: 172, endPoint y: 180, distance: 290.6
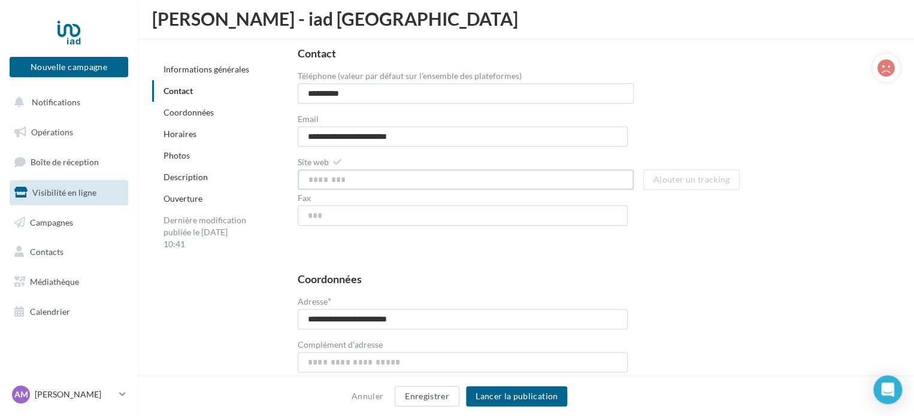
click at [543, 185] on input "Site web" at bounding box center [466, 180] width 336 height 20
click at [352, 182] on input "Site web" at bounding box center [466, 180] width 336 height 20
paste input "**********"
type input "**********"
click at [790, 241] on div "**********" at bounding box center [589, 141] width 621 height 207
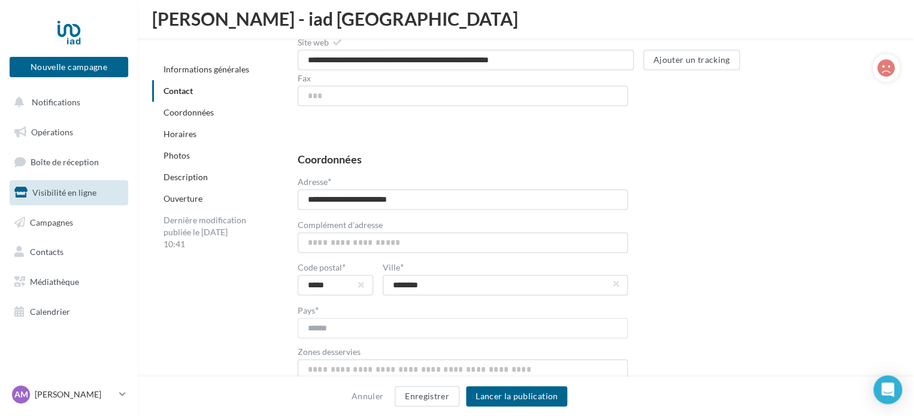
scroll to position [747, 0]
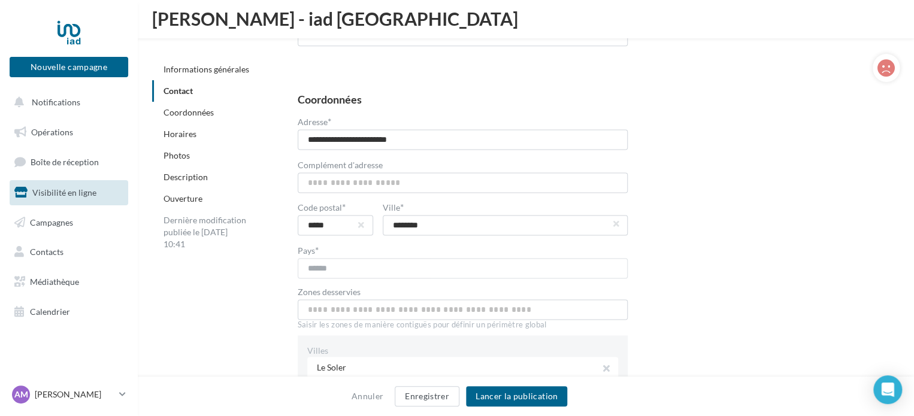
click at [711, 228] on div "**********" at bounding box center [589, 265] width 583 height 343
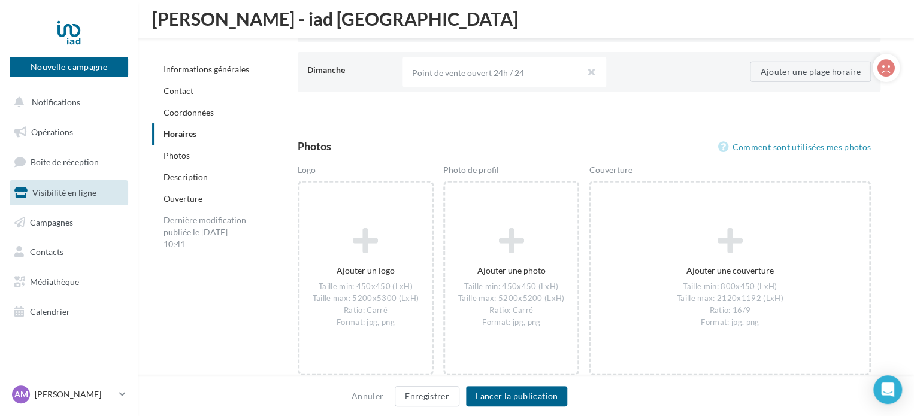
scroll to position [1526, 0]
click at [489, 201] on div "Ajouter une photo Taille min: 450x450 (LxH) Taille max: 5200x5200 (LxH) Ratio: …" at bounding box center [511, 276] width 136 height 195
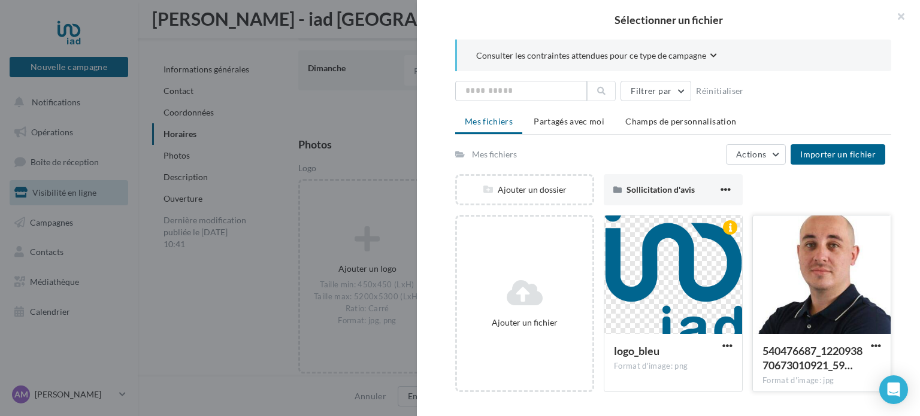
click at [805, 274] on div at bounding box center [822, 276] width 138 height 120
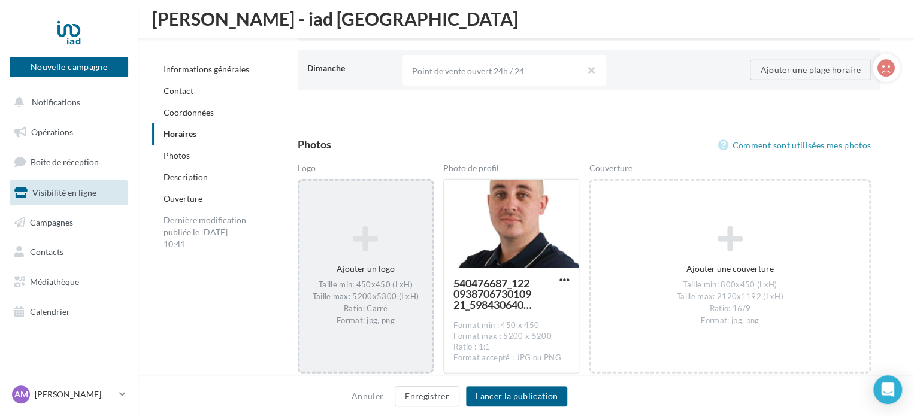
click at [371, 261] on div "Ajouter un logo Taille min: 450x450 (LxH) Taille max: 5200x5300 (LxH) Ratio: Ca…" at bounding box center [366, 276] width 132 height 113
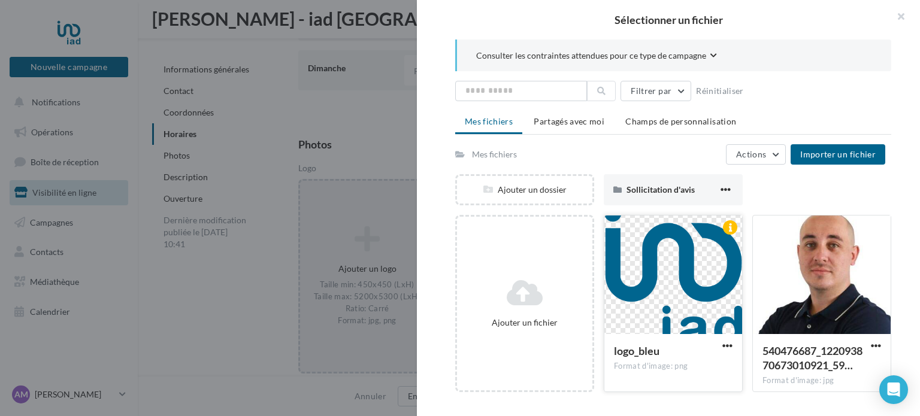
click at [667, 264] on div at bounding box center [673, 276] width 138 height 120
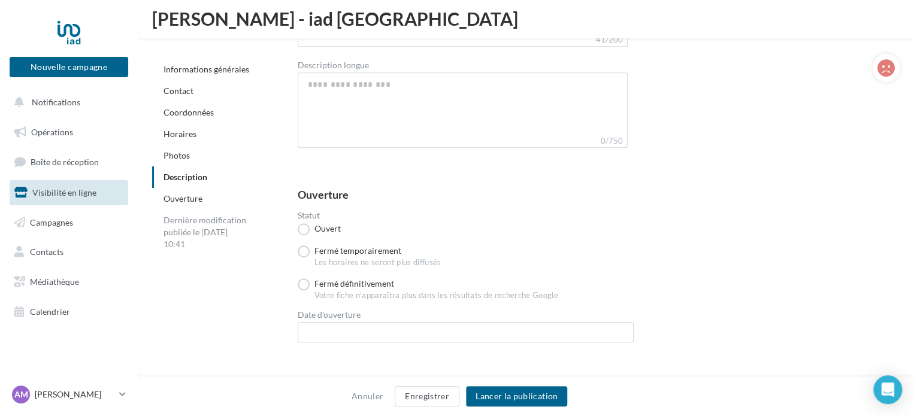
scroll to position [2703, 0]
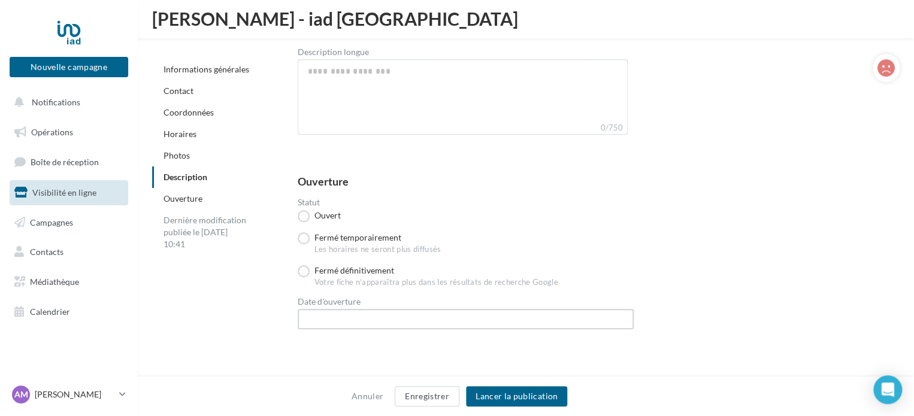
click at [374, 311] on input "text" at bounding box center [466, 319] width 336 height 20
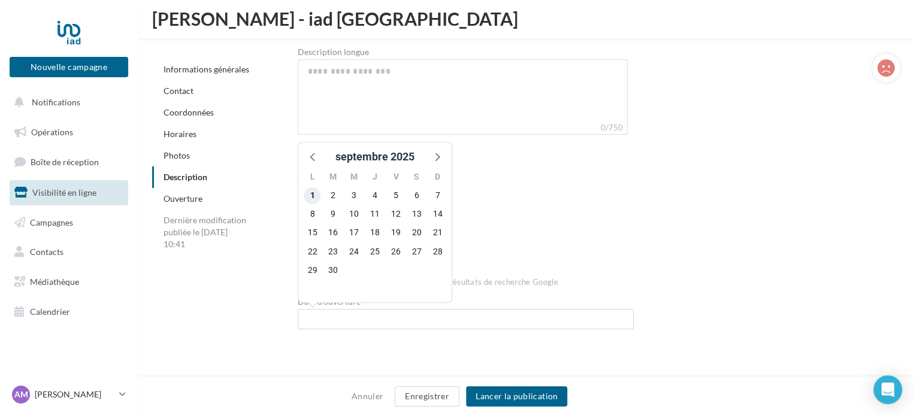
click at [307, 195] on span "1" at bounding box center [312, 196] width 17 height 17
type input "**********"
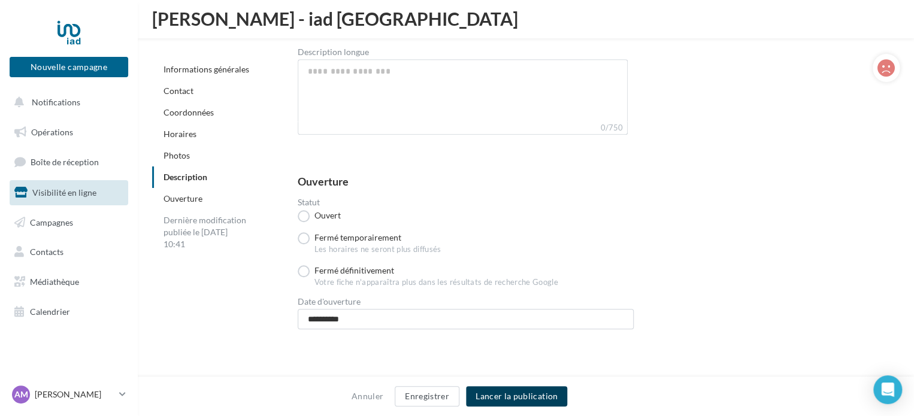
click at [532, 397] on button "Lancer la publication" at bounding box center [516, 396] width 101 height 20
click at [510, 397] on button "Lancer la publication" at bounding box center [516, 396] width 101 height 20
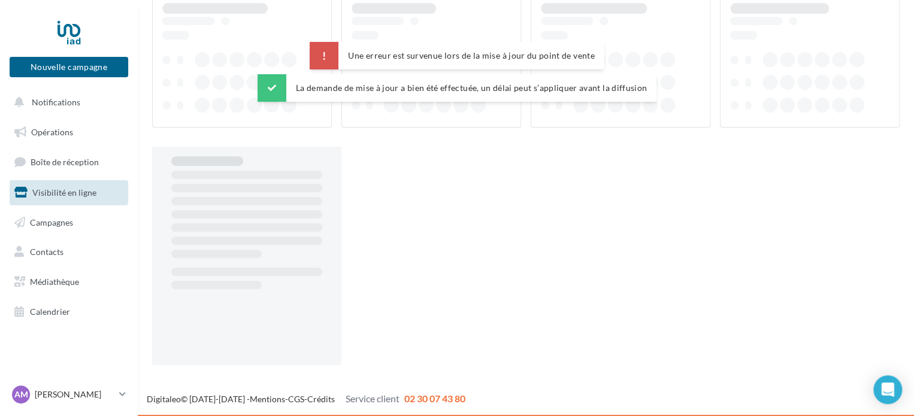
scroll to position [19, 0]
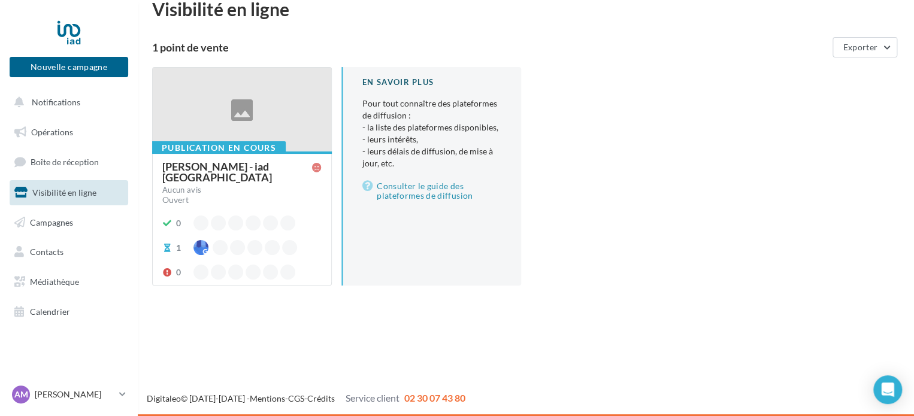
click at [229, 166] on div "[PERSON_NAME] - iad [GEOGRAPHIC_DATA]" at bounding box center [237, 172] width 150 height 22
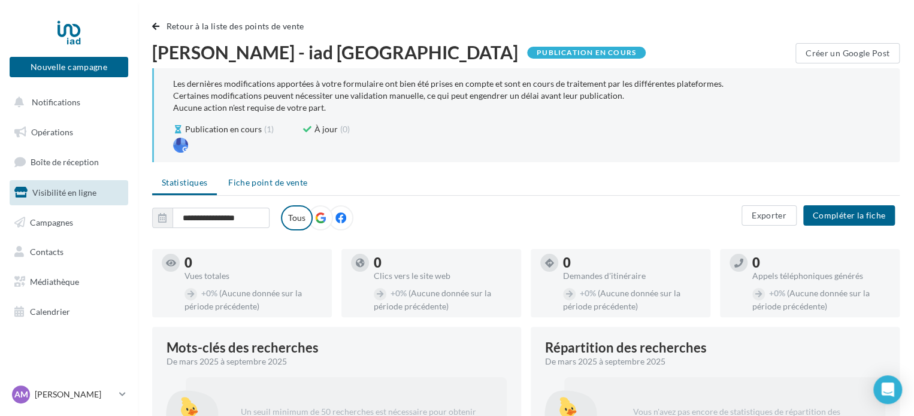
click at [286, 191] on li "Fiche point de vente" at bounding box center [268, 183] width 98 height 22
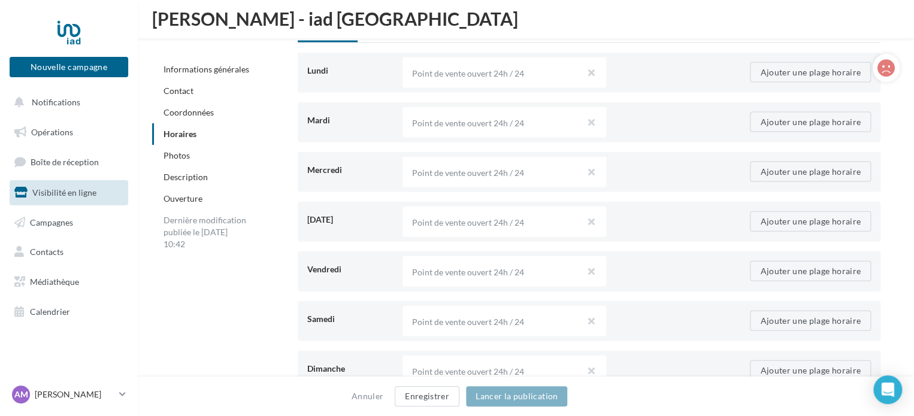
scroll to position [1226, 0]
click at [836, 69] on button "Ajouter une plage horaire" at bounding box center [810, 72] width 121 height 20
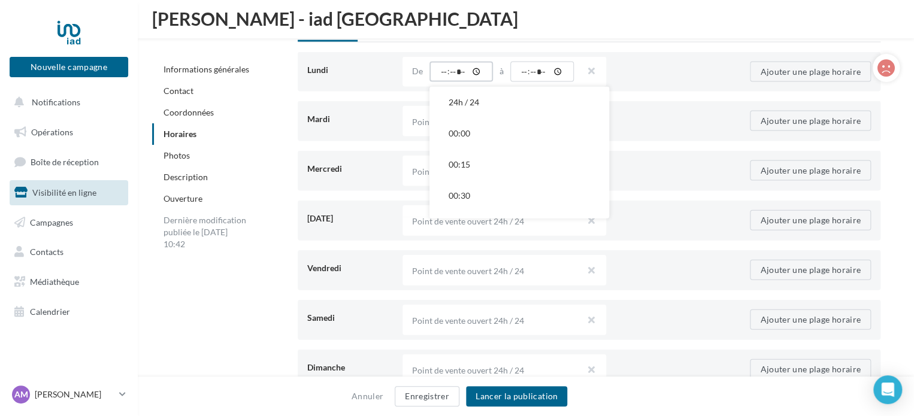
click at [439, 67] on input "time" at bounding box center [462, 72] width 64 height 20
type input "*****"
drag, startPoint x: 528, startPoint y: 67, endPoint x: 531, endPoint y: 62, distance: 6.5
click at [524, 84] on div "Point de vente ouvert 24h / 24 De ***** 24h / 24 00:00 00:15 00:30 00:45 01:00 …" at bounding box center [505, 72] width 204 height 30
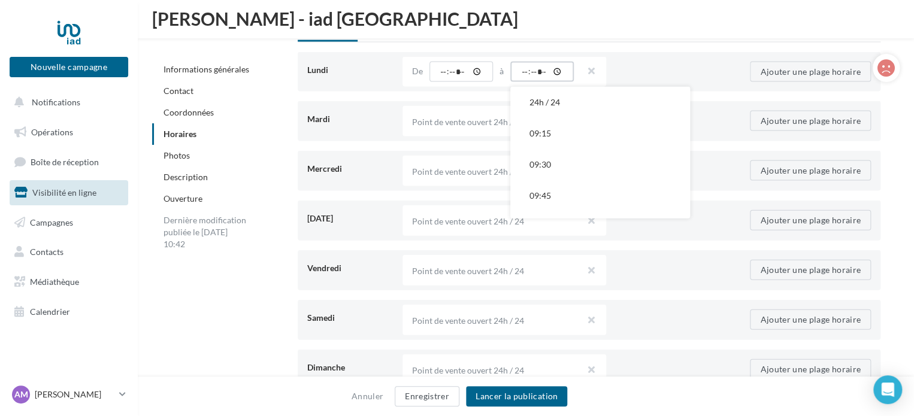
click at [525, 74] on input "time" at bounding box center [542, 72] width 64 height 20
type input "*****"
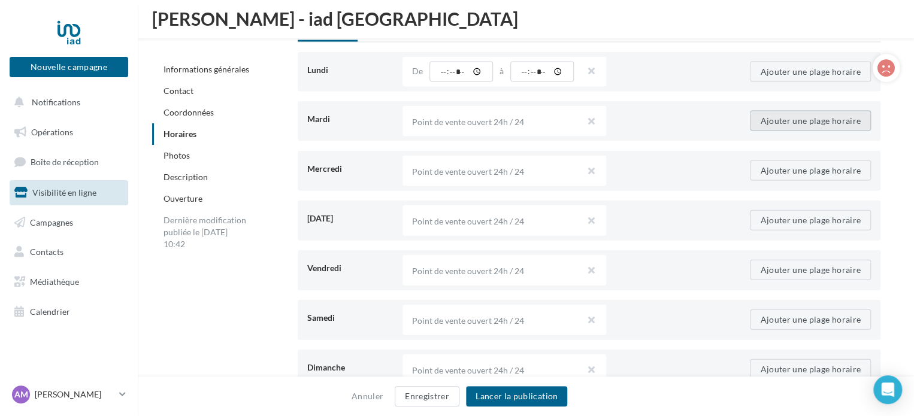
click at [784, 122] on button "Ajouter une plage horaire" at bounding box center [810, 121] width 121 height 20
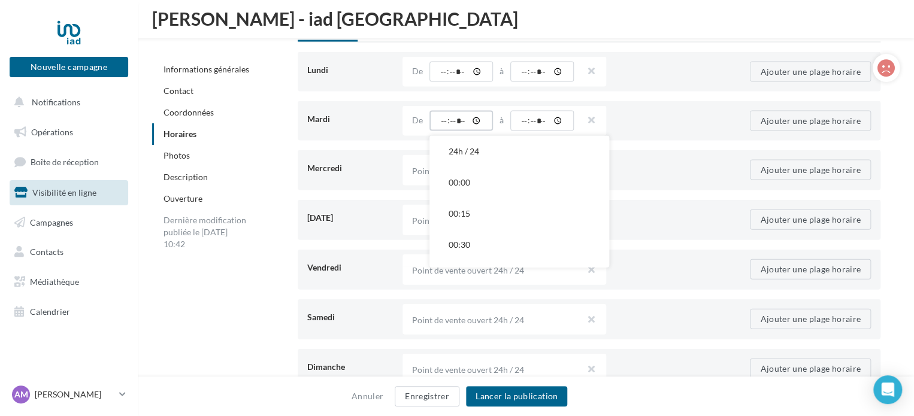
click at [439, 121] on input "time" at bounding box center [462, 121] width 64 height 20
type input "*****"
click at [523, 122] on input "time" at bounding box center [542, 121] width 64 height 20
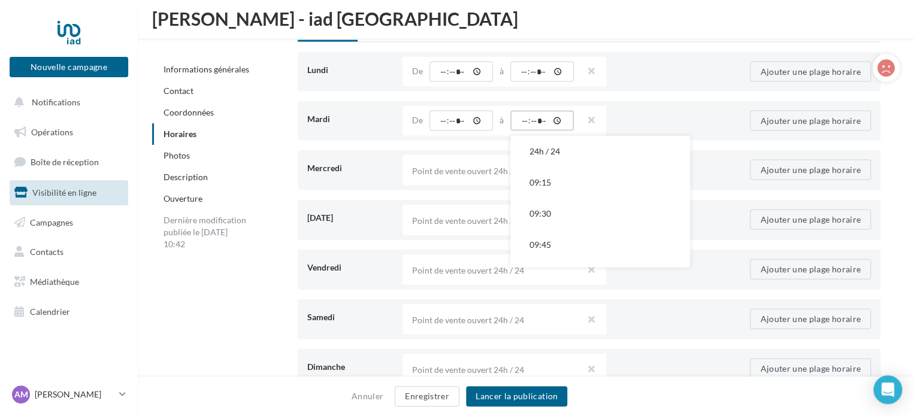
type input "*****"
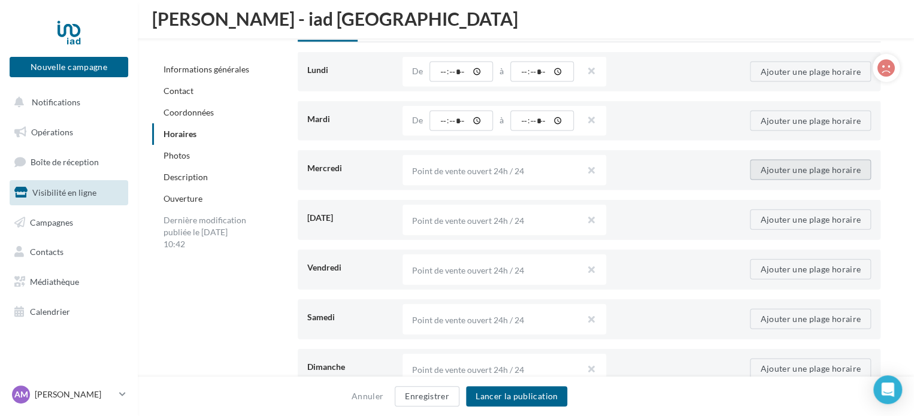
click at [843, 169] on button "Ajouter une plage horaire" at bounding box center [810, 170] width 121 height 20
click at [436, 168] on input "time" at bounding box center [462, 170] width 64 height 20
drag, startPoint x: 534, startPoint y: 173, endPoint x: 606, endPoint y: 173, distance: 71.9
click at [443, 170] on input "*****" at bounding box center [462, 170] width 64 height 20
type input "*****"
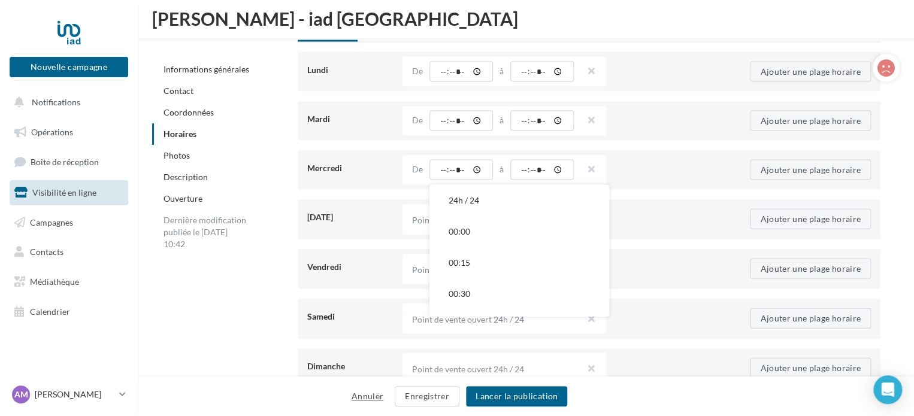
click at [371, 393] on button "Annuler" at bounding box center [367, 396] width 41 height 14
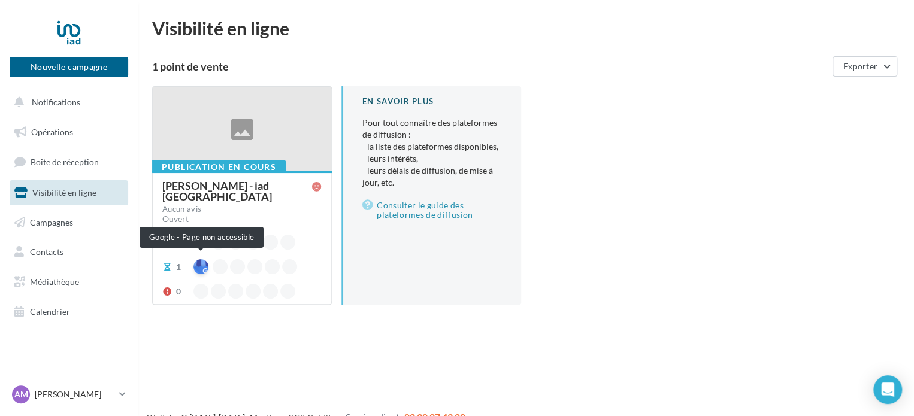
click at [198, 259] on div at bounding box center [201, 266] width 15 height 15
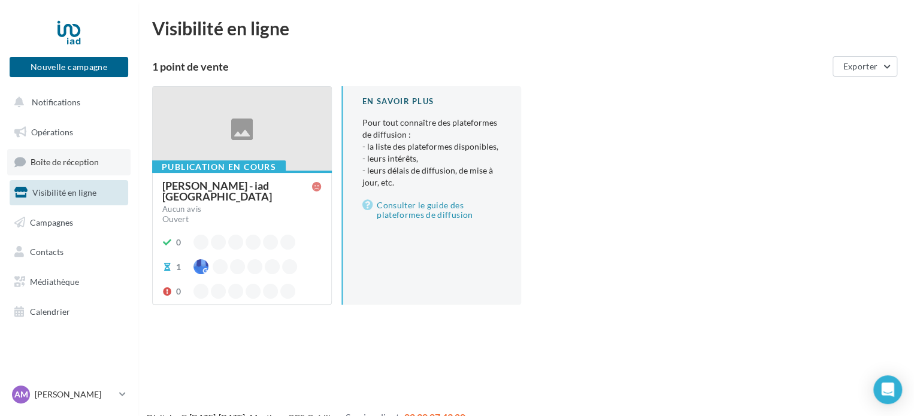
click at [68, 163] on span "Boîte de réception" at bounding box center [65, 162] width 68 height 10
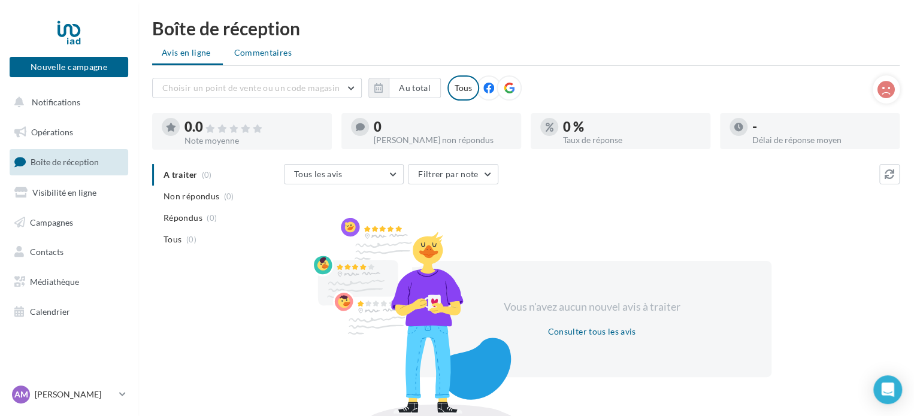
click at [255, 58] on span "Commentaires" at bounding box center [263, 53] width 58 height 12
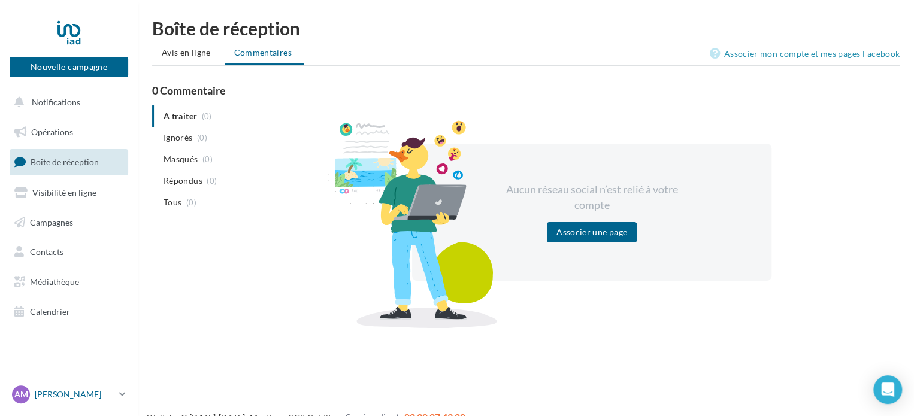
click at [92, 397] on p "[PERSON_NAME]" at bounding box center [75, 395] width 80 height 12
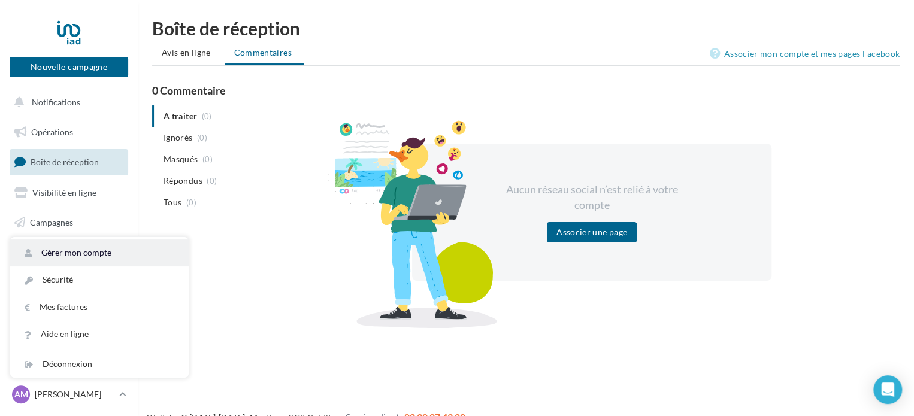
click at [105, 255] on link "Gérer mon compte" at bounding box center [99, 253] width 179 height 27
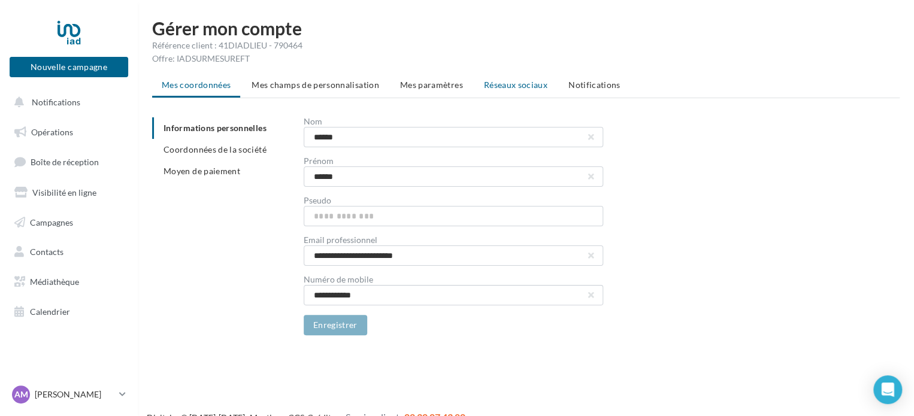
click at [503, 85] on span "Réseaux sociaux" at bounding box center [516, 85] width 64 height 10
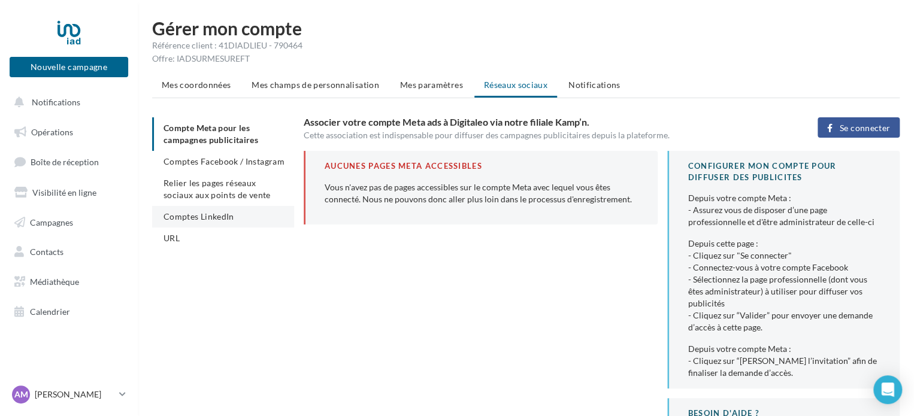
click at [209, 213] on span "Comptes LinkedIn" at bounding box center [199, 216] width 71 height 10
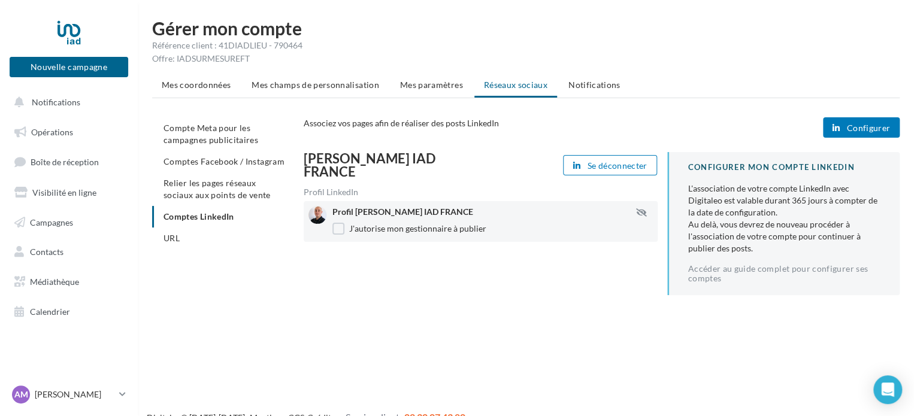
click at [560, 318] on div "Gérer mon compte Référence client : 41DIADLIEU - 790464 Offre: IADSURMESUREFT M…" at bounding box center [526, 171] width 776 height 305
click at [54, 101] on span "Notifications" at bounding box center [56, 102] width 49 height 10
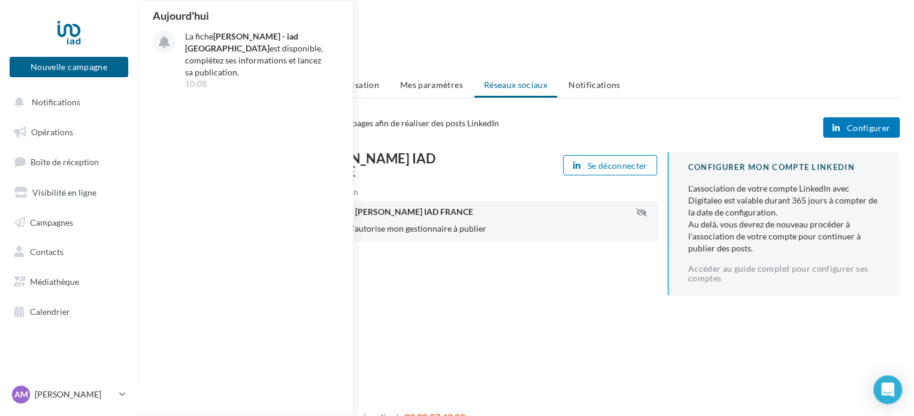
click at [567, 38] on div "Gérer mon compte Référence client : 41DIADLIEU - 790464 Offre: IADSURMESUREFT" at bounding box center [526, 42] width 748 height 46
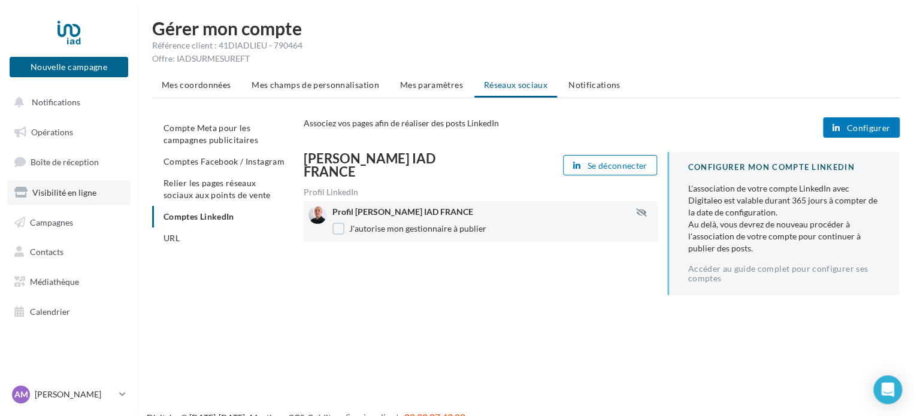
click at [83, 192] on span "Visibilité en ligne" at bounding box center [64, 193] width 64 height 10
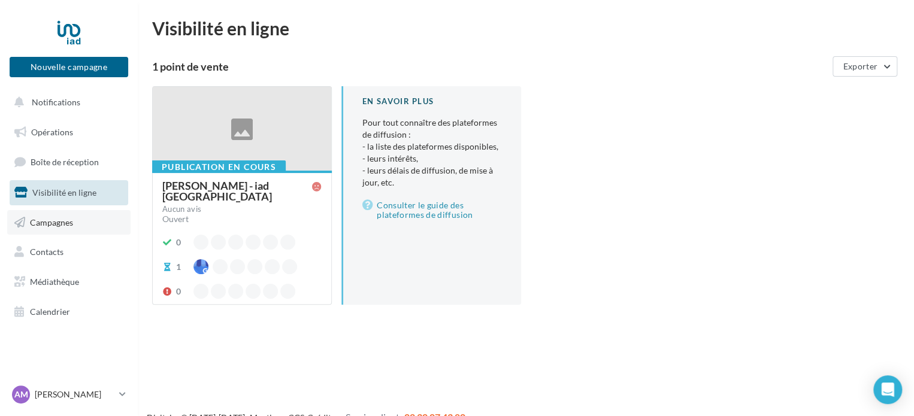
click at [72, 223] on span "Campagnes" at bounding box center [51, 222] width 43 height 10
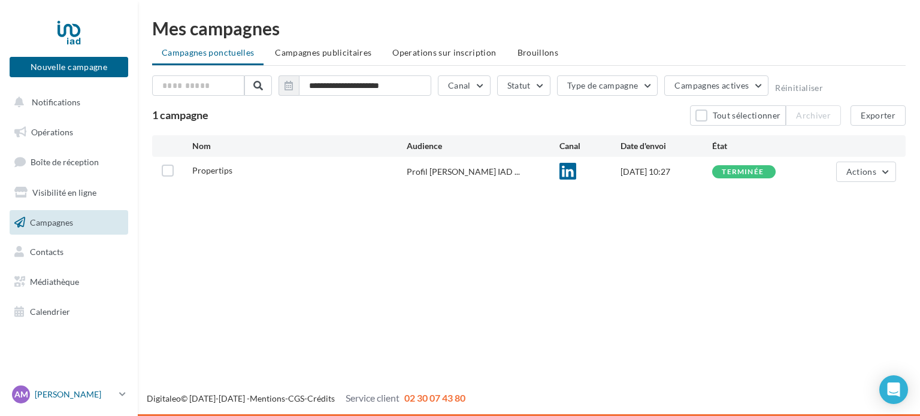
click at [47, 394] on p "[PERSON_NAME]" at bounding box center [75, 395] width 80 height 12
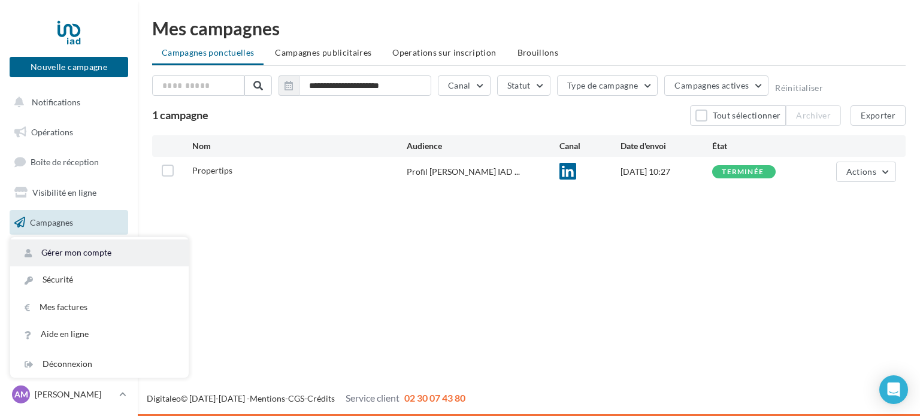
click at [107, 243] on link "Gérer mon compte" at bounding box center [99, 253] width 179 height 27
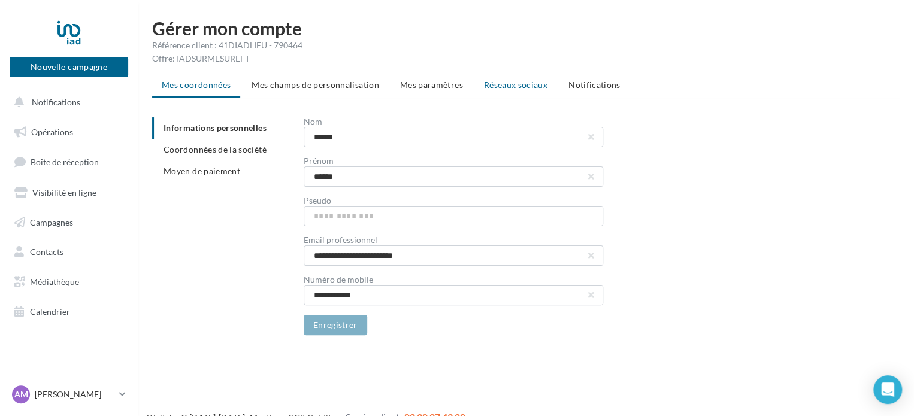
click at [513, 83] on span "Réseaux sociaux" at bounding box center [516, 85] width 64 height 10
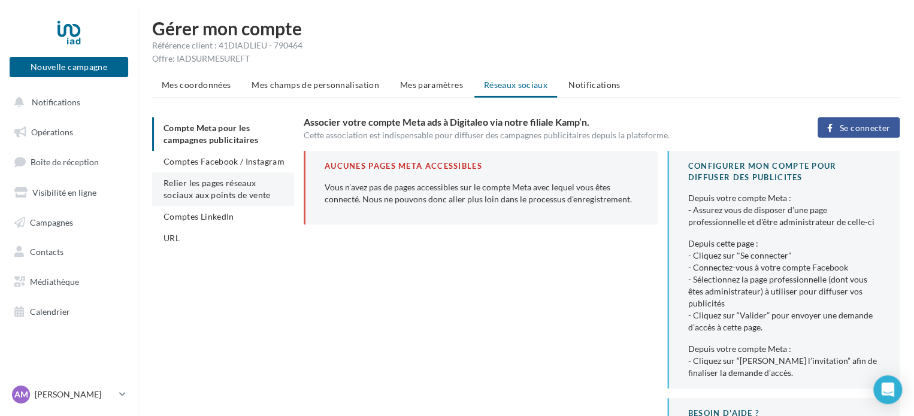
click at [214, 189] on span "Relier les pages réseaux sociaux aux points de vente" at bounding box center [217, 189] width 107 height 22
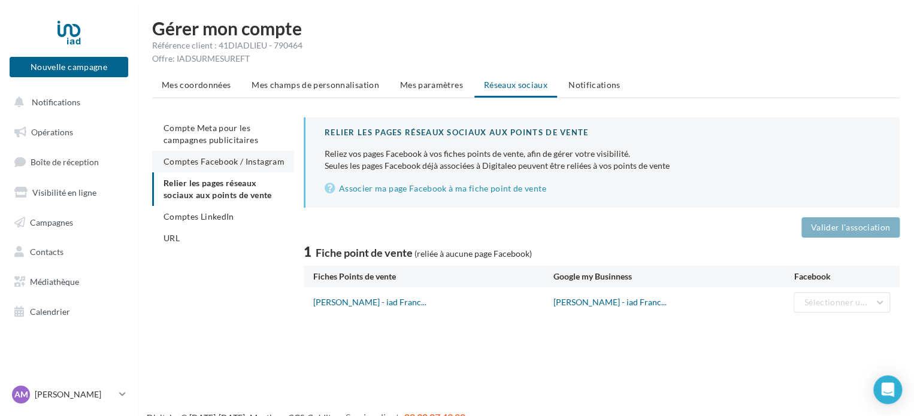
click at [237, 160] on span "Comptes Facebook / Instagram" at bounding box center [224, 161] width 121 height 10
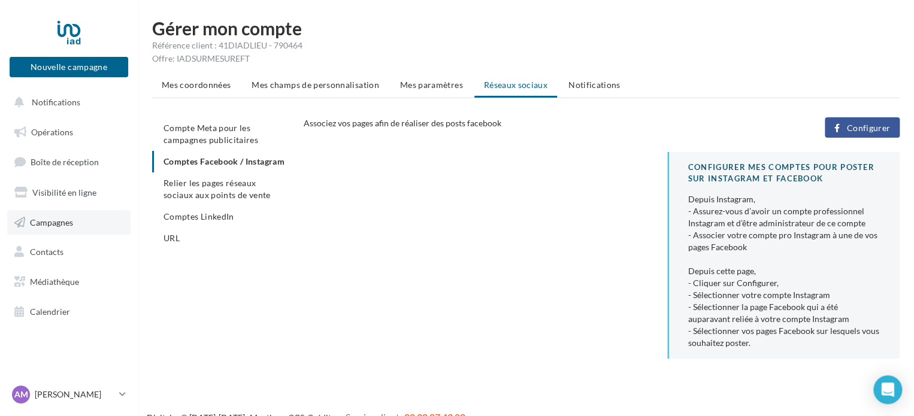
click at [65, 219] on span "Campagnes" at bounding box center [51, 222] width 43 height 10
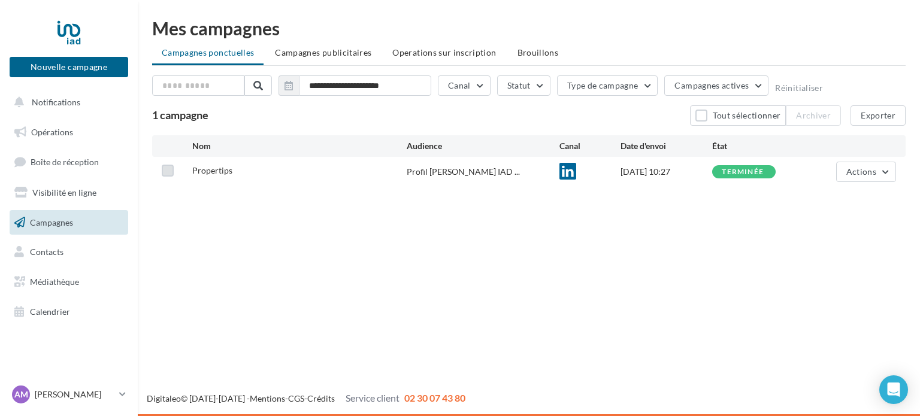
click at [170, 171] on label at bounding box center [168, 171] width 12 height 12
click at [170, 171] on icon at bounding box center [168, 171] width 8 height 8
click at [338, 50] on span "Campagnes publicitaires" at bounding box center [323, 52] width 96 height 10
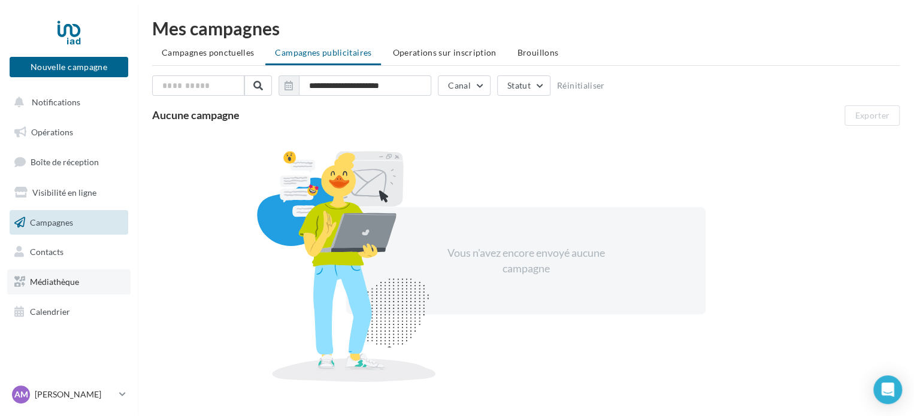
click at [75, 284] on span "Médiathèque" at bounding box center [54, 282] width 49 height 10
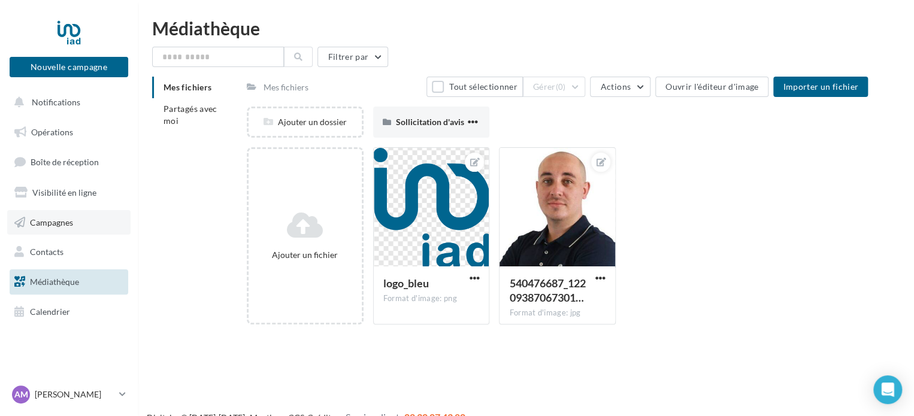
click at [64, 216] on link "Campagnes" at bounding box center [68, 222] width 123 height 25
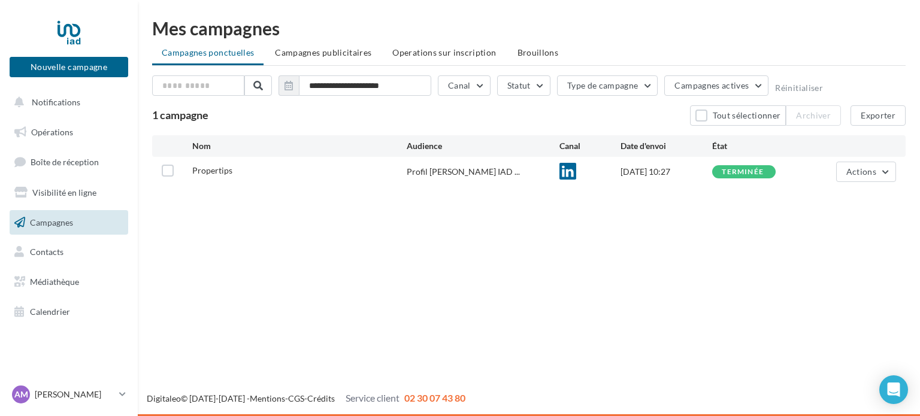
click at [455, 55] on span "Operations sur inscription" at bounding box center [444, 52] width 104 height 10
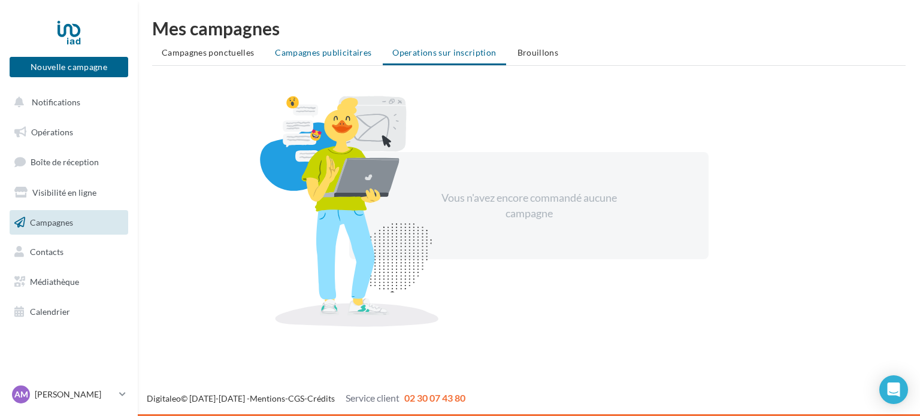
click at [330, 57] on span "Campagnes publicitaires" at bounding box center [323, 52] width 96 height 10
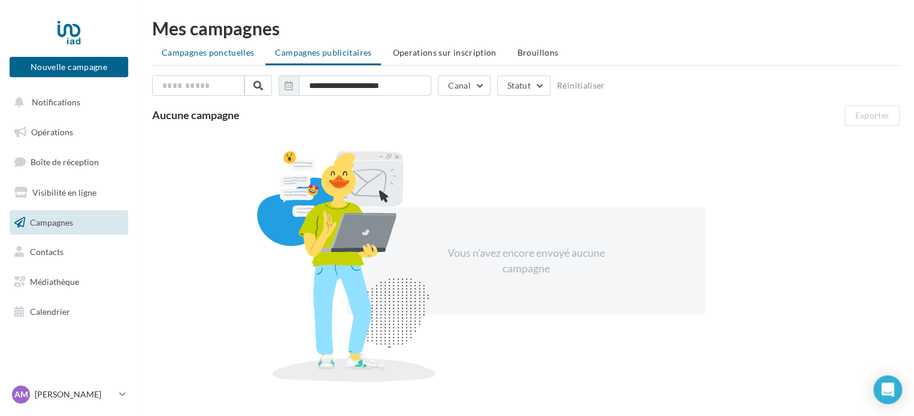
click at [227, 61] on li "Campagnes ponctuelles" at bounding box center [207, 53] width 111 height 22
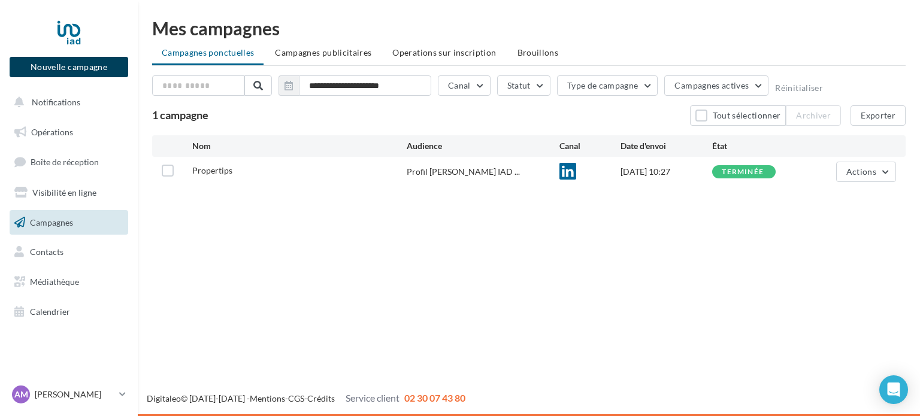
click at [120, 72] on button "Nouvelle campagne" at bounding box center [69, 67] width 119 height 20
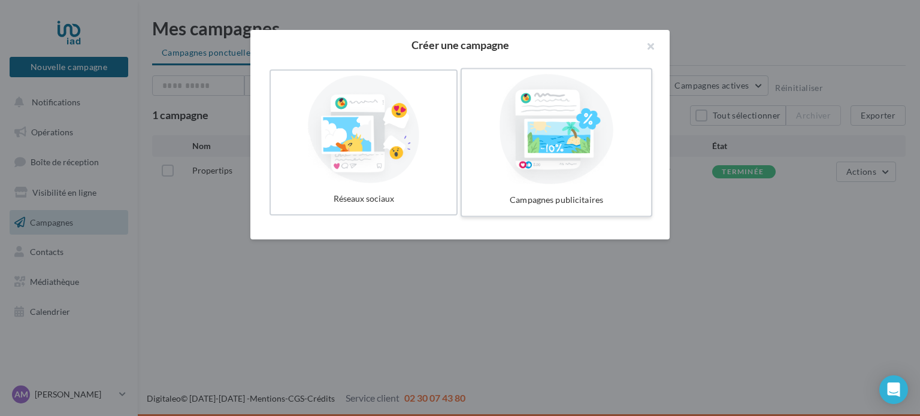
click at [582, 158] on div at bounding box center [557, 129] width 180 height 110
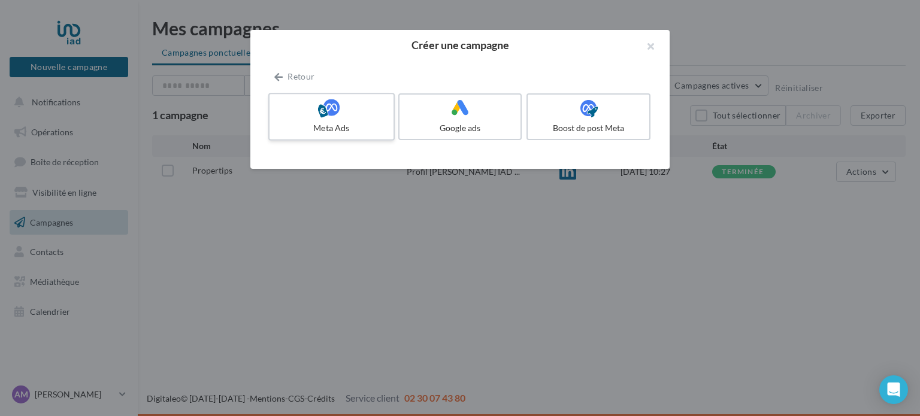
click at [352, 134] on div "Meta Ads" at bounding box center [331, 128] width 114 height 12
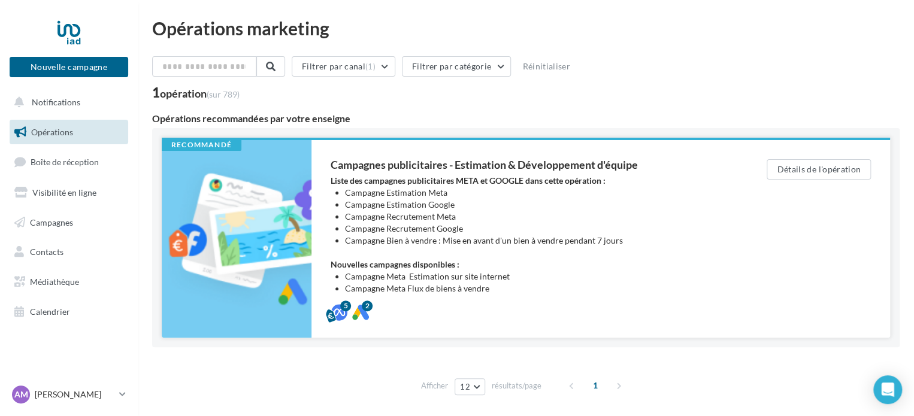
click at [554, 211] on li "Campagne Recrutement Meta" at bounding box center [532, 217] width 374 height 12
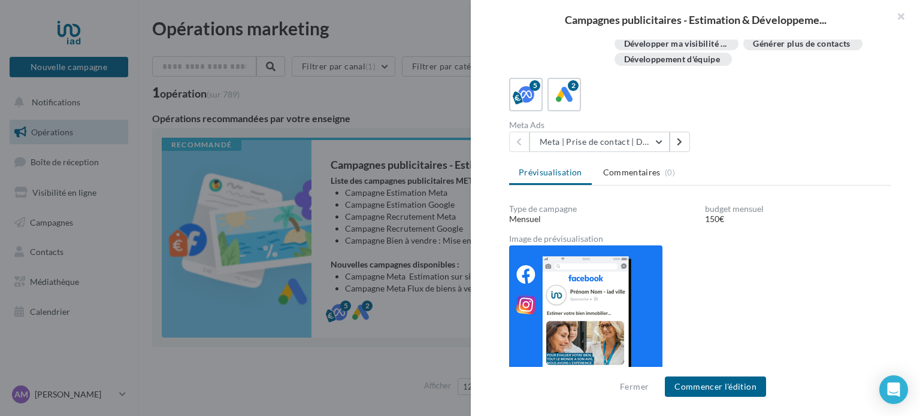
scroll to position [340, 0]
click at [633, 388] on button "Fermer" at bounding box center [634, 387] width 38 height 14
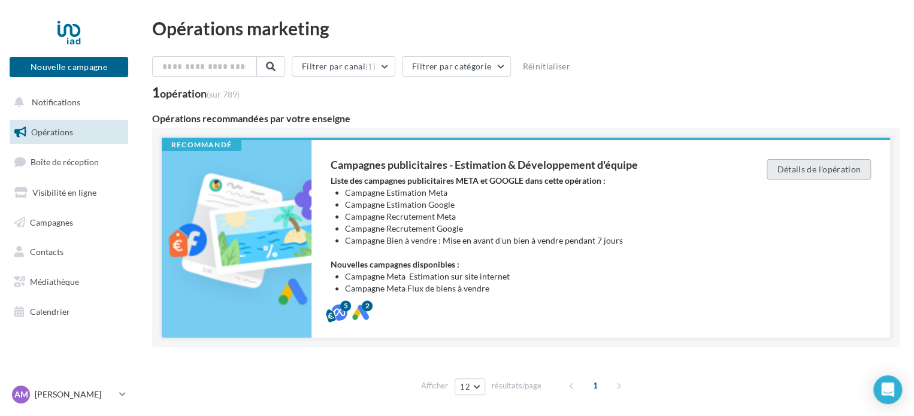
click at [853, 170] on button "Détails de l'opération" at bounding box center [819, 169] width 104 height 20
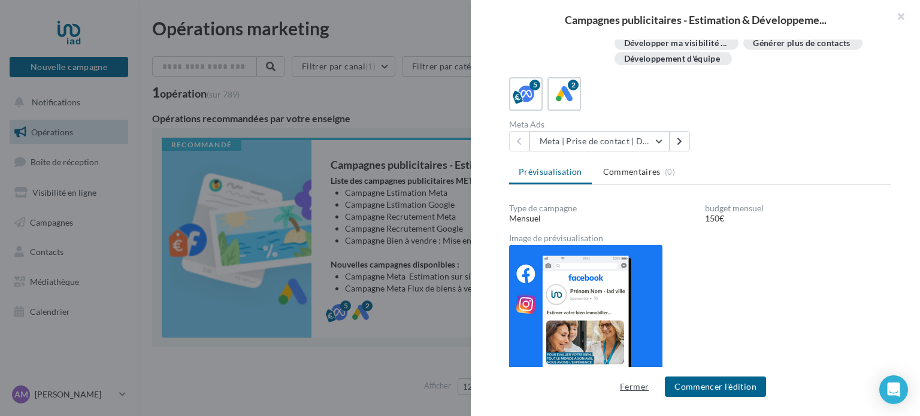
click at [637, 391] on button "Fermer" at bounding box center [634, 387] width 38 height 14
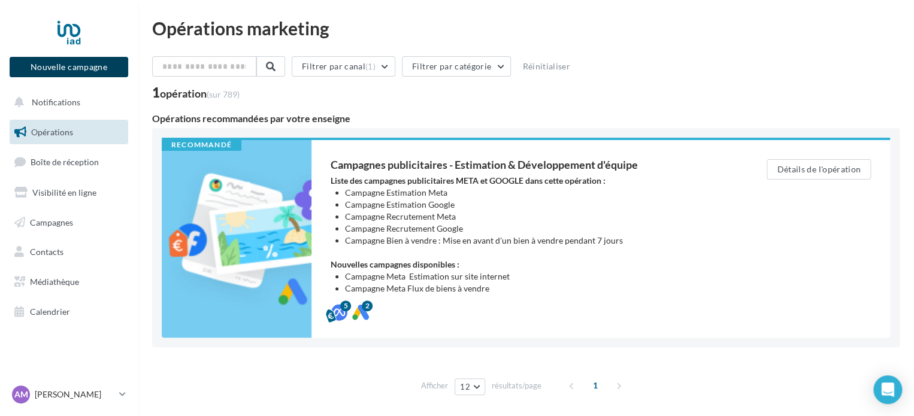
click at [107, 71] on button "Nouvelle campagne" at bounding box center [69, 67] width 119 height 20
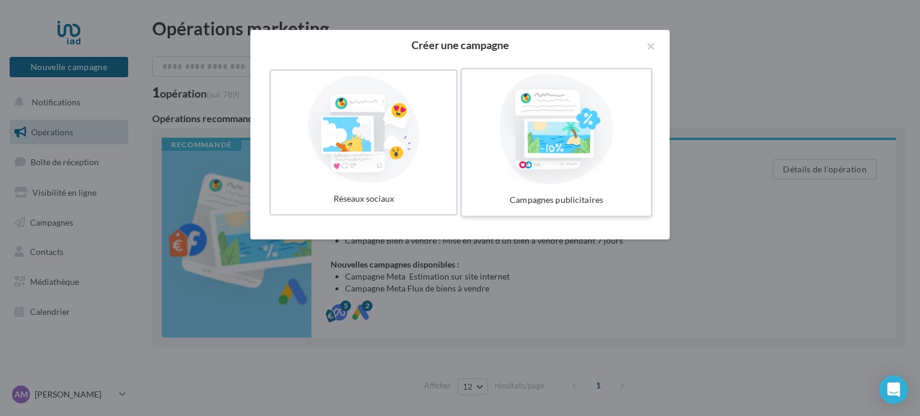
click at [595, 164] on div at bounding box center [557, 129] width 180 height 110
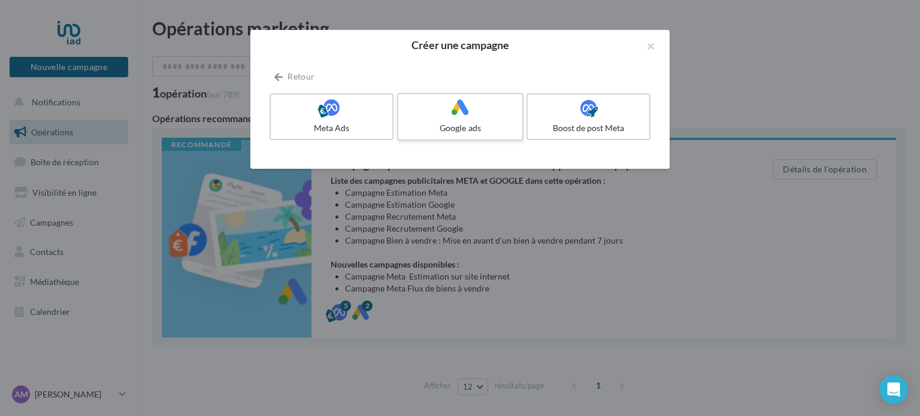
click at [460, 116] on icon at bounding box center [460, 107] width 17 height 17
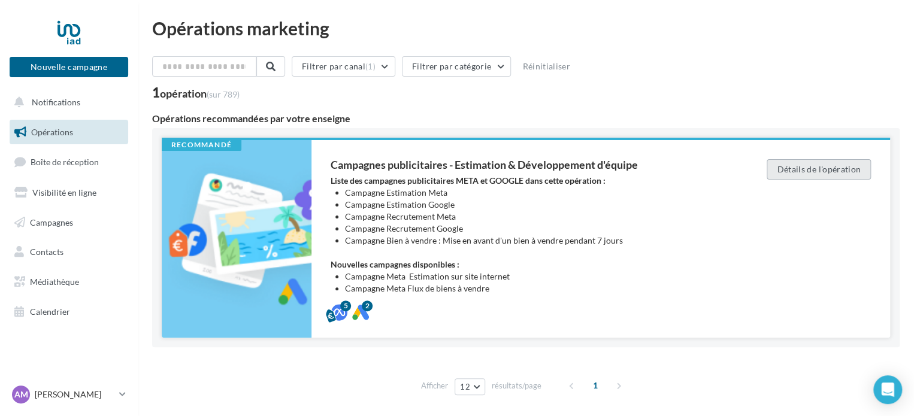
click at [805, 170] on button "Détails de l'opération" at bounding box center [819, 169] width 104 height 20
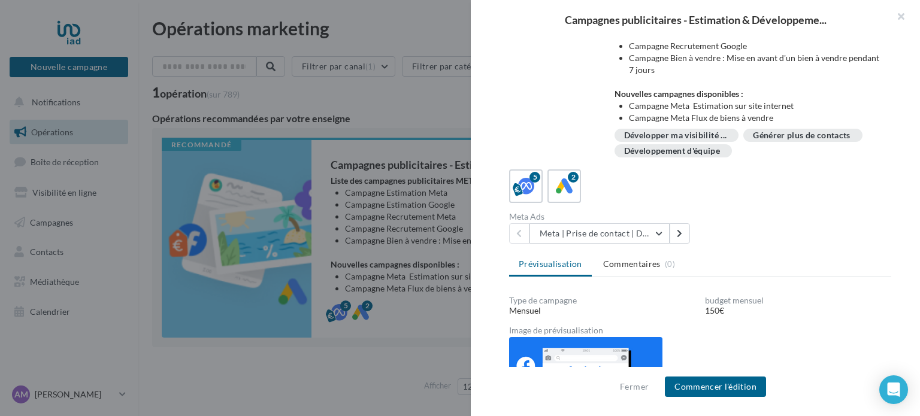
scroll to position [220, 0]
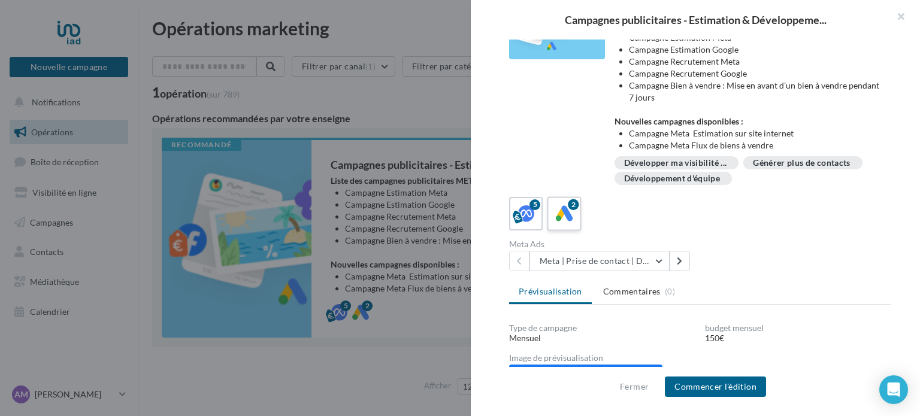
click at [566, 218] on icon at bounding box center [564, 213] width 17 height 17
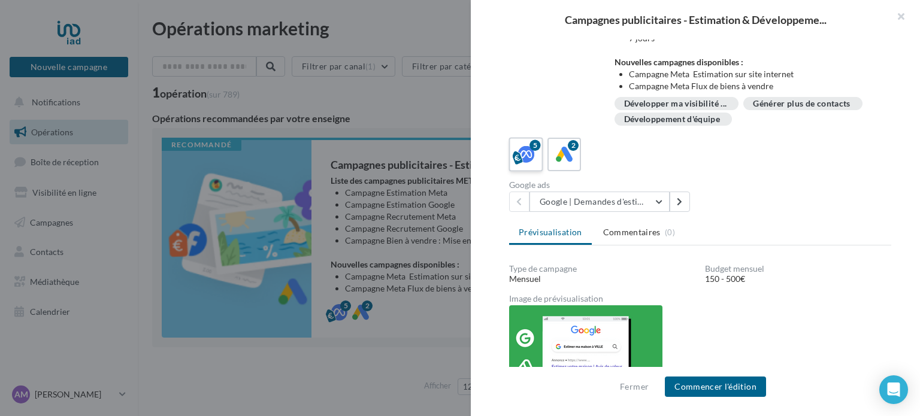
click at [525, 158] on icon at bounding box center [526, 154] width 17 height 17
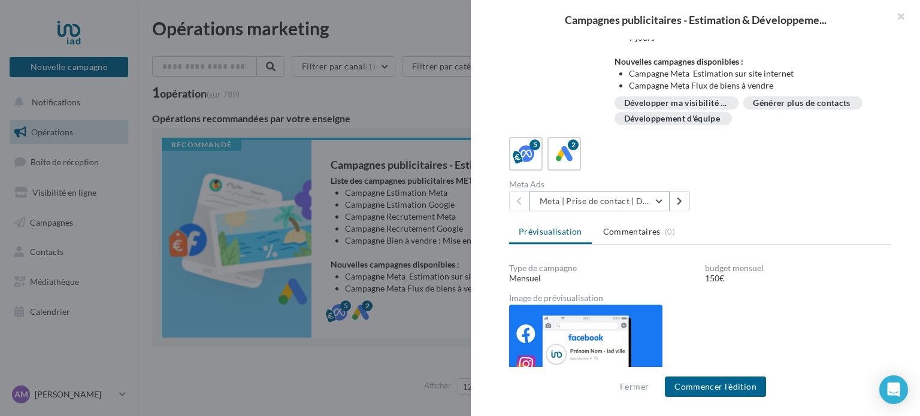
click at [669, 198] on button "Meta | Prise de contact | Demandes d'estimation" at bounding box center [600, 201] width 140 height 20
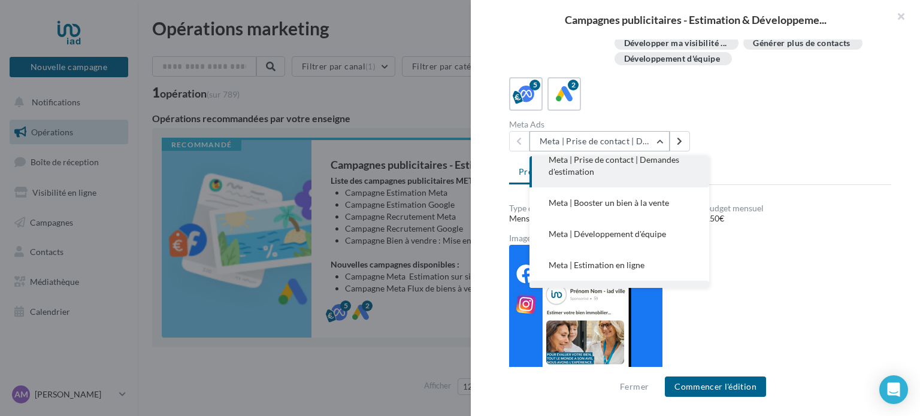
scroll to position [0, 0]
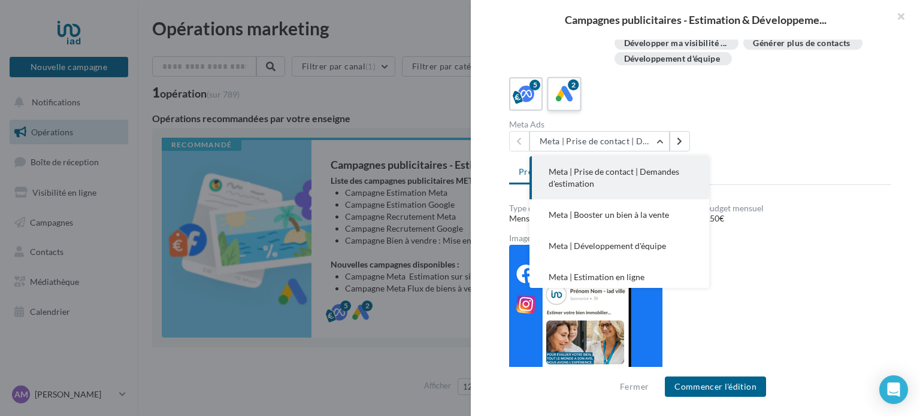
click at [570, 86] on div "2" at bounding box center [573, 85] width 11 height 11
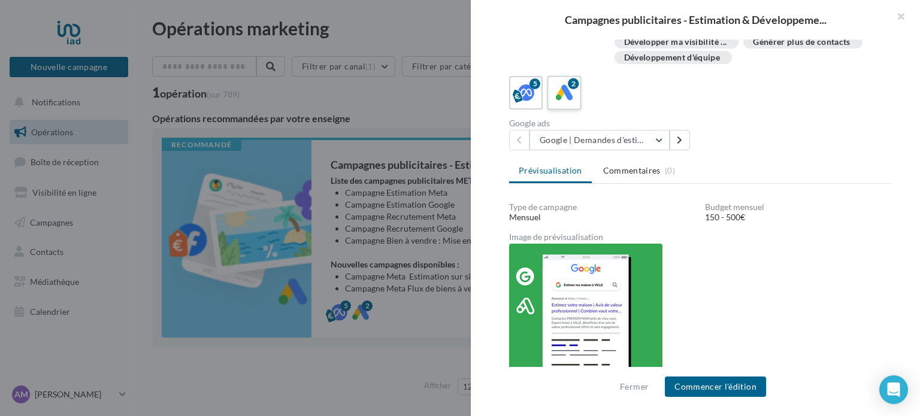
scroll to position [257, 0]
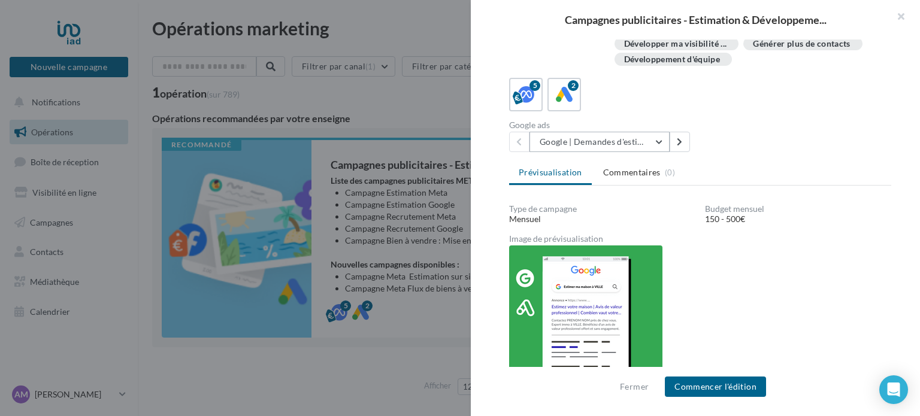
click at [601, 142] on button "Google | Demandes d'estimation" at bounding box center [600, 142] width 140 height 20
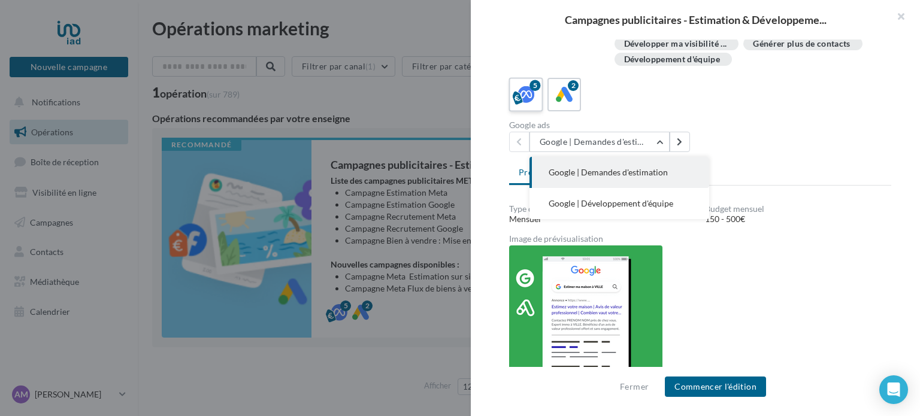
click at [532, 98] on icon at bounding box center [526, 94] width 17 height 17
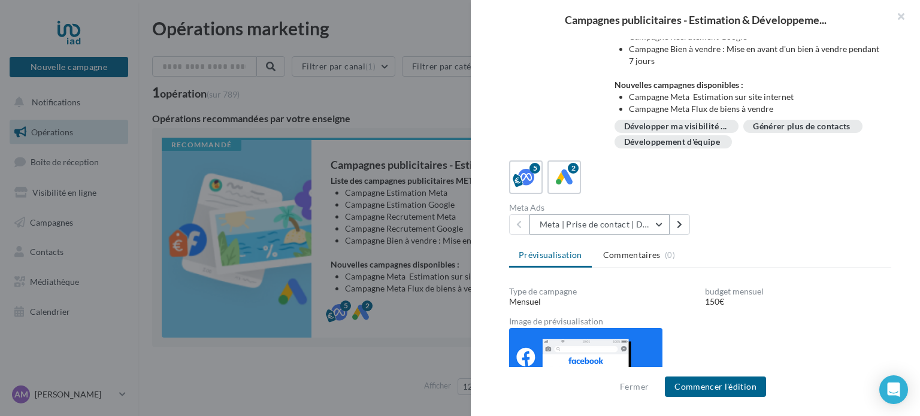
scroll to position [340, 0]
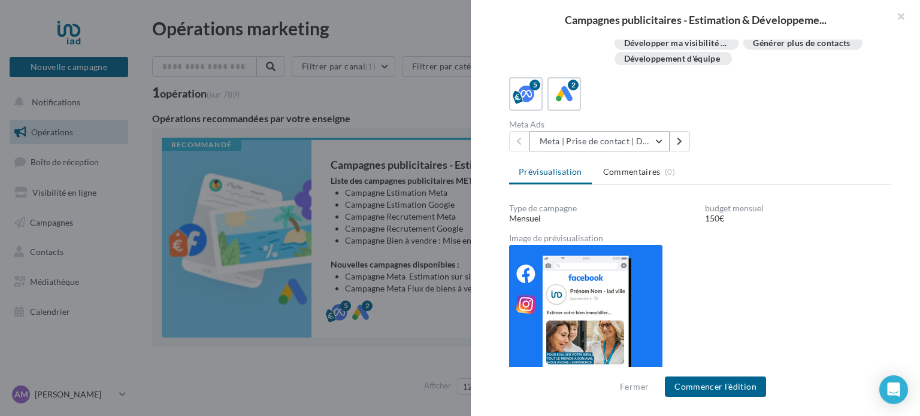
click at [600, 144] on button "Meta | Prise de contact | Demandes d'estimation" at bounding box center [600, 141] width 140 height 20
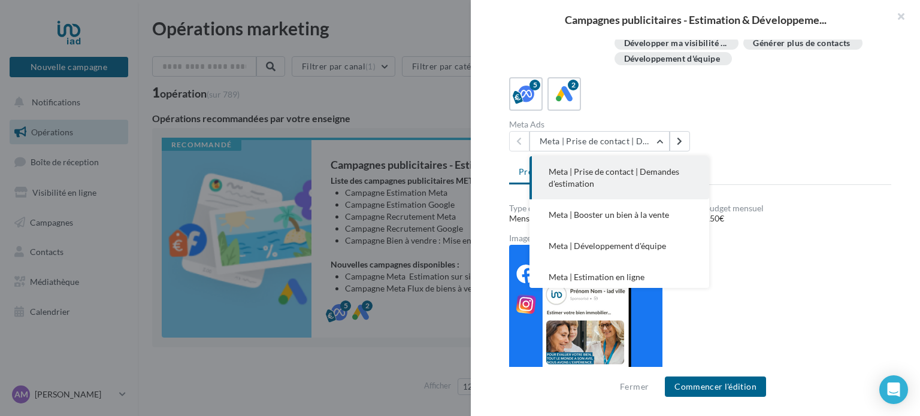
click at [791, 158] on div "Compte Publicitaire Meta Manquant Votre compte Meta Ads doit être renseigné afi…" at bounding box center [700, 209] width 459 height 338
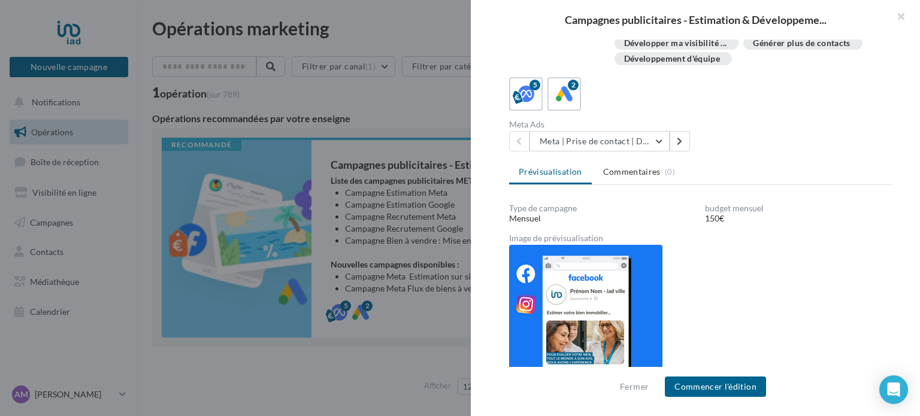
click at [573, 282] on img at bounding box center [585, 312] width 153 height 134
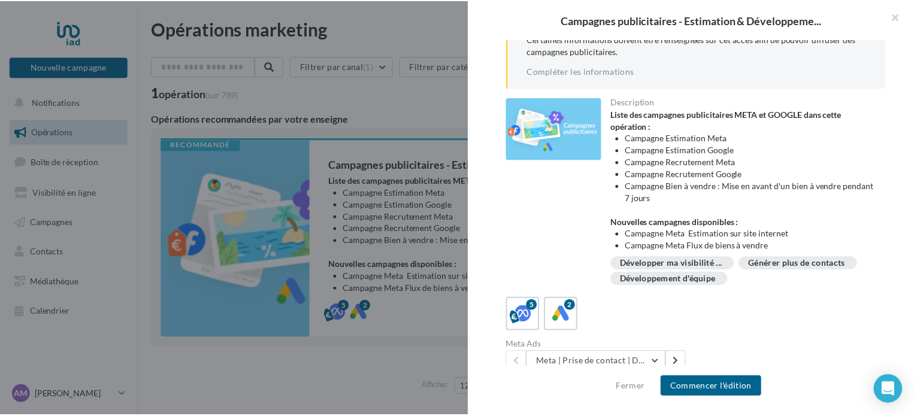
scroll to position [101, 0]
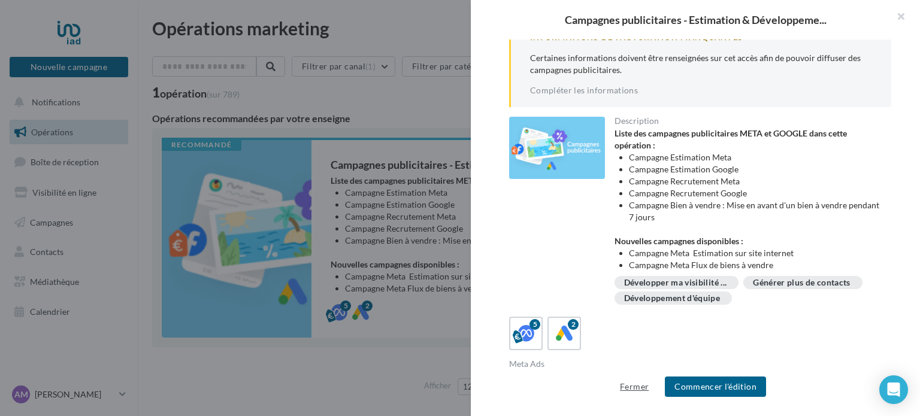
click at [649, 388] on button "Fermer" at bounding box center [634, 387] width 38 height 14
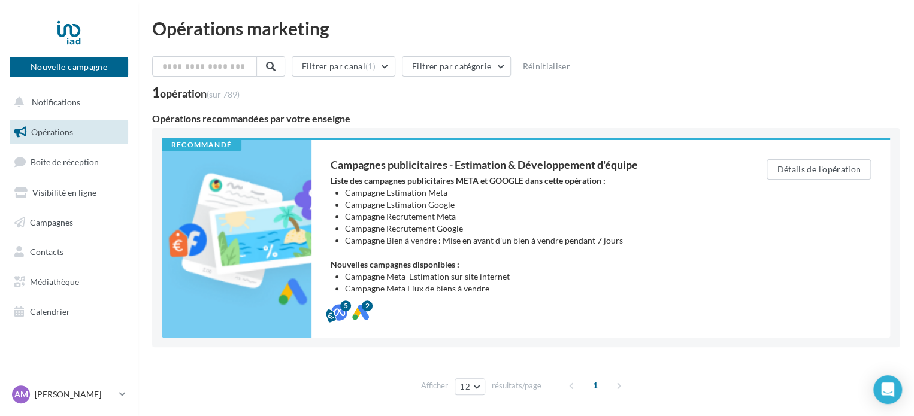
click at [110, 79] on div "Nouvelle campagne Nouvelle campagne" at bounding box center [69, 51] width 119 height 75
click at [109, 68] on button "Nouvelle campagne" at bounding box center [69, 67] width 119 height 20
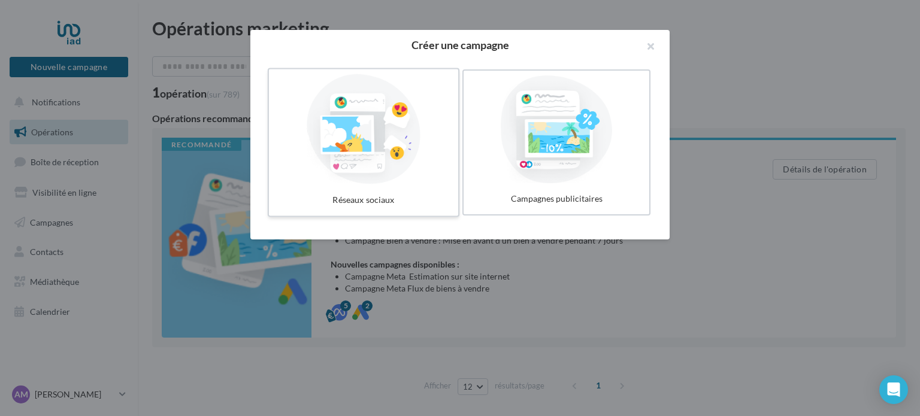
click at [372, 168] on div at bounding box center [364, 129] width 180 height 110
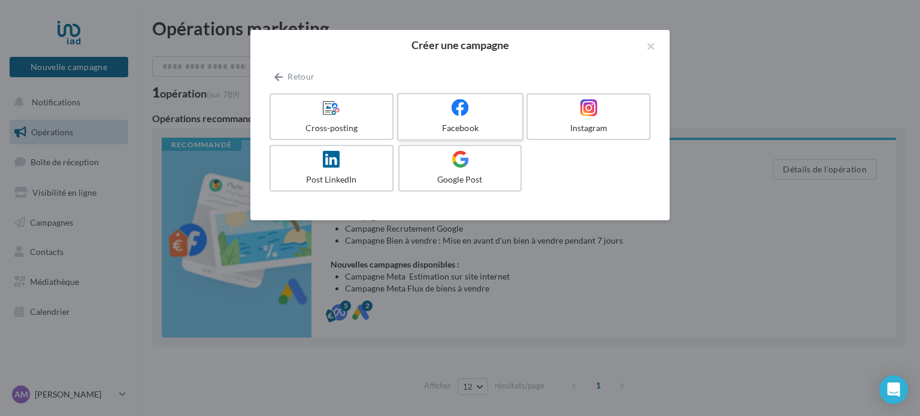
click at [433, 129] on div "Facebook" at bounding box center [460, 128] width 114 height 12
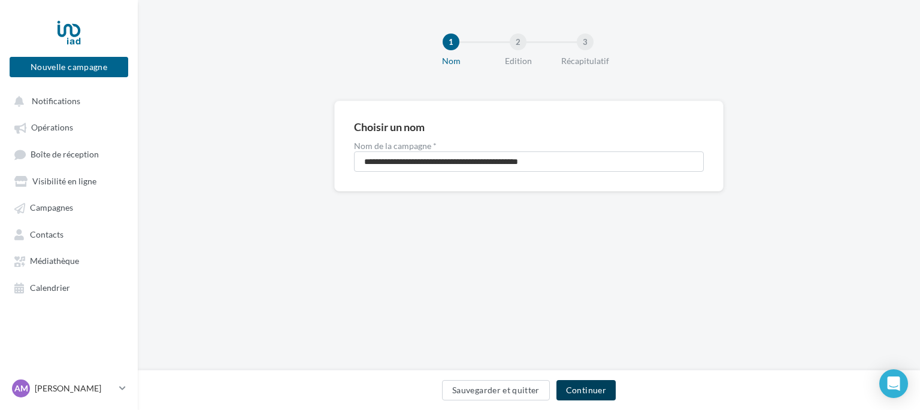
click at [589, 390] on button "Continuer" at bounding box center [586, 390] width 59 height 20
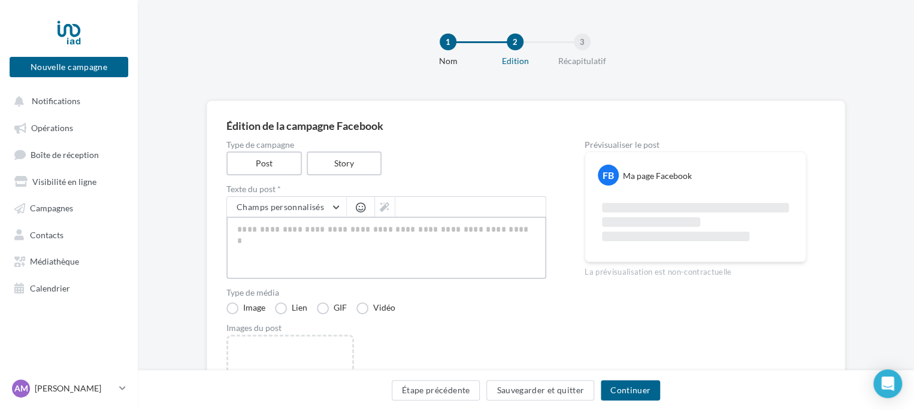
click at [344, 238] on textarea at bounding box center [386, 248] width 320 height 62
click at [464, 391] on button "Étape précédente" at bounding box center [436, 390] width 89 height 20
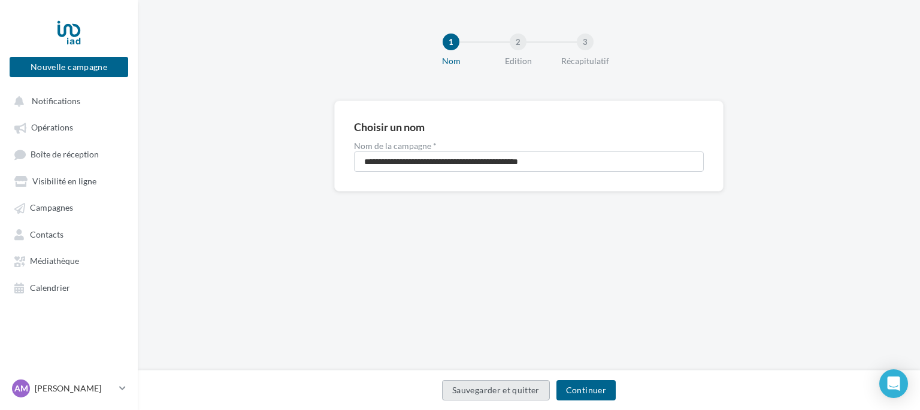
click at [464, 387] on button "Sauvegarder et quitter" at bounding box center [496, 390] width 108 height 20
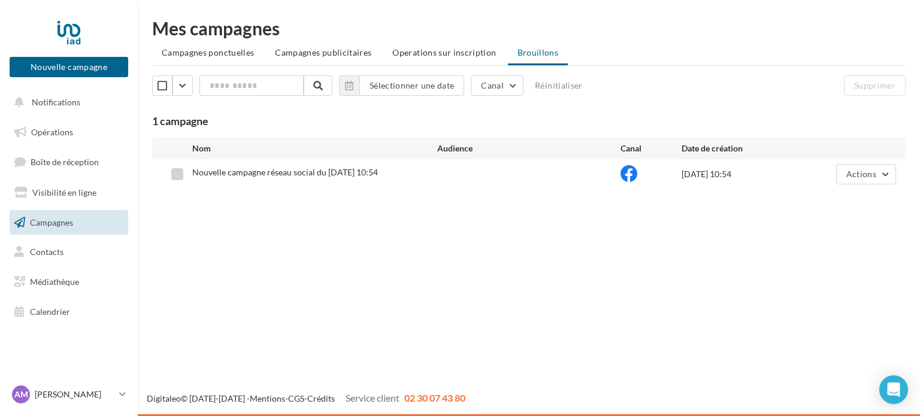
click at [177, 174] on label at bounding box center [177, 174] width 12 height 12
click at [903, 83] on button "Supprimer" at bounding box center [875, 85] width 62 height 20
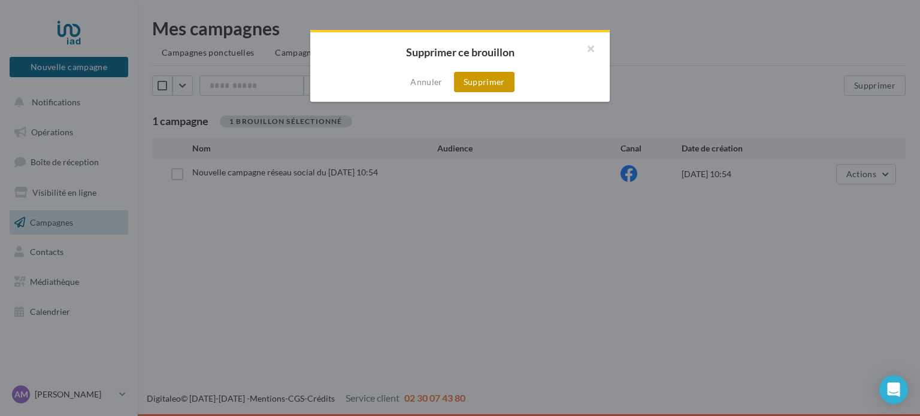
click at [487, 81] on button "Supprimer" at bounding box center [484, 82] width 61 height 20
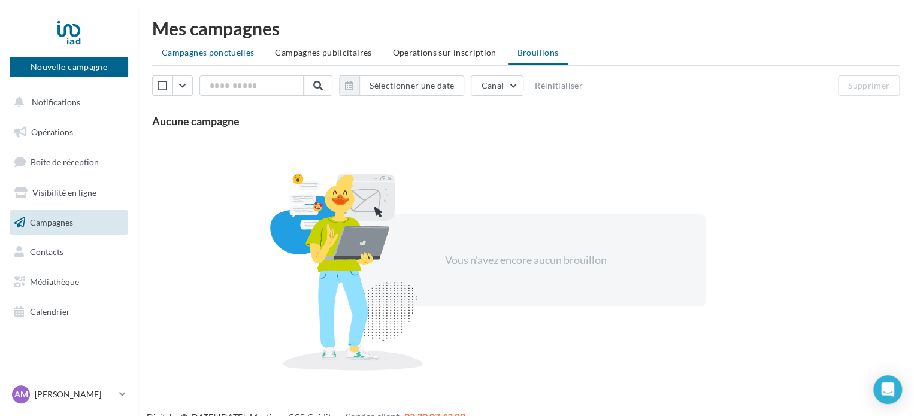
click at [198, 56] on span "Campagnes ponctuelles" at bounding box center [208, 52] width 92 height 10
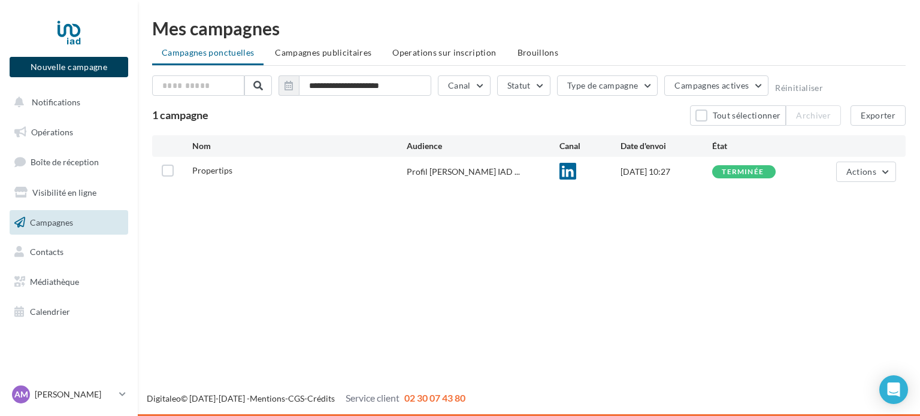
click at [82, 67] on button "Nouvelle campagne" at bounding box center [69, 67] width 119 height 20
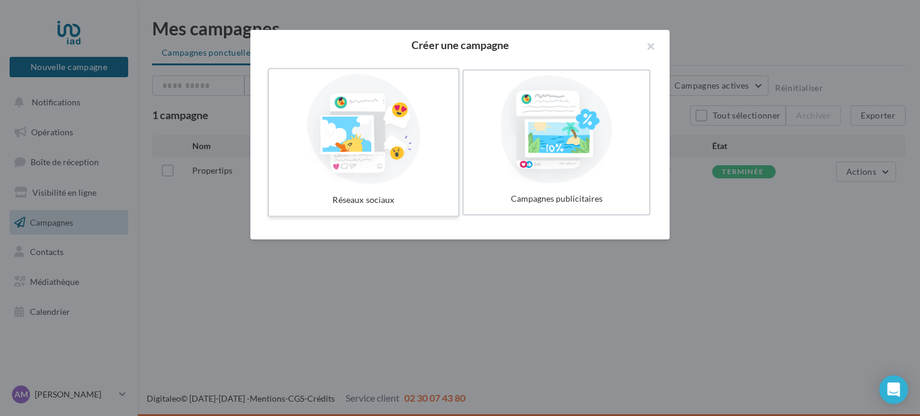
click at [345, 158] on div at bounding box center [364, 129] width 180 height 110
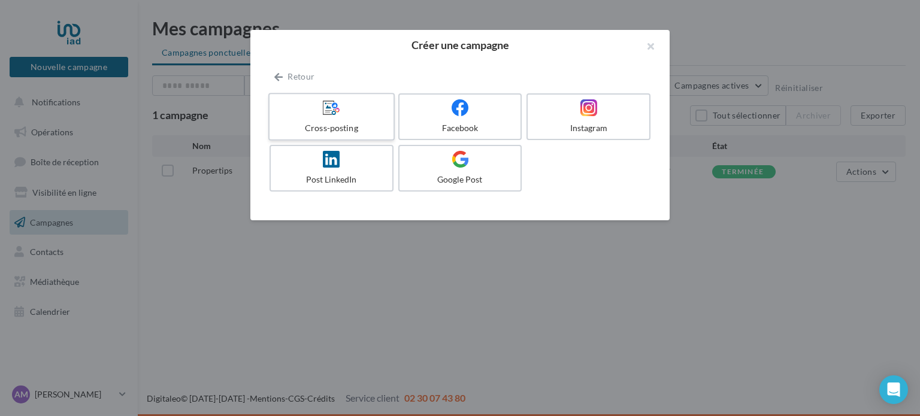
click at [359, 121] on label "Cross-posting" at bounding box center [331, 117] width 126 height 48
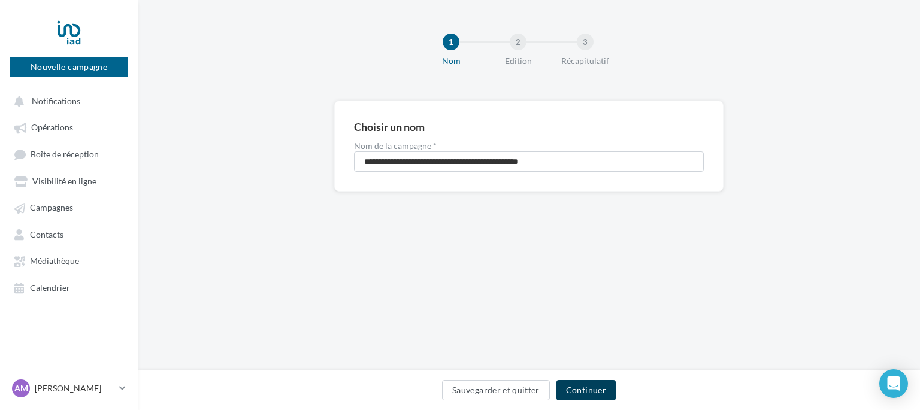
click at [563, 388] on button "Continuer" at bounding box center [586, 390] width 59 height 20
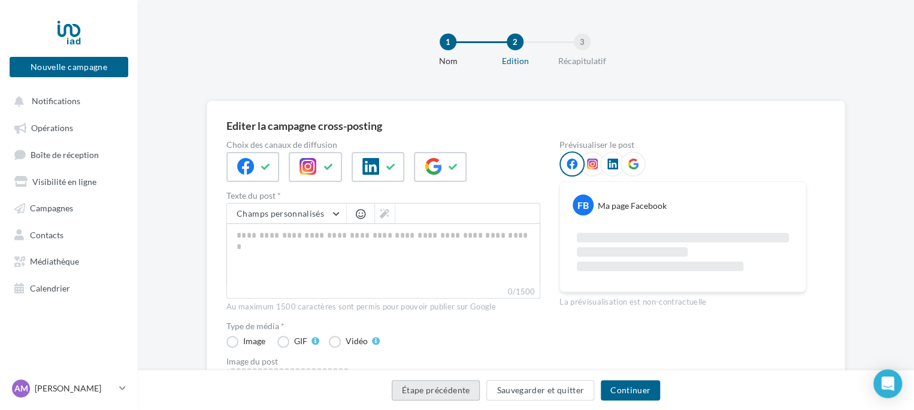
click at [452, 398] on button "Étape précédente" at bounding box center [436, 390] width 89 height 20
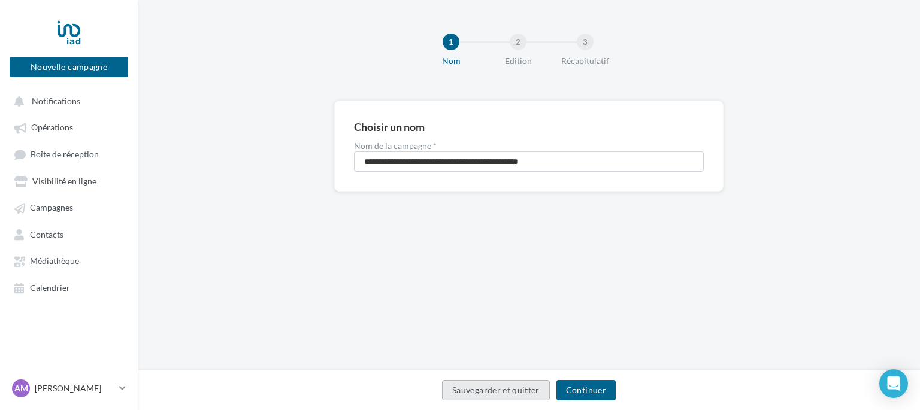
click at [455, 395] on button "Sauvegarder et quitter" at bounding box center [496, 390] width 108 height 20
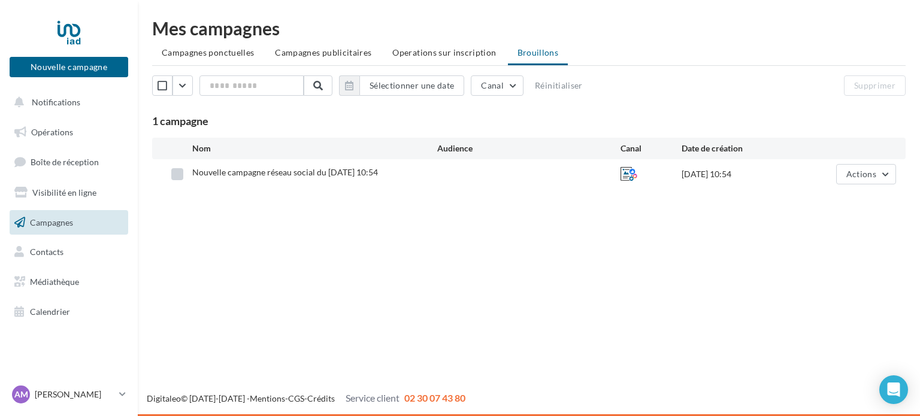
click at [176, 170] on label at bounding box center [177, 174] width 12 height 12
click at [875, 77] on button "Supprimer" at bounding box center [875, 85] width 62 height 20
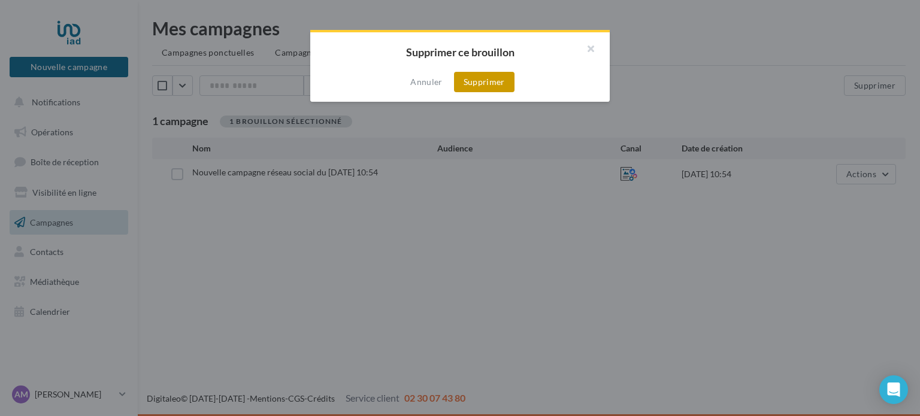
click at [508, 84] on button "Supprimer" at bounding box center [484, 82] width 61 height 20
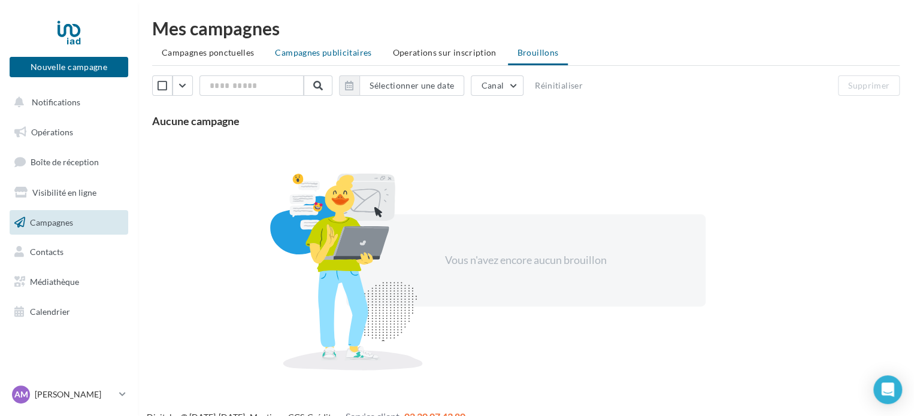
click at [318, 56] on span "Campagnes publicitaires" at bounding box center [323, 52] width 96 height 10
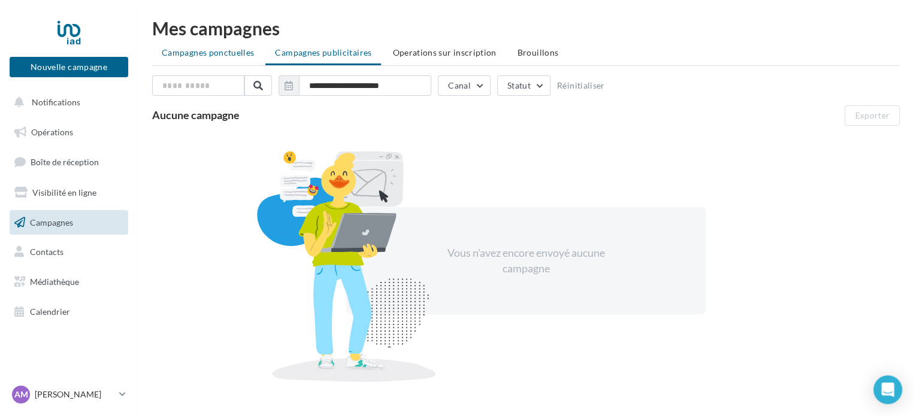
click at [217, 55] on span "Campagnes ponctuelles" at bounding box center [208, 52] width 92 height 10
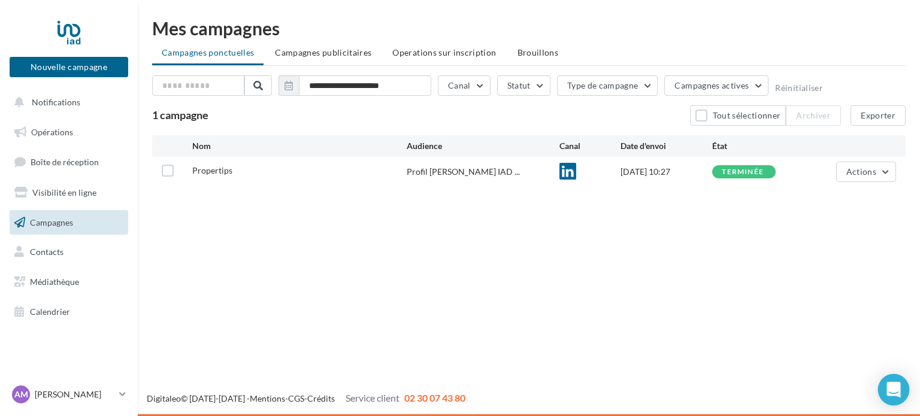
click at [901, 383] on div "Open Intercom Messenger" at bounding box center [894, 390] width 32 height 32
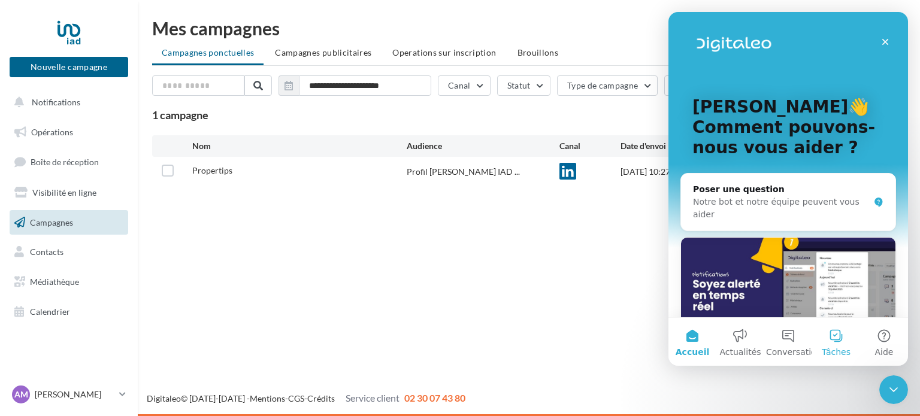
click at [840, 349] on span "Tâches" at bounding box center [836, 352] width 29 height 8
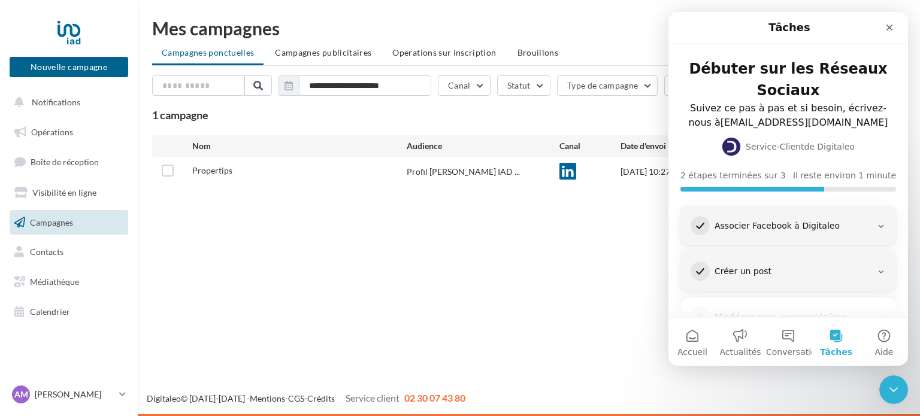
click at [865, 269] on h3 "Créer un post" at bounding box center [793, 272] width 167 height 12
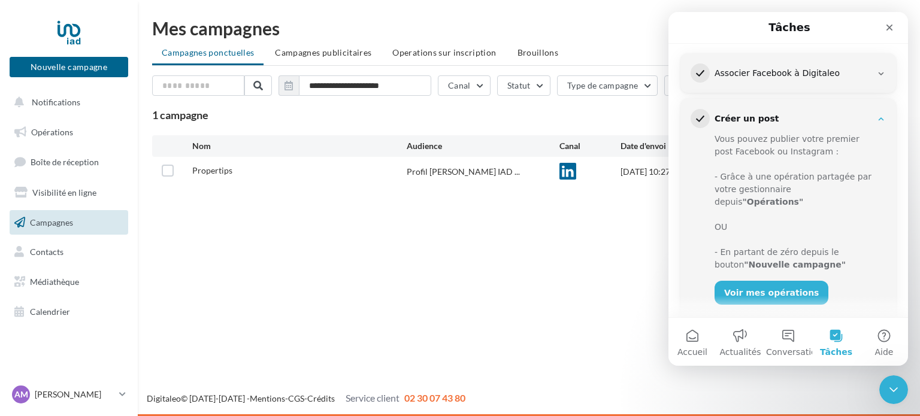
scroll to position [180, 0]
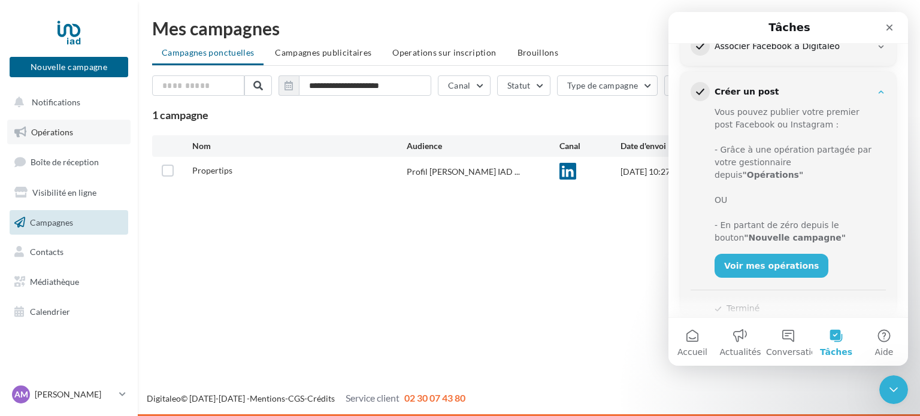
click at [73, 132] on link "Opérations" at bounding box center [68, 132] width 123 height 25
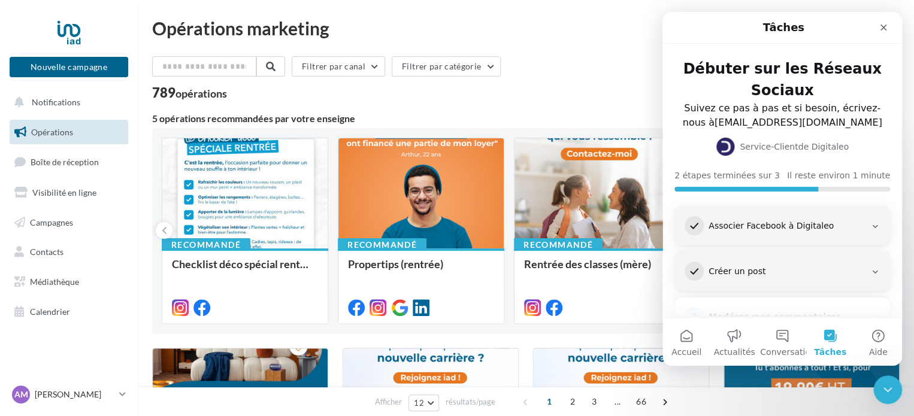
click at [558, 64] on div "Filtrer par canal Filtrer par catégorie" at bounding box center [526, 68] width 748 height 25
click at [879, 29] on icon "Fermer" at bounding box center [884, 28] width 10 height 10
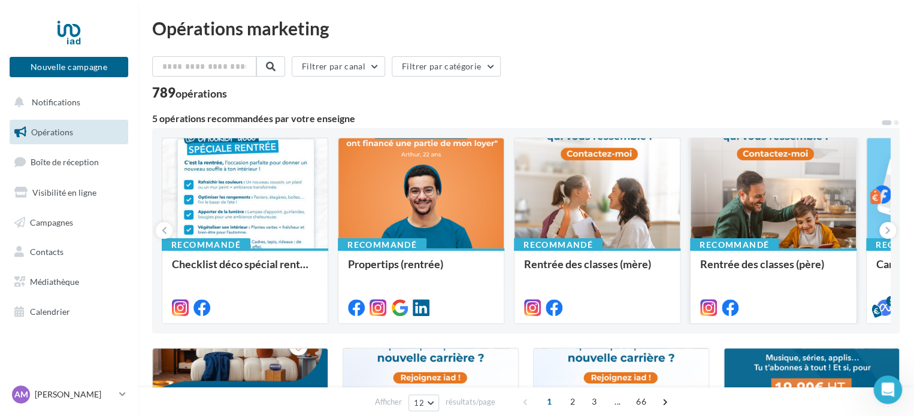
click at [786, 205] on div at bounding box center [773, 193] width 165 height 111
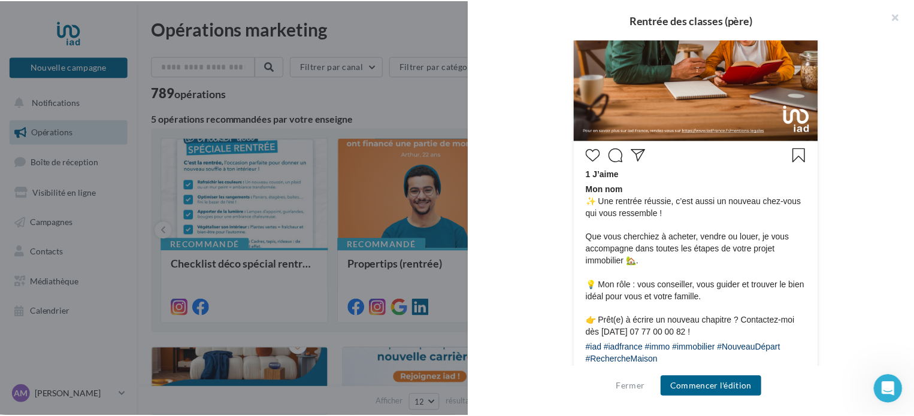
scroll to position [527, 0]
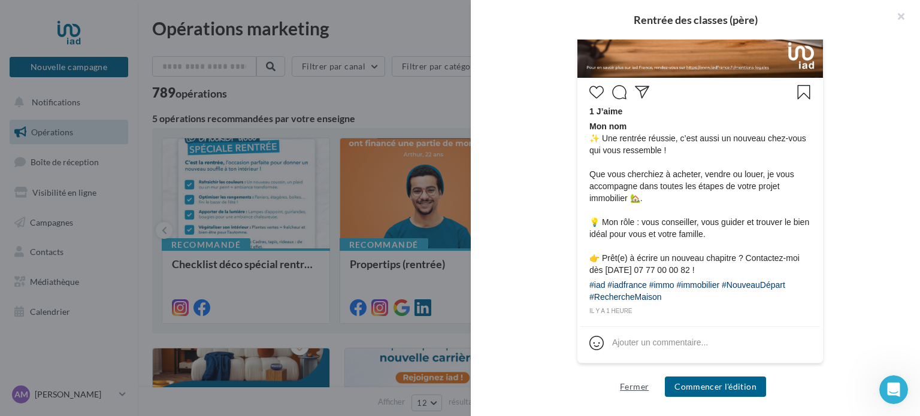
click at [630, 382] on button "Fermer" at bounding box center [634, 387] width 38 height 14
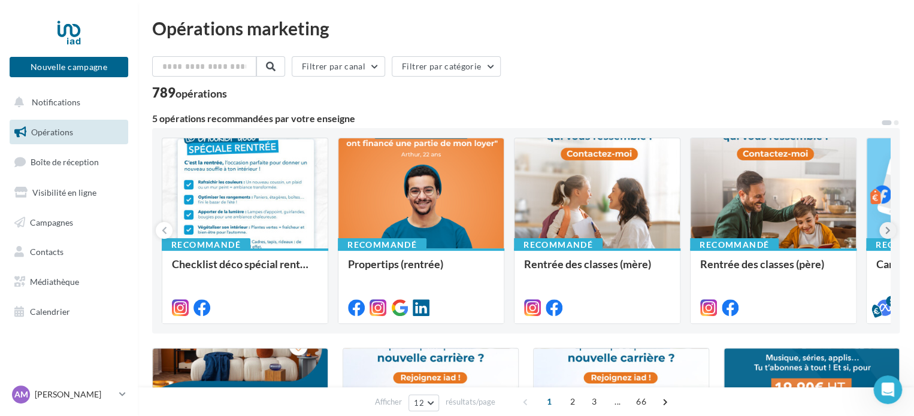
click at [889, 228] on icon at bounding box center [887, 231] width 5 height 12
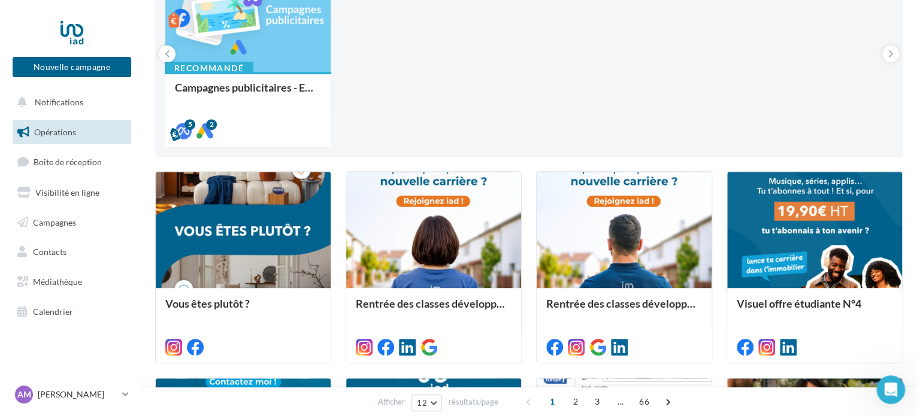
scroll to position [180, 0]
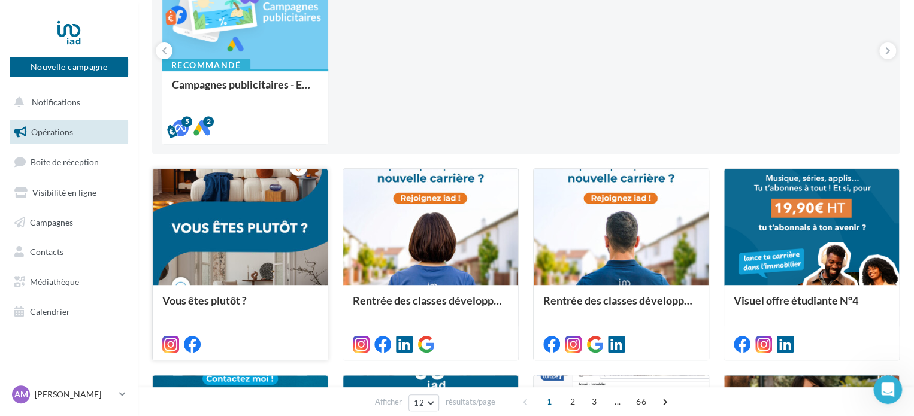
click at [253, 253] on div at bounding box center [240, 227] width 175 height 117
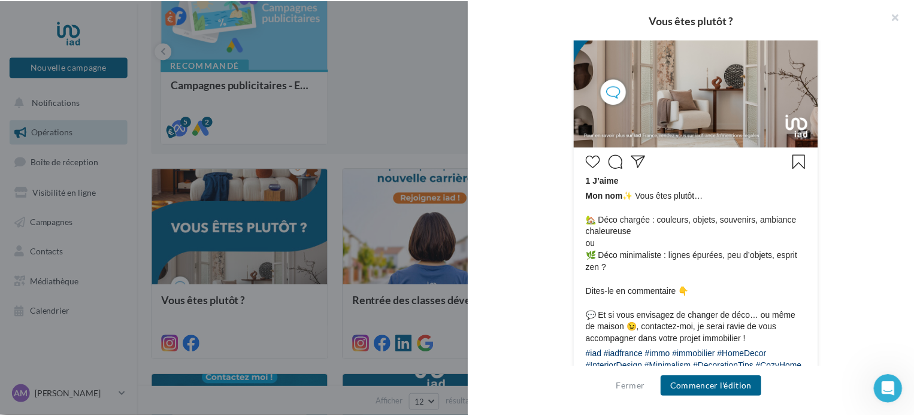
scroll to position [479, 0]
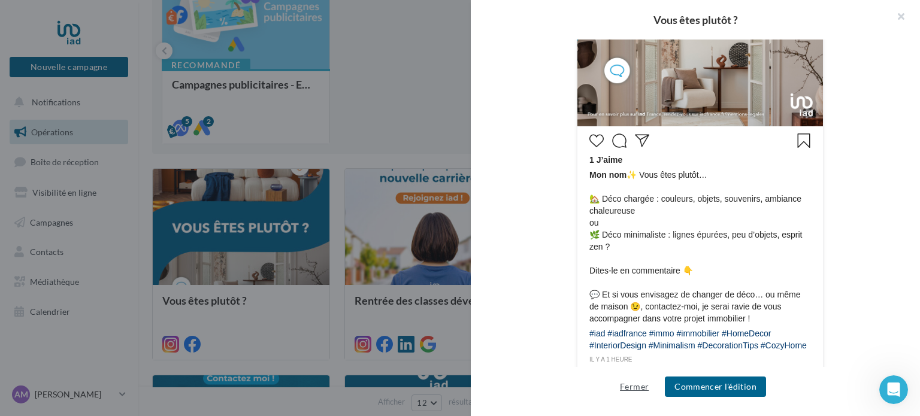
click at [639, 382] on button "Fermer" at bounding box center [634, 387] width 38 height 14
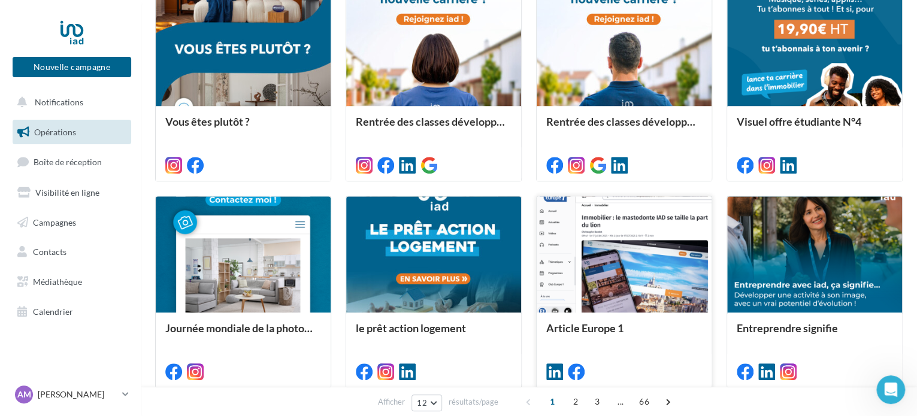
scroll to position [359, 0]
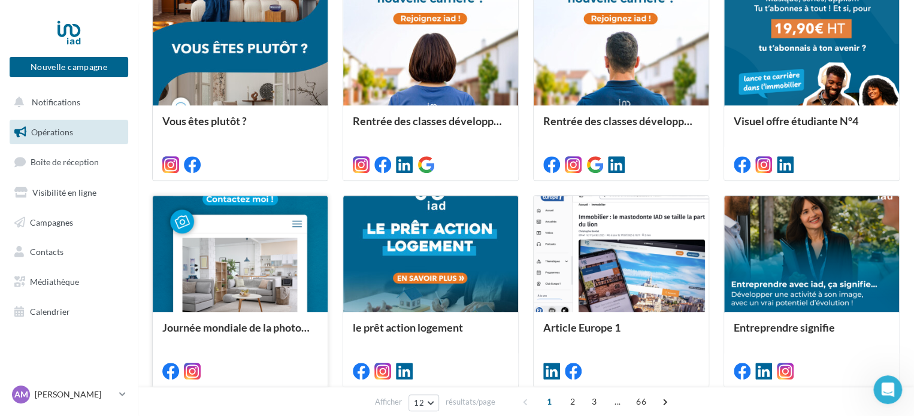
click at [294, 262] on div at bounding box center [240, 254] width 175 height 117
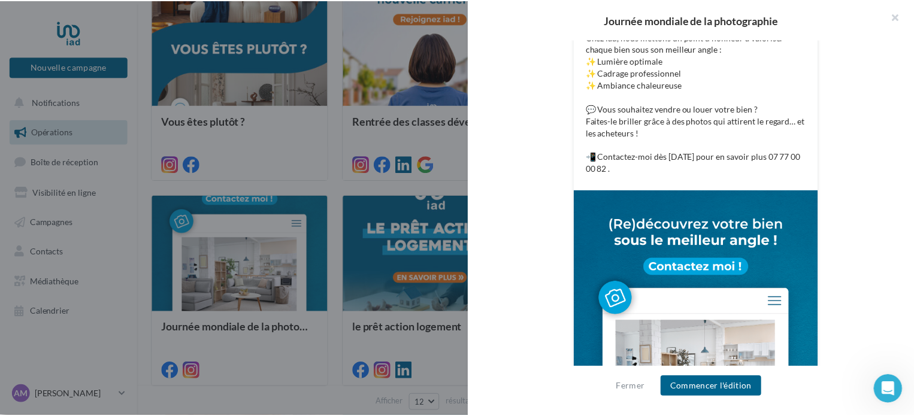
scroll to position [268, 0]
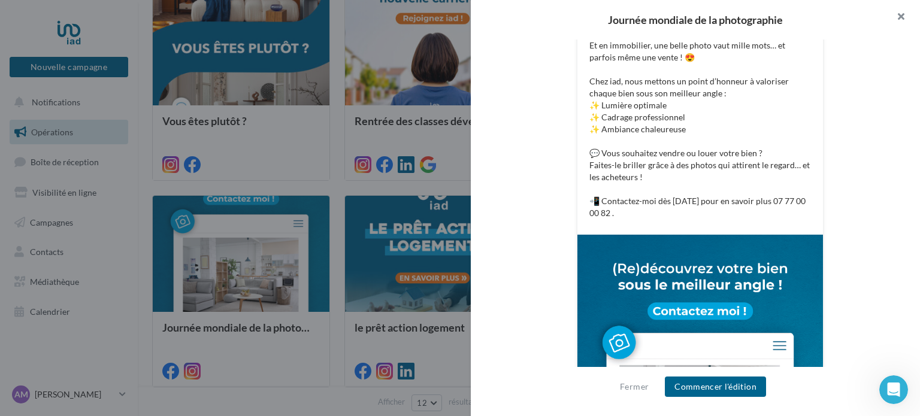
click at [902, 13] on button "button" at bounding box center [896, 18] width 48 height 36
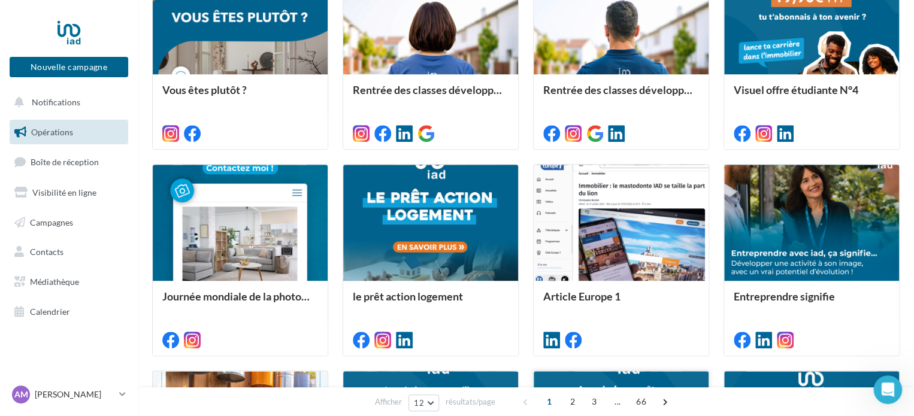
scroll to position [419, 0]
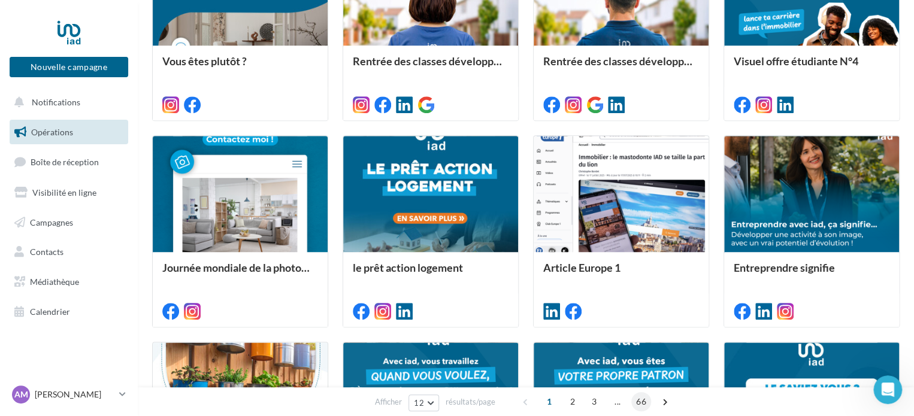
click at [640, 399] on span "66" at bounding box center [641, 401] width 20 height 19
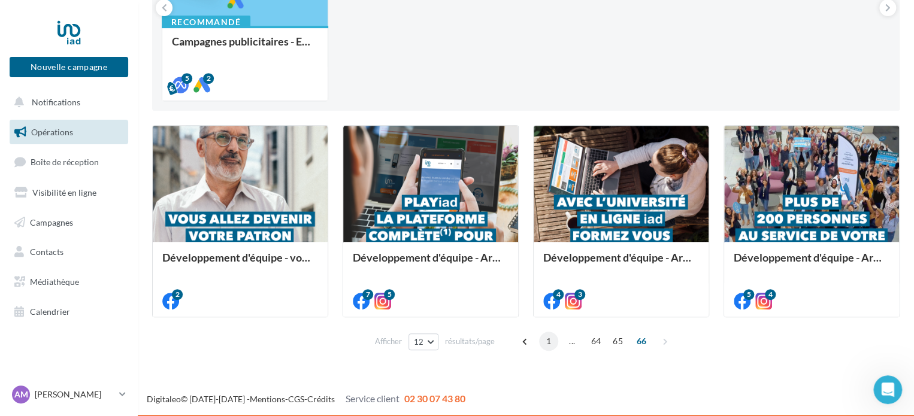
click at [550, 343] on span "1" at bounding box center [548, 341] width 19 height 19
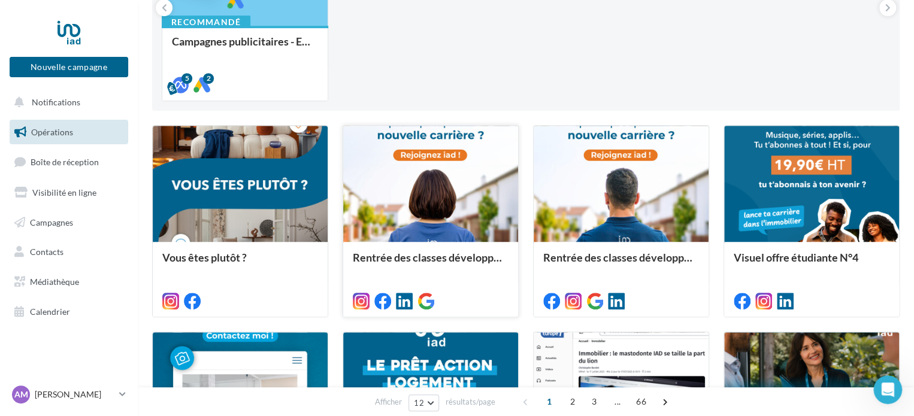
scroll to position [0, 0]
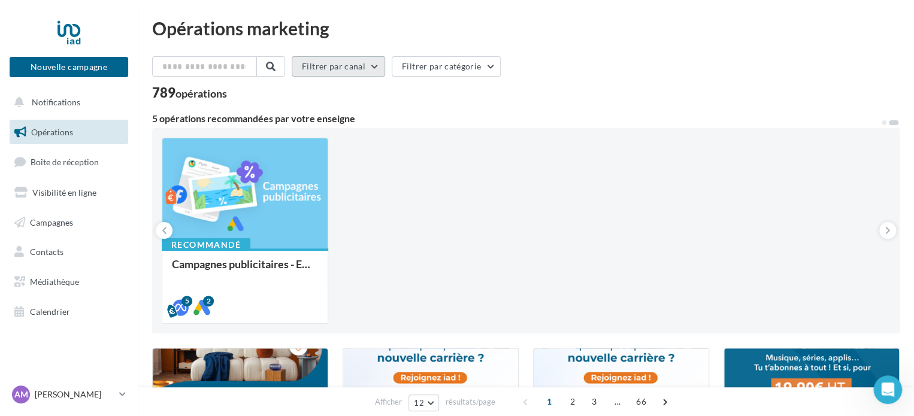
click at [377, 66] on button "Filtrer par canal" at bounding box center [338, 66] width 93 height 20
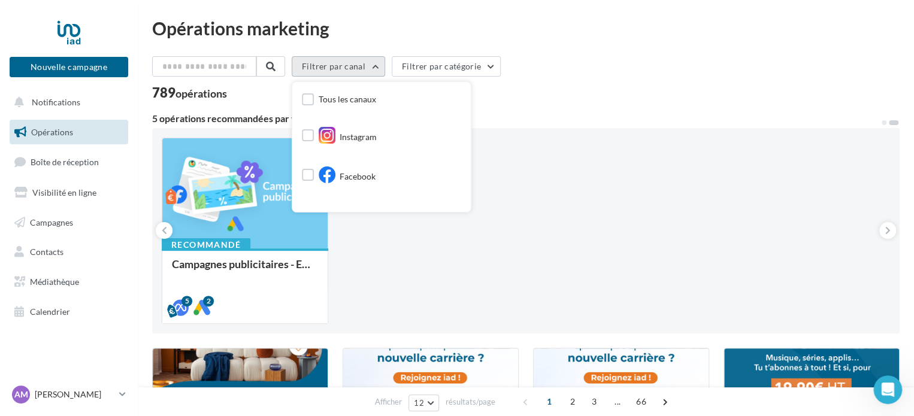
click at [377, 75] on button "Filtrer par canal" at bounding box center [338, 66] width 93 height 20
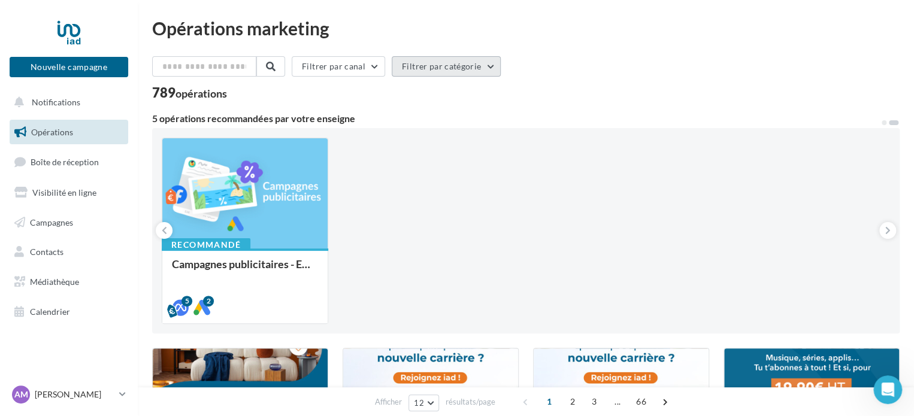
click at [439, 62] on button "Filtrer par catégorie" at bounding box center [446, 66] width 109 height 20
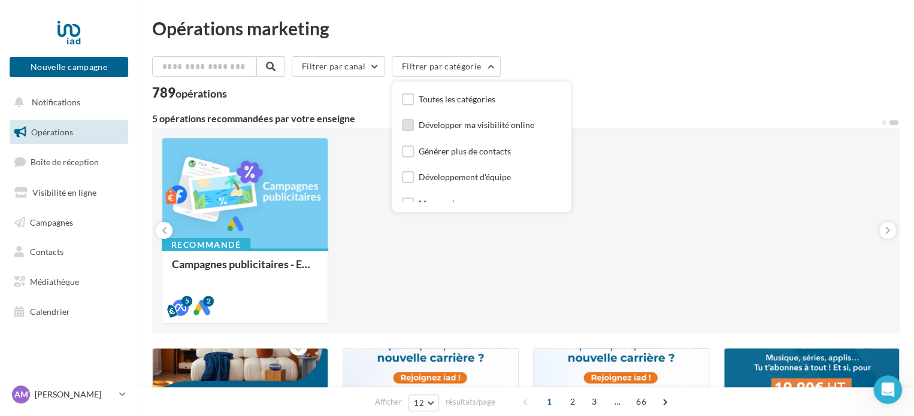
click at [503, 131] on div "Développer ma visibilité online" at bounding box center [477, 125] width 116 height 12
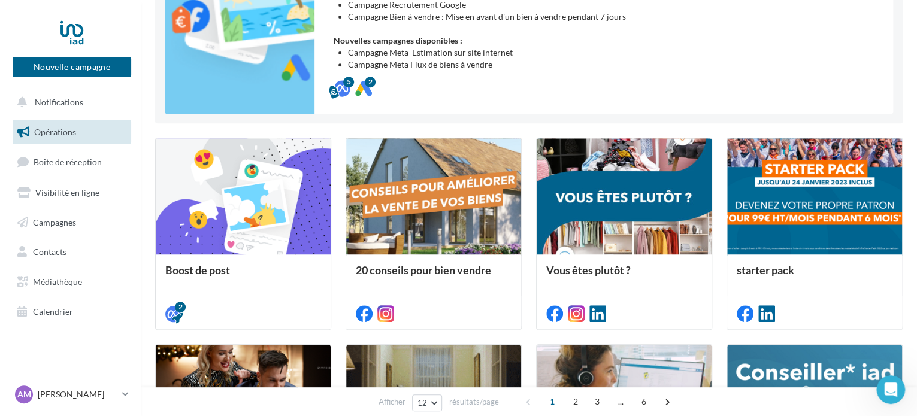
scroll to position [240, 0]
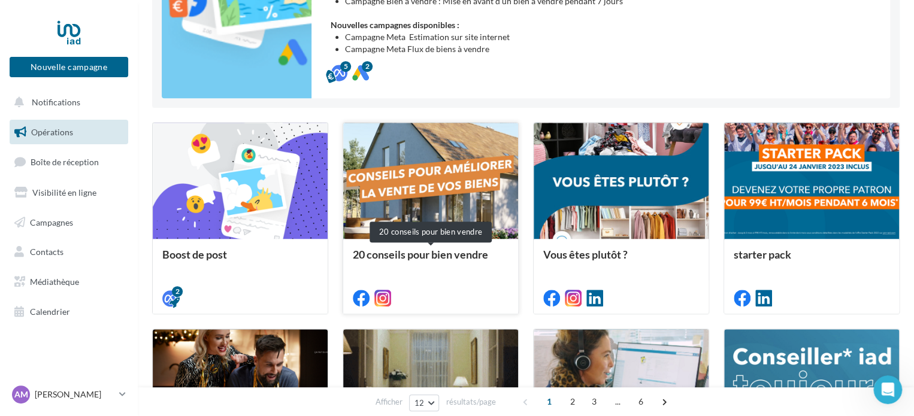
click at [451, 256] on div "20 conseils pour bien vendre" at bounding box center [431, 261] width 156 height 24
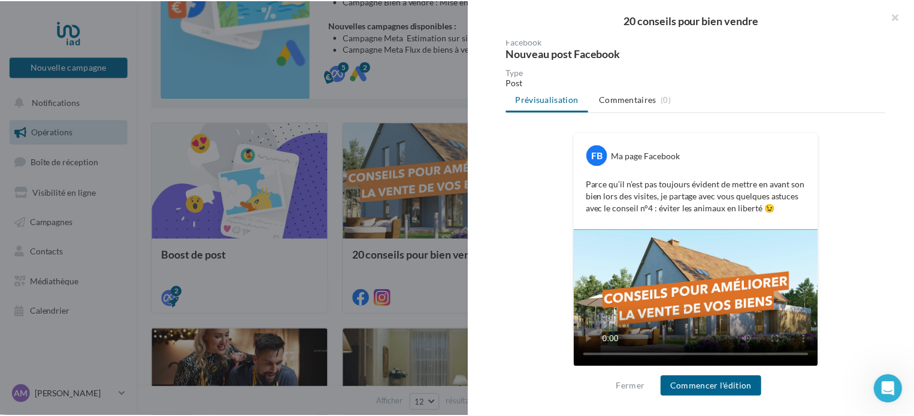
scroll to position [122, 0]
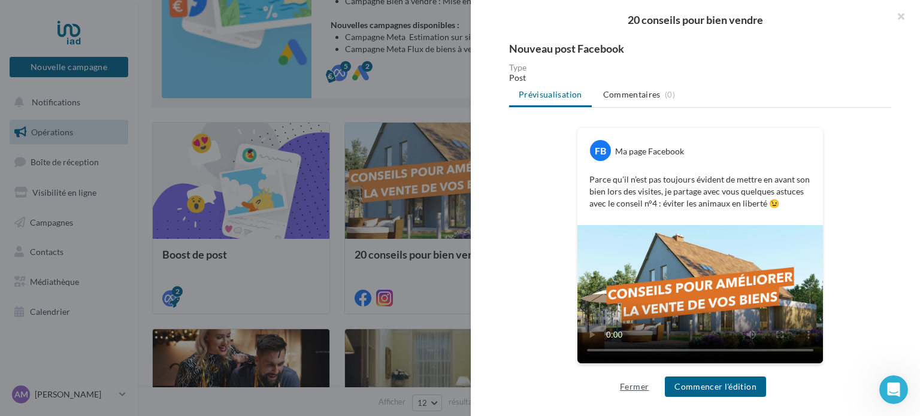
click at [637, 389] on button "Fermer" at bounding box center [634, 387] width 38 height 14
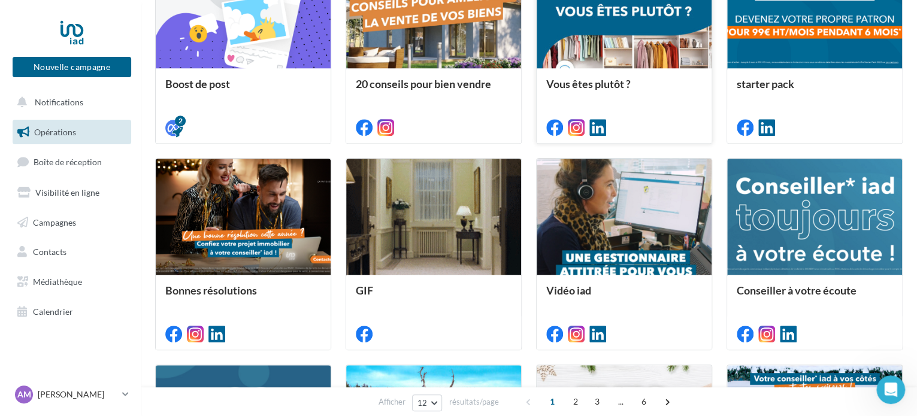
scroll to position [419, 0]
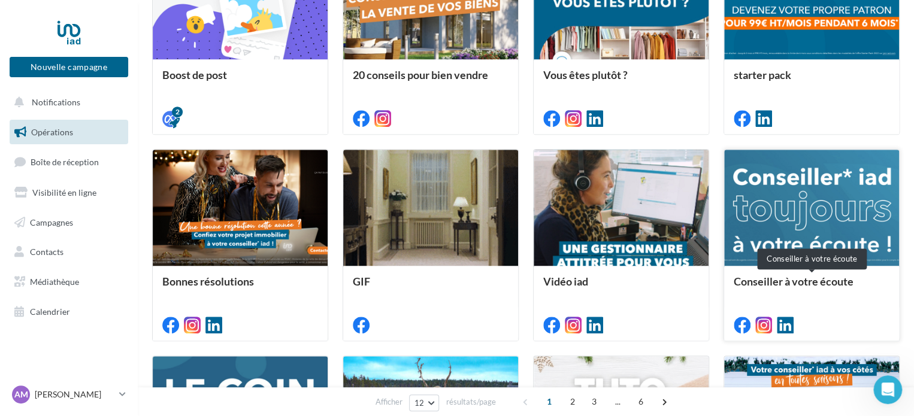
click at [814, 287] on div "Conseiller à votre écoute" at bounding box center [812, 288] width 156 height 24
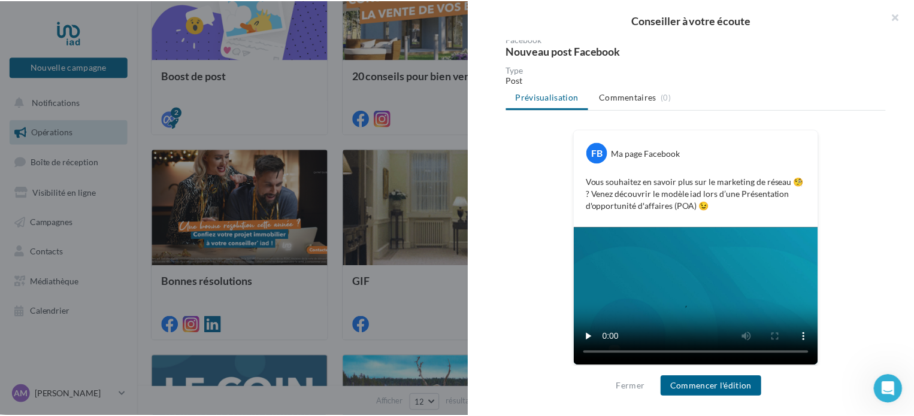
scroll to position [122, 0]
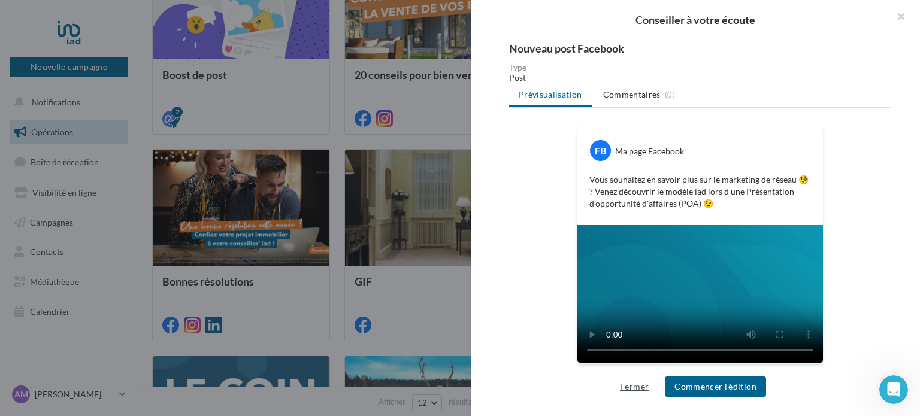
click at [635, 389] on button "Fermer" at bounding box center [634, 387] width 38 height 14
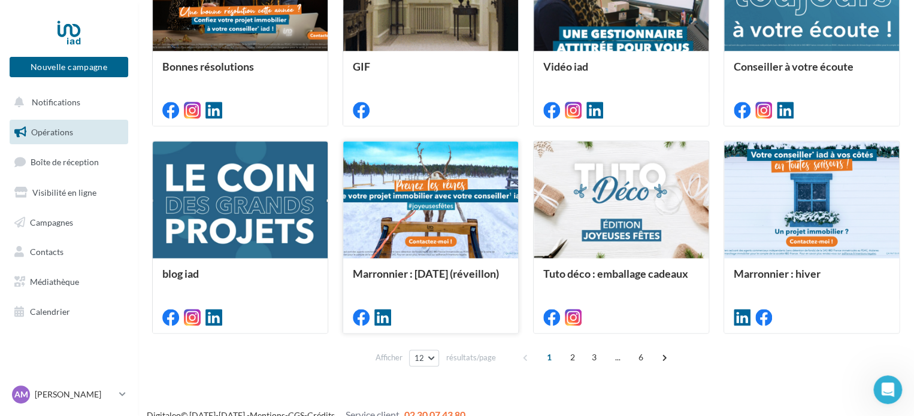
scroll to position [651, 0]
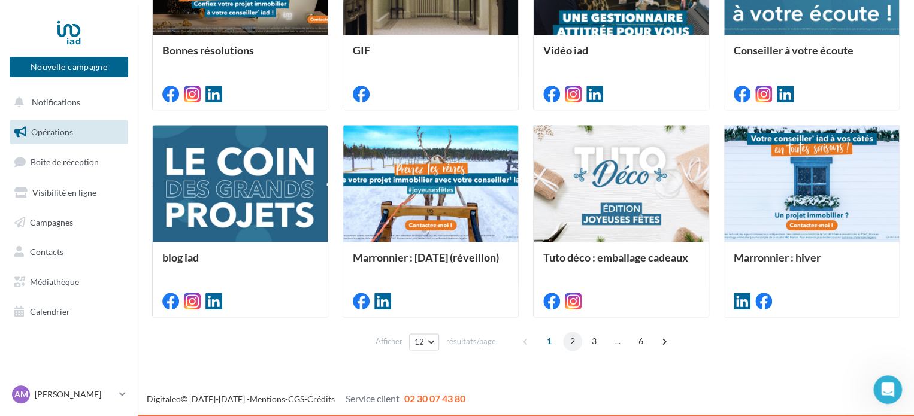
click at [569, 334] on span "2" at bounding box center [572, 341] width 19 height 19
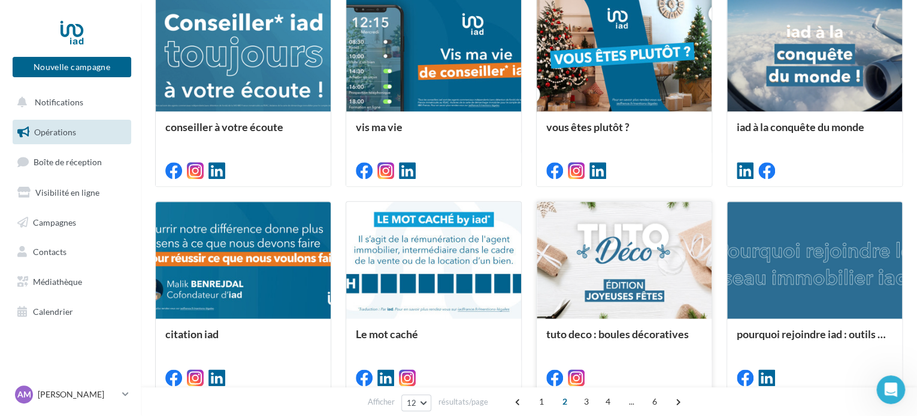
scroll to position [554, 0]
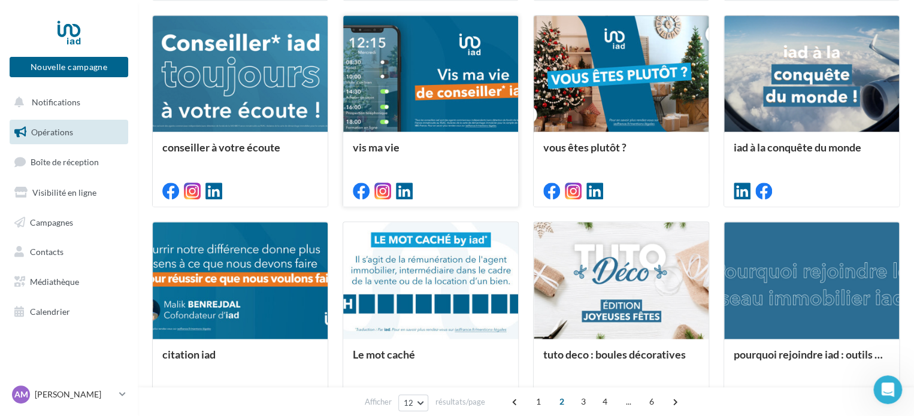
click at [419, 134] on div "vis ma vie" at bounding box center [430, 169] width 175 height 74
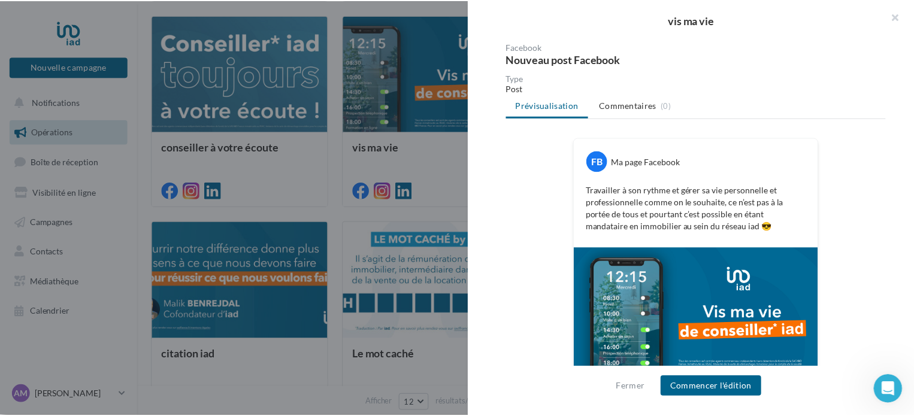
scroll to position [125, 0]
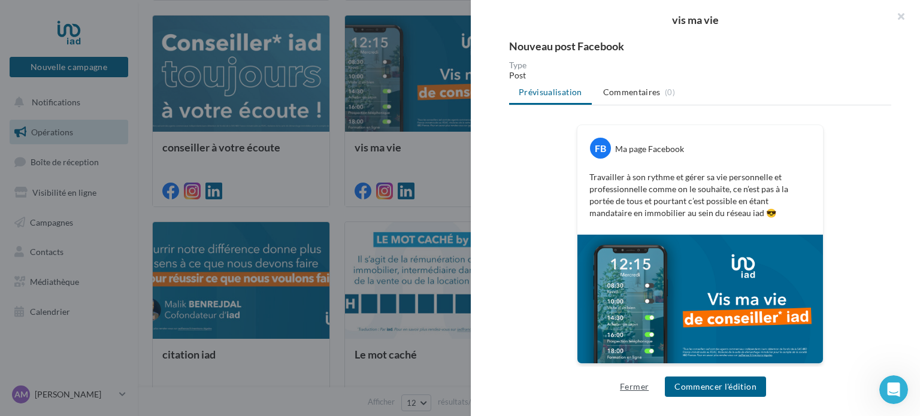
drag, startPoint x: 646, startPoint y: 378, endPoint x: 641, endPoint y: 383, distance: 7.6
click at [645, 380] on div "Fermer Commencer l'édition" at bounding box center [695, 387] width 161 height 20
click at [641, 383] on button "Fermer" at bounding box center [634, 387] width 38 height 14
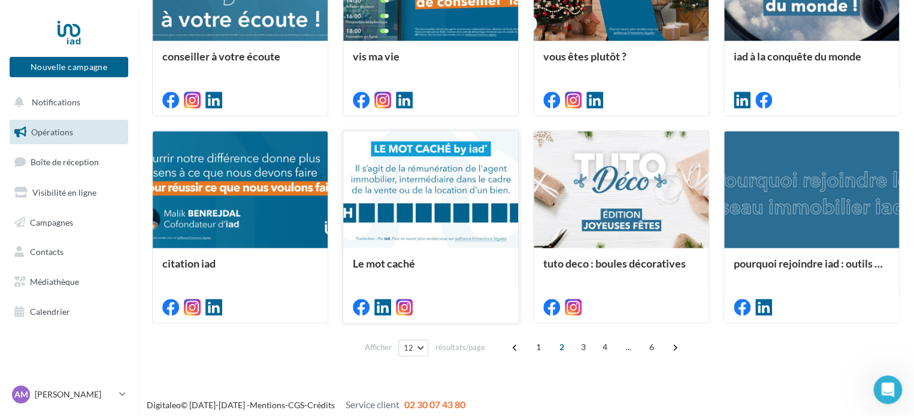
scroll to position [651, 0]
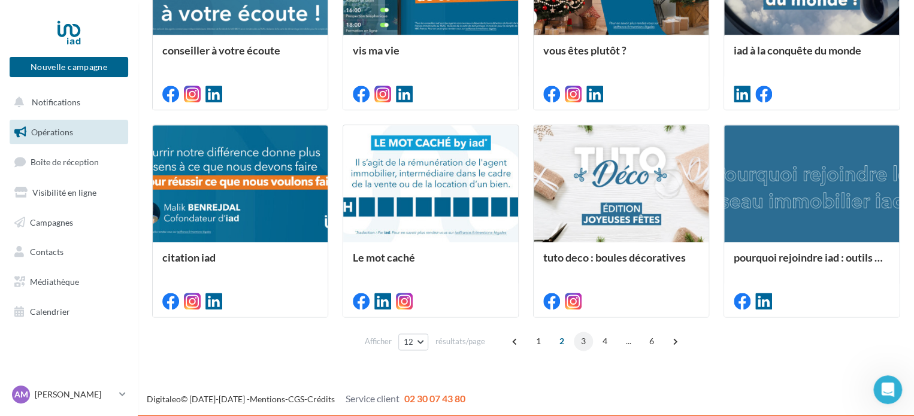
click at [582, 343] on span "3" at bounding box center [583, 341] width 19 height 19
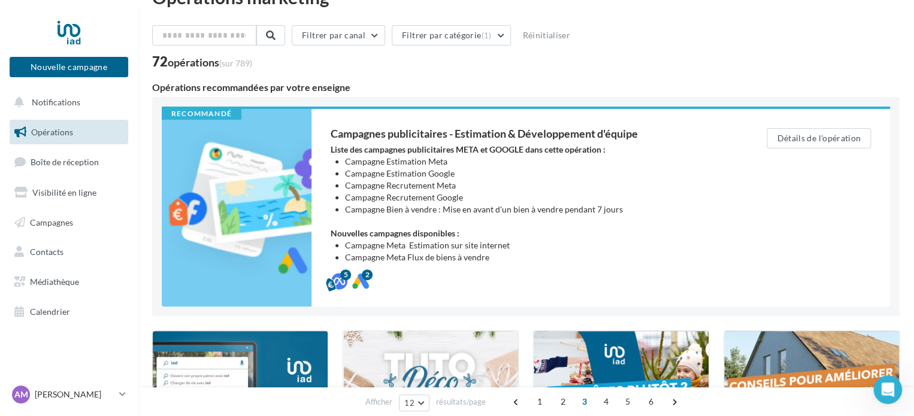
scroll to position [0, 0]
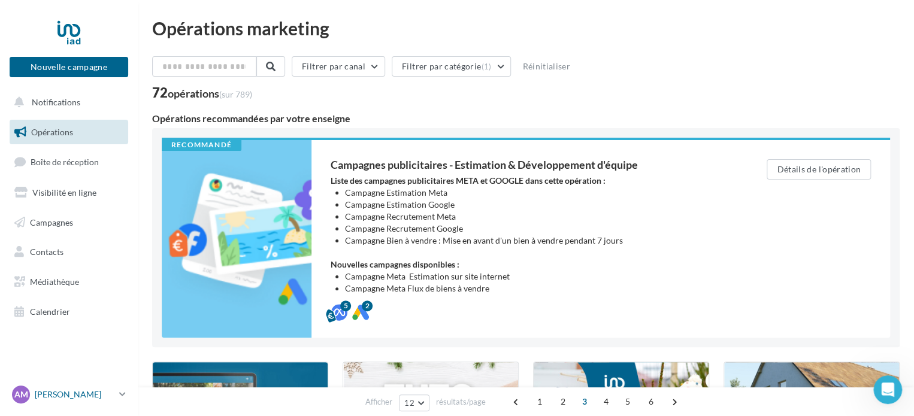
click at [43, 395] on p "[PERSON_NAME]" at bounding box center [75, 395] width 80 height 12
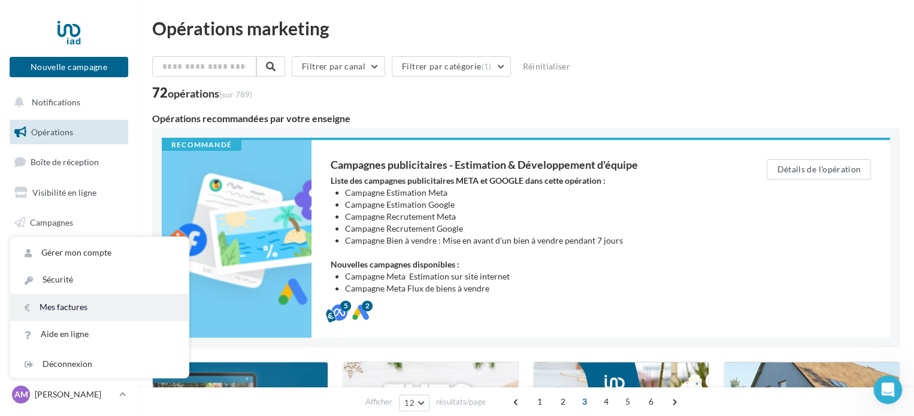
click at [74, 299] on link "Mes factures" at bounding box center [99, 307] width 179 height 27
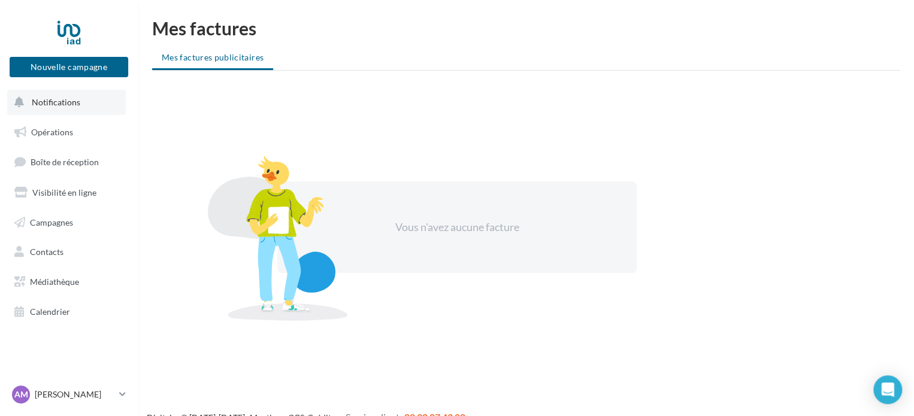
click at [82, 99] on button "Notifications" at bounding box center [66, 102] width 119 height 25
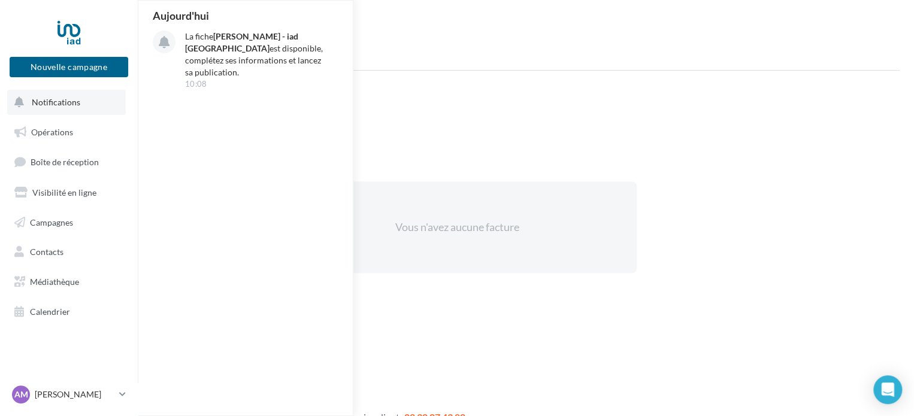
click at [82, 99] on button "Notifications [DATE] La fiche [PERSON_NAME] - iad France est disponible, complé…" at bounding box center [66, 102] width 119 height 25
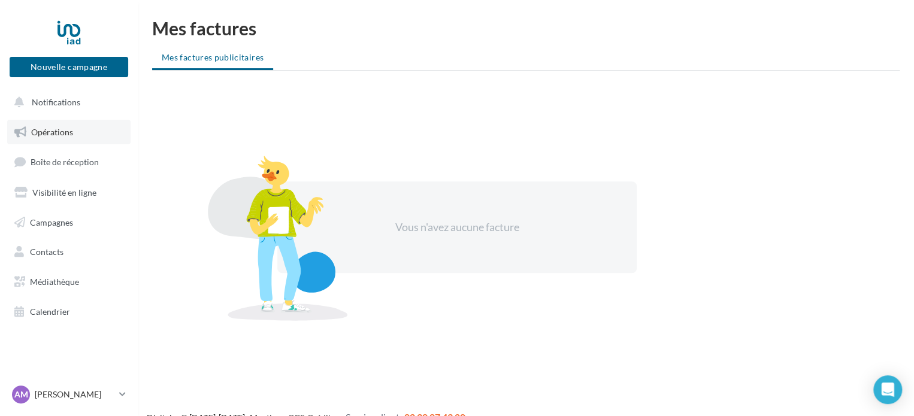
click at [64, 131] on span "Opérations" at bounding box center [52, 132] width 42 height 10
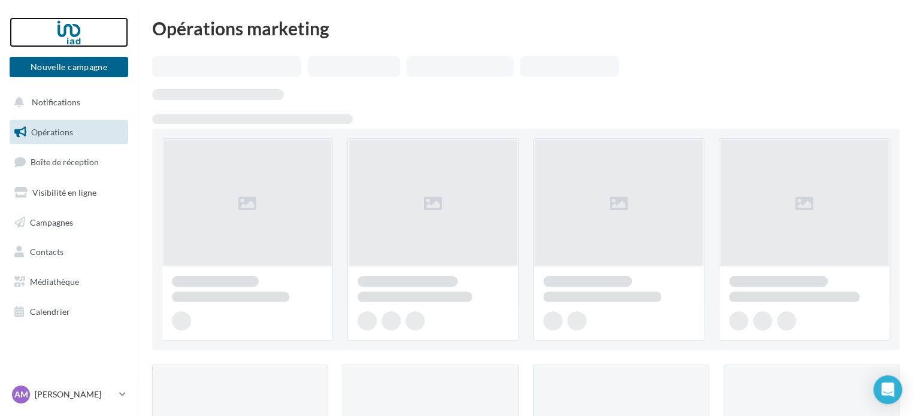
click at [70, 32] on div at bounding box center [69, 32] width 96 height 30
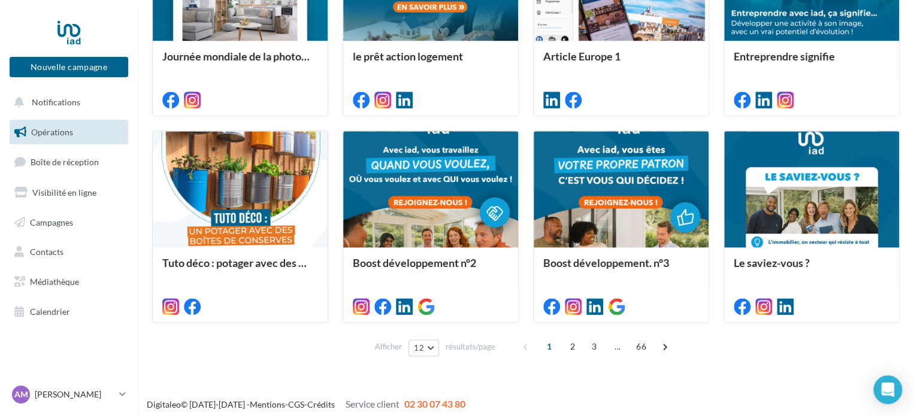
scroll to position [637, 0]
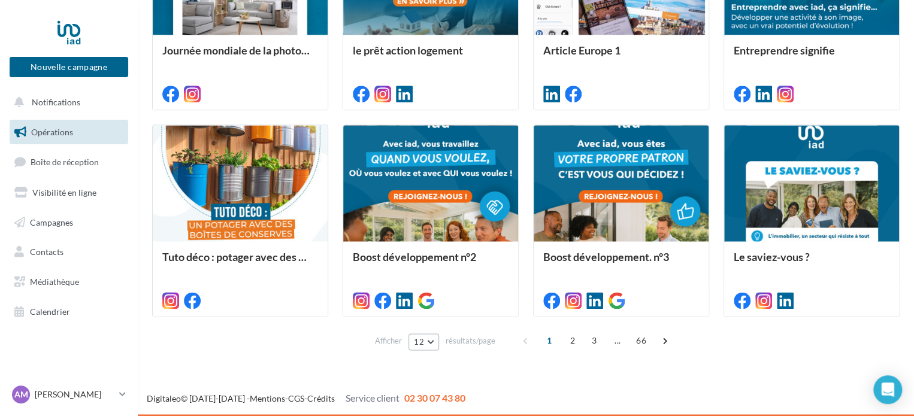
click at [427, 337] on button "12" at bounding box center [424, 342] width 31 height 17
click at [446, 323] on button "96" at bounding box center [451, 320] width 84 height 21
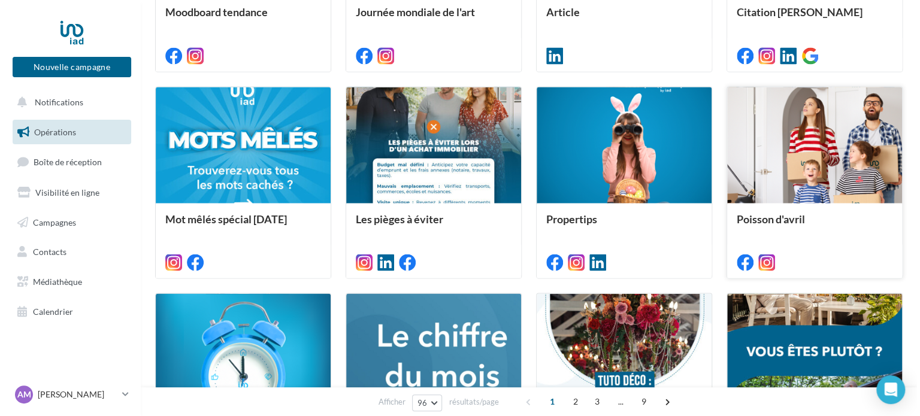
scroll to position [3355, 0]
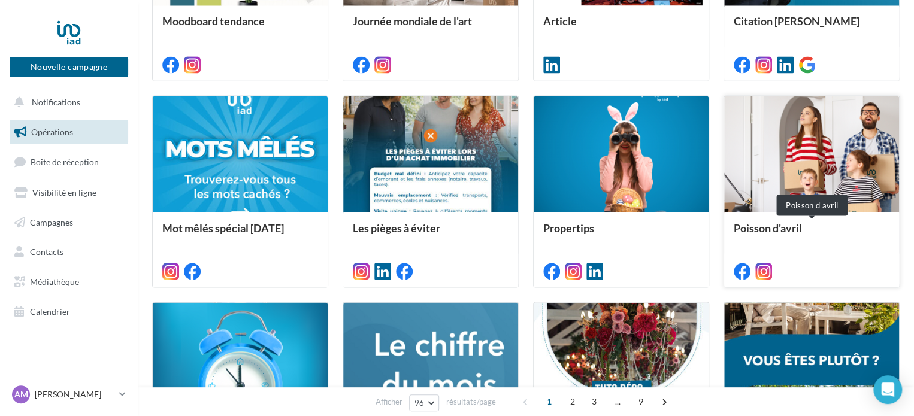
click at [828, 222] on div "Poisson d'avril" at bounding box center [812, 234] width 156 height 24
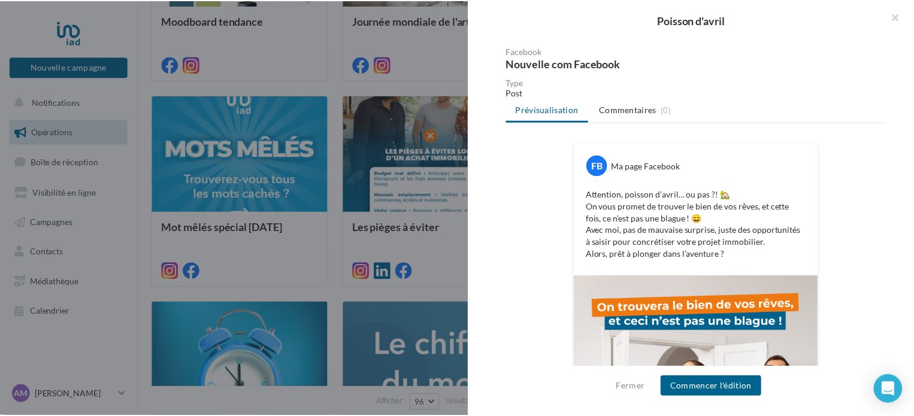
scroll to position [107, 0]
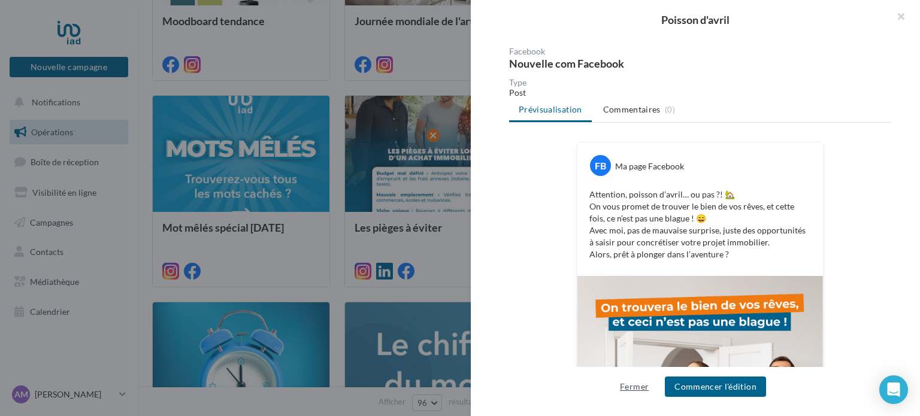
click at [629, 385] on button "Fermer" at bounding box center [634, 387] width 38 height 14
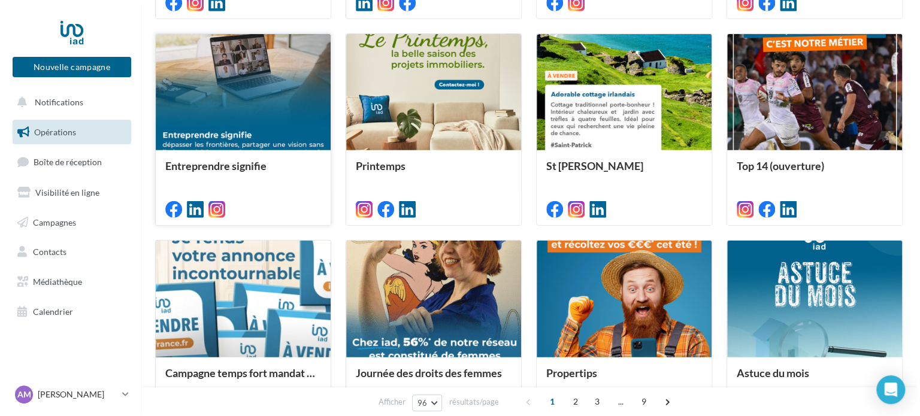
scroll to position [3894, 0]
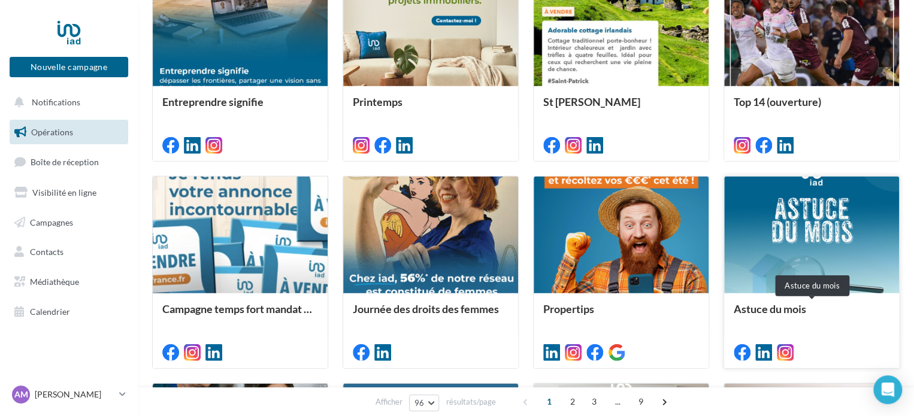
click at [738, 306] on div "Astuce du mois" at bounding box center [812, 315] width 156 height 24
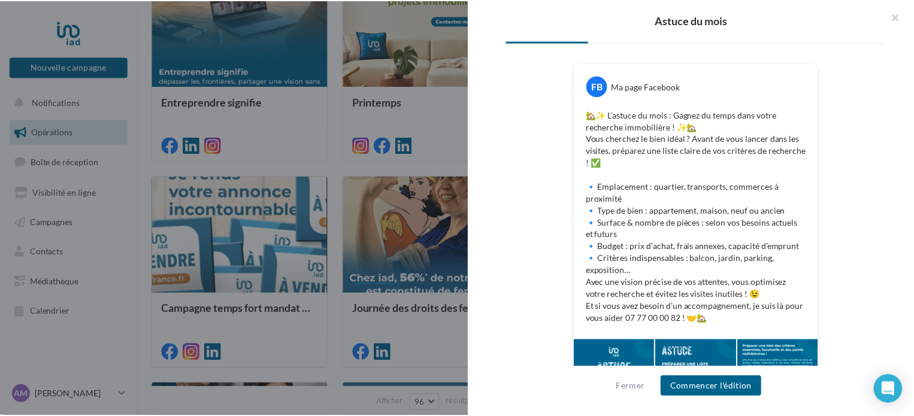
scroll to position [244, 0]
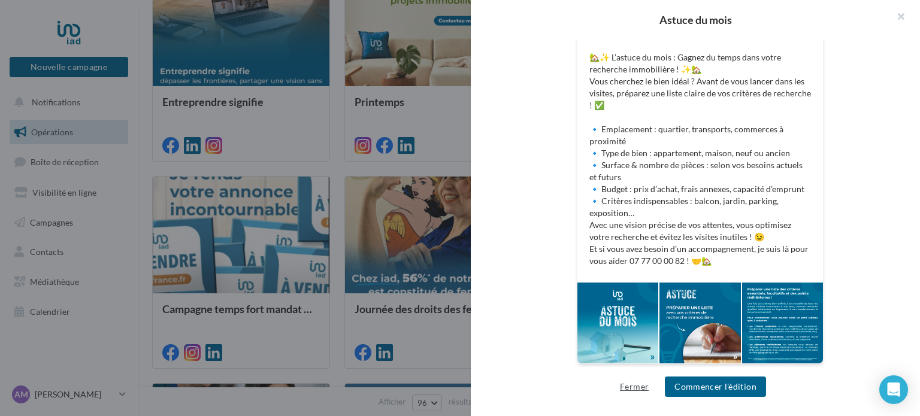
click at [642, 392] on button "Fermer" at bounding box center [634, 387] width 38 height 14
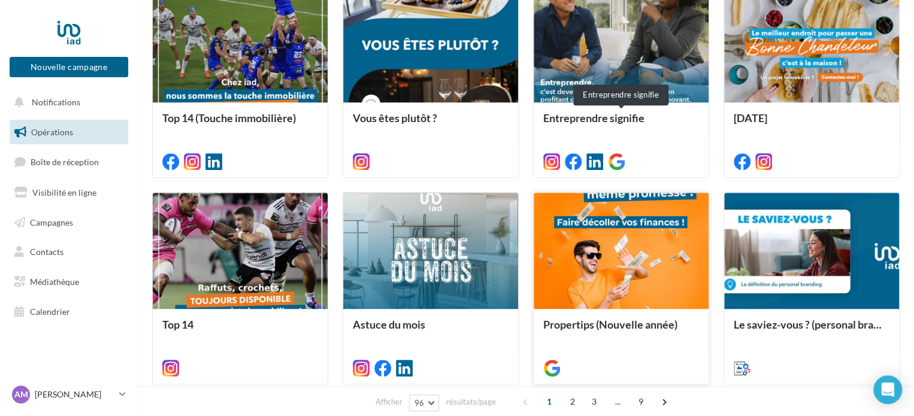
scroll to position [4980, 0]
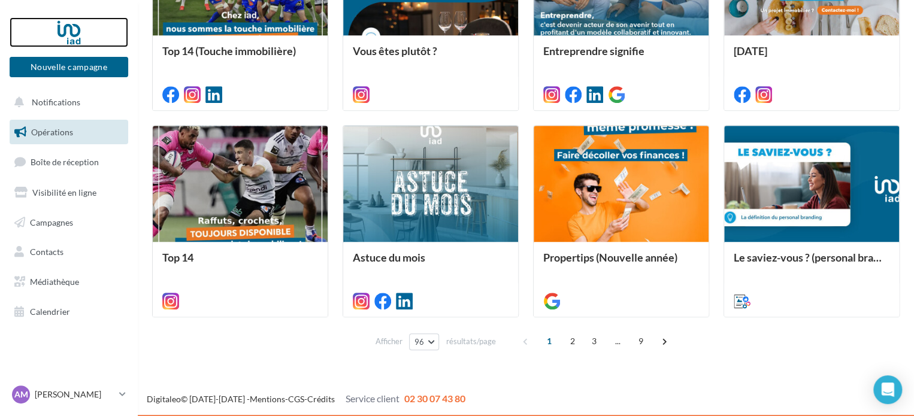
click at [81, 30] on div at bounding box center [69, 32] width 96 height 30
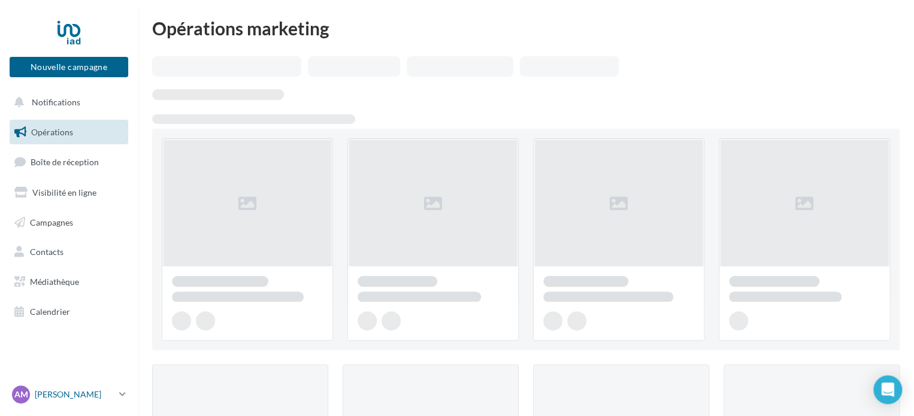
click at [73, 398] on p "[PERSON_NAME]" at bounding box center [75, 395] width 80 height 12
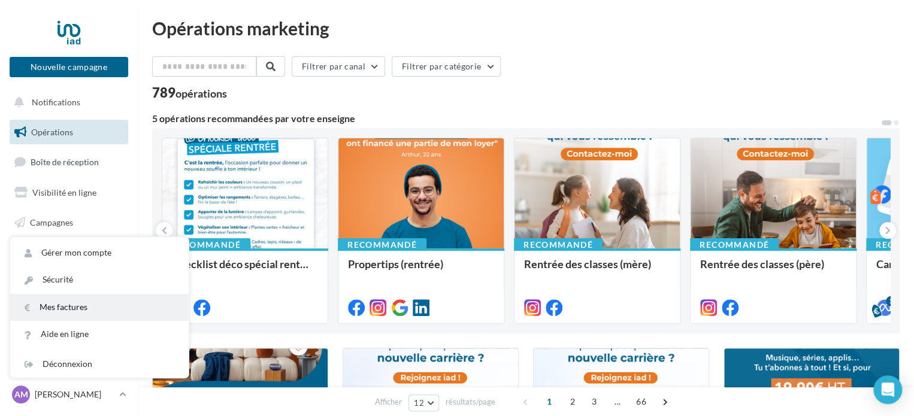
click at [84, 308] on link "Mes factures" at bounding box center [99, 307] width 179 height 27
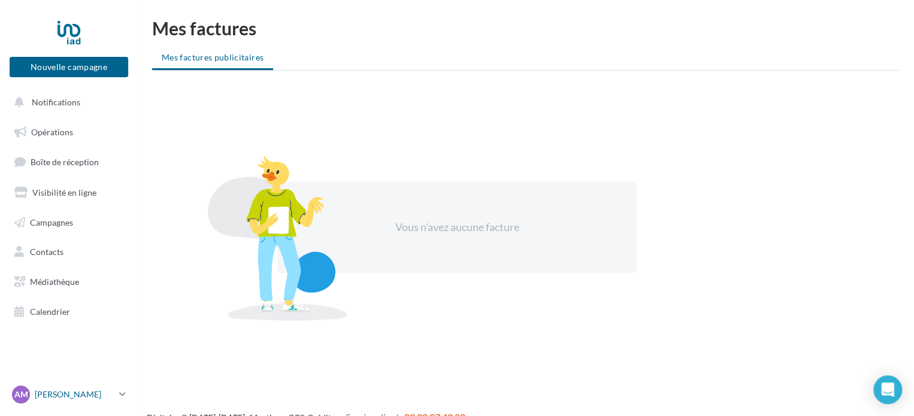
click at [52, 399] on p "[PERSON_NAME]" at bounding box center [75, 395] width 80 height 12
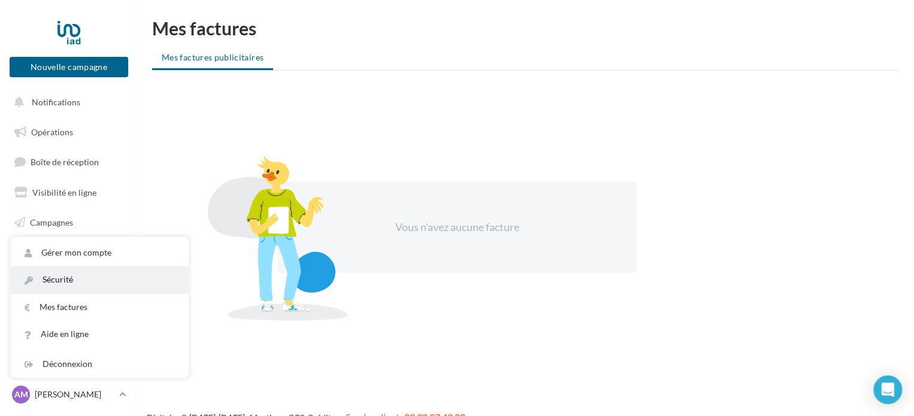
click at [92, 277] on link "Sécurité" at bounding box center [99, 280] width 179 height 27
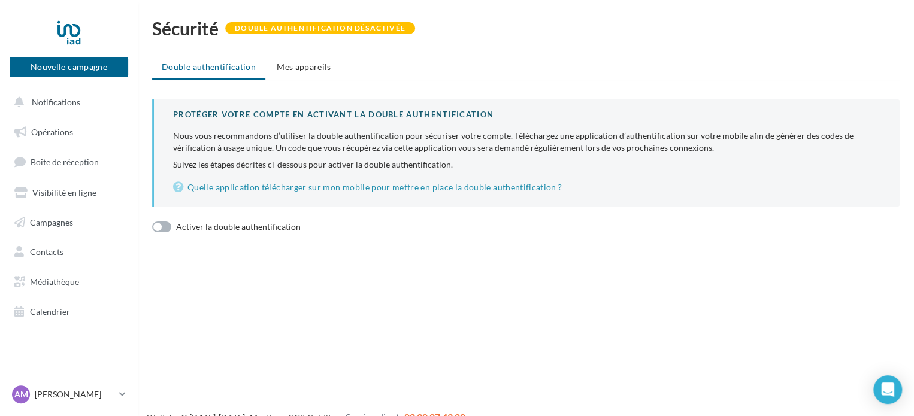
click at [84, 396] on p "[PERSON_NAME]" at bounding box center [75, 395] width 80 height 12
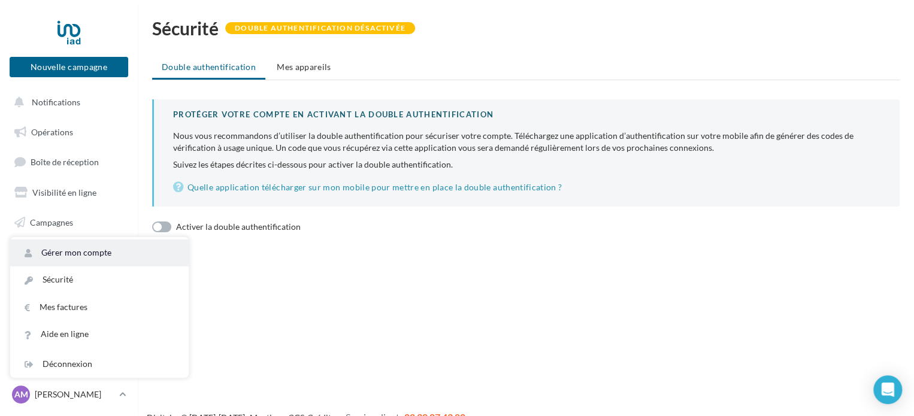
click at [113, 250] on link "Gérer mon compte" at bounding box center [99, 253] width 179 height 27
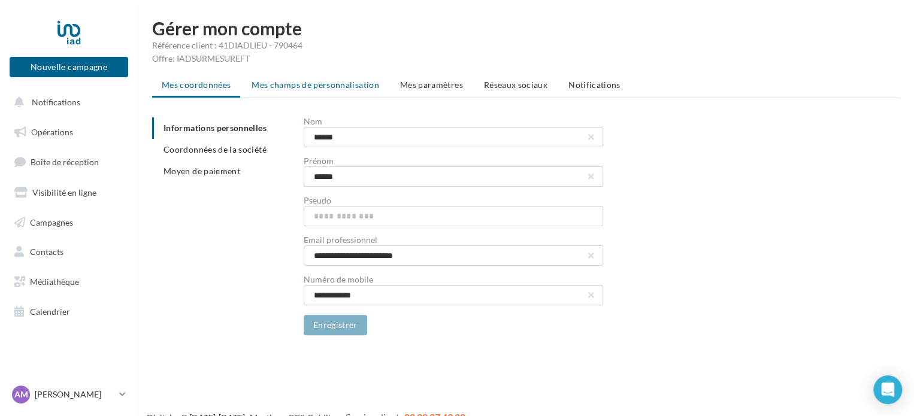
click at [350, 83] on span "Mes champs de personnalisation" at bounding box center [316, 85] width 128 height 10
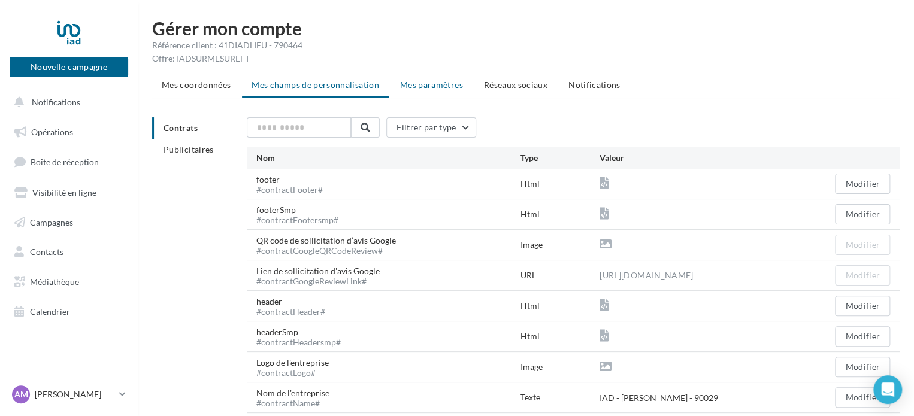
click at [432, 91] on li "Mes paramètres" at bounding box center [432, 85] width 82 height 22
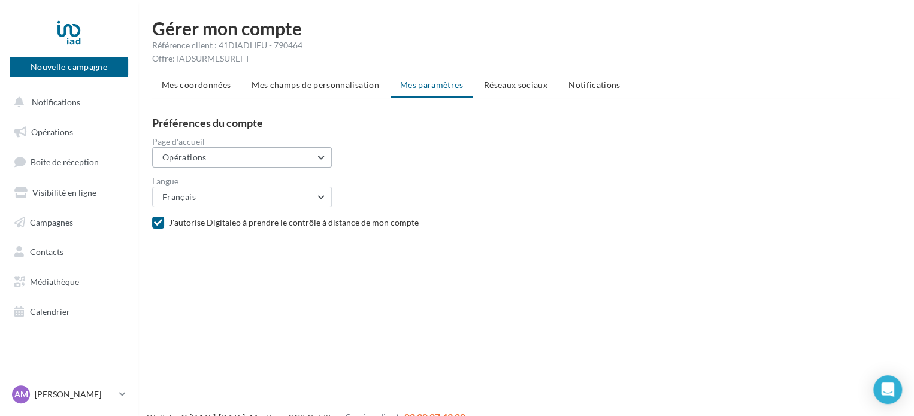
click at [304, 160] on button "Opérations" at bounding box center [242, 157] width 180 height 20
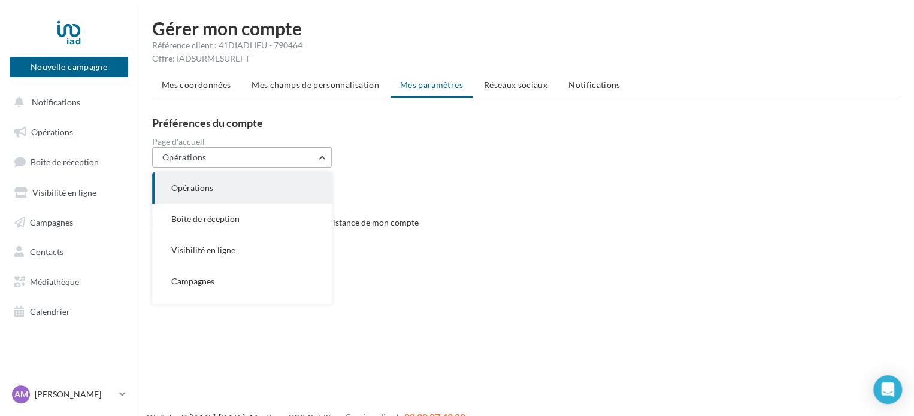
click at [304, 160] on button "Opérations" at bounding box center [242, 157] width 180 height 20
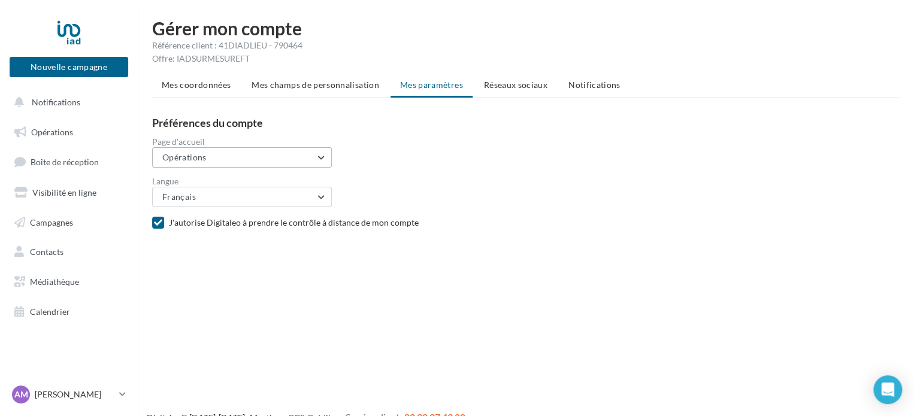
click at [304, 160] on button "Opérations" at bounding box center [242, 157] width 180 height 20
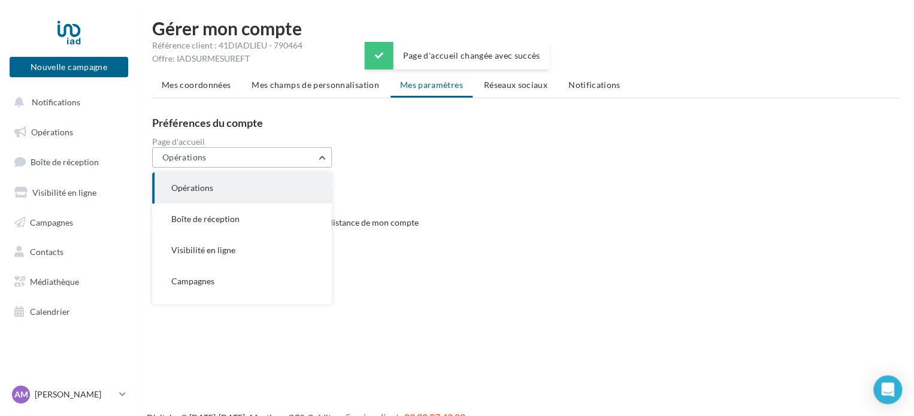
click at [304, 160] on button "Opérations" at bounding box center [242, 157] width 180 height 20
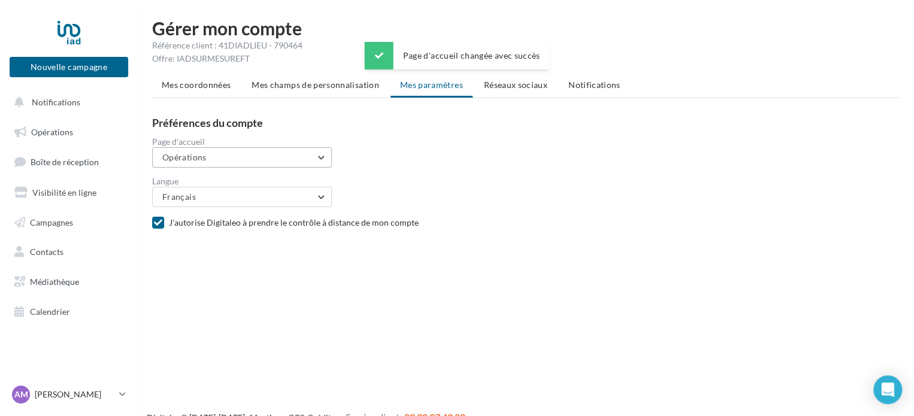
click at [304, 160] on button "Opérations" at bounding box center [242, 157] width 180 height 20
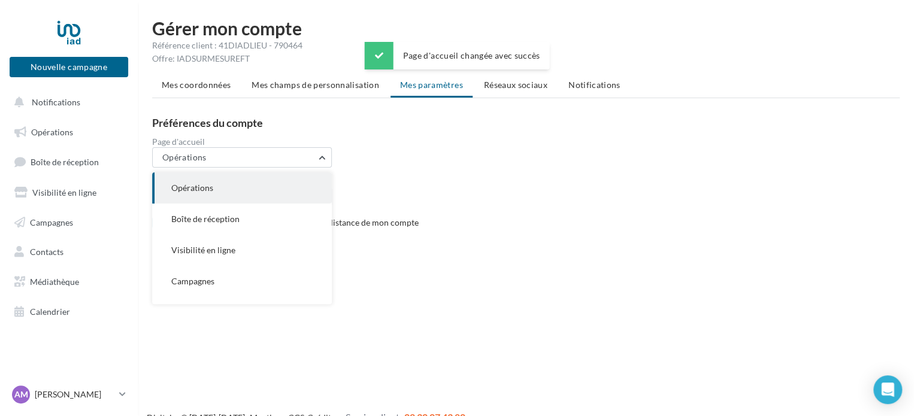
click at [620, 161] on div "Page d'accueil Opérations Opérations Boîte de réception Visibilité en ligne Cam…" at bounding box center [530, 153] width 757 height 30
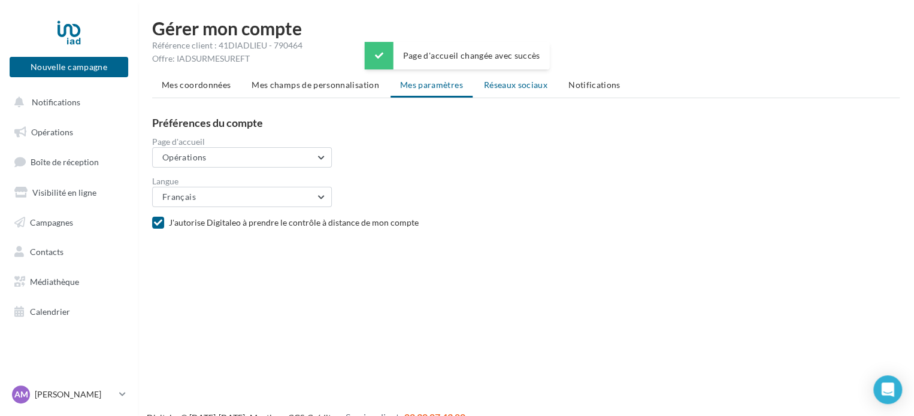
click at [507, 83] on span "Réseaux sociaux" at bounding box center [516, 85] width 64 height 10
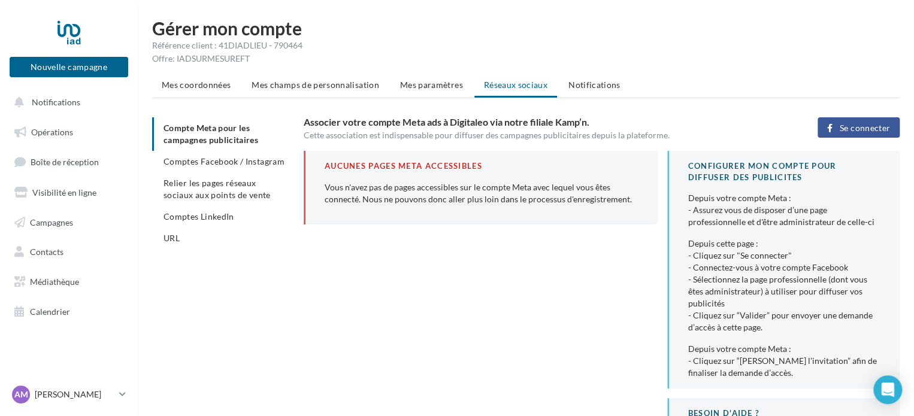
click at [241, 163] on span "Comptes Facebook / Instagram" at bounding box center [224, 161] width 121 height 10
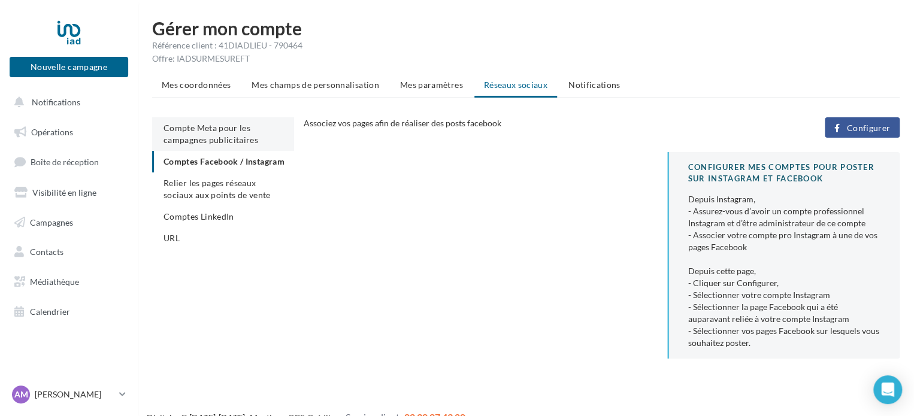
click at [195, 125] on span "Compte Meta pour les campagnes publicitaires" at bounding box center [211, 134] width 95 height 22
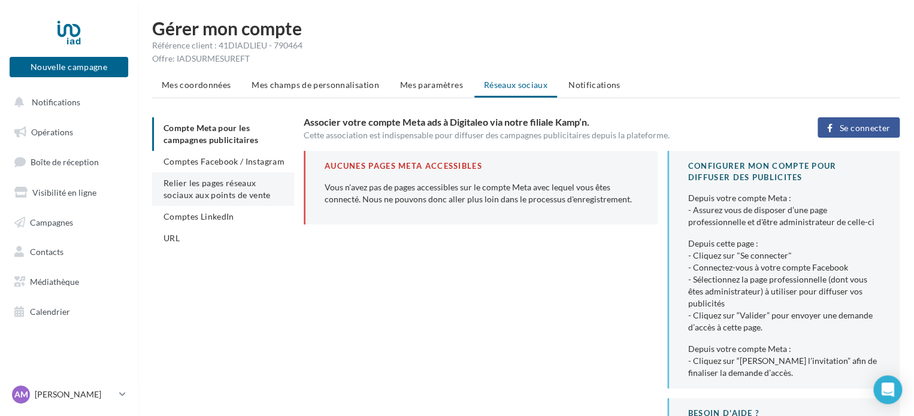
click at [224, 191] on span "Relier les pages réseaux sociaux aux points de vente" at bounding box center [217, 189] width 107 height 22
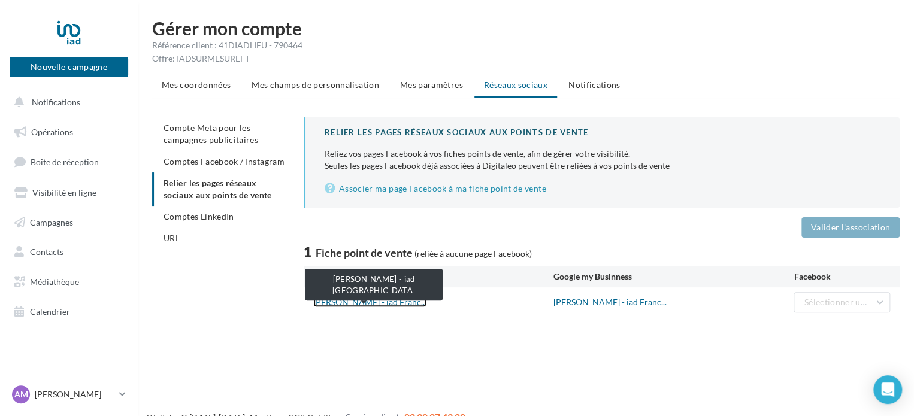
click at [381, 301] on link "[PERSON_NAME] - iad Franc..." at bounding box center [369, 302] width 113 height 10
